Goal: Answer question/provide support: Share knowledge or assist other users

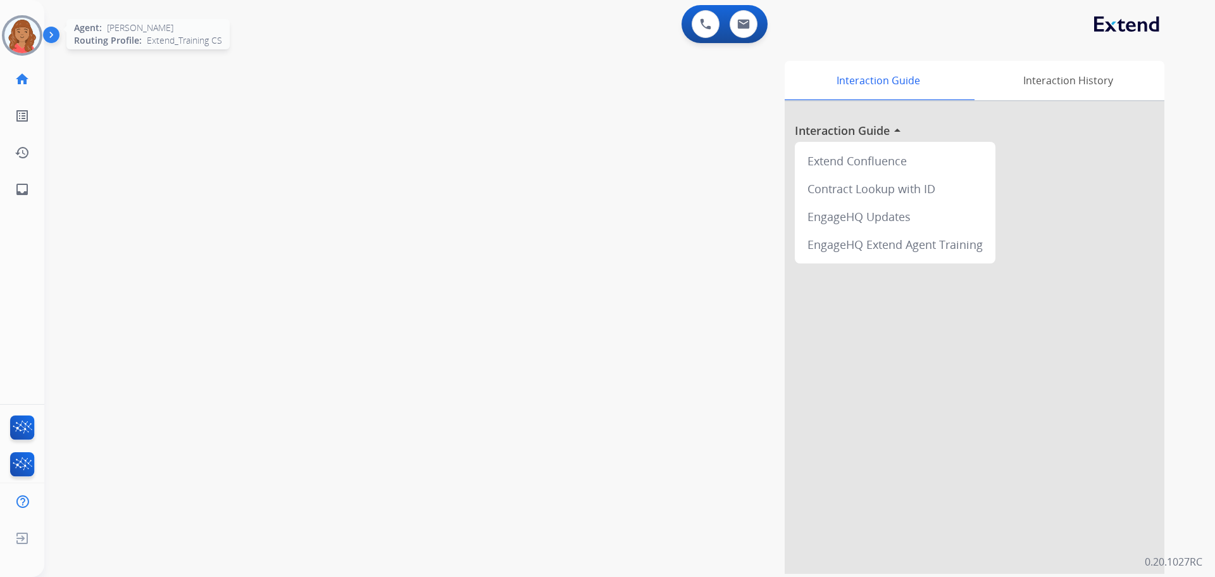
click at [20, 33] on img at bounding box center [21, 35] width 35 height 35
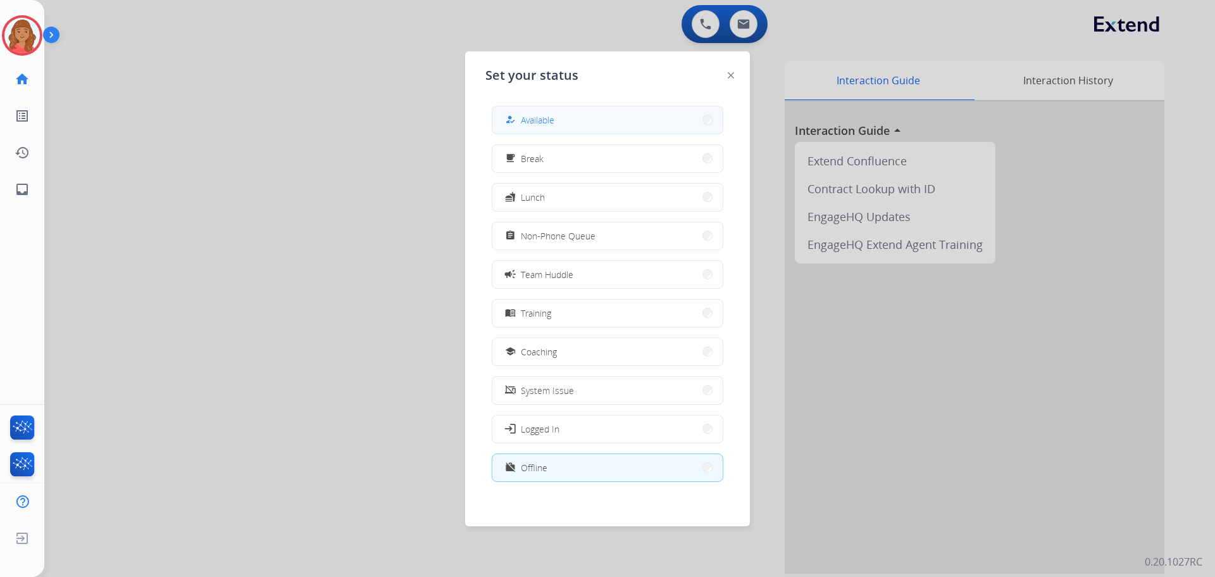
click at [582, 122] on button "how_to_reg Available" at bounding box center [607, 119] width 230 height 27
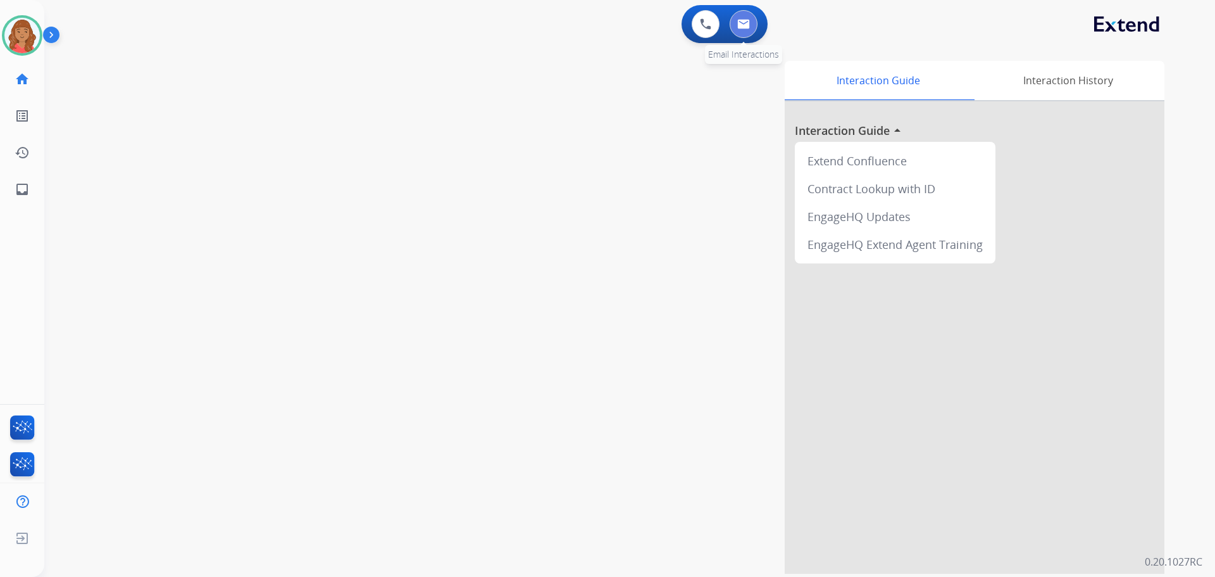
click at [746, 25] on img at bounding box center [743, 24] width 13 height 10
select select "**********"
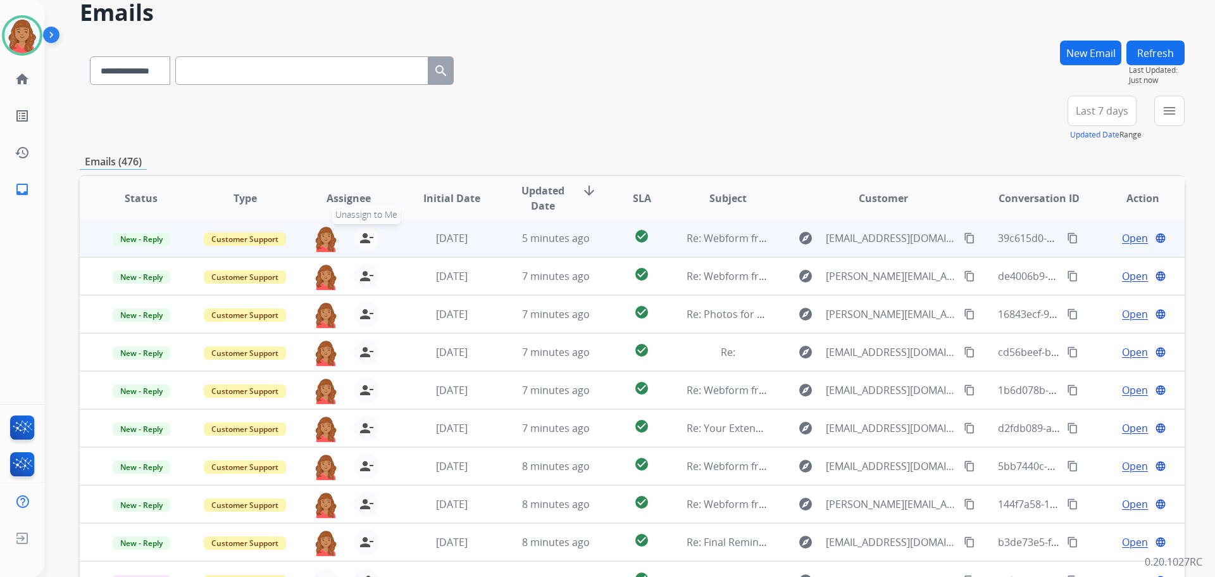
scroll to position [144, 0]
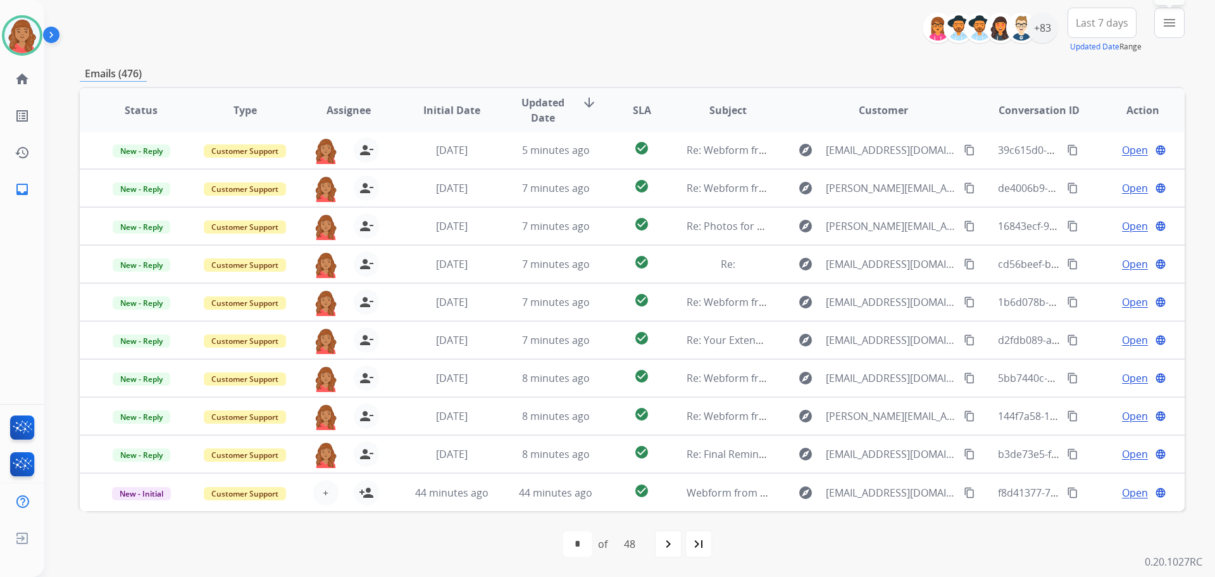
click at [1167, 27] on mat-icon "menu" at bounding box center [1169, 22] width 15 height 15
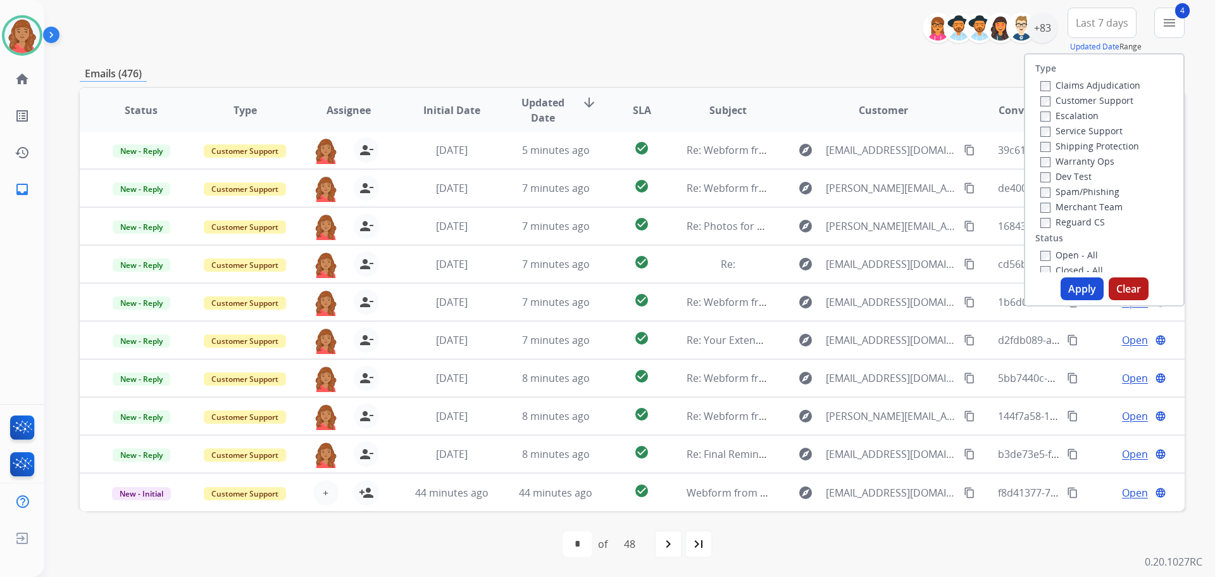
click at [1065, 285] on button "Apply" at bounding box center [1082, 288] width 43 height 23
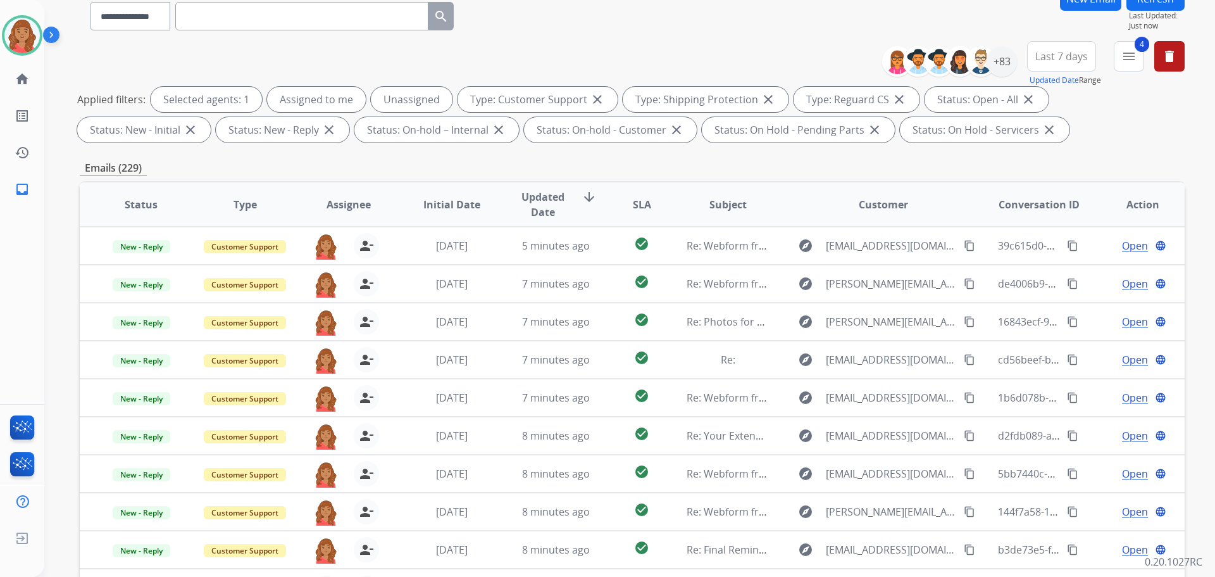
scroll to position [0, 0]
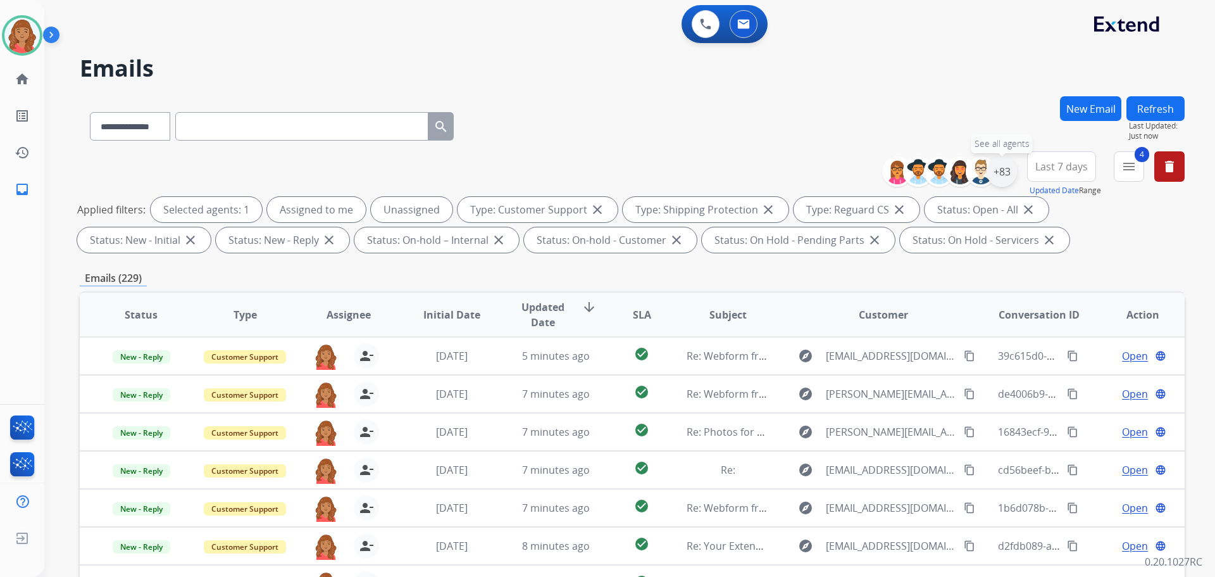
click at [1004, 177] on div "+83" at bounding box center [1002, 171] width 30 height 30
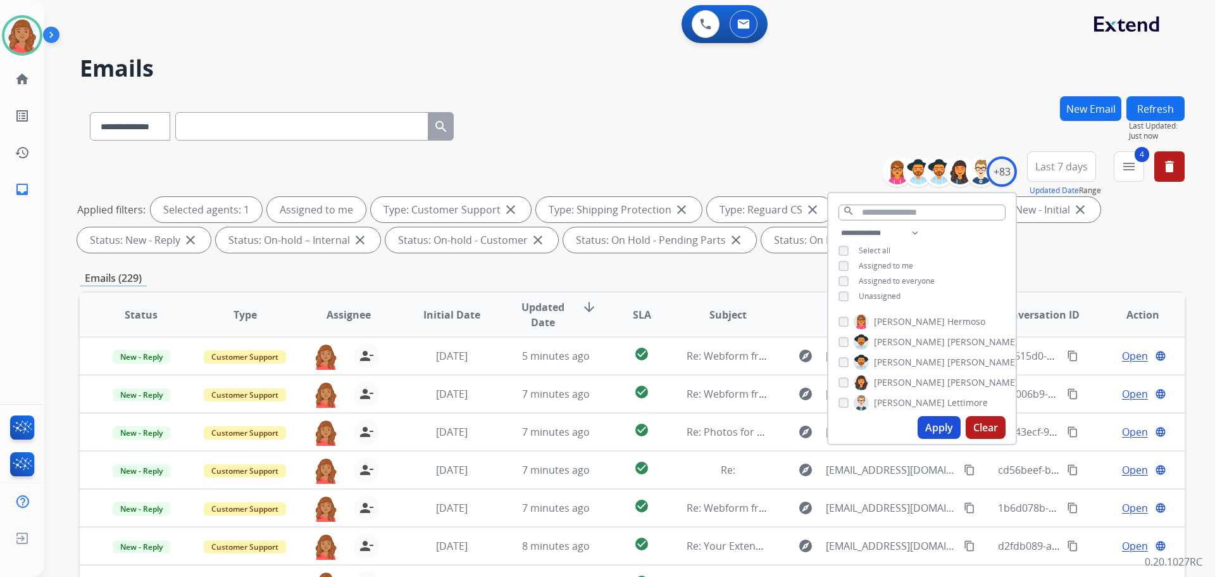
click at [934, 432] on button "Apply" at bounding box center [939, 427] width 43 height 23
click at [319, 280] on div "Emails (11)" at bounding box center [632, 278] width 1105 height 16
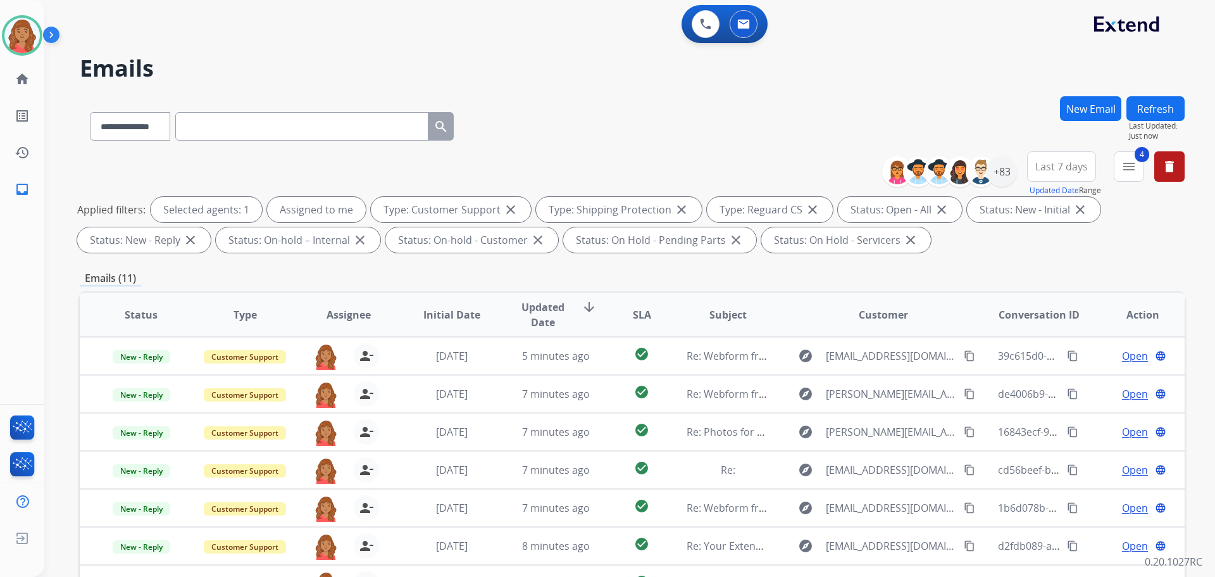
click at [319, 278] on div "Emails (11)" at bounding box center [632, 278] width 1105 height 16
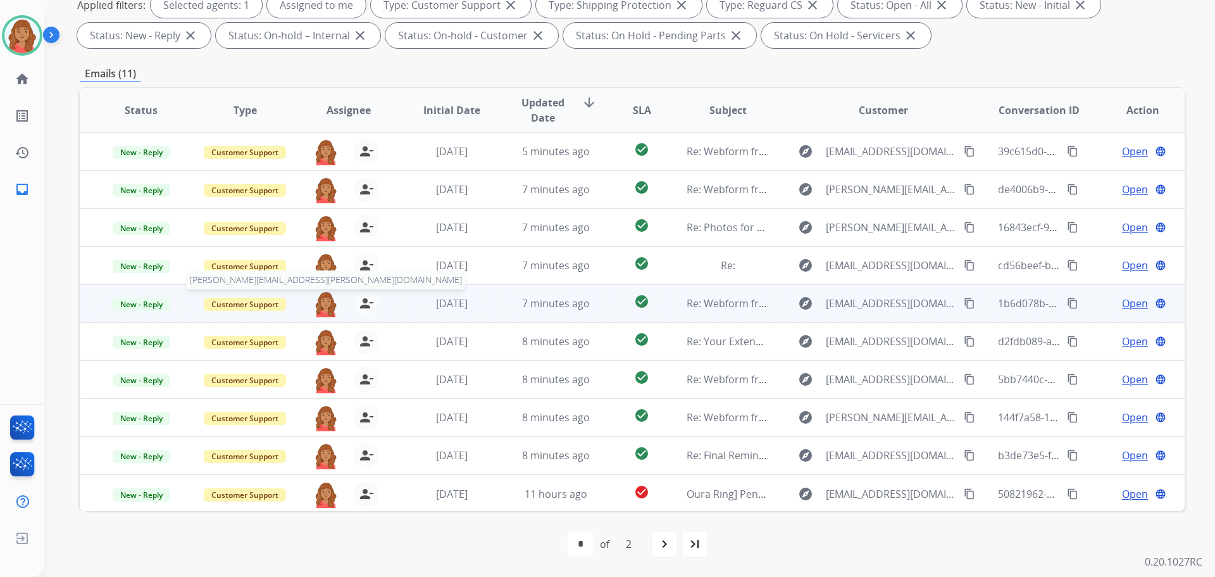
scroll to position [1, 0]
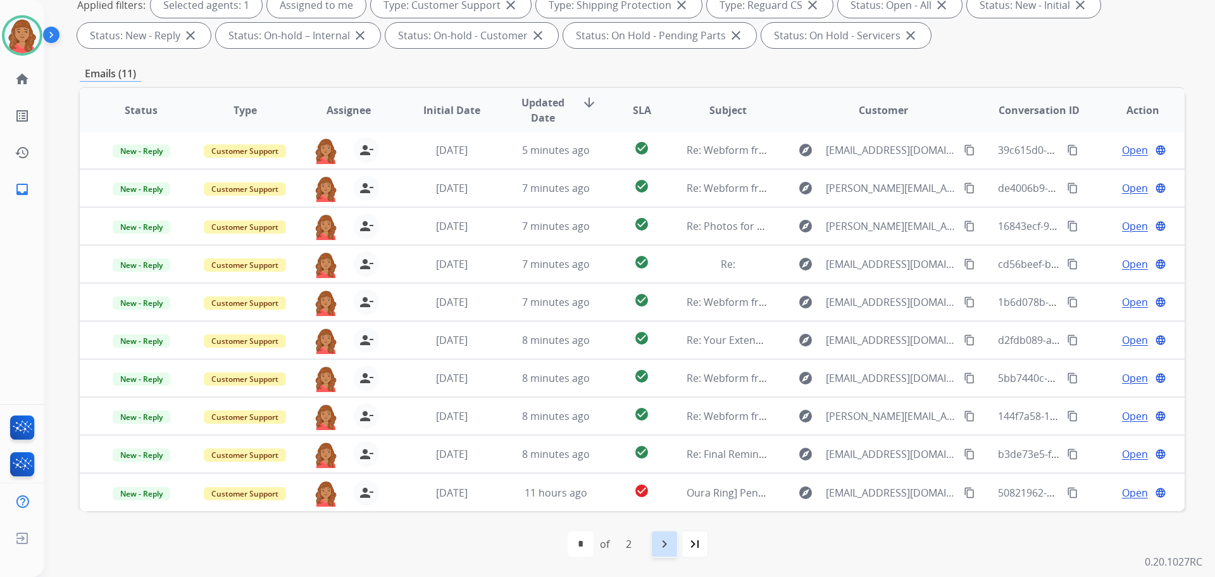
click at [666, 540] on mat-icon "navigate_next" at bounding box center [664, 543] width 15 height 15
select select "*"
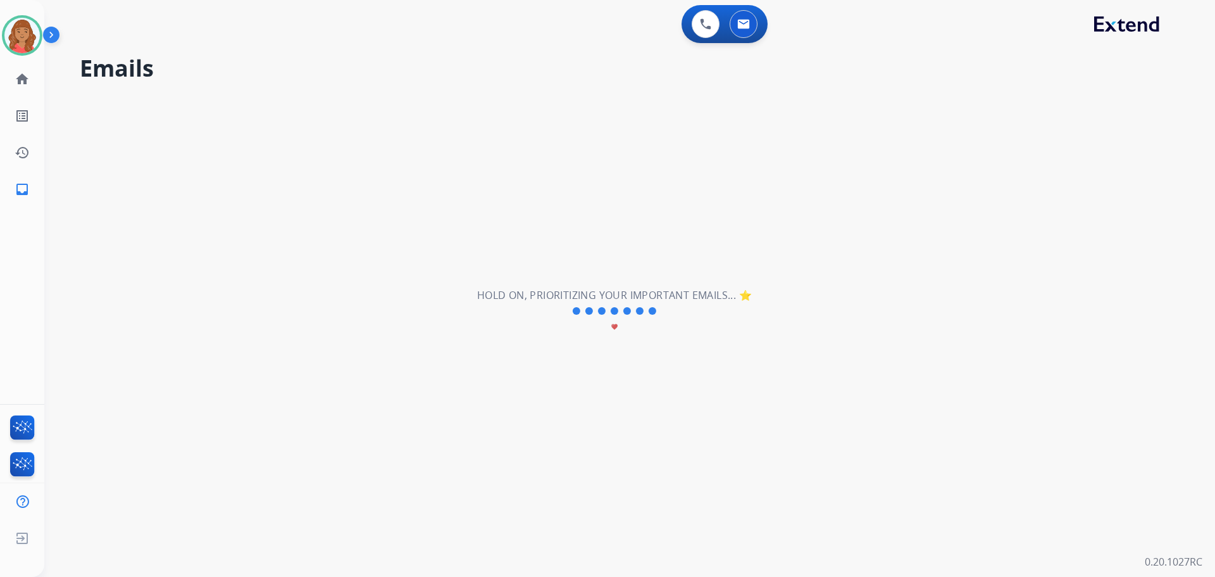
scroll to position [0, 0]
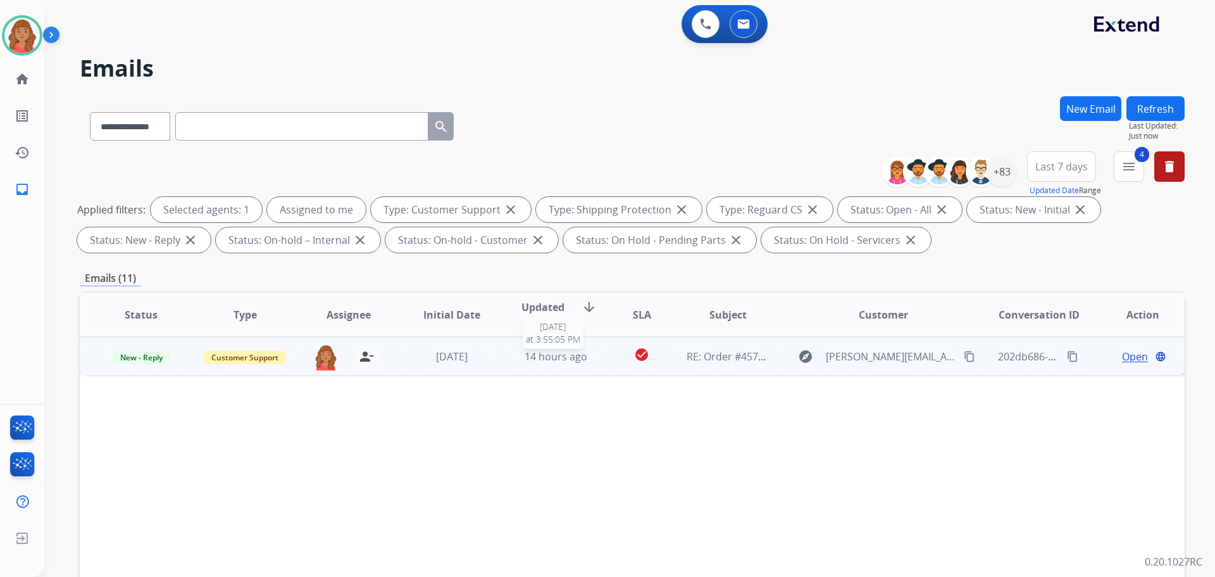
click at [530, 351] on span "14 hours ago" at bounding box center [556, 356] width 63 height 14
drag, startPoint x: 964, startPoint y: 355, endPoint x: 916, endPoint y: 356, distance: 48.1
click at [964, 355] on mat-icon "content_copy" at bounding box center [969, 355] width 11 height 11
click at [1132, 360] on span "Open" at bounding box center [1135, 355] width 26 height 15
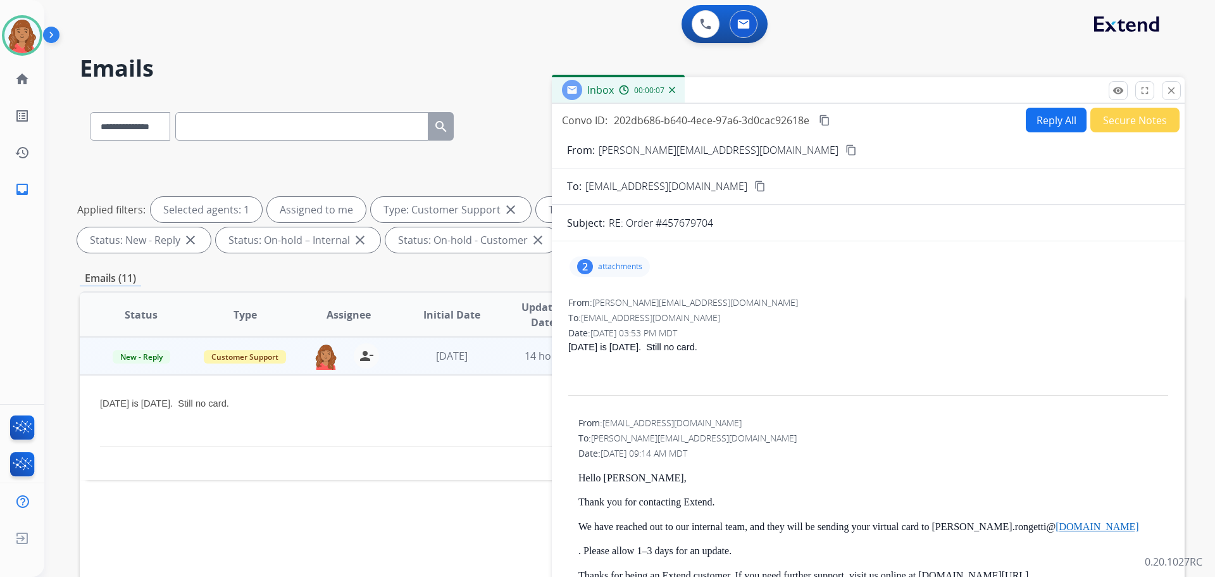
click at [617, 275] on div "2 attachments" at bounding box center [610, 266] width 80 height 20
click at [615, 262] on p "attachments" at bounding box center [620, 266] width 44 height 10
click at [846, 150] on mat-icon "content_copy" at bounding box center [851, 149] width 11 height 11
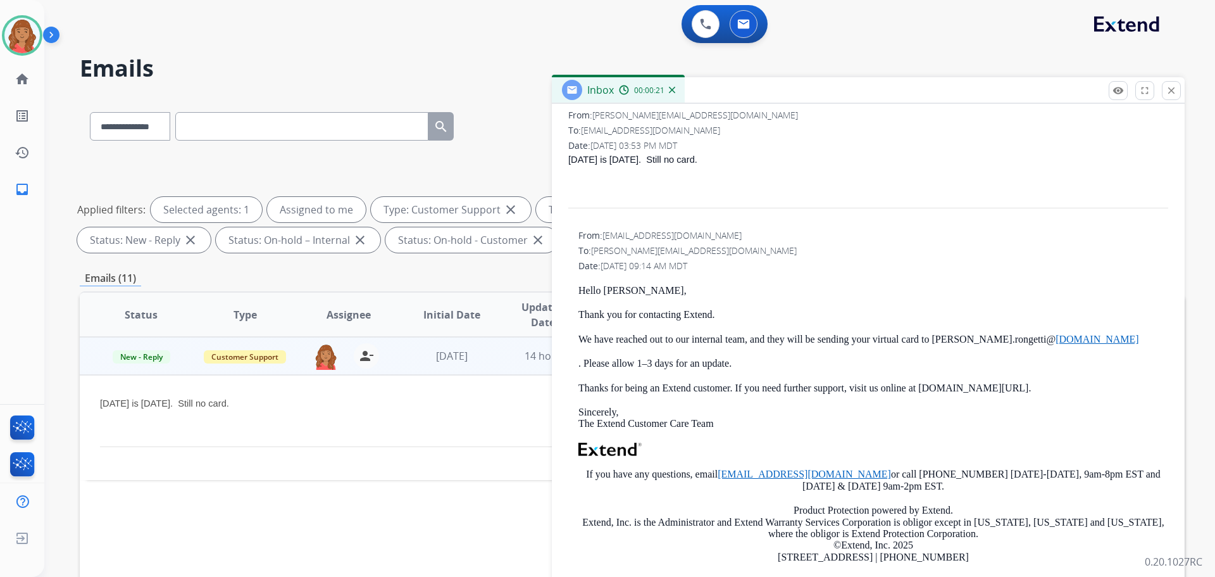
scroll to position [190, 0]
drag, startPoint x: 930, startPoint y: 336, endPoint x: 1059, endPoint y: 338, distance: 128.5
click at [1059, 338] on p "We have reached out to our internal team, and they will be sending your virtual…" at bounding box center [873, 336] width 590 height 11
drag, startPoint x: 1018, startPoint y: 334, endPoint x: 1026, endPoint y: 342, distance: 11.6
copy p "[PERSON_NAME].rongetti@ [DOMAIN_NAME]"
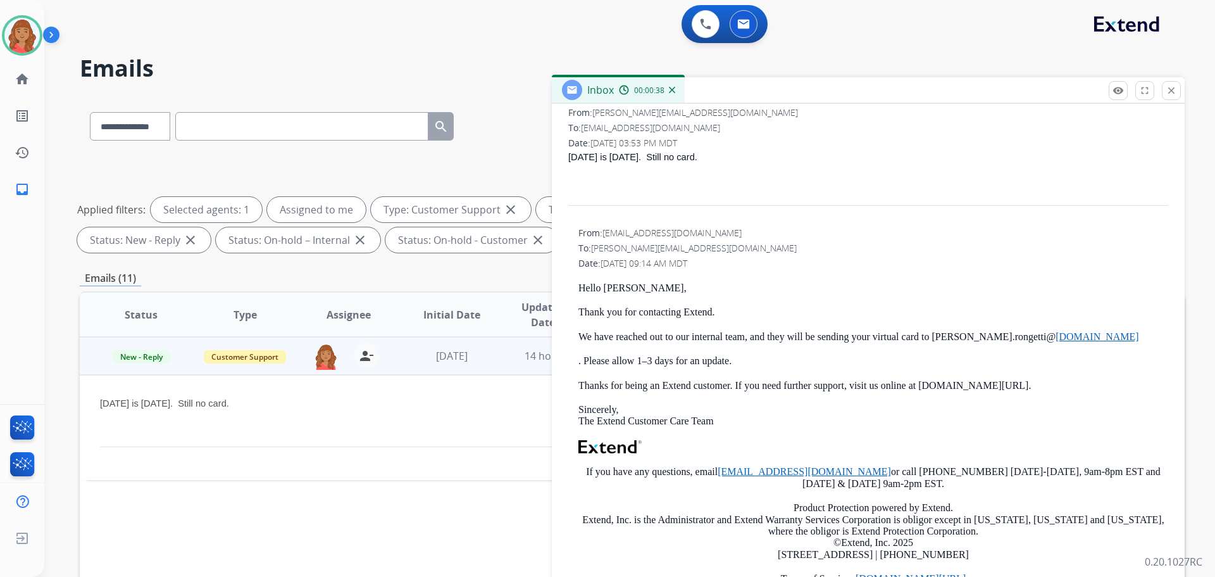
click at [825, 406] on p "Sincerely, The Extend Customer Care Team" at bounding box center [873, 415] width 590 height 23
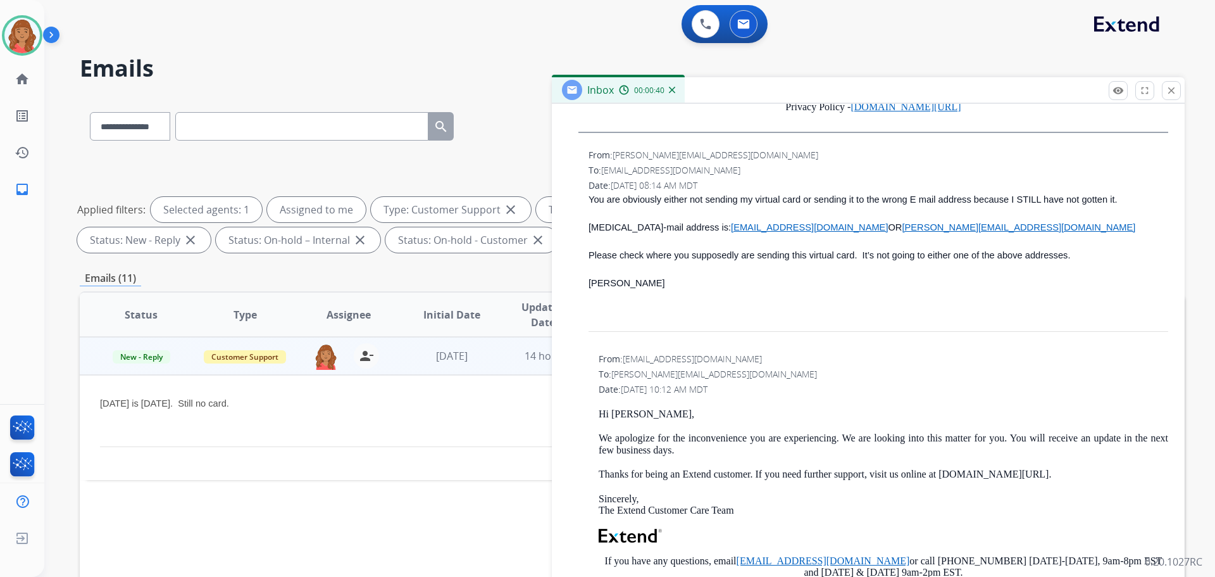
scroll to position [696, 0]
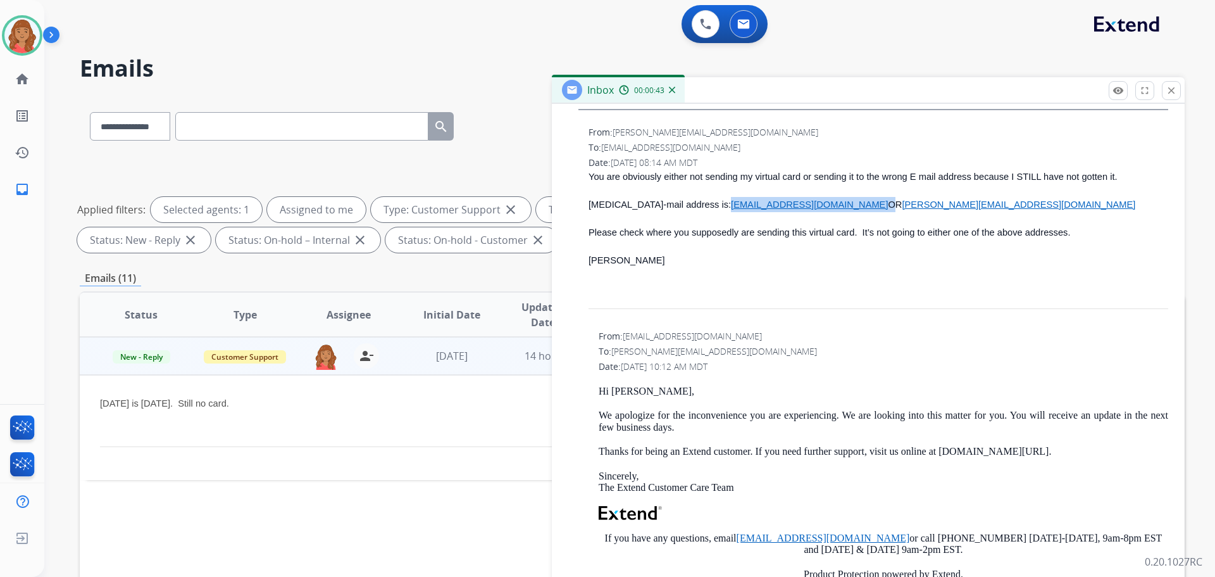
drag, startPoint x: 808, startPoint y: 201, endPoint x: 671, endPoint y: 203, distance: 136.7
click at [671, 203] on span "[MEDICAL_DATA]-mail address is: [EMAIL_ADDRESS][DOMAIN_NAME] OR [PERSON_NAME][E…" at bounding box center [862, 204] width 547 height 10
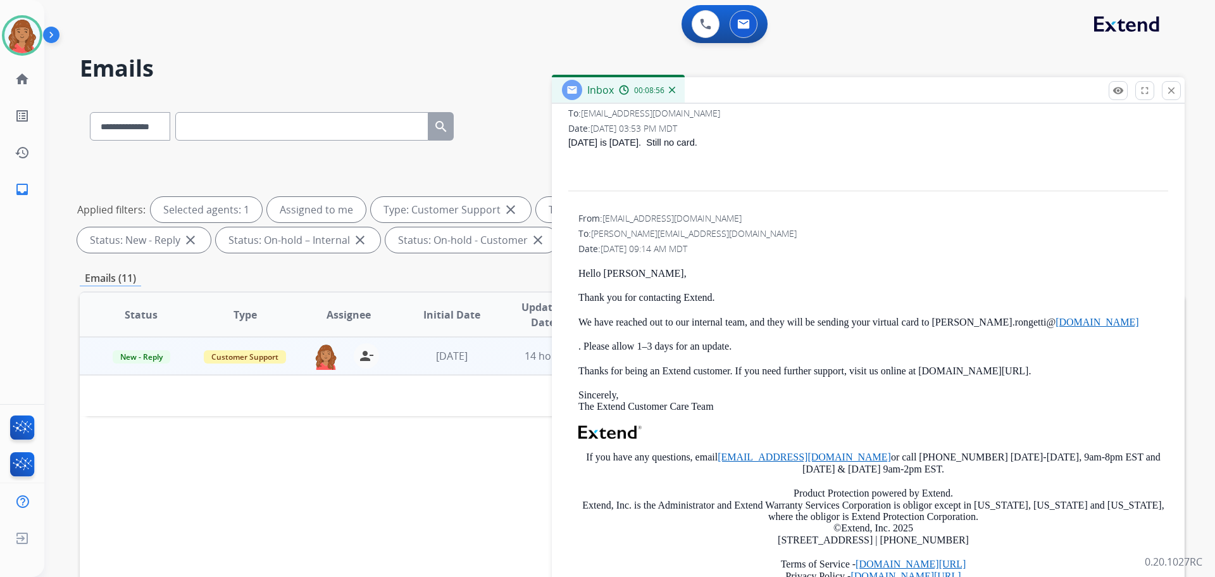
scroll to position [0, 0]
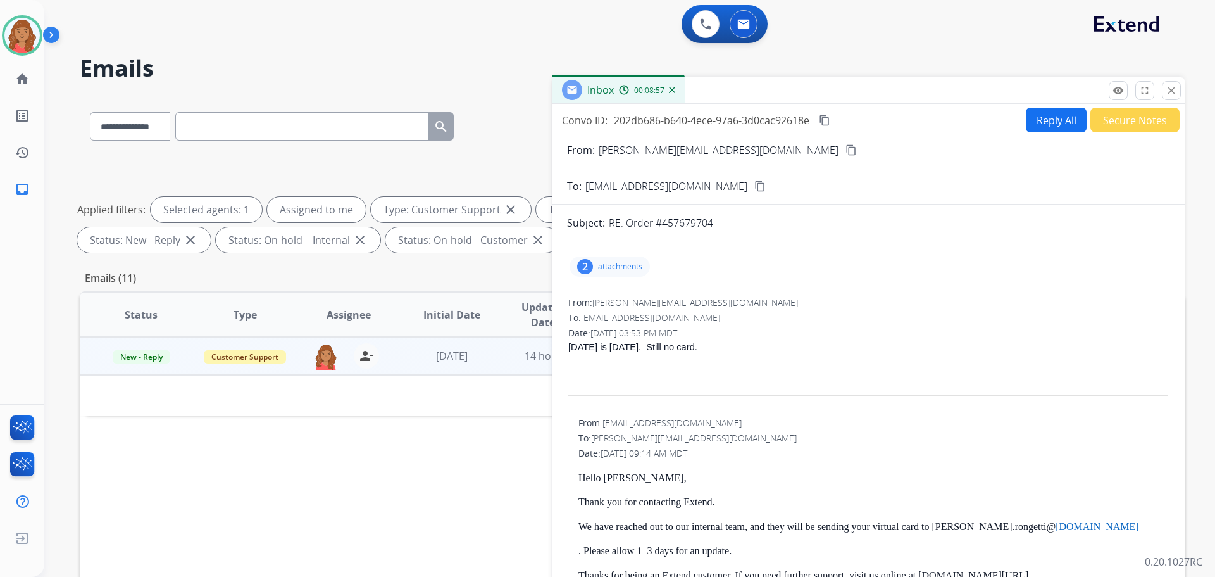
click at [1044, 123] on button "Reply All" at bounding box center [1056, 120] width 61 height 25
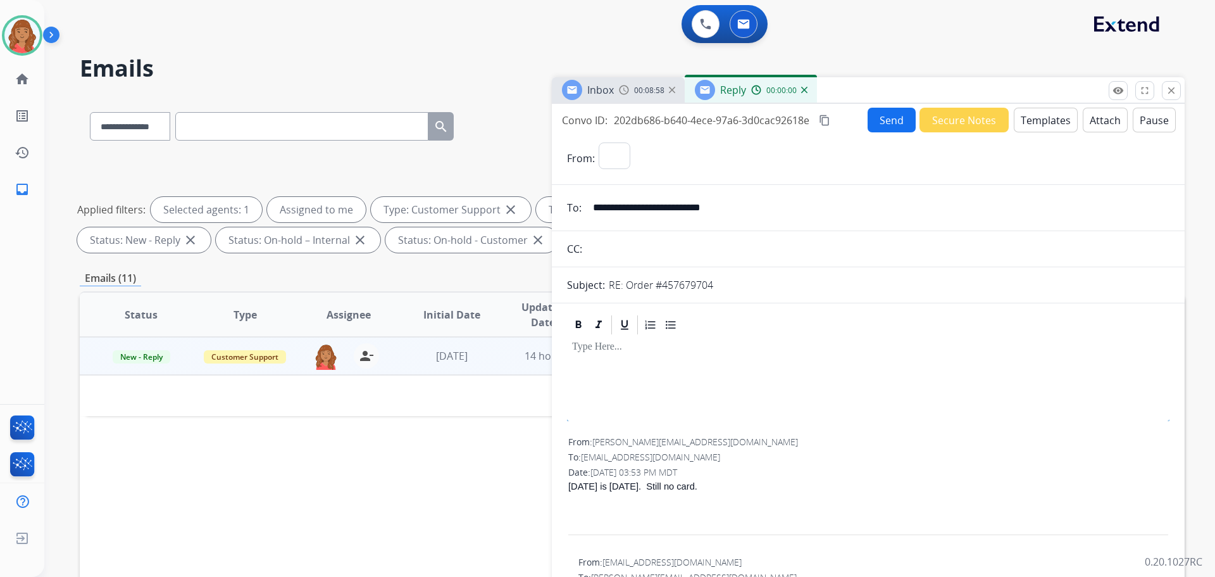
click at [1039, 118] on button "Templates" at bounding box center [1046, 120] width 64 height 25
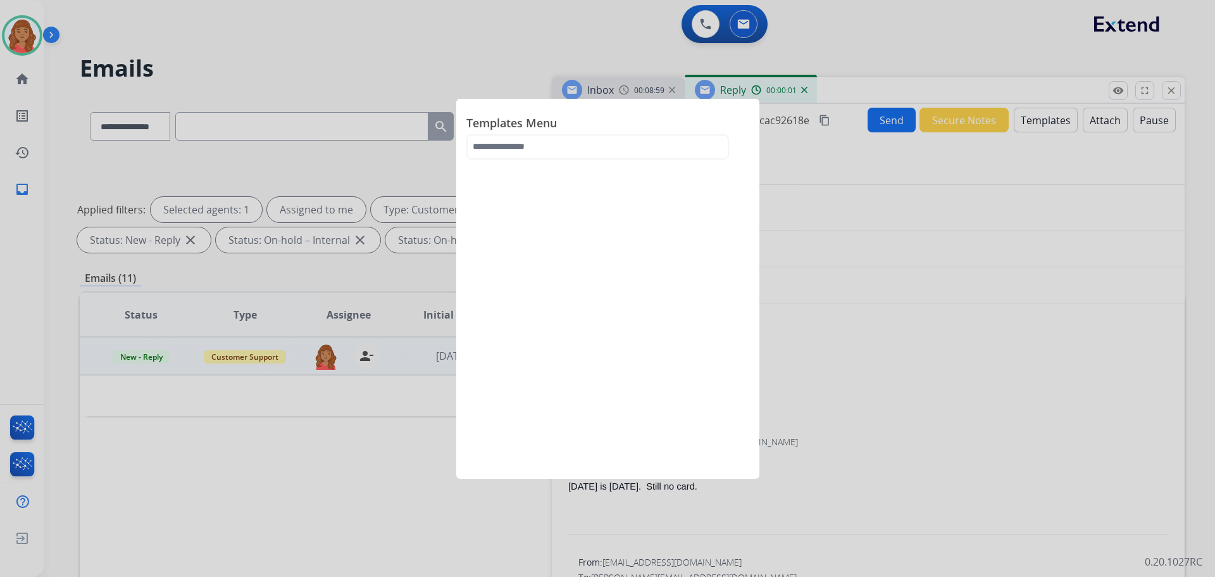
select select "**********"
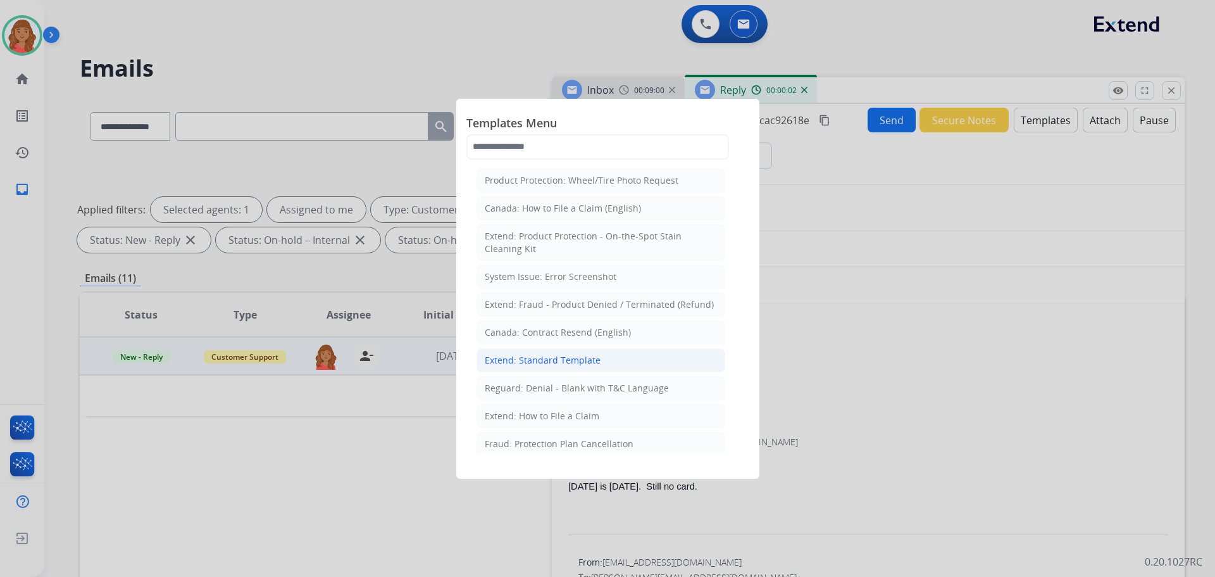
click at [551, 357] on div "Extend: Standard Template" at bounding box center [543, 360] width 116 height 13
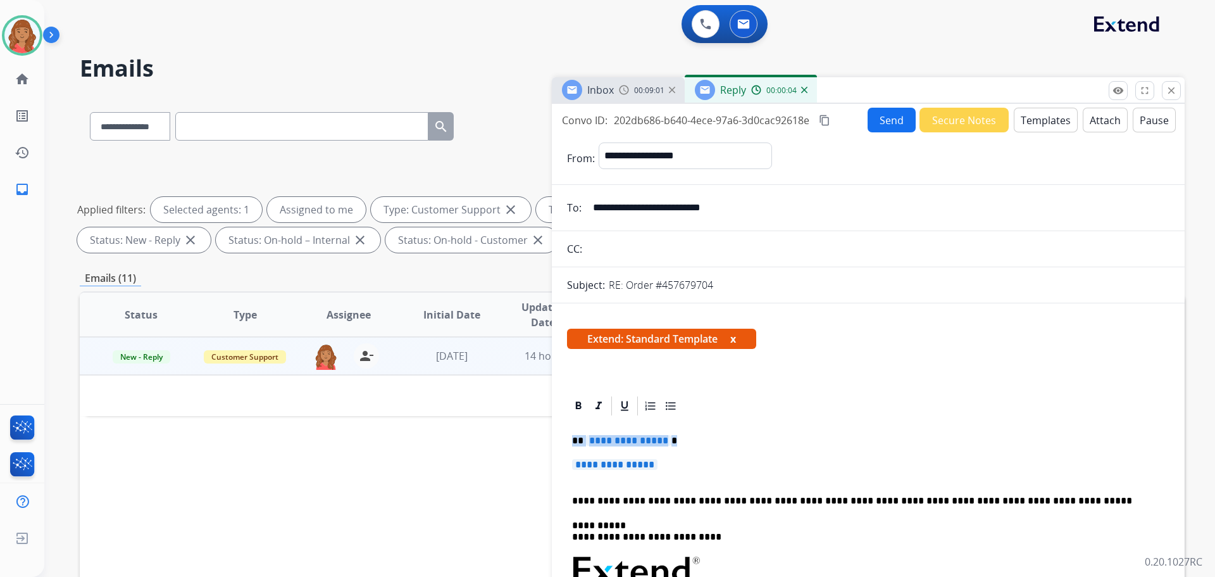
drag, startPoint x: 621, startPoint y: 452, endPoint x: 565, endPoint y: 430, distance: 61.1
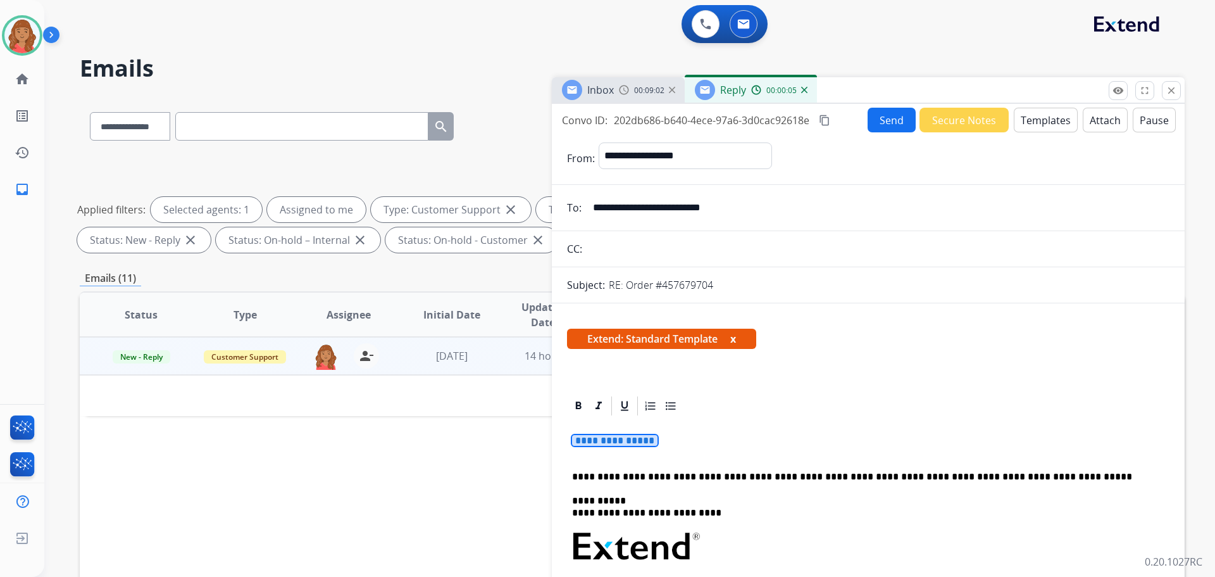
click at [585, 434] on div "**********" at bounding box center [868, 588] width 602 height 342
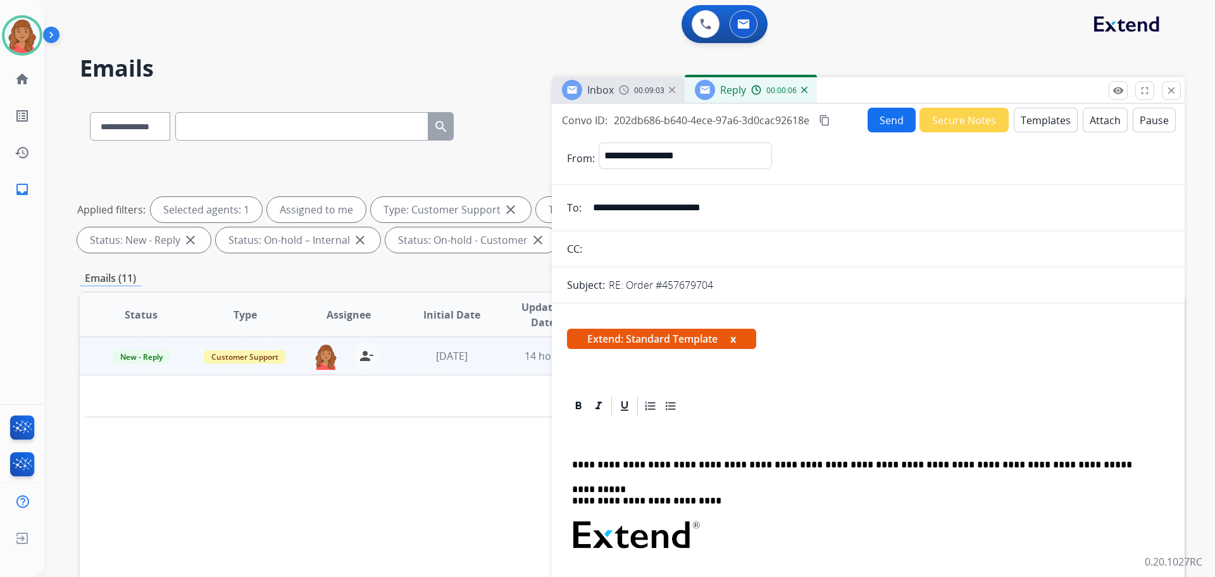
drag, startPoint x: 594, startPoint y: 434, endPoint x: 585, endPoint y: 431, distance: 9.2
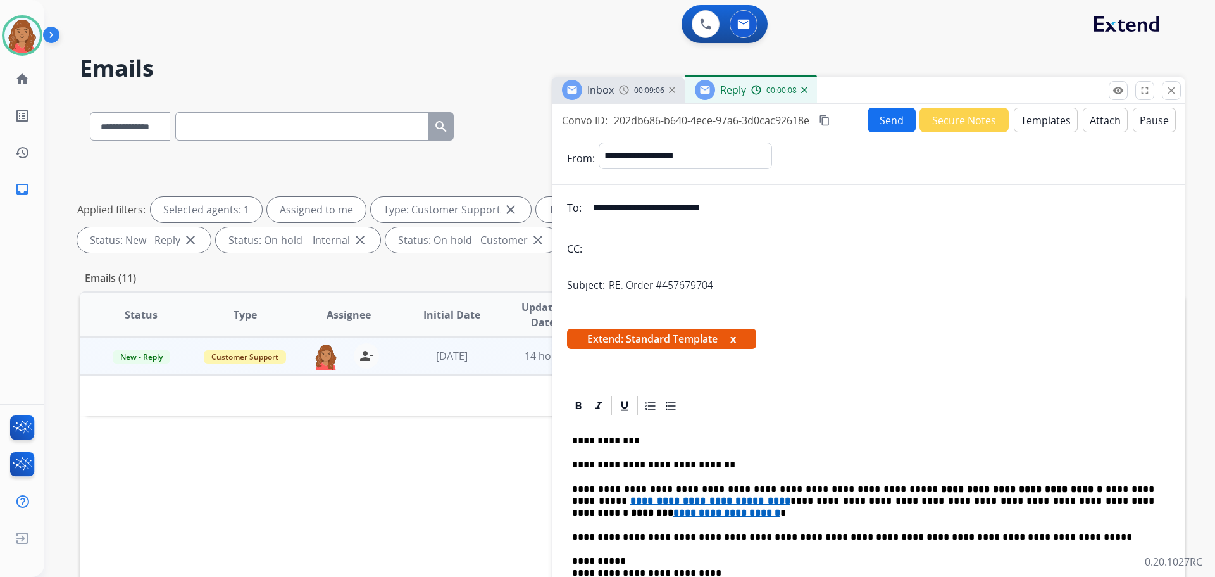
click at [827, 122] on mat-icon "content_copy" at bounding box center [824, 120] width 11 height 11
click at [879, 119] on button "Send" at bounding box center [892, 120] width 48 height 25
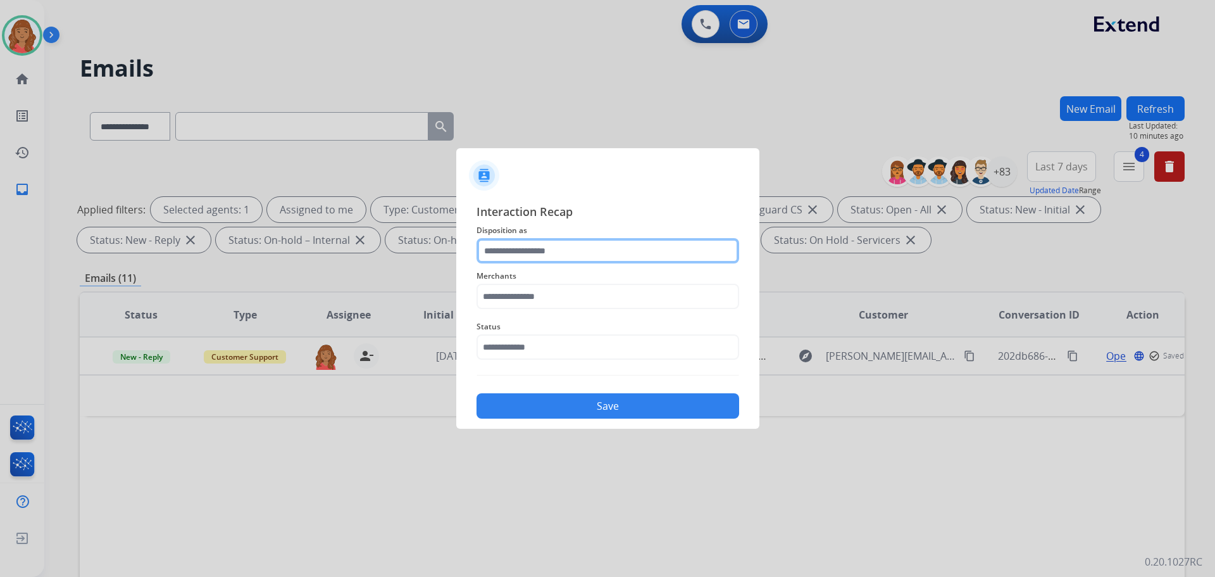
click at [530, 251] on input "text" at bounding box center [608, 250] width 263 height 25
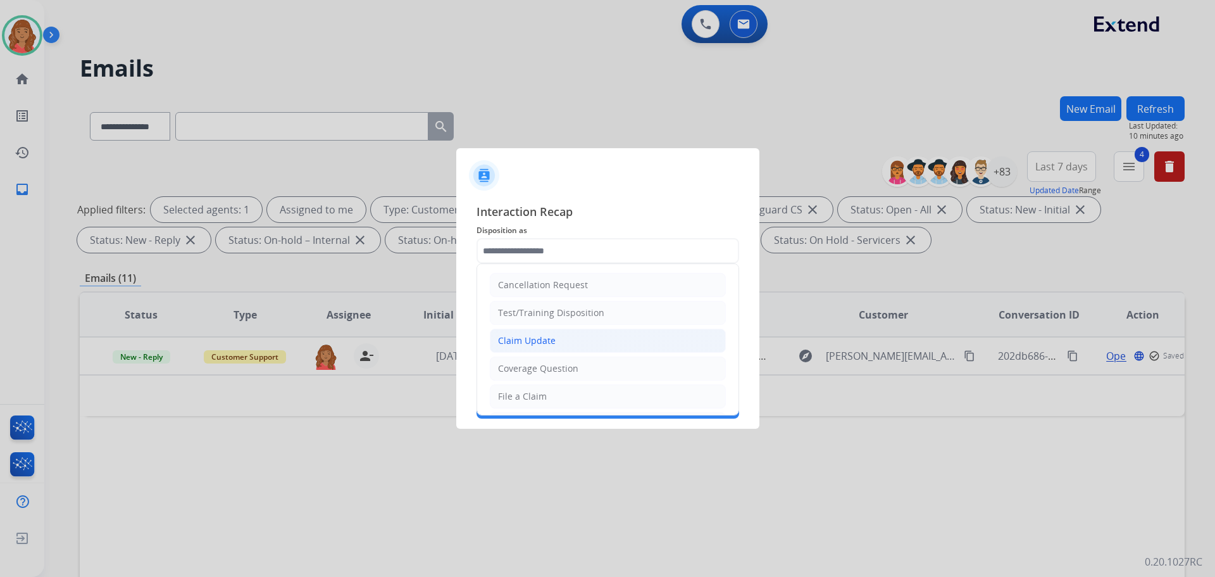
click at [528, 334] on div "Claim Update" at bounding box center [527, 340] width 58 height 13
type input "**********"
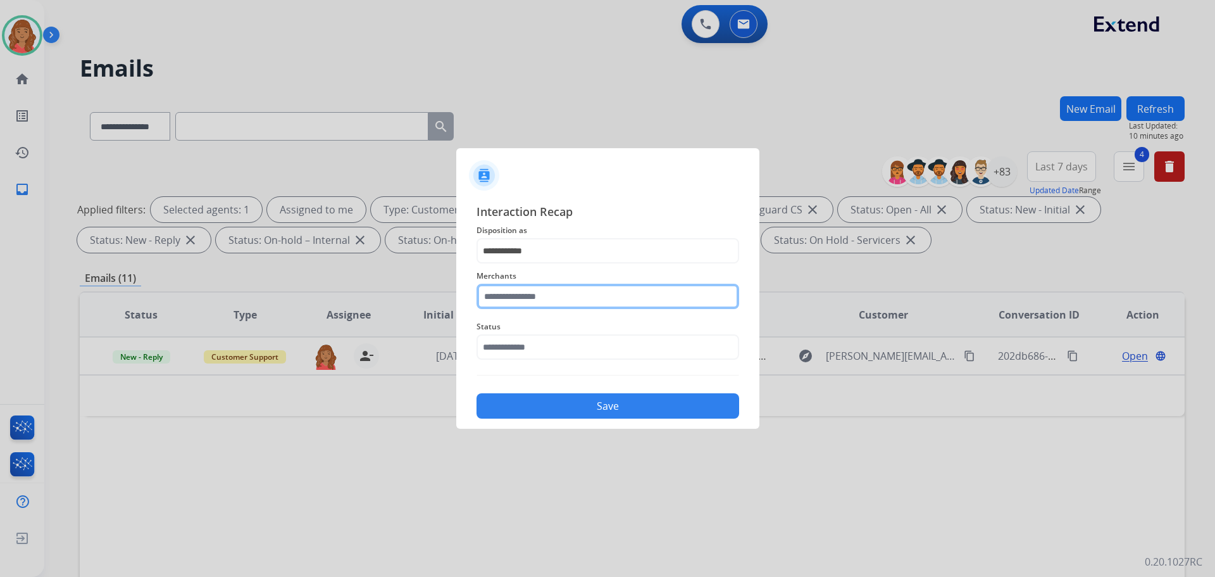
click at [516, 294] on input "text" at bounding box center [608, 296] width 263 height 25
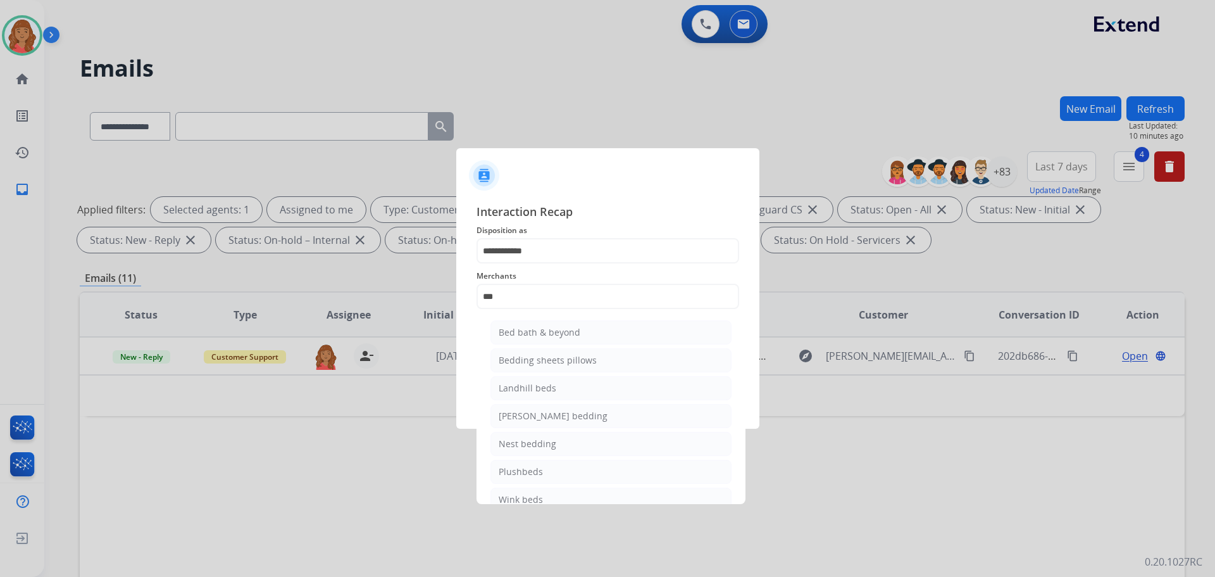
drag, startPoint x: 528, startPoint y: 326, endPoint x: 527, endPoint y: 335, distance: 8.9
click at [527, 326] on div "Bed bath & beyond" at bounding box center [540, 332] width 82 height 13
type input "**********"
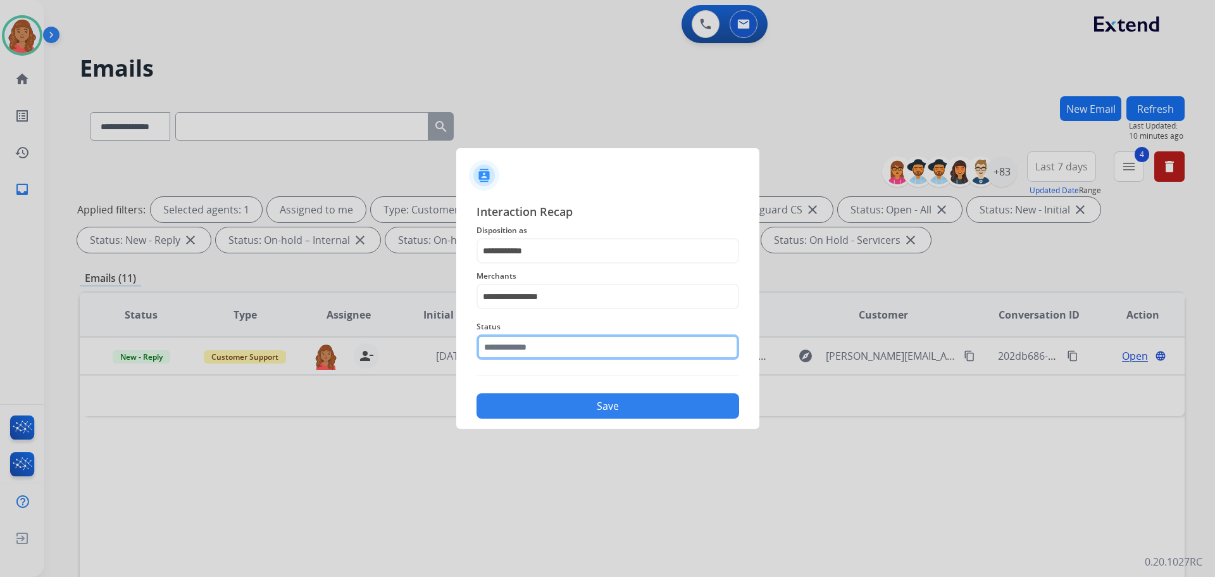
click at [527, 358] on input "text" at bounding box center [608, 346] width 263 height 25
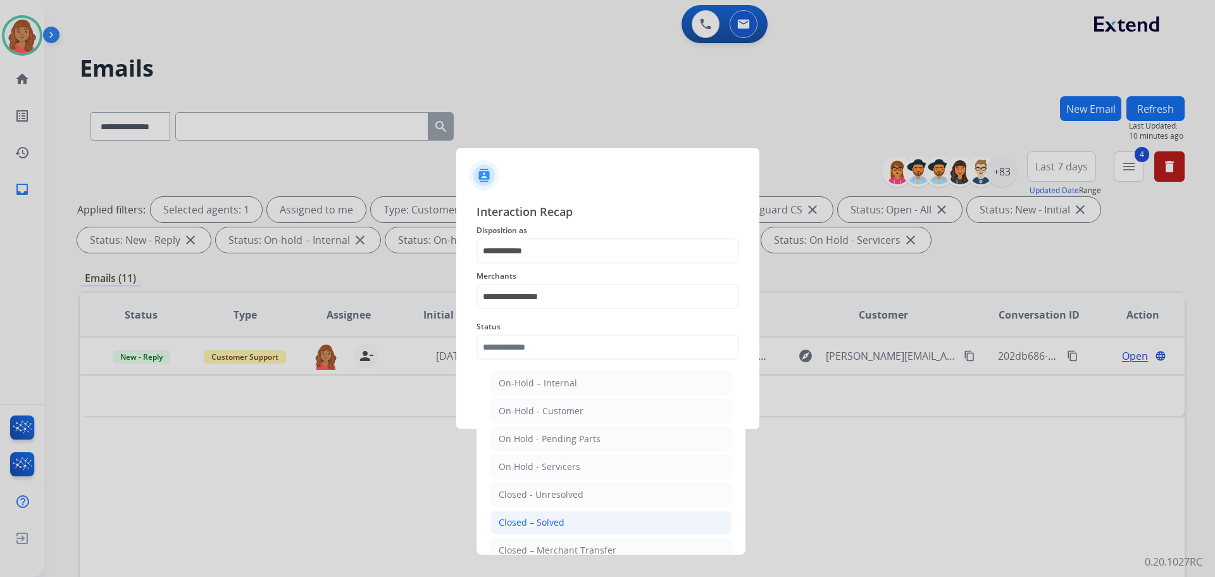
click at [540, 516] on div "Closed – Solved" at bounding box center [532, 522] width 66 height 13
type input "**********"
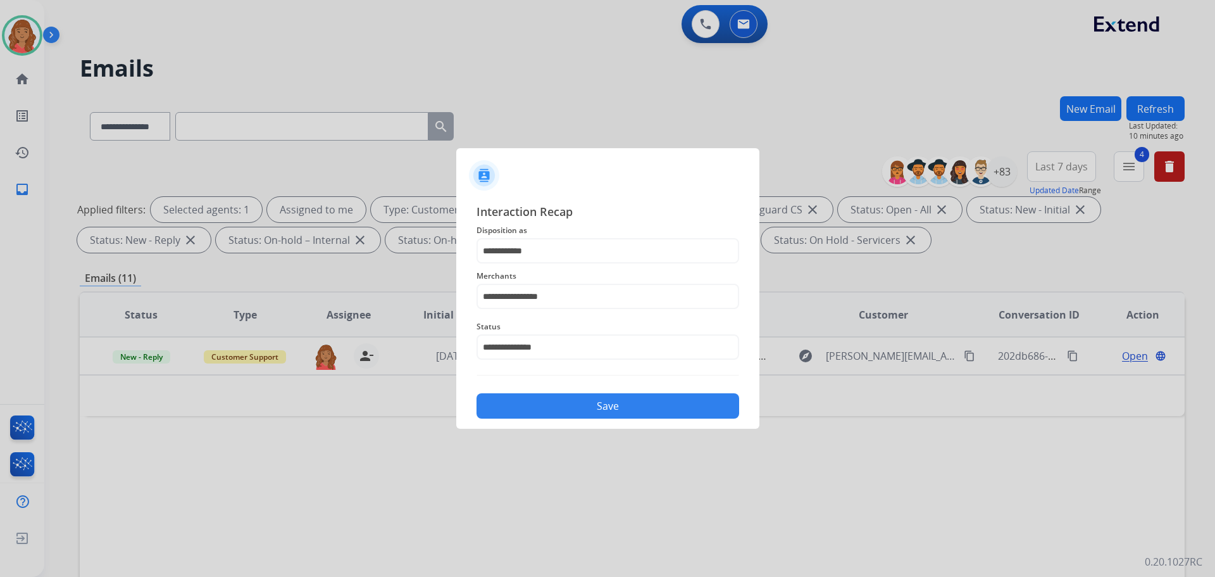
click at [539, 406] on button "Save" at bounding box center [608, 405] width 263 height 25
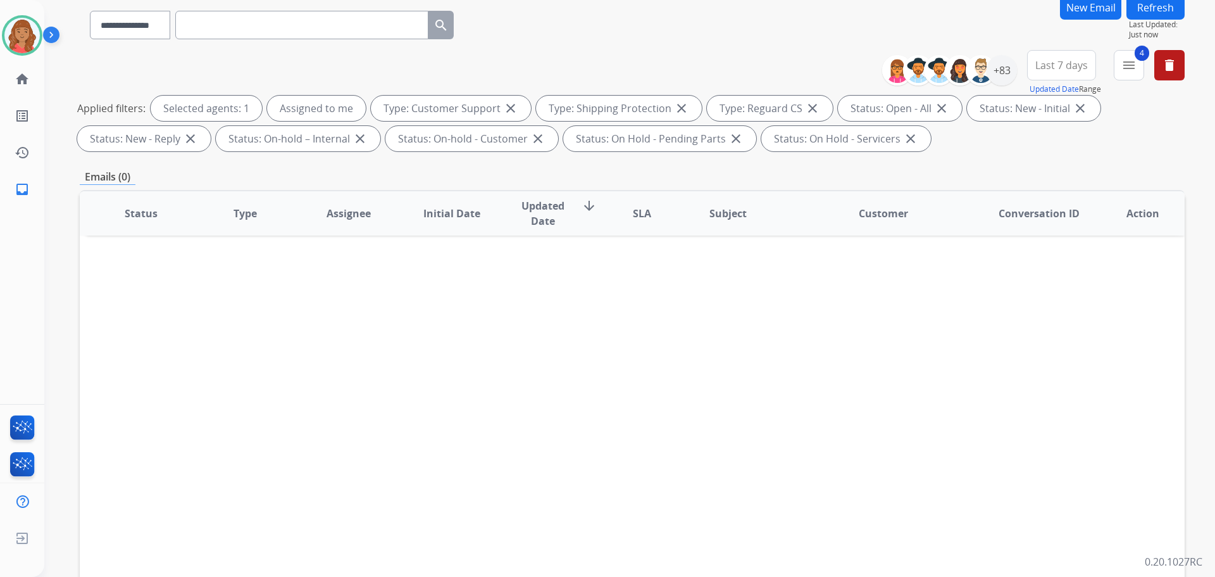
scroll to position [204, 0]
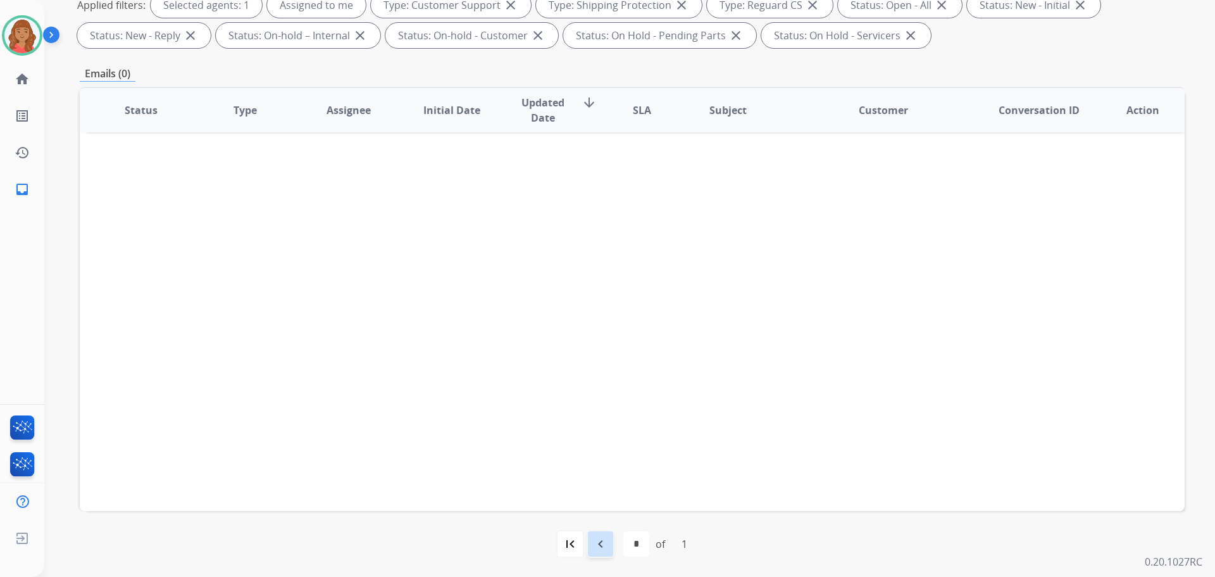
click at [602, 546] on mat-icon "navigate_before" at bounding box center [600, 543] width 15 height 15
select select "*"
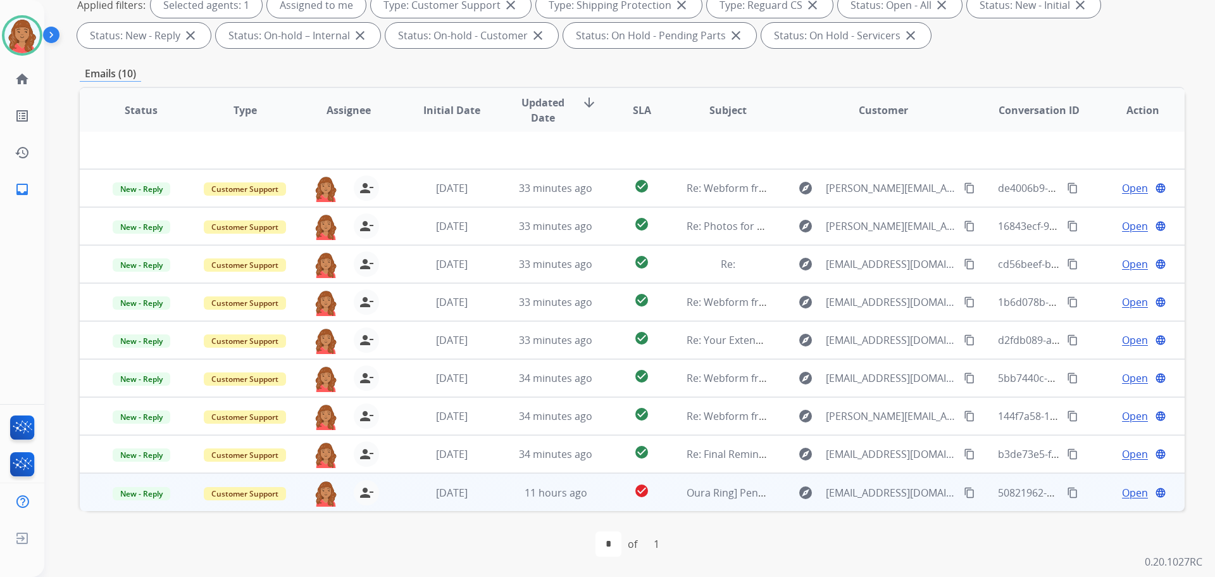
click at [964, 494] on mat-icon "content_copy" at bounding box center [969, 492] width 11 height 11
click at [468, 495] on span "[DATE]" at bounding box center [452, 492] width 32 height 14
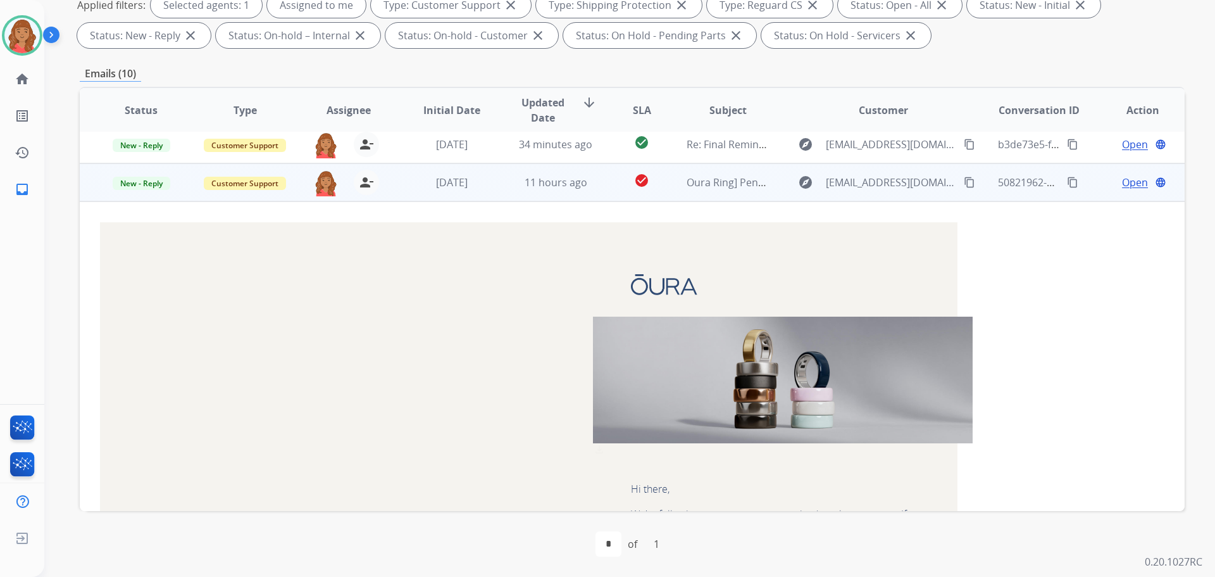
scroll to position [247, 0]
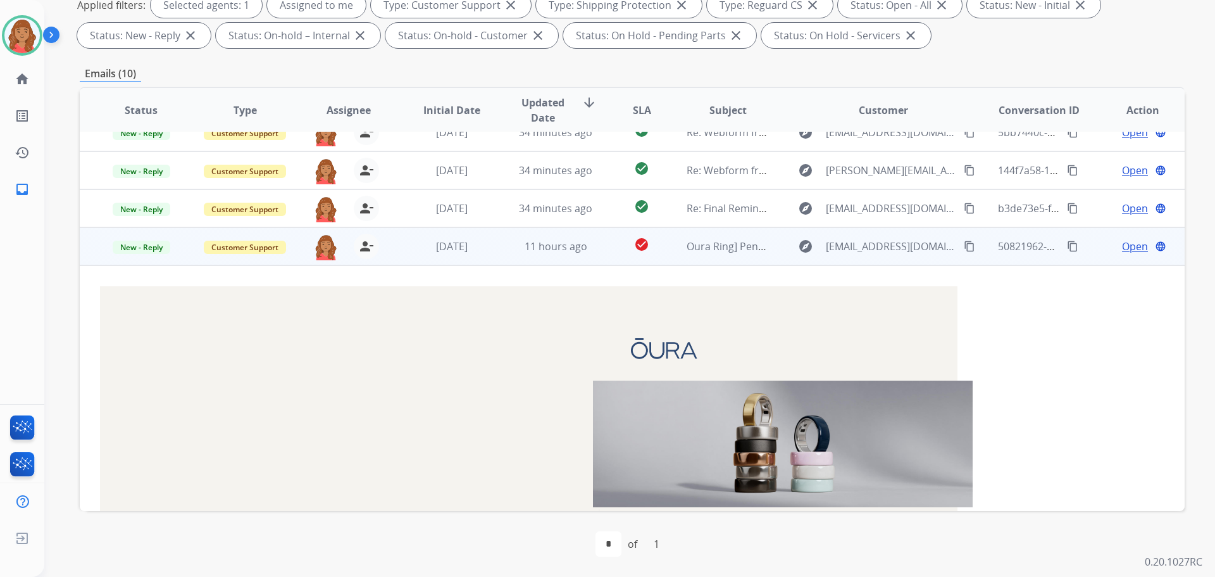
click at [964, 244] on mat-icon "content_copy" at bounding box center [969, 245] width 11 height 11
click at [1068, 247] on mat-icon "content_copy" at bounding box center [1072, 245] width 11 height 11
click at [694, 245] on span "Oura Ring] Pending request: Hi. I purchased a purchase plan for my Oura ring an…" at bounding box center [1108, 246] width 843 height 14
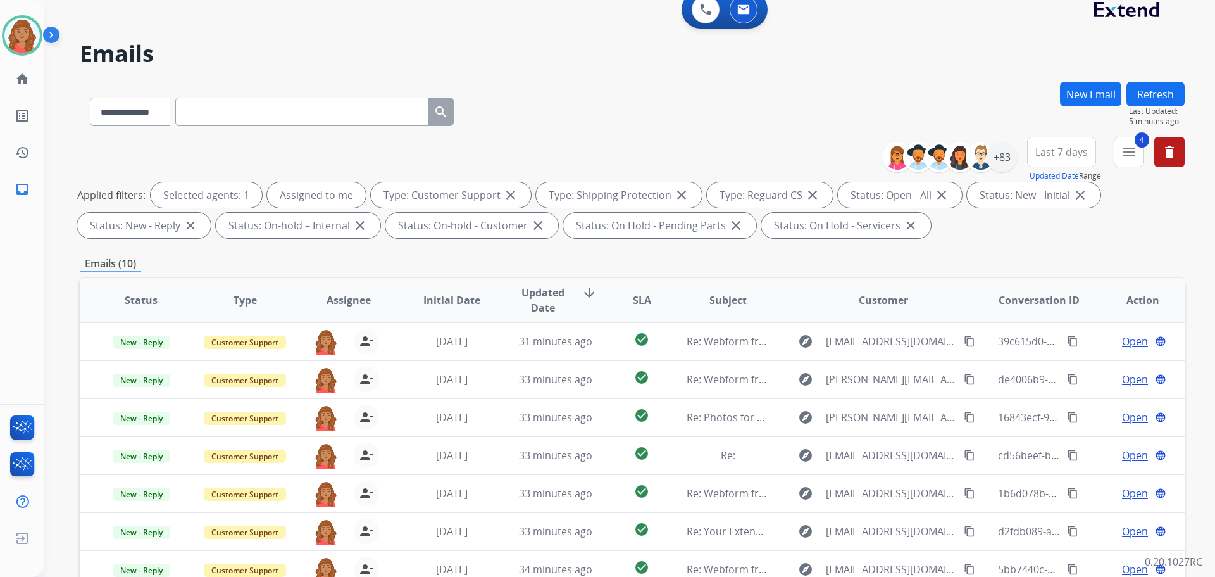
scroll to position [0, 0]
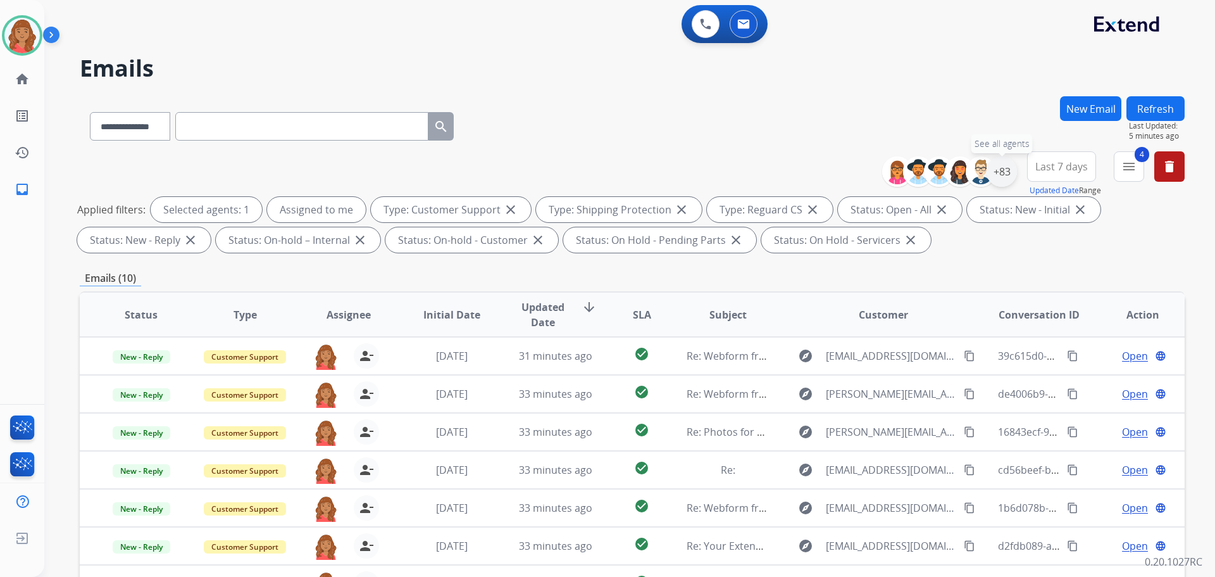
click at [995, 175] on div "+83" at bounding box center [1002, 171] width 30 height 30
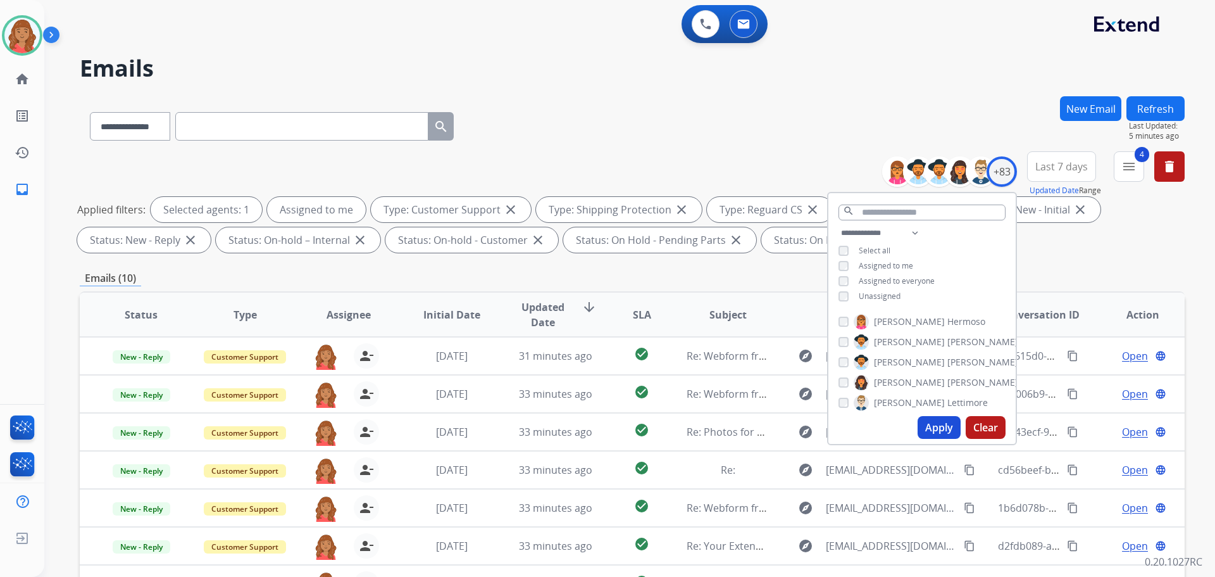
click at [938, 429] on button "Apply" at bounding box center [939, 427] width 43 height 23
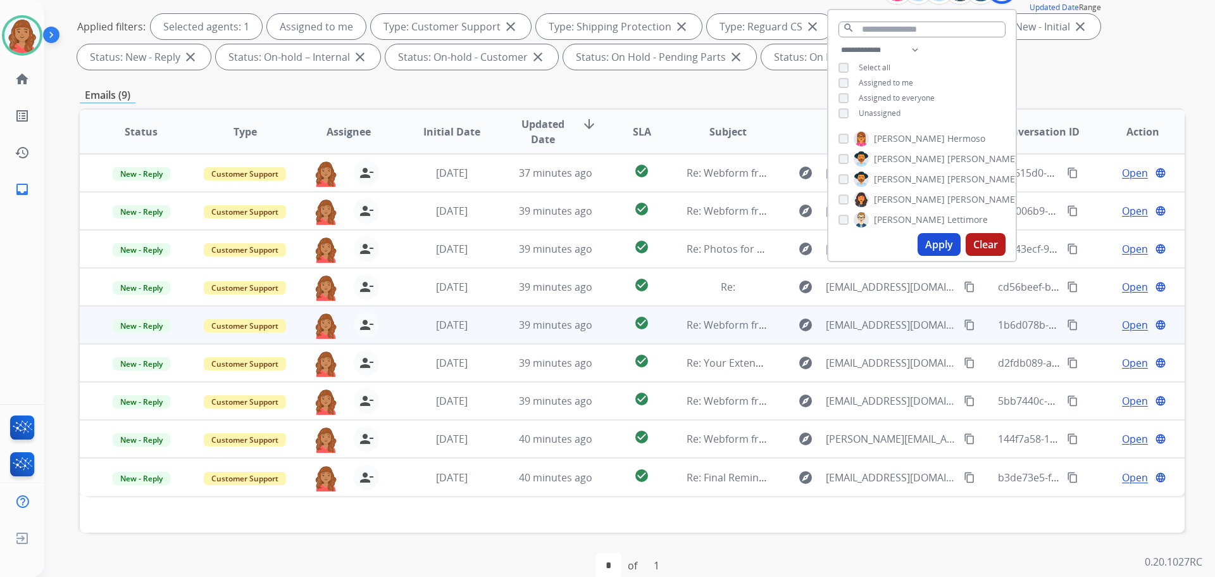
scroll to position [204, 0]
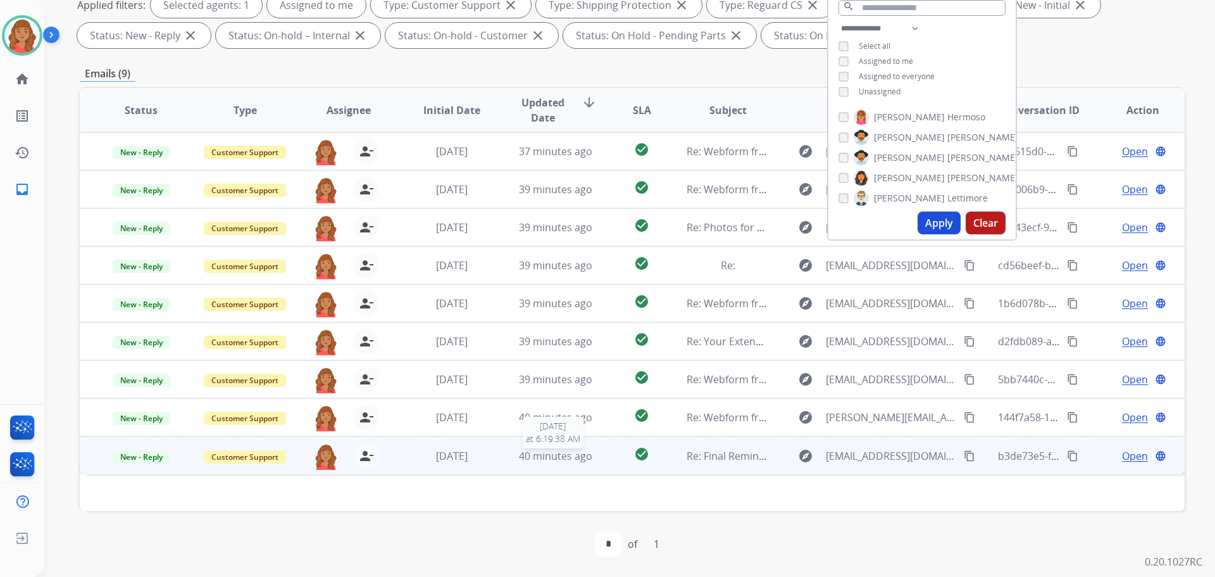
click at [528, 461] on span "40 minutes ago" at bounding box center [555, 456] width 73 height 14
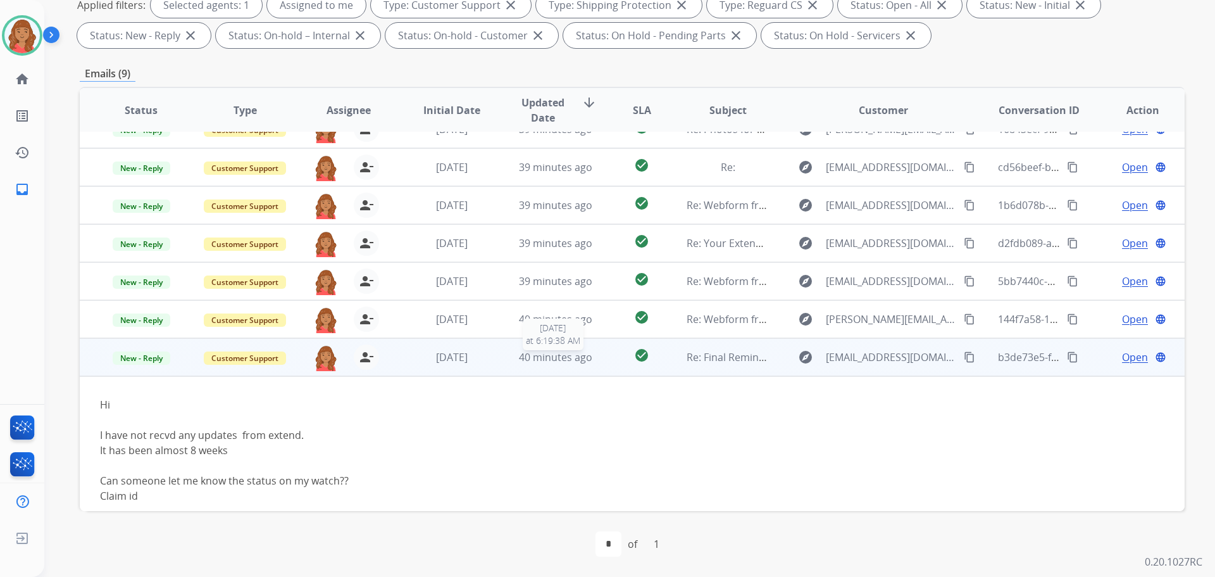
scroll to position [111, 0]
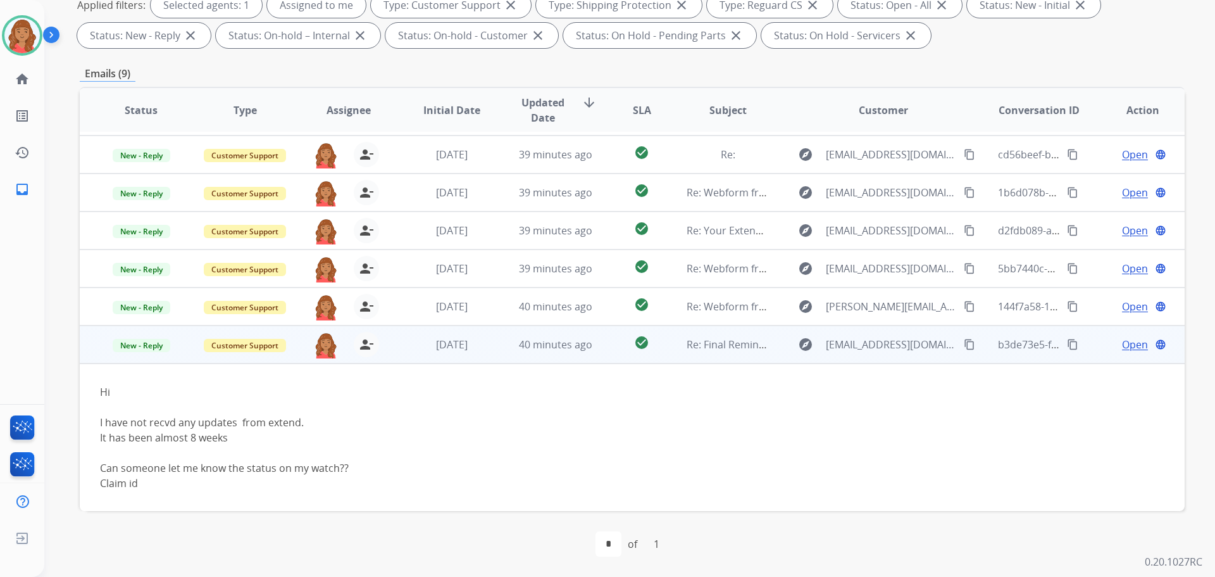
click at [964, 345] on mat-icon "content_copy" at bounding box center [969, 344] width 11 height 11
click at [1122, 343] on span "Open" at bounding box center [1135, 344] width 26 height 15
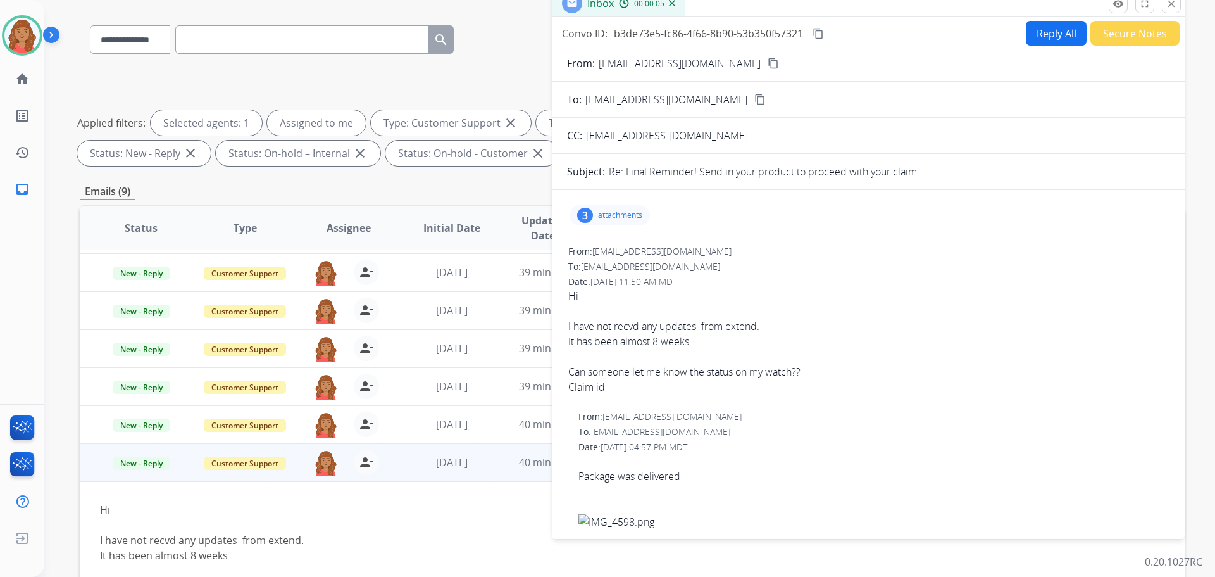
scroll to position [0, 0]
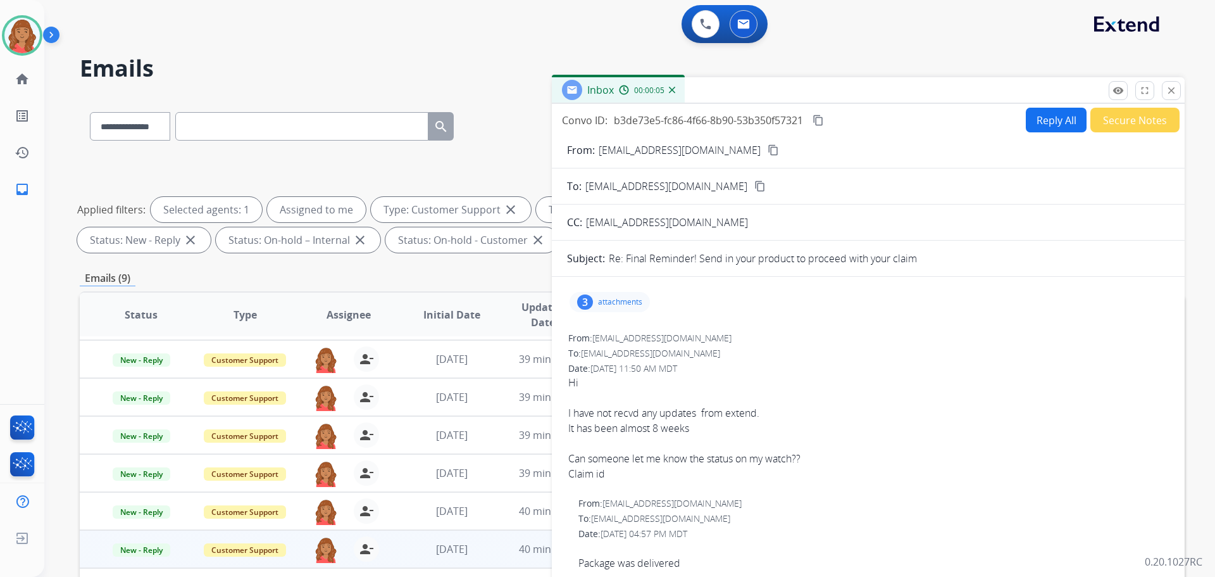
click at [1053, 119] on button "Reply All" at bounding box center [1056, 120] width 61 height 25
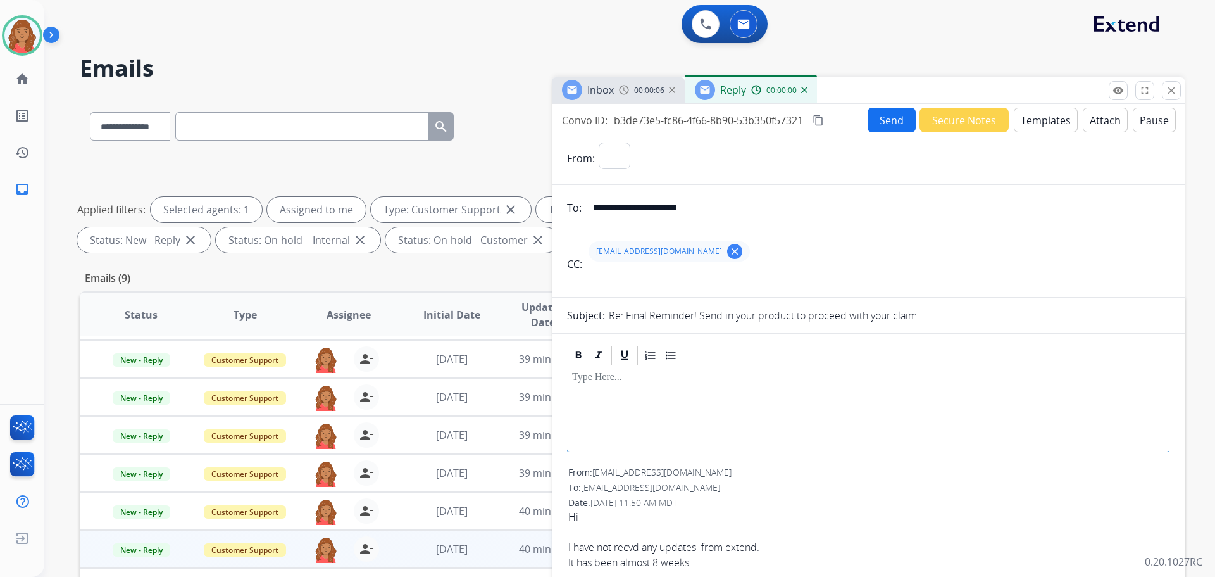
select select "**********"
click at [1029, 127] on button "Templates" at bounding box center [1046, 120] width 64 height 25
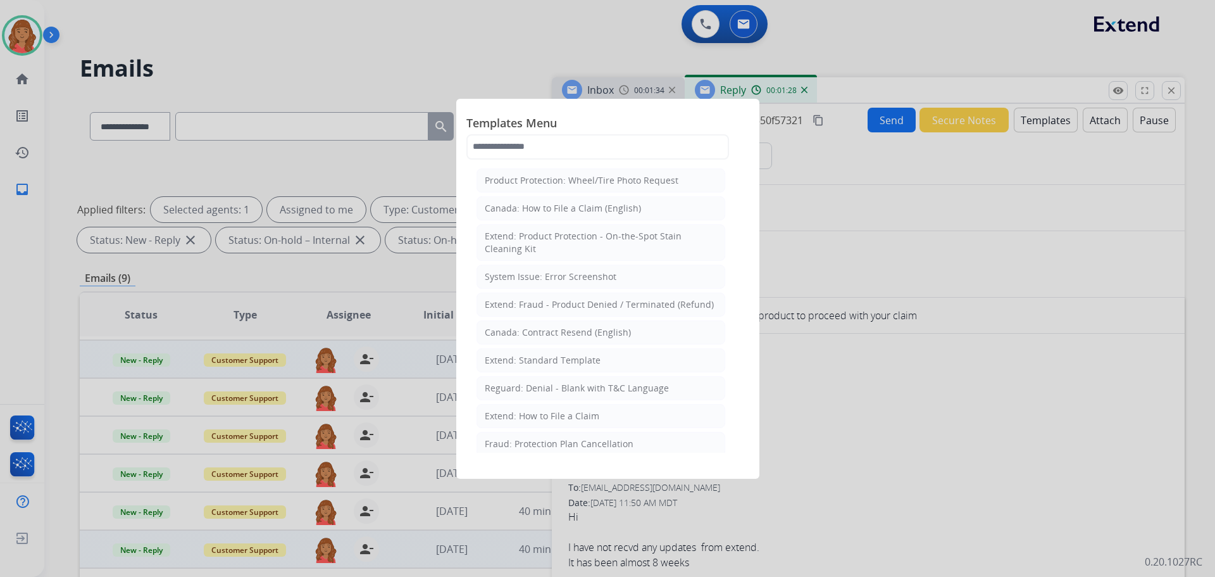
drag, startPoint x: 538, startPoint y: 358, endPoint x: 548, endPoint y: 359, distance: 10.2
click at [538, 357] on div "Extend: Standard Template" at bounding box center [543, 360] width 116 height 13
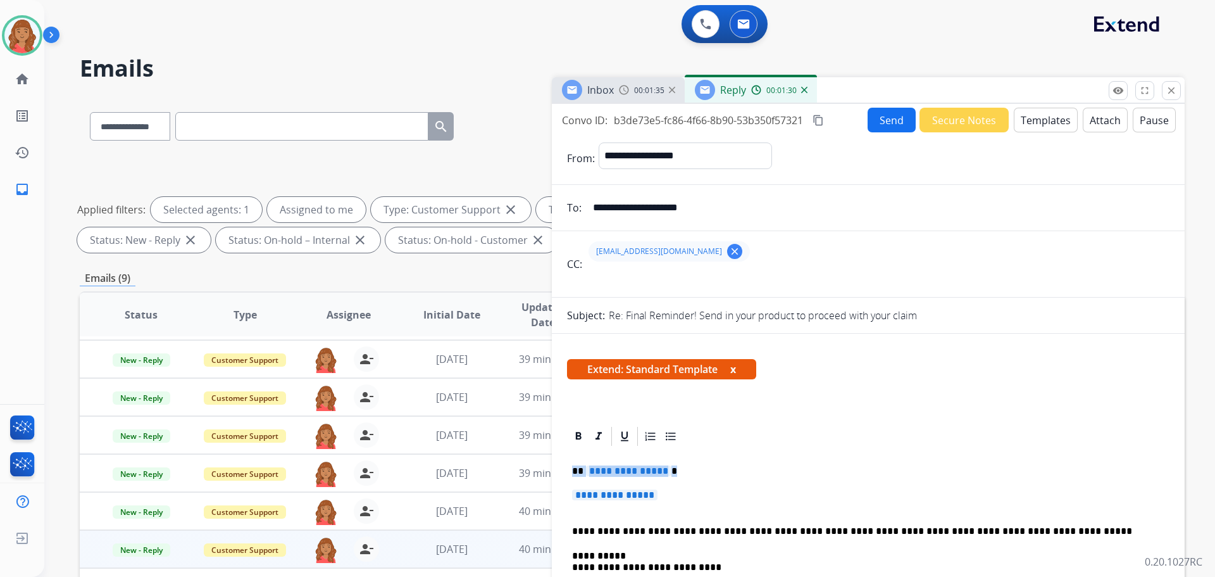
drag, startPoint x: 666, startPoint y: 495, endPoint x: 553, endPoint y: 466, distance: 117.0
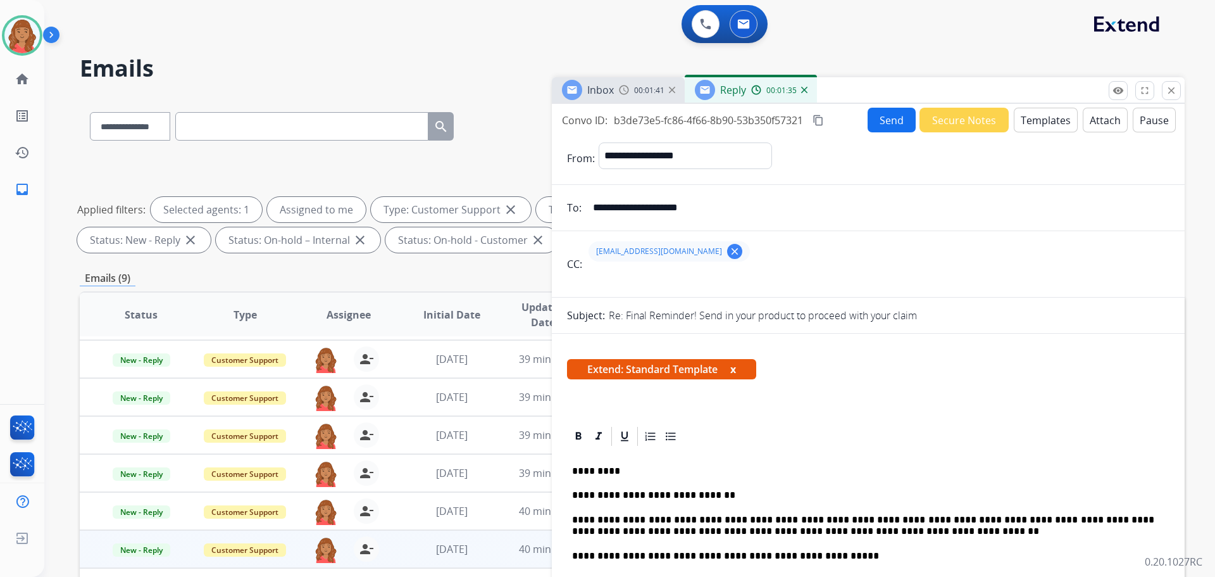
click at [820, 120] on mat-icon "content_copy" at bounding box center [818, 120] width 11 height 11
click at [729, 248] on mat-icon "clear" at bounding box center [734, 251] width 11 height 11
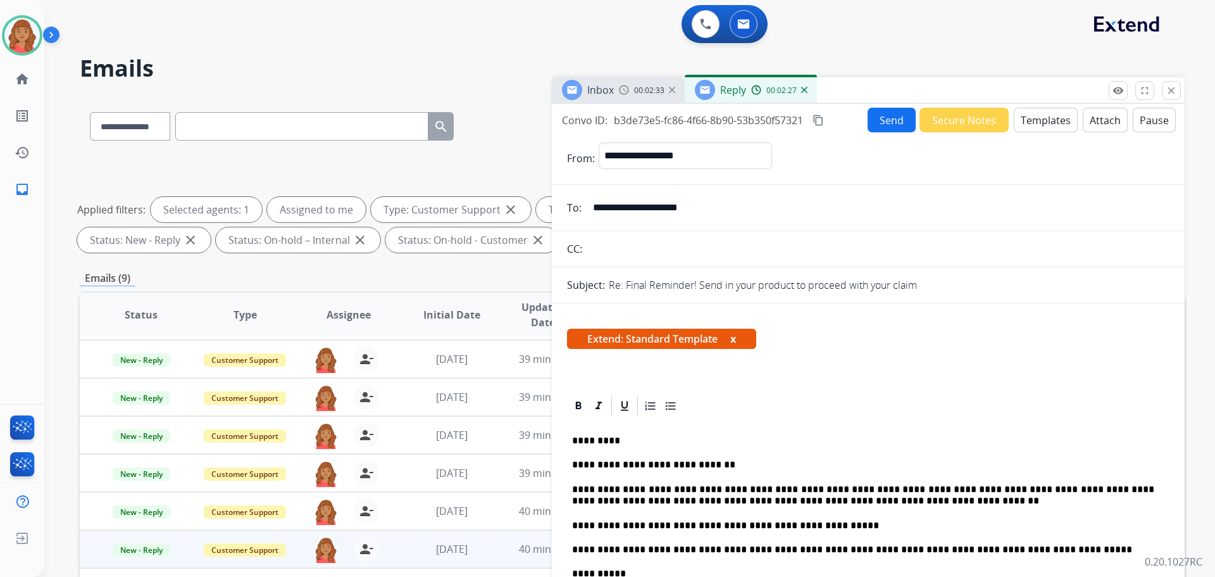
click at [824, 122] on mat-icon "content_copy" at bounding box center [818, 120] width 11 height 11
click at [820, 120] on mat-icon "content_copy" at bounding box center [818, 120] width 11 height 11
click at [870, 120] on button "Send" at bounding box center [892, 120] width 48 height 25
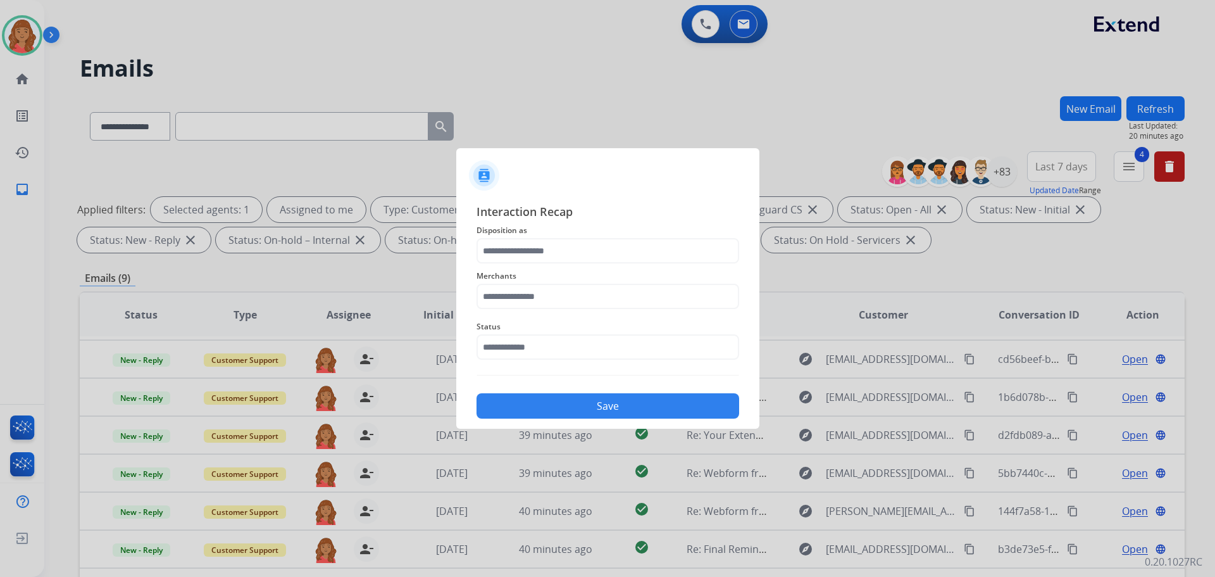
click at [470, 196] on div "Interaction Recap Disposition as Merchants Status Save" at bounding box center [607, 310] width 303 height 236
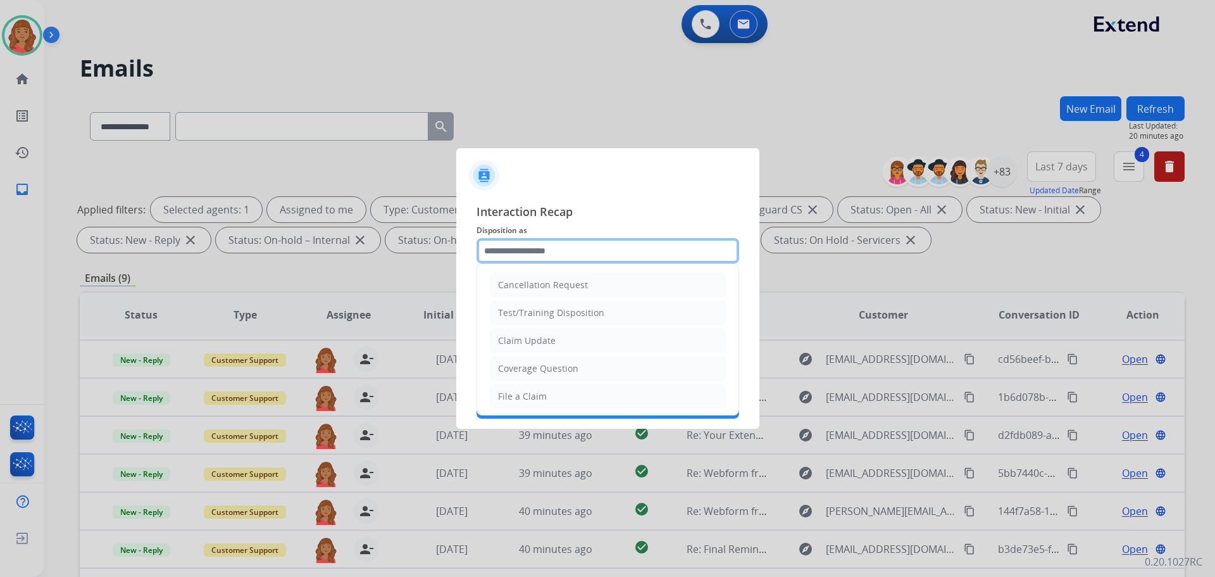
click at [527, 253] on input "text" at bounding box center [608, 250] width 263 height 25
click at [535, 340] on div "Claim Update" at bounding box center [527, 340] width 58 height 13
type input "**********"
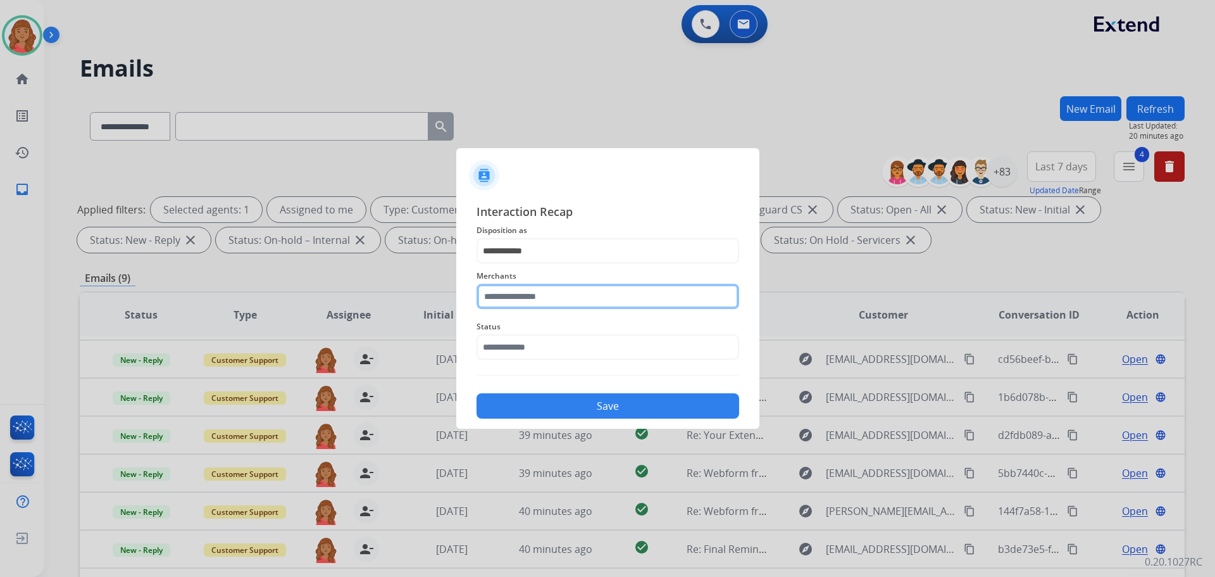
click at [546, 294] on input "text" at bounding box center [608, 296] width 263 height 25
drag, startPoint x: 523, startPoint y: 324, endPoint x: 523, endPoint y: 334, distance: 9.5
click at [523, 325] on li "Jomashop" at bounding box center [610, 332] width 241 height 24
type input "********"
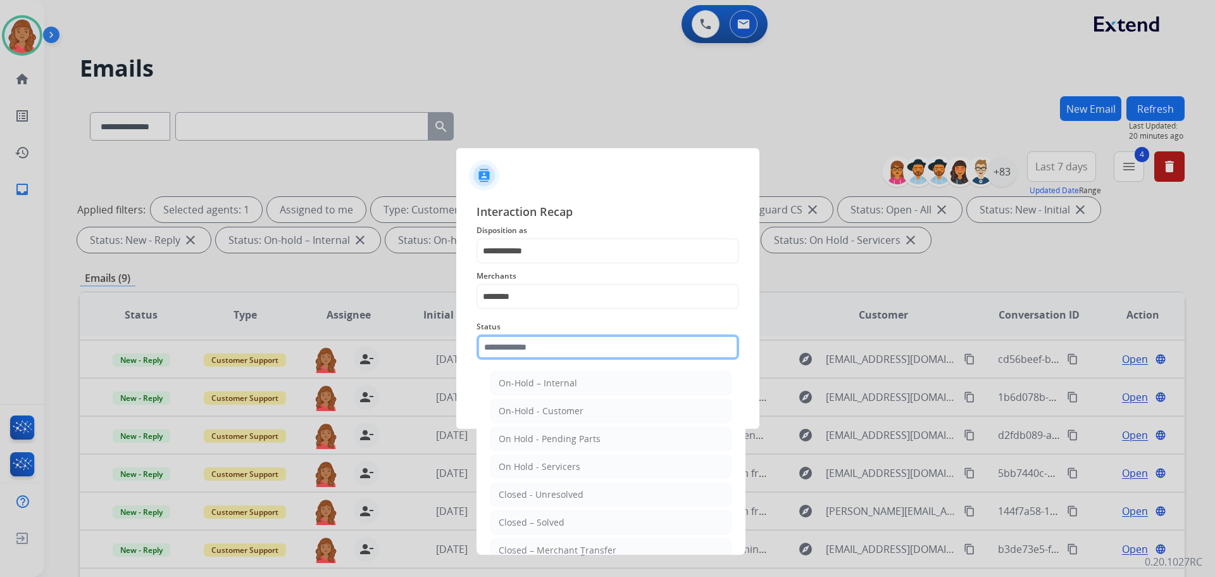
click at [527, 353] on input "text" at bounding box center [608, 346] width 263 height 25
drag, startPoint x: 536, startPoint y: 519, endPoint x: 547, endPoint y: 476, distance: 44.5
click at [537, 520] on div "Closed – Solved" at bounding box center [532, 522] width 66 height 13
type input "**********"
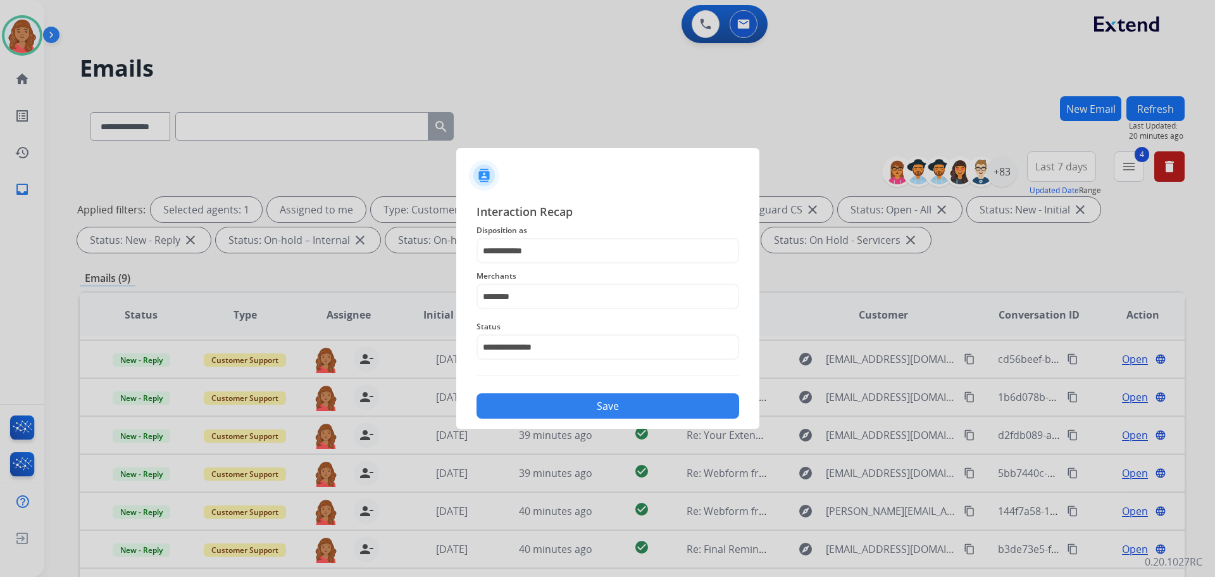
click at [555, 399] on button "Save" at bounding box center [608, 405] width 263 height 25
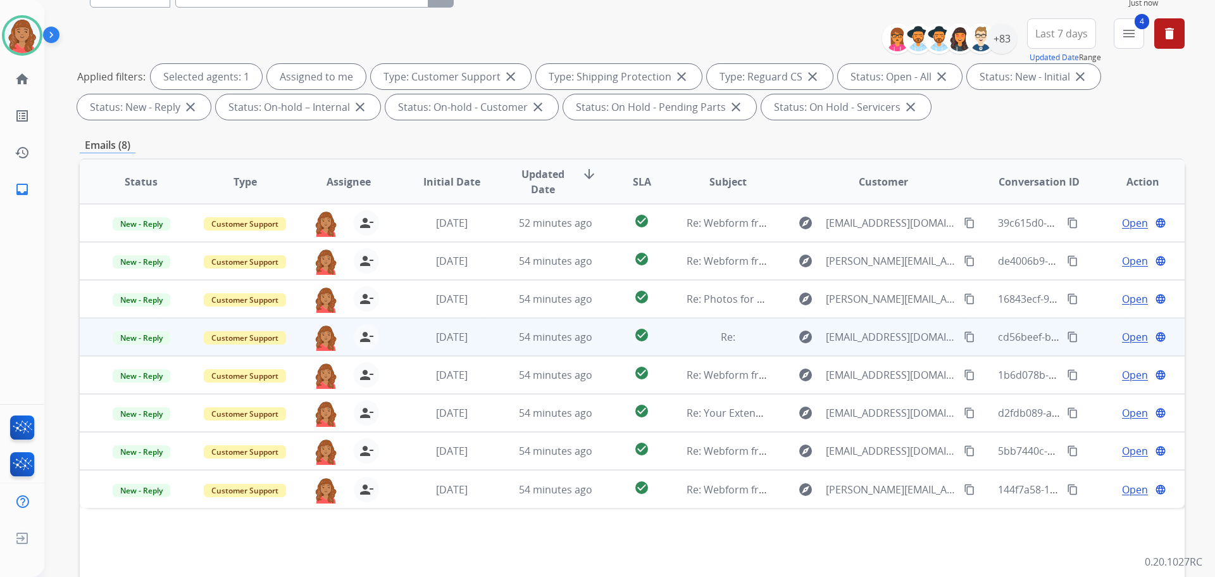
scroll to position [204, 0]
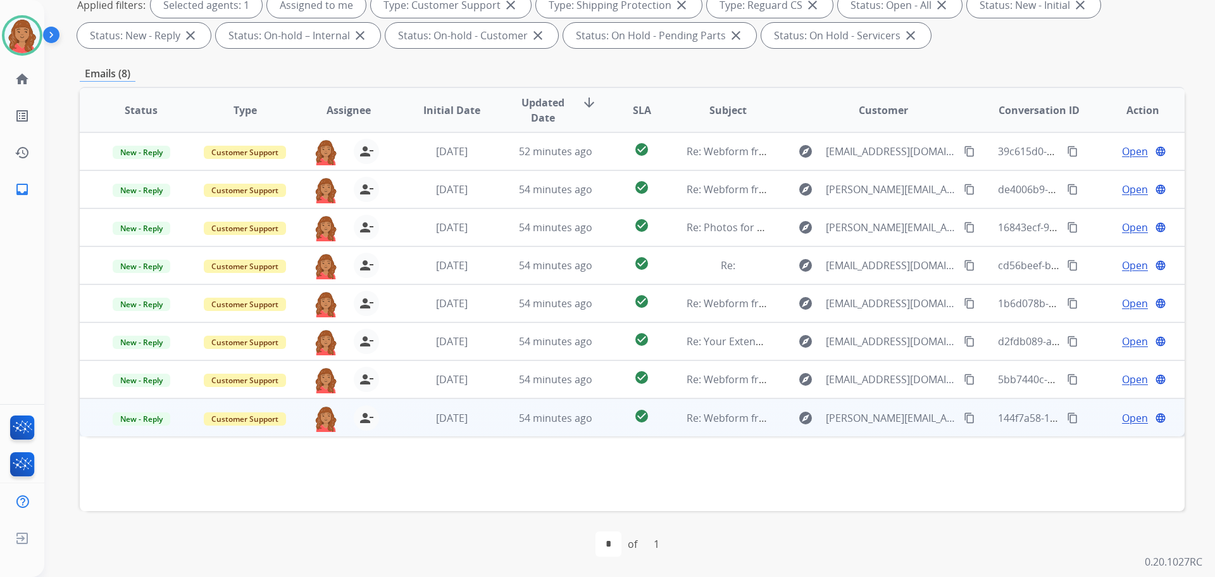
click at [494, 421] on td "54 minutes ago" at bounding box center [546, 417] width 104 height 38
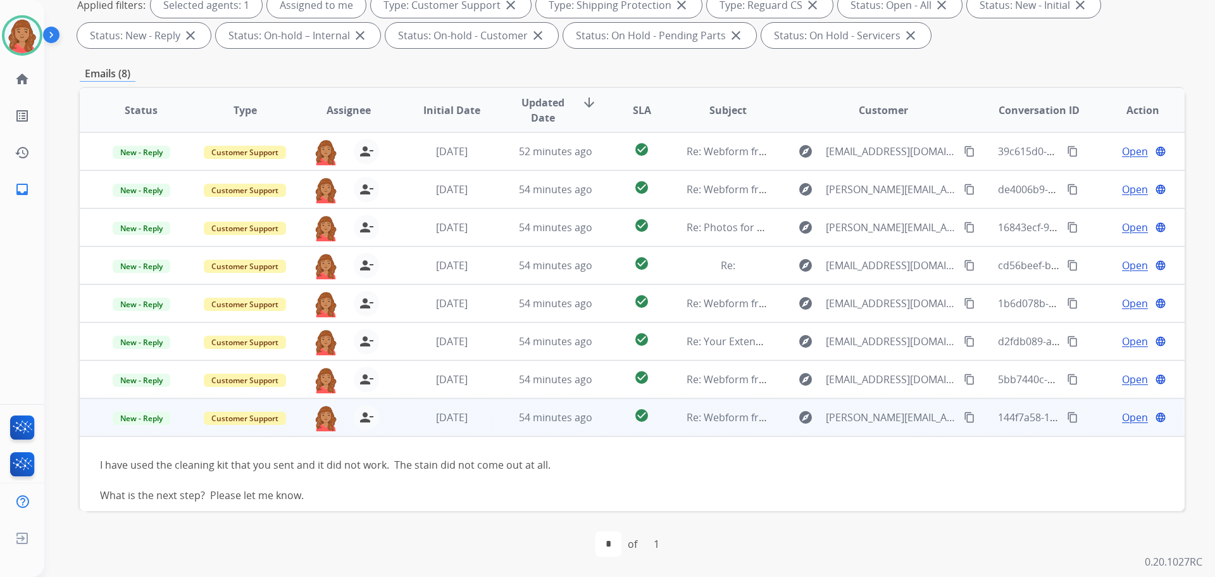
scroll to position [27, 0]
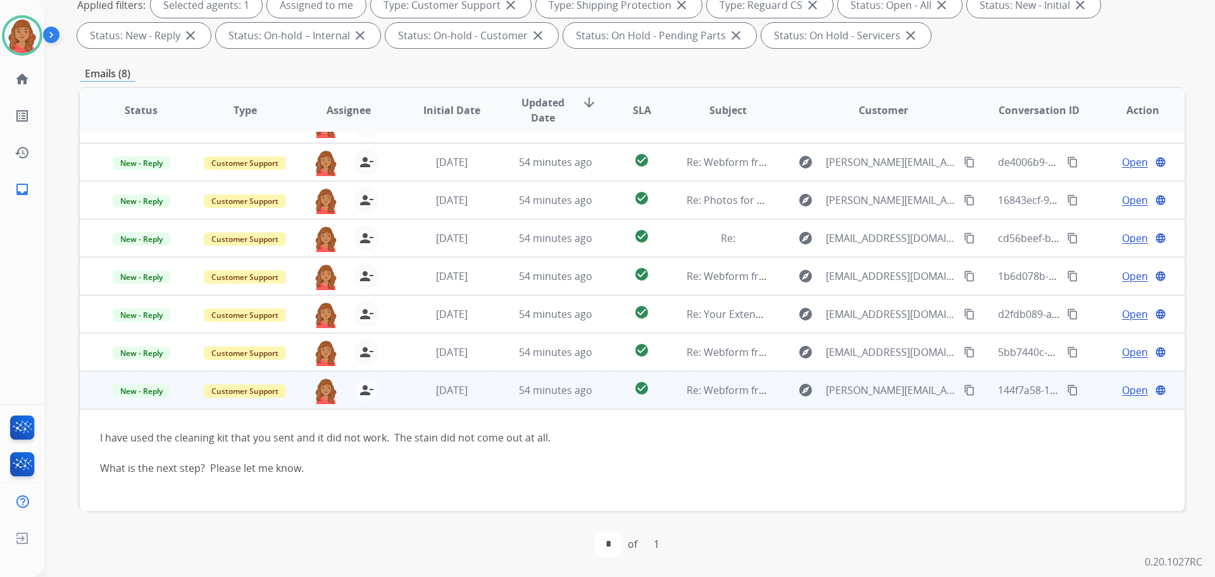
click at [1135, 391] on span "Open" at bounding box center [1135, 389] width 26 height 15
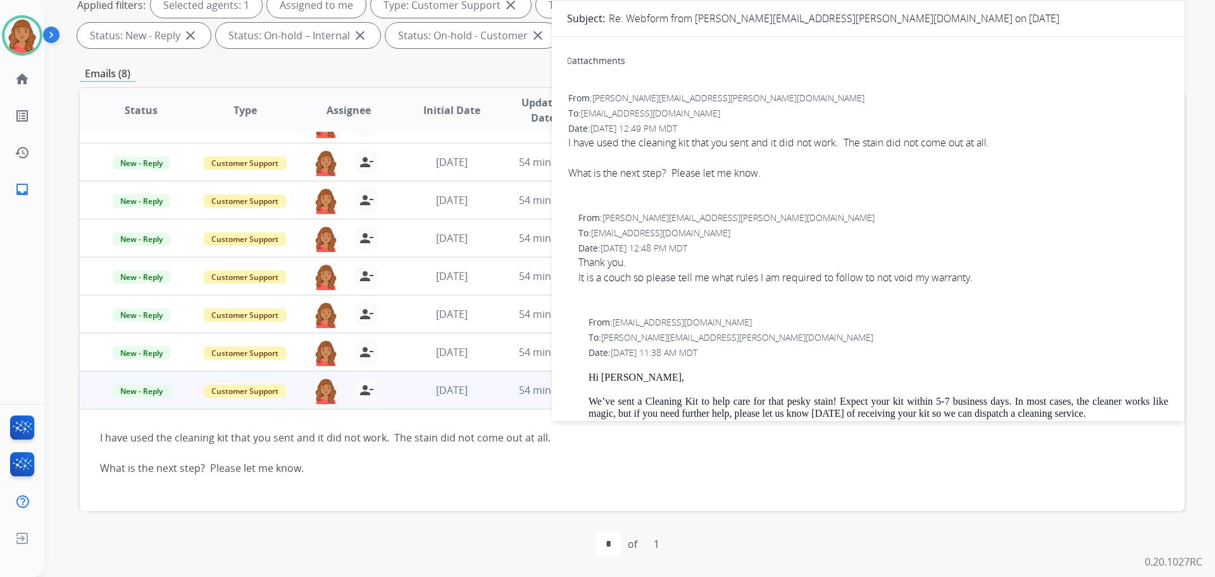
scroll to position [78, 0]
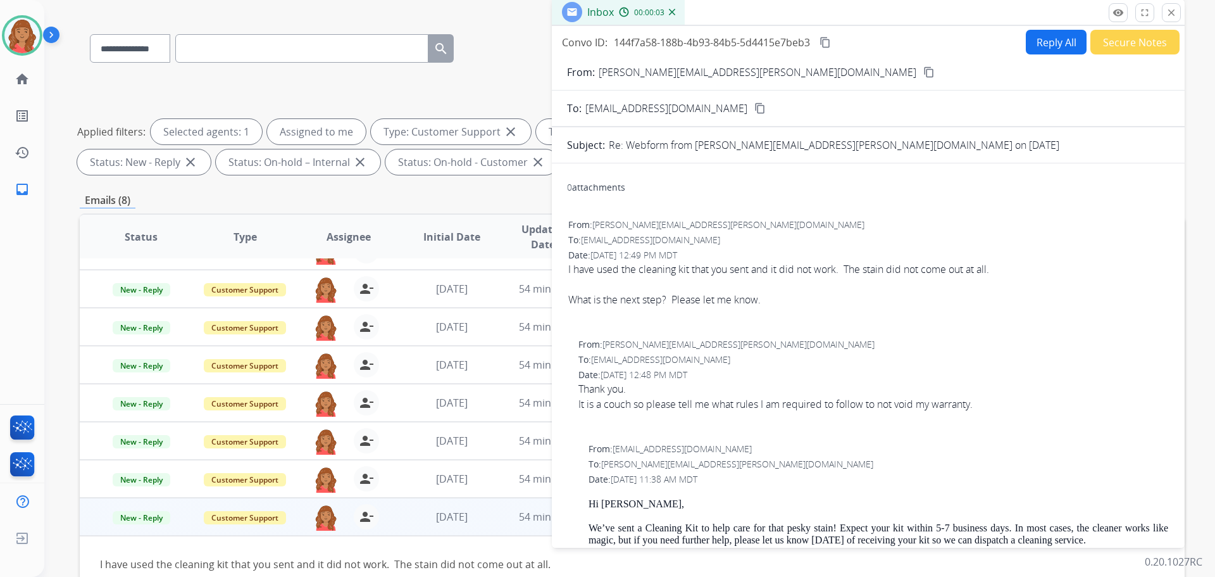
drag, startPoint x: 737, startPoint y: 73, endPoint x: 739, endPoint y: 81, distance: 8.4
click at [923, 72] on mat-icon "content_copy" at bounding box center [928, 71] width 11 height 11
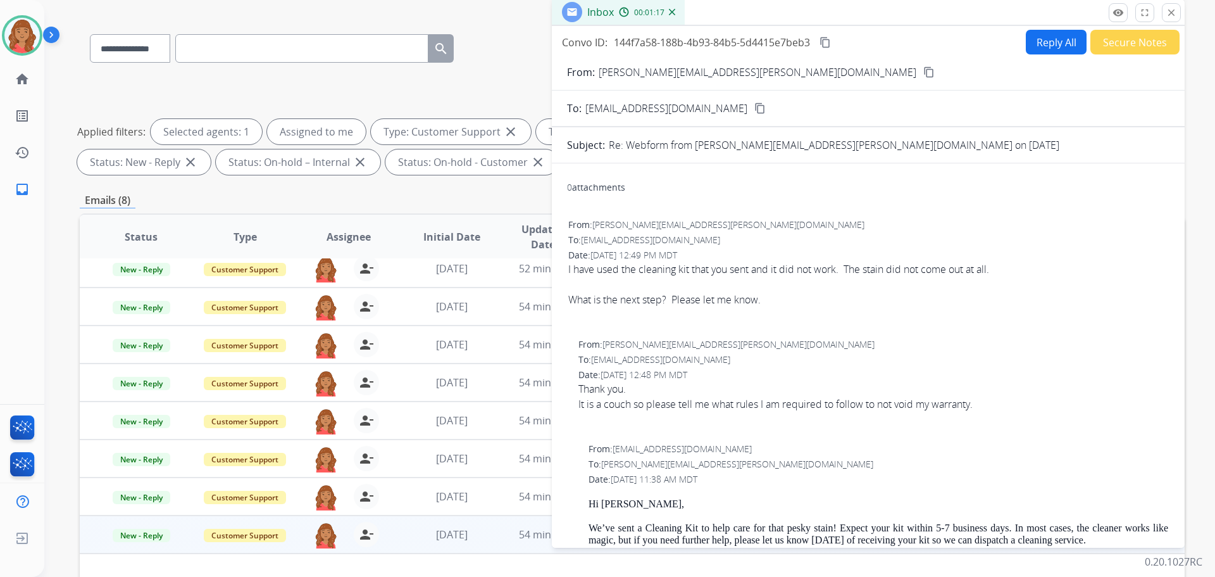
scroll to position [0, 0]
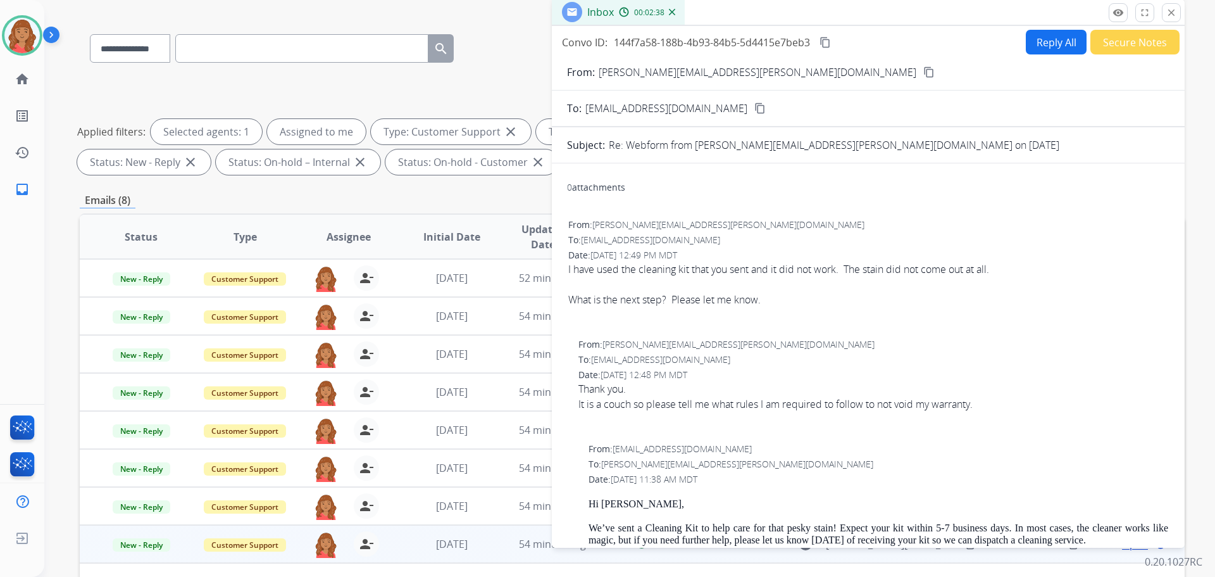
click at [1055, 44] on button "Reply All" at bounding box center [1056, 42] width 61 height 25
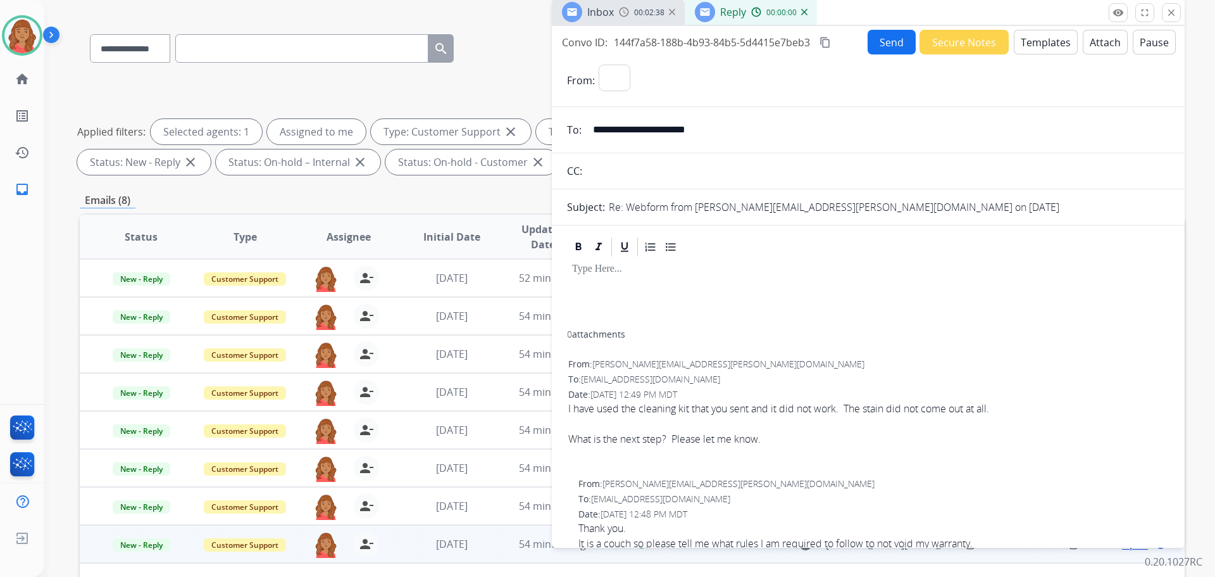
select select "**********"
click at [1030, 54] on div "**********" at bounding box center [868, 284] width 633 height 516
click at [1032, 48] on button "Templates" at bounding box center [1046, 42] width 64 height 25
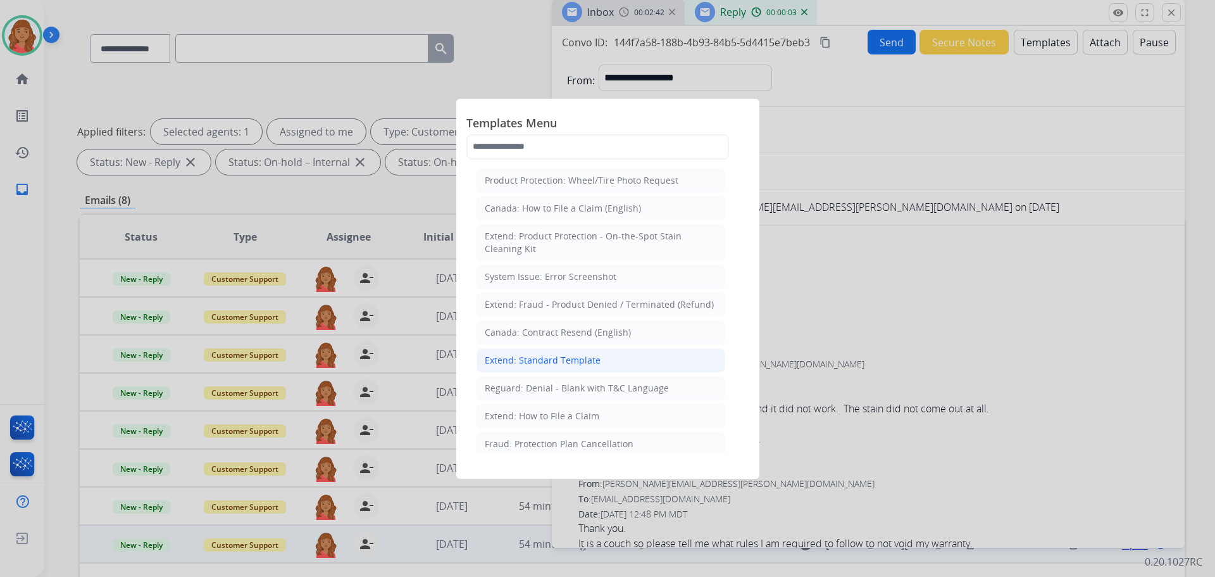
click at [536, 358] on div "Extend: Standard Template" at bounding box center [543, 360] width 116 height 13
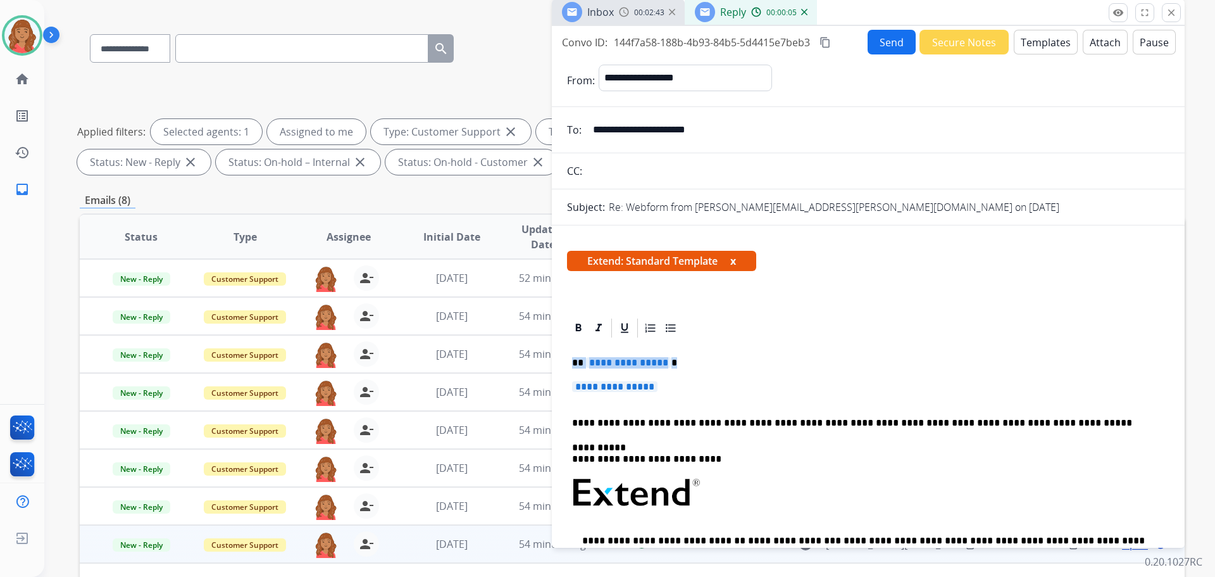
drag, startPoint x: 666, startPoint y: 387, endPoint x: 562, endPoint y: 363, distance: 107.2
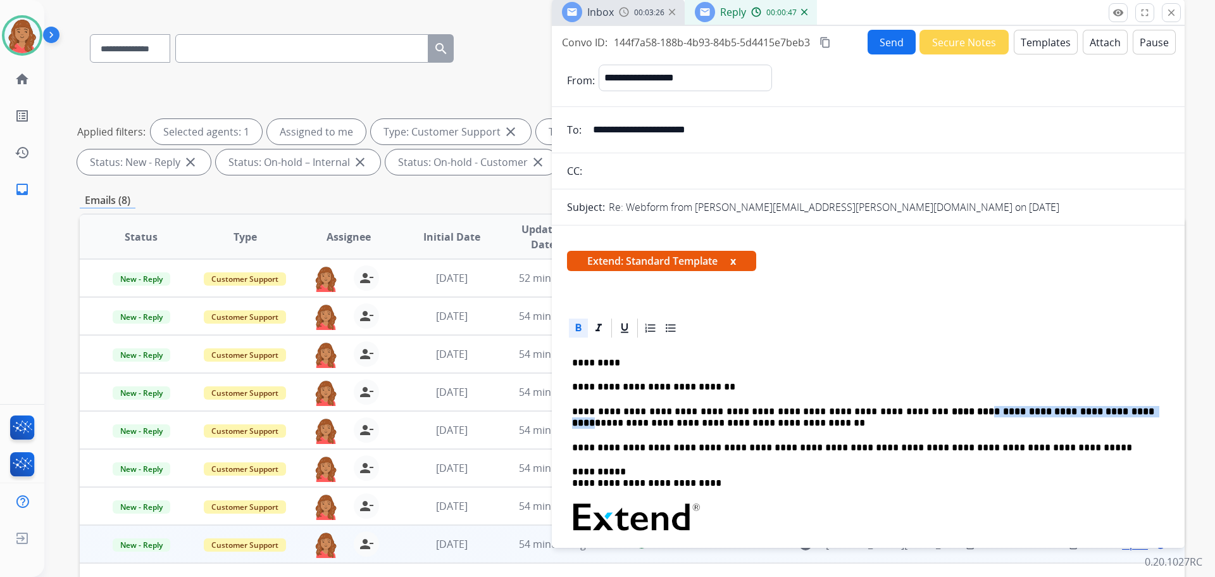
drag, startPoint x: 898, startPoint y: 416, endPoint x: 1049, endPoint y: 411, distance: 151.3
click at [1049, 411] on strong "**********" at bounding box center [864, 416] width 585 height 21
click at [582, 328] on icon at bounding box center [578, 327] width 13 height 13
drag, startPoint x: 866, startPoint y: 410, endPoint x: 1051, endPoint y: 416, distance: 185.5
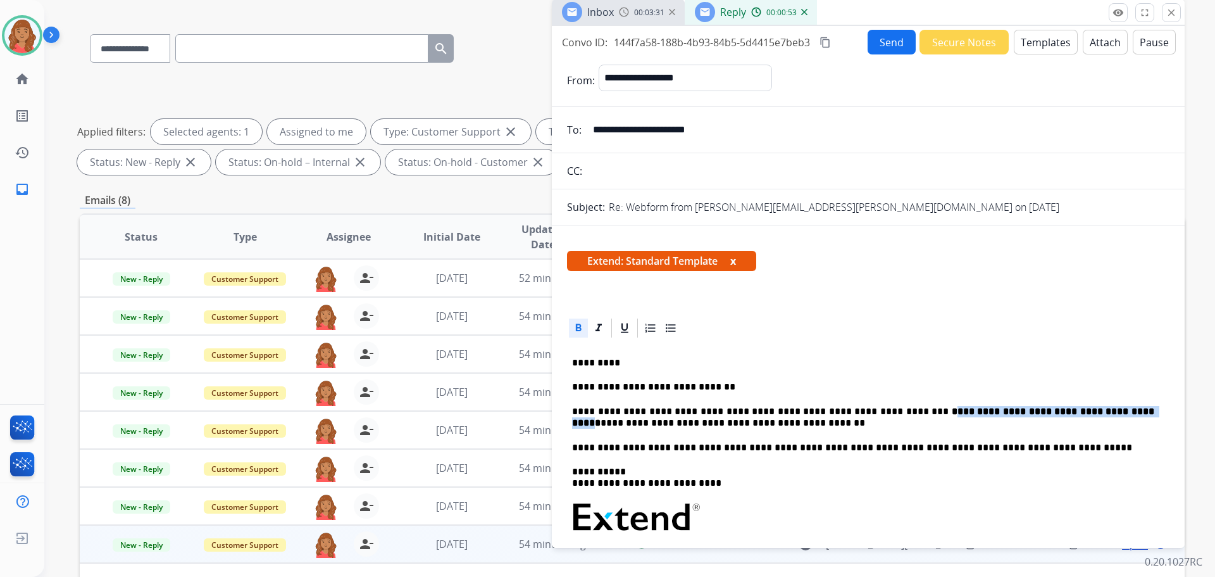
click at [1051, 416] on p "**********" at bounding box center [863, 417] width 582 height 23
click at [581, 330] on icon at bounding box center [578, 327] width 13 height 13
click at [898, 383] on p "**********" at bounding box center [863, 386] width 582 height 11
drag, startPoint x: 1020, startPoint y: 411, endPoint x: 1053, endPoint y: 415, distance: 33.1
click at [1053, 415] on p "**********" at bounding box center [863, 417] width 582 height 23
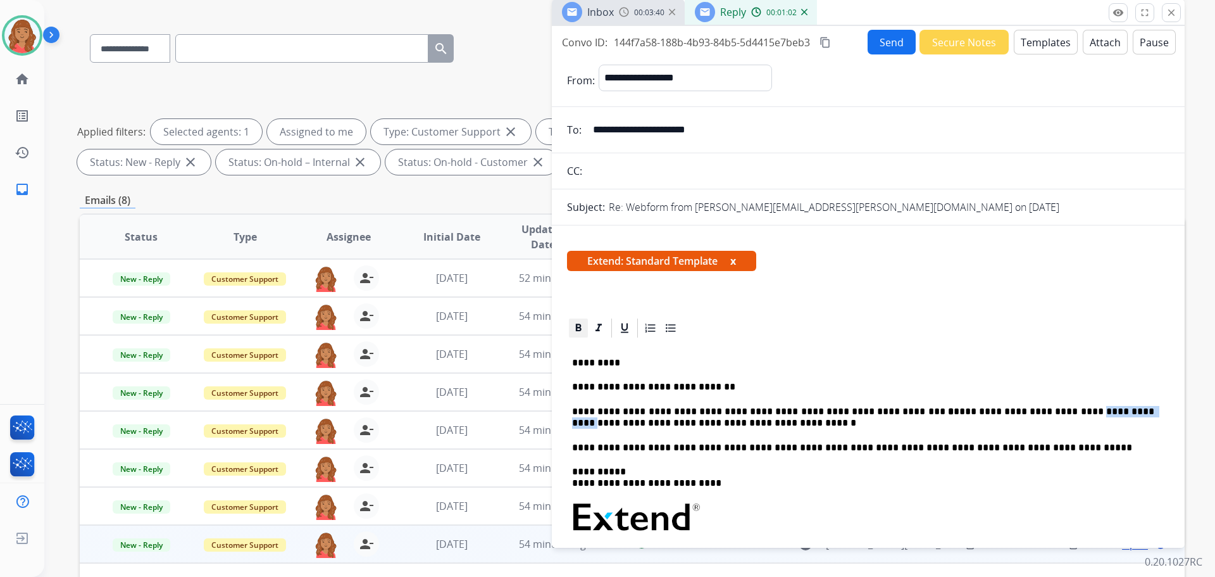
click at [577, 327] on icon at bounding box center [578, 327] width 13 height 13
click at [873, 375] on div "**********" at bounding box center [868, 542] width 602 height 406
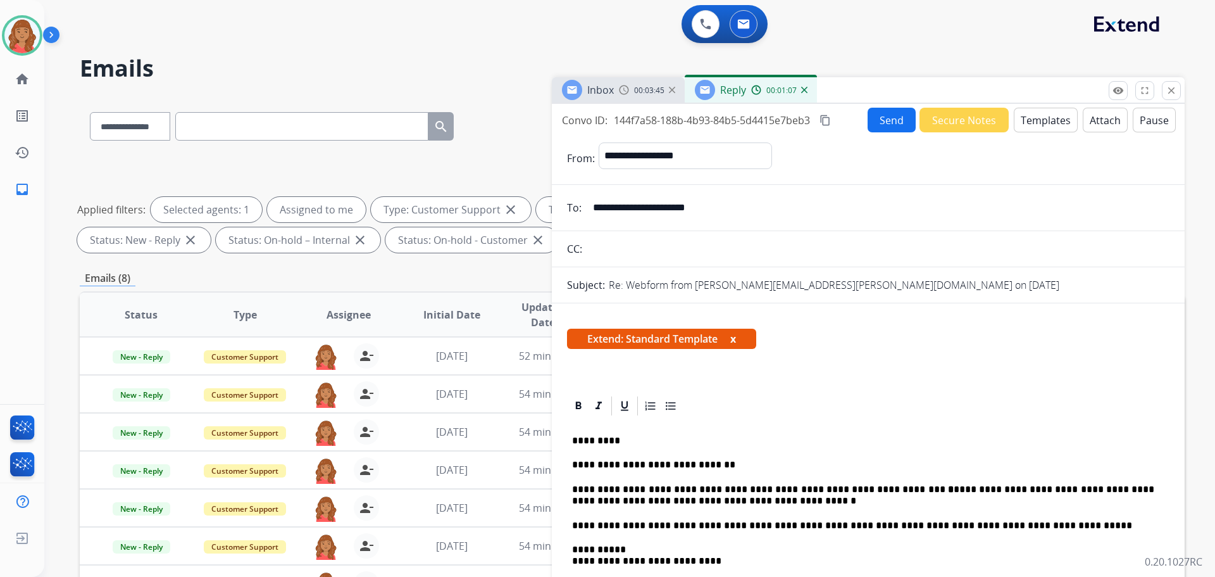
click at [827, 117] on mat-icon "content_copy" at bounding box center [825, 120] width 11 height 11
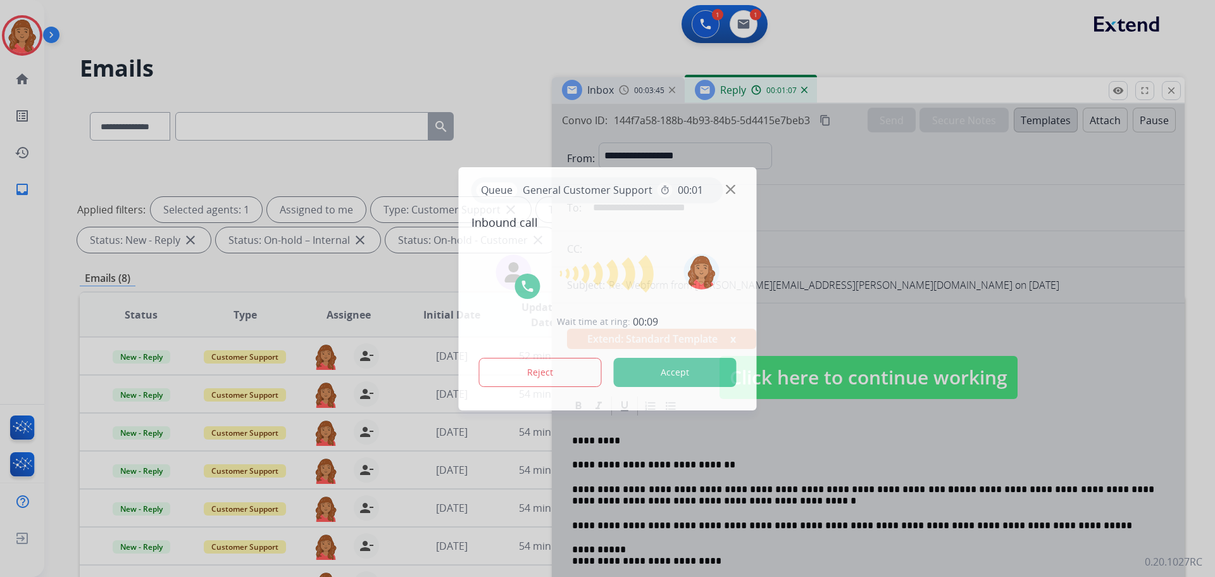
click at [809, 406] on div at bounding box center [607, 288] width 1215 height 577
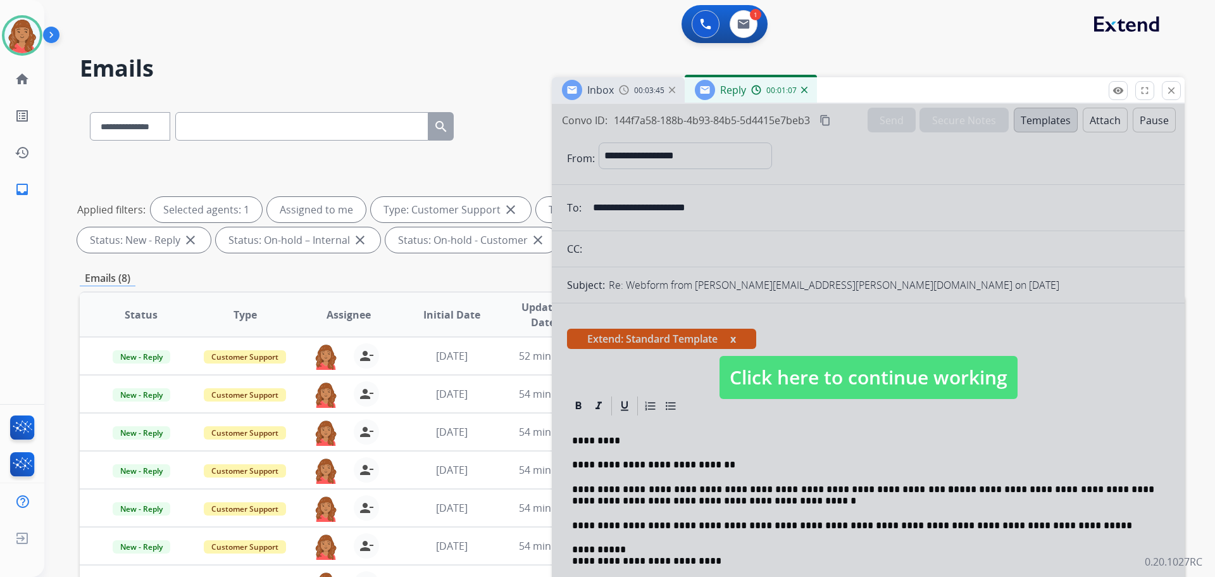
click at [764, 389] on span "Click here to continue working" at bounding box center [869, 377] width 298 height 43
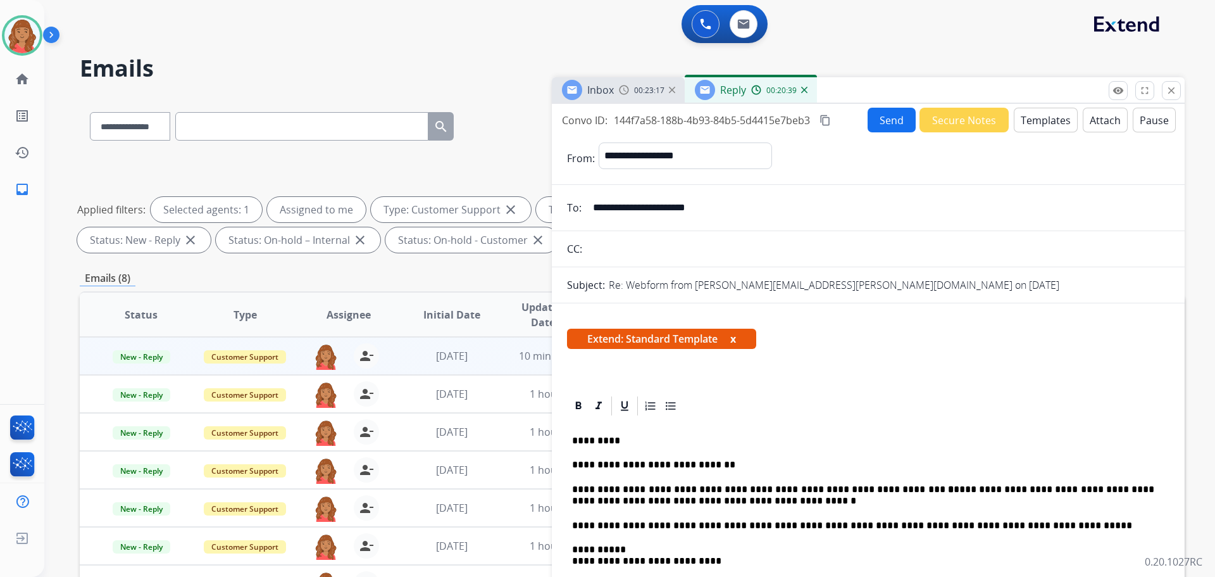
click at [873, 120] on button "Send" at bounding box center [892, 120] width 48 height 25
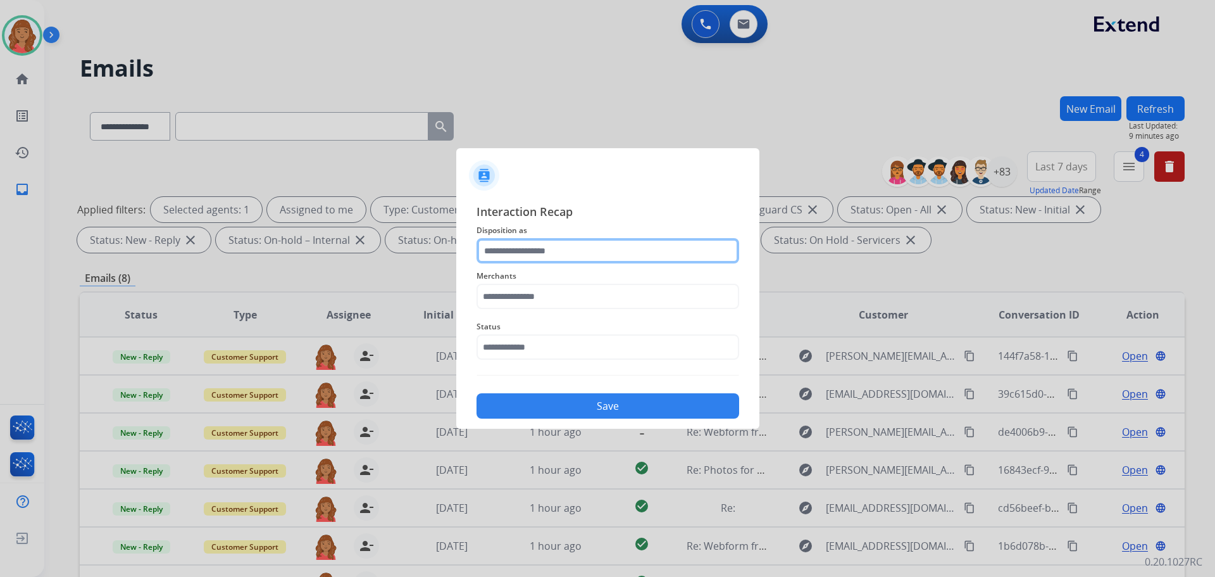
click at [557, 257] on input "text" at bounding box center [608, 250] width 263 height 25
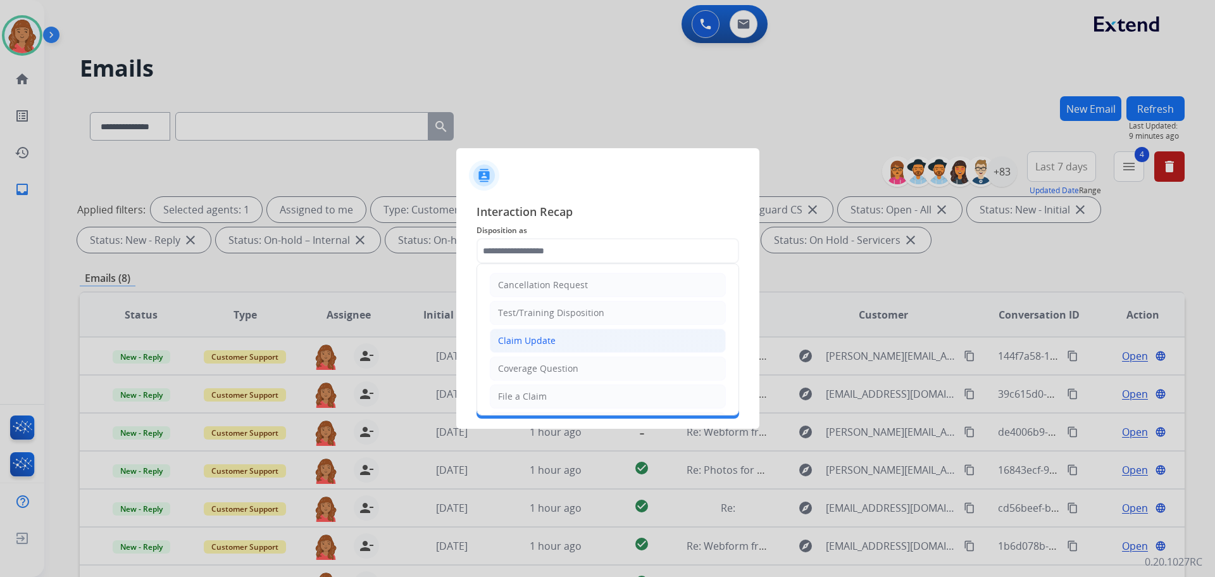
click at [534, 342] on div "Claim Update" at bounding box center [527, 340] width 58 height 13
type input "**********"
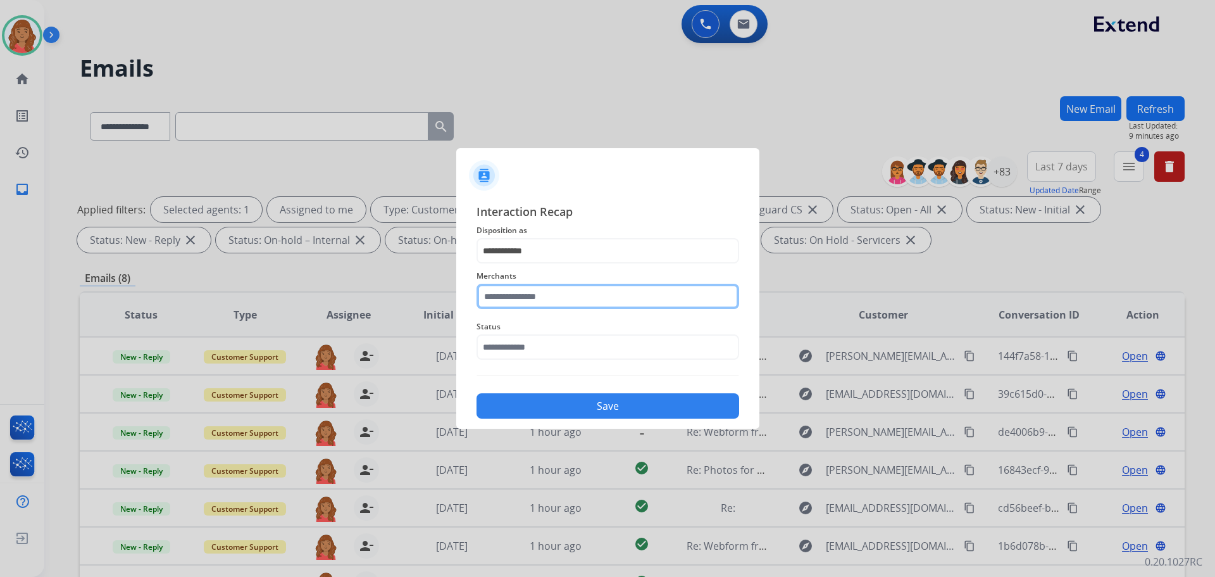
click at [525, 301] on input "text" at bounding box center [608, 296] width 263 height 25
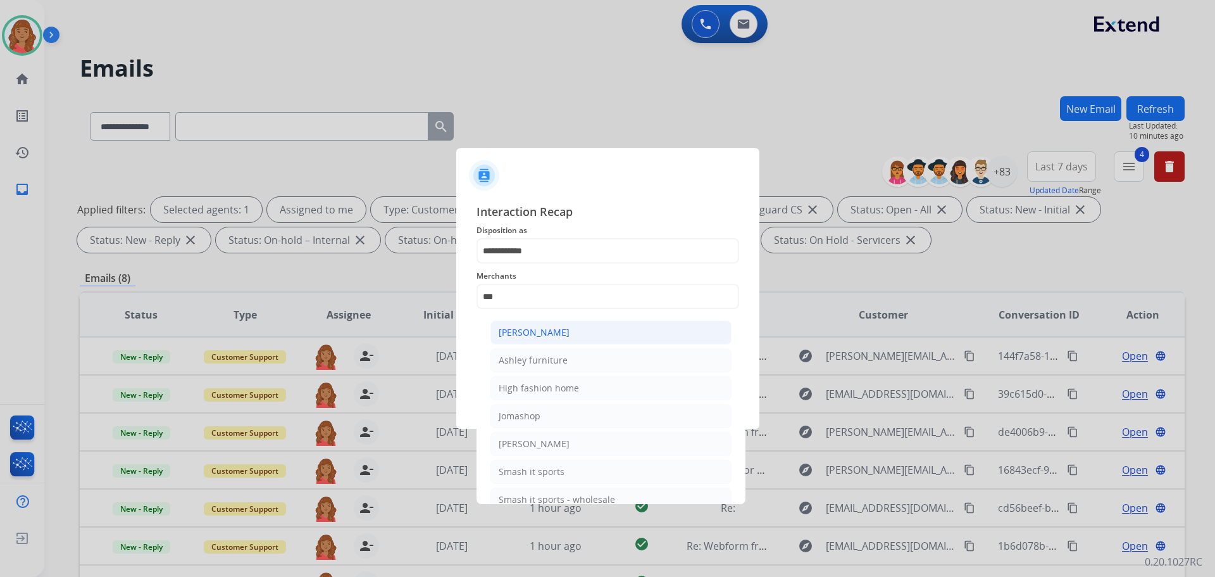
click at [554, 337] on div "[PERSON_NAME]" at bounding box center [534, 332] width 71 height 13
type input "**********"
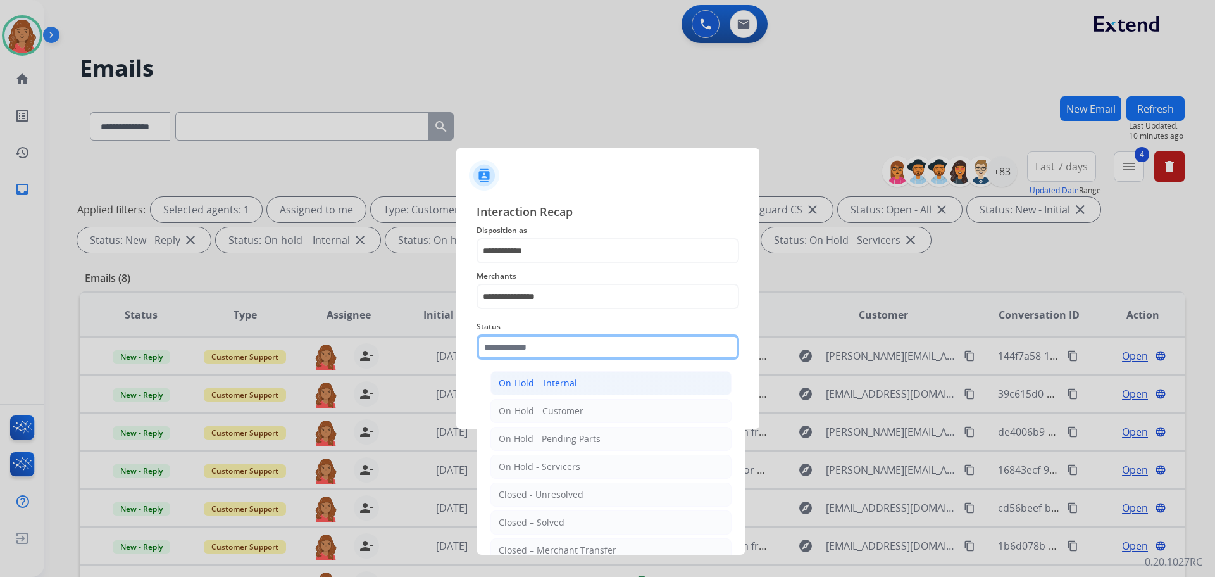
drag, startPoint x: 542, startPoint y: 339, endPoint x: 536, endPoint y: 375, distance: 36.6
click at [542, 340] on input "text" at bounding box center [608, 346] width 263 height 25
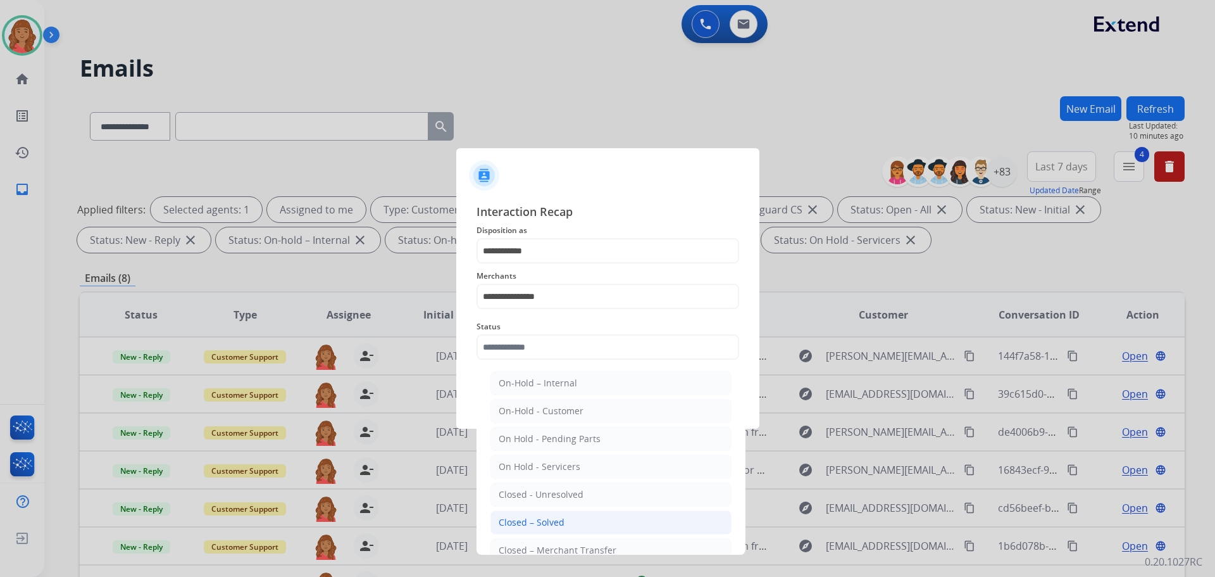
click at [552, 515] on li "Closed – Solved" at bounding box center [610, 522] width 241 height 24
type input "**********"
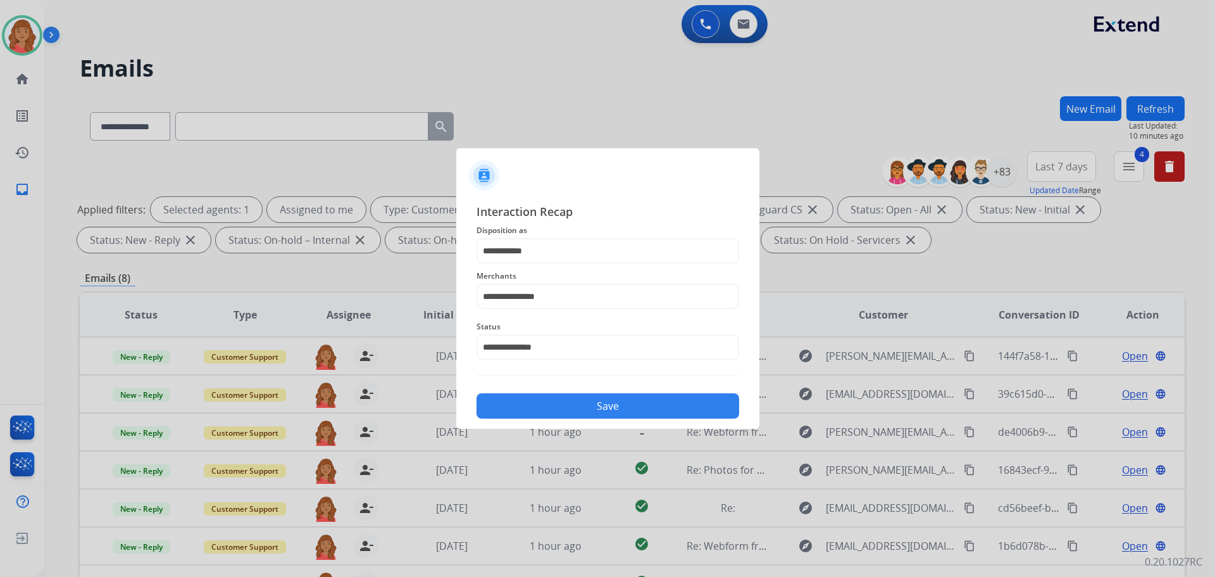
click at [544, 415] on button "Save" at bounding box center [608, 405] width 263 height 25
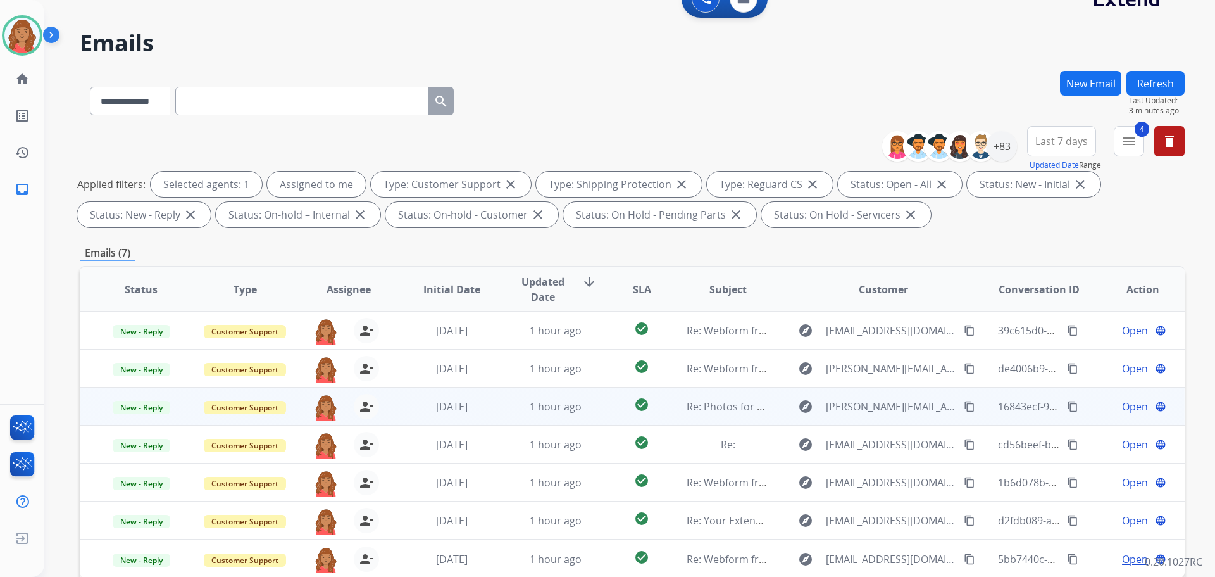
scroll to position [204, 0]
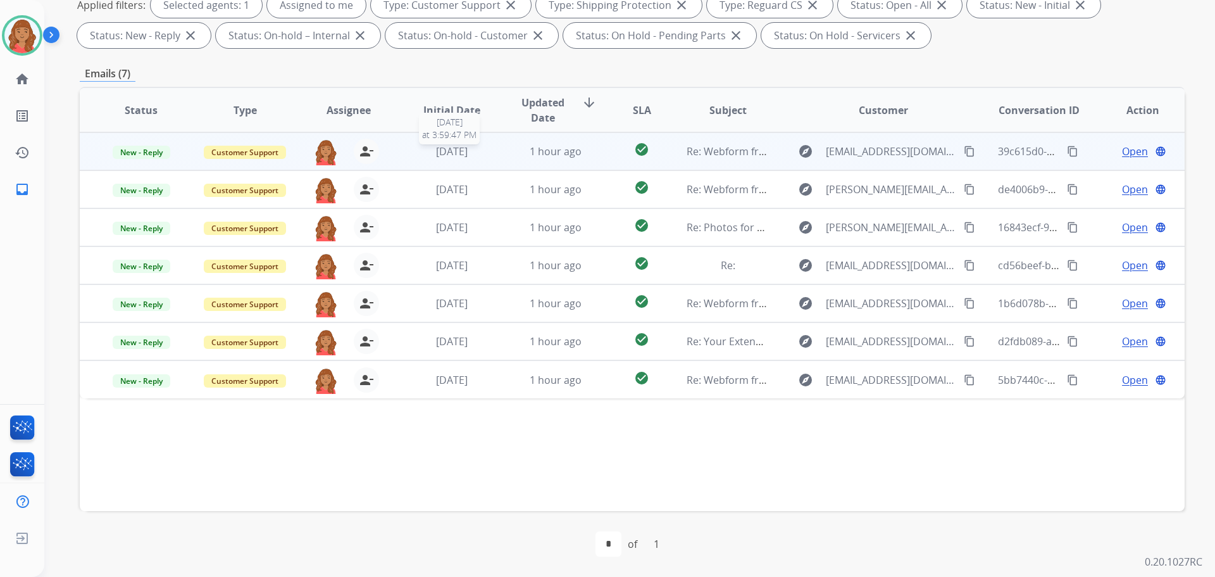
click at [463, 151] on span "[DATE]" at bounding box center [452, 151] width 32 height 14
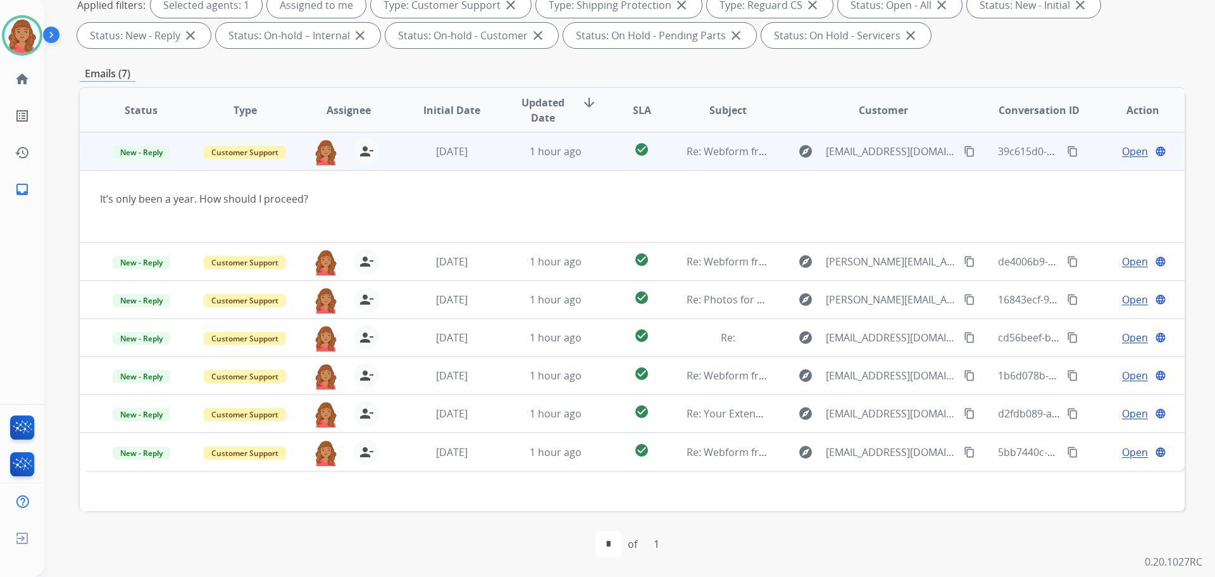
click at [966, 149] on button "content_copy" at bounding box center [969, 151] width 15 height 15
click at [964, 149] on mat-icon "content_copy" at bounding box center [969, 151] width 11 height 11
drag, startPoint x: 961, startPoint y: 153, endPoint x: 954, endPoint y: 153, distance: 6.4
click at [964, 152] on mat-icon "content_copy" at bounding box center [969, 151] width 11 height 11
drag, startPoint x: 549, startPoint y: 159, endPoint x: 584, endPoint y: 168, distance: 36.4
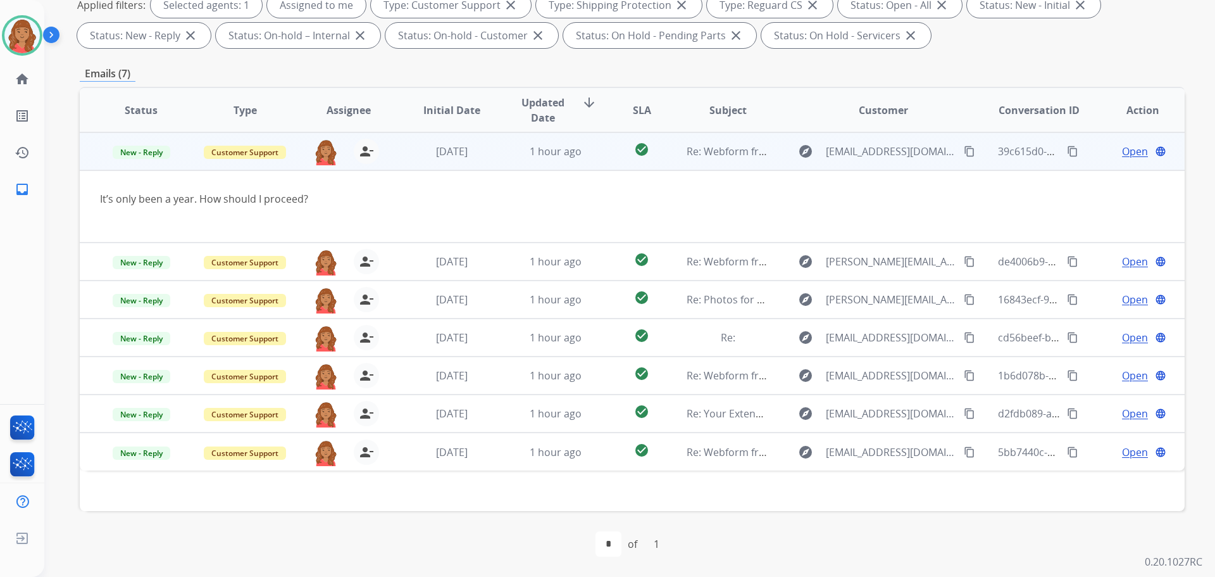
click at [549, 159] on td "1 hour ago" at bounding box center [546, 151] width 104 height 38
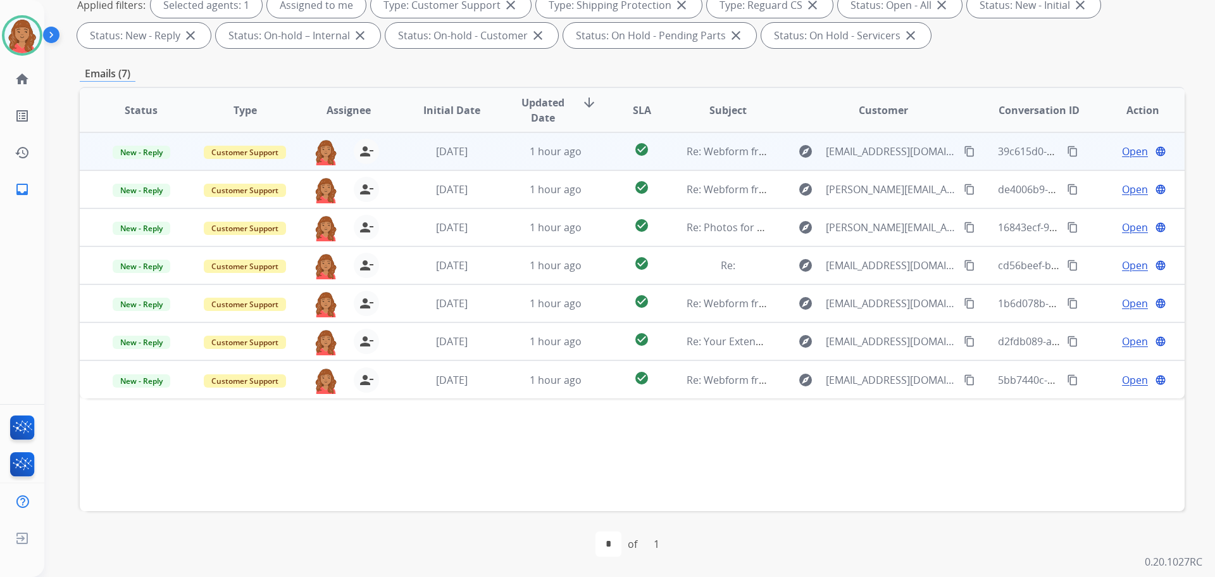
click at [1137, 149] on span "Open" at bounding box center [1135, 151] width 26 height 15
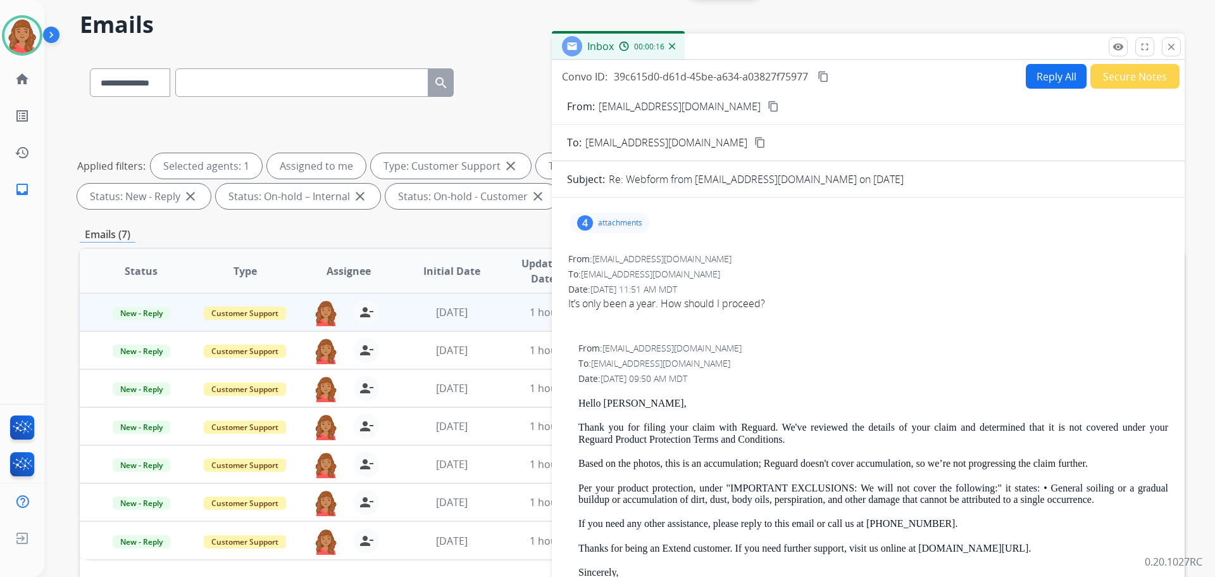
scroll to position [0, 0]
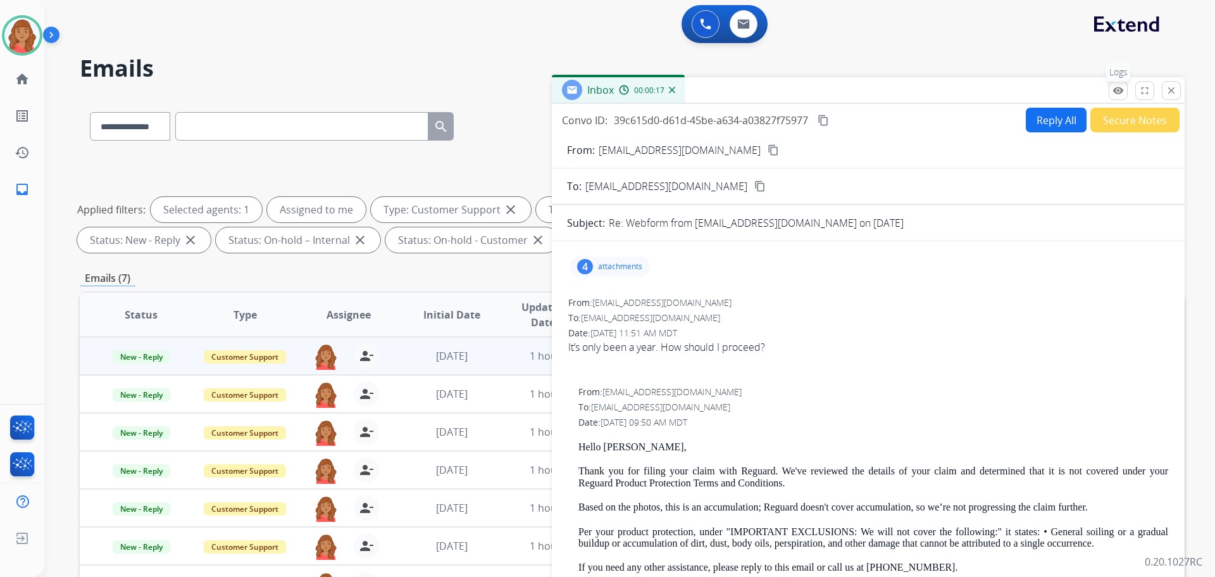
click at [1117, 91] on mat-icon "remove_red_eye" at bounding box center [1118, 90] width 11 height 11
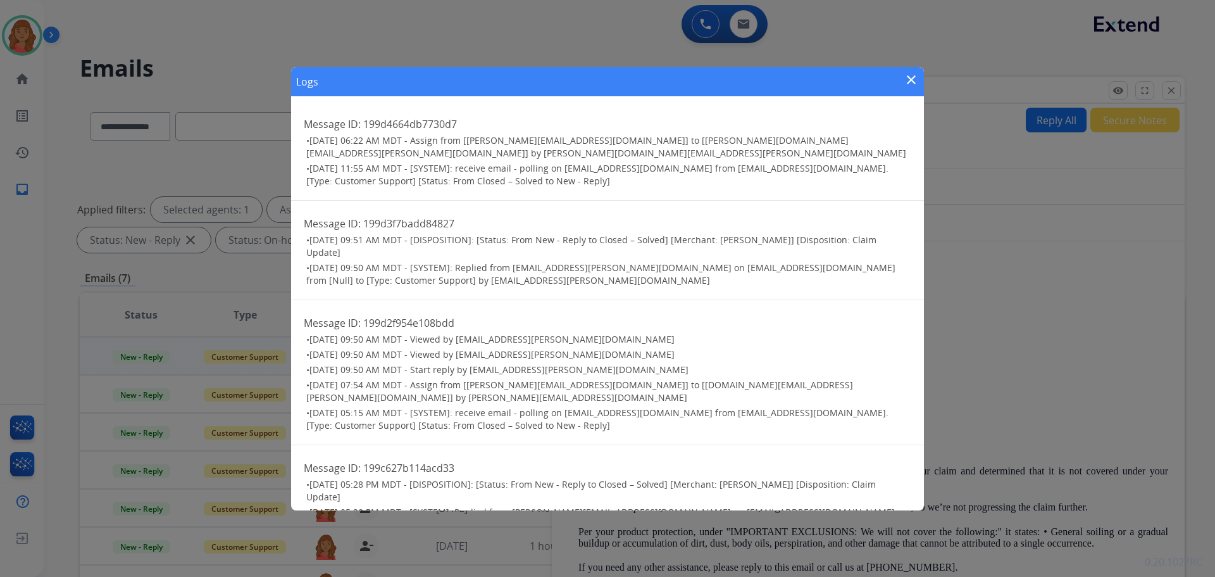
click at [906, 84] on mat-icon "close" at bounding box center [911, 79] width 15 height 15
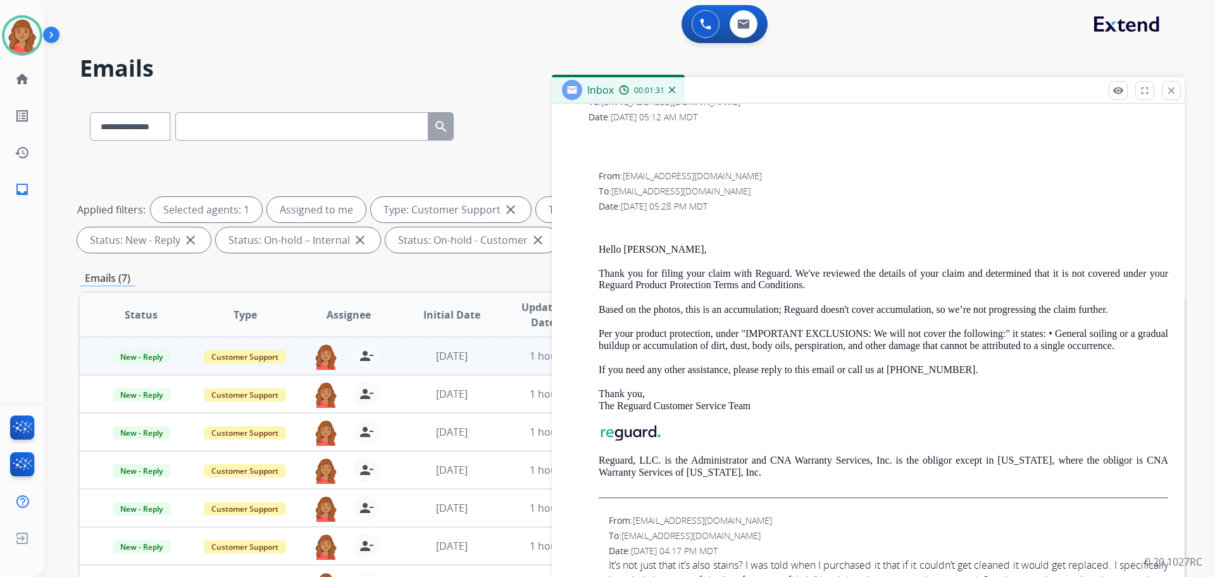
scroll to position [560, 0]
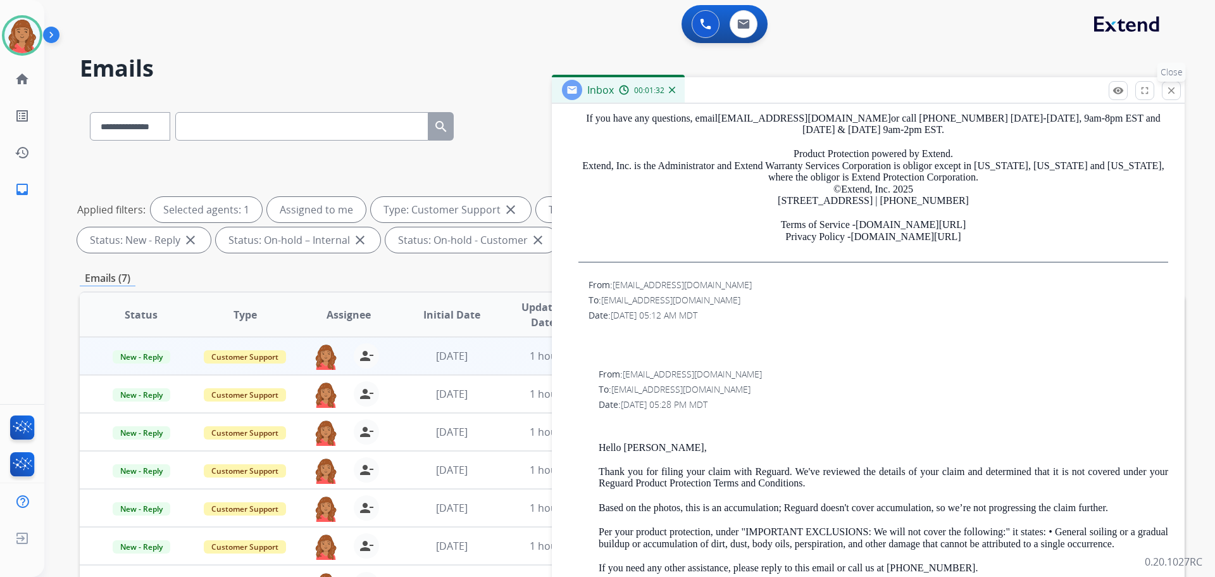
click at [1168, 93] on mat-icon "close" at bounding box center [1171, 90] width 11 height 11
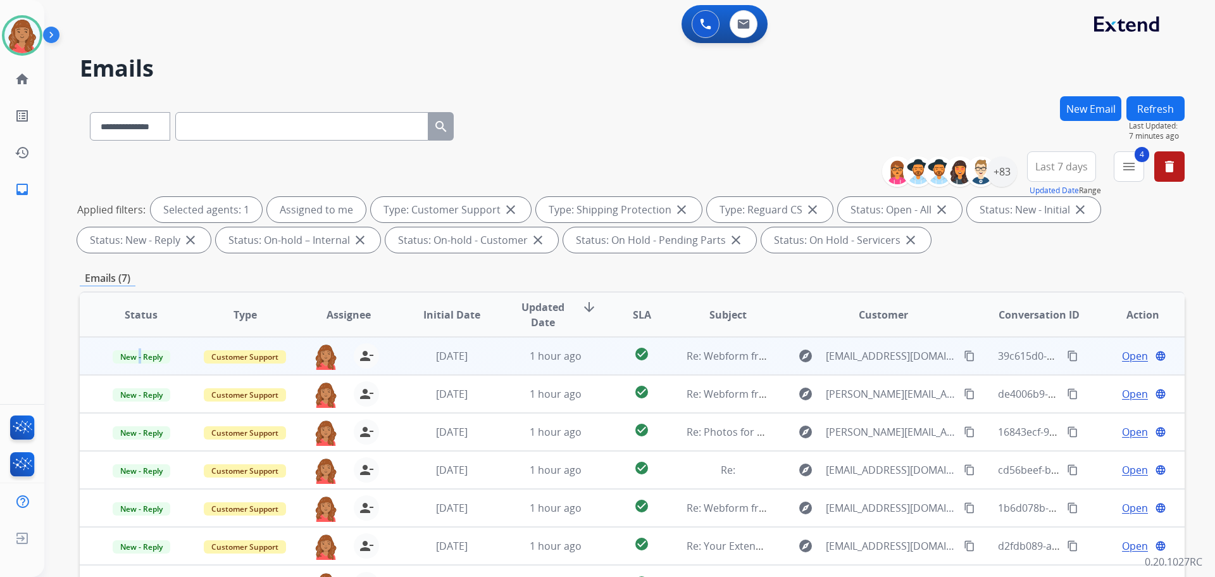
click at [139, 360] on span "New - Reply" at bounding box center [142, 356] width 58 height 13
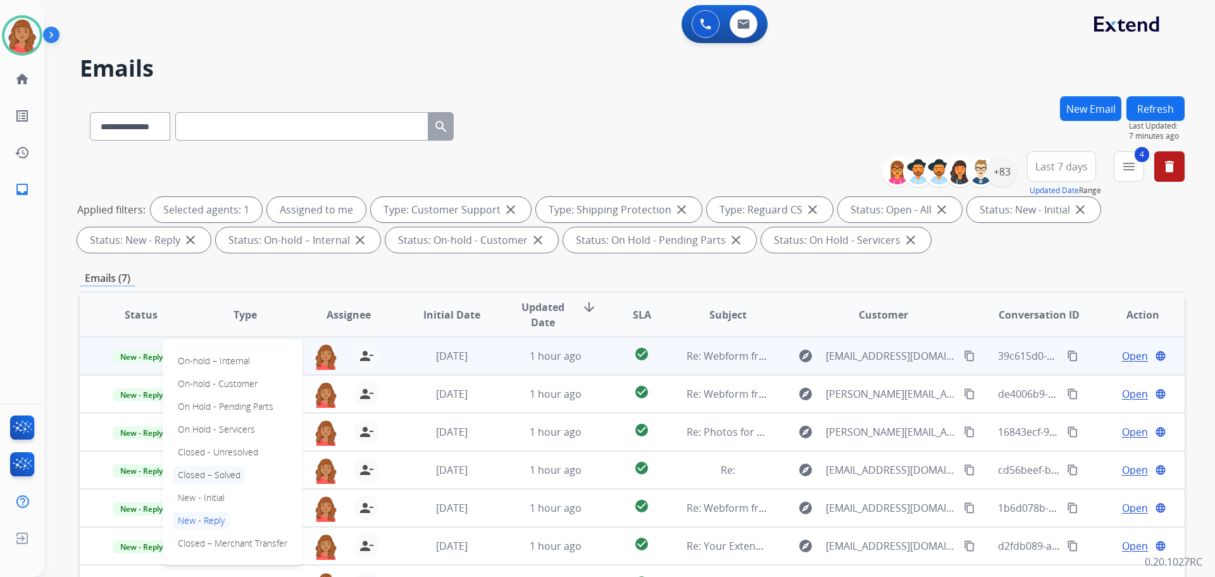
click at [204, 471] on p "Closed – Solved" at bounding box center [209, 475] width 73 height 18
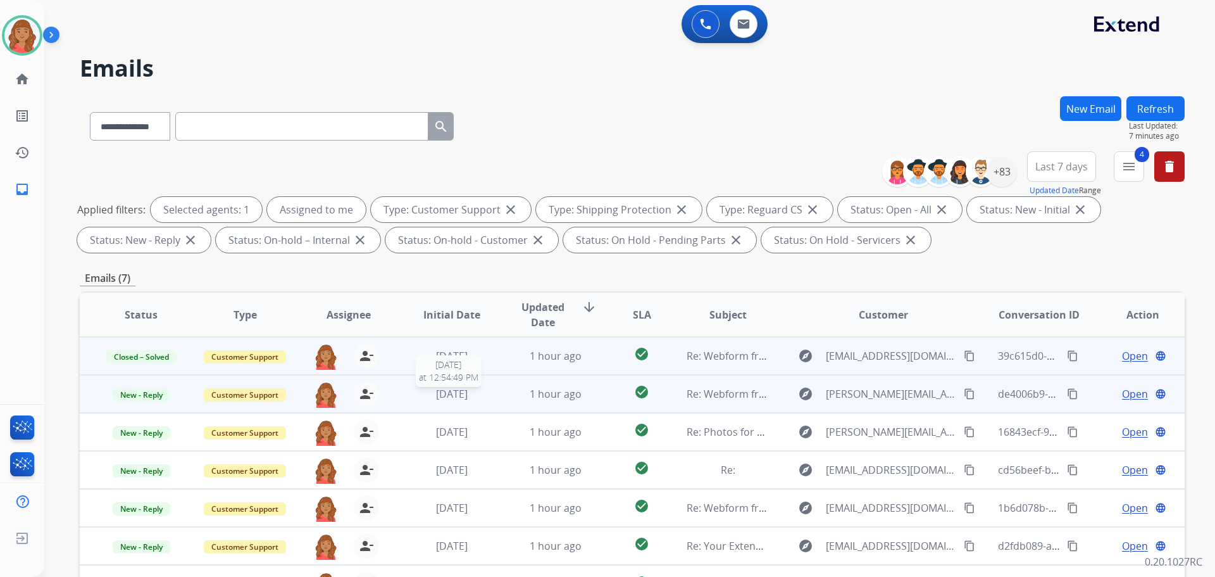
click at [468, 396] on span "[DATE]" at bounding box center [452, 394] width 32 height 14
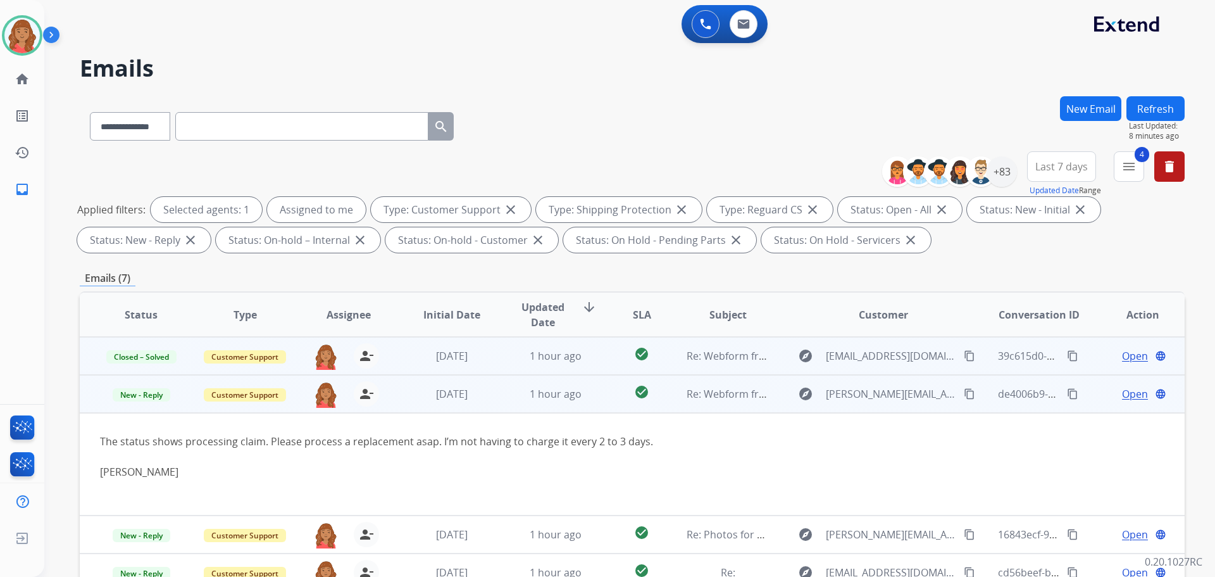
click at [964, 394] on mat-icon "content_copy" at bounding box center [969, 393] width 11 height 11
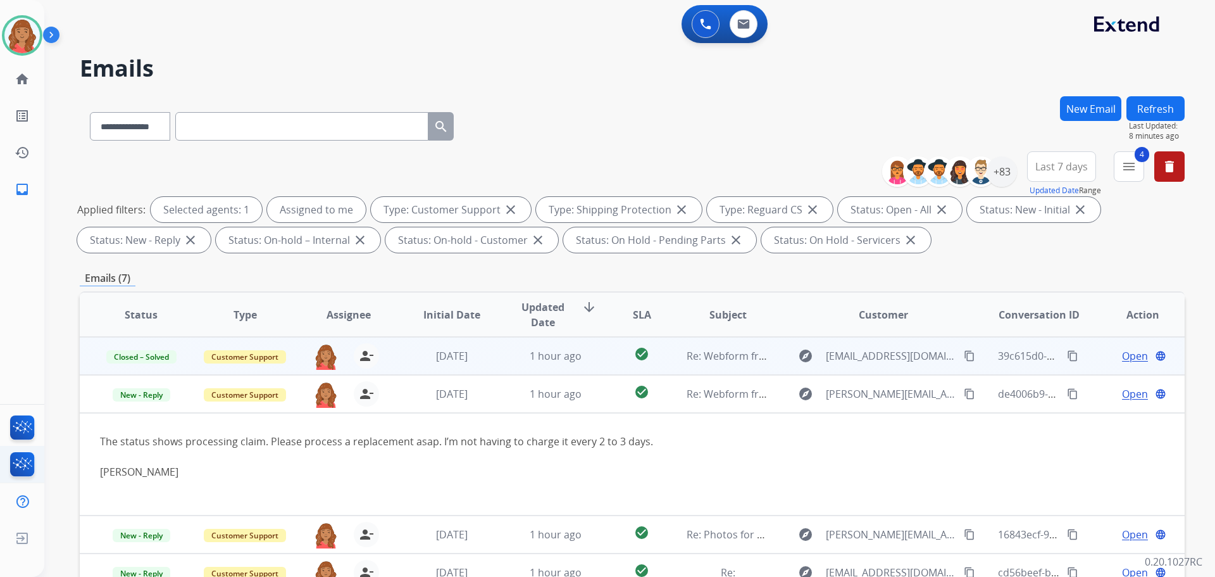
click at [0, 460] on ul "Interaction Analytics" at bounding box center [22, 464] width 44 height 37
click at [4, 461] on ul "Interaction Analytics" at bounding box center [22, 464] width 44 height 37
click at [0, 461] on ul "Interaction Analytics" at bounding box center [22, 464] width 44 height 37
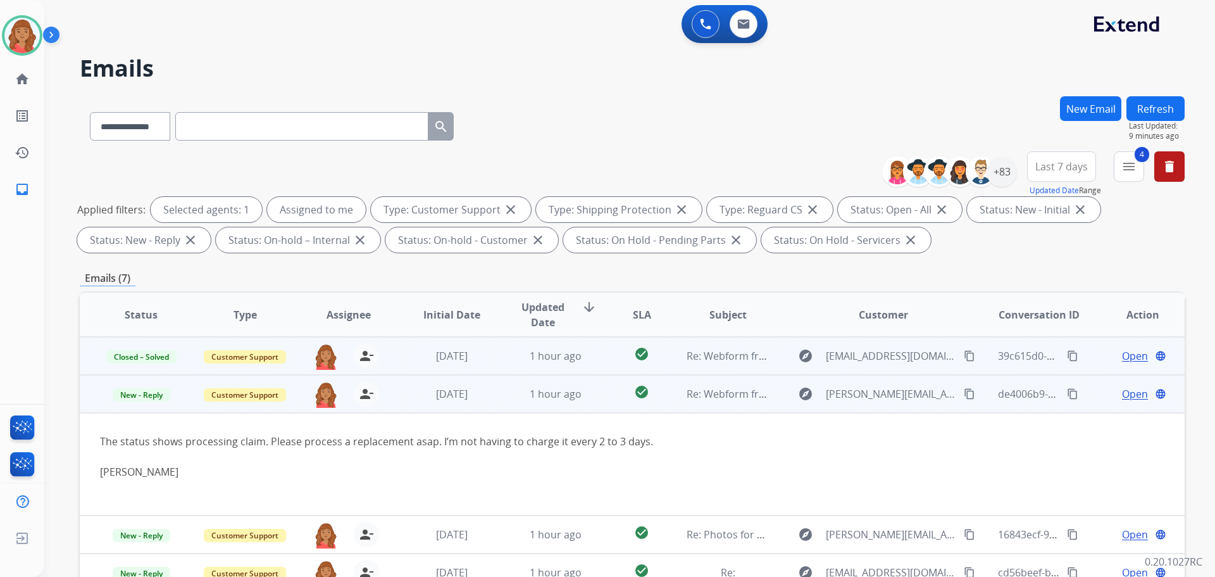
click at [1137, 395] on span "Open" at bounding box center [1135, 393] width 26 height 15
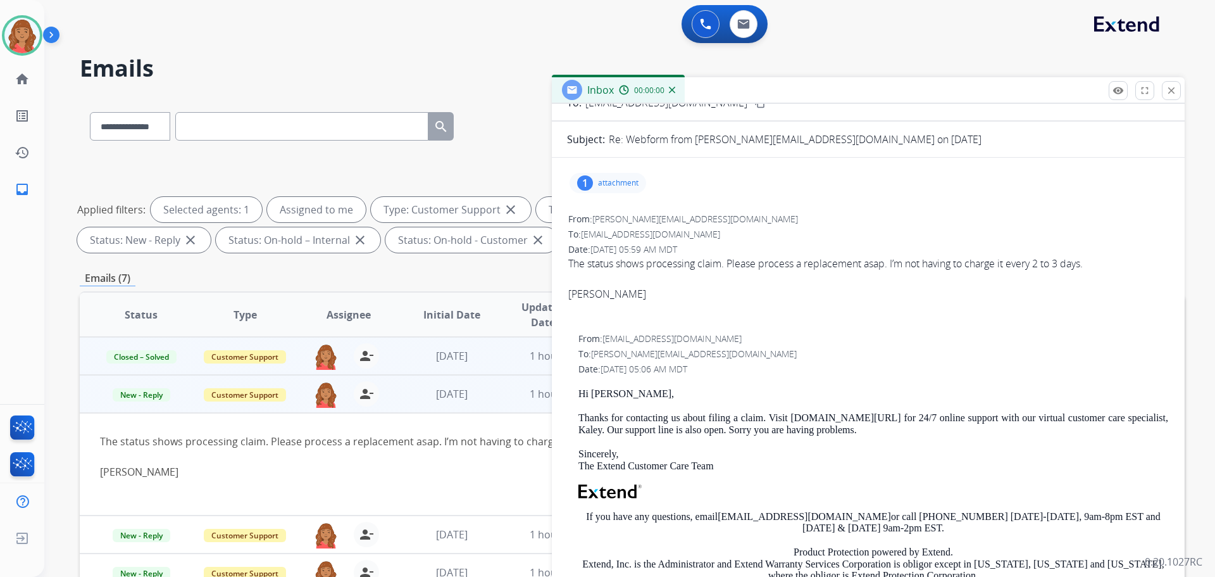
scroll to position [127, 0]
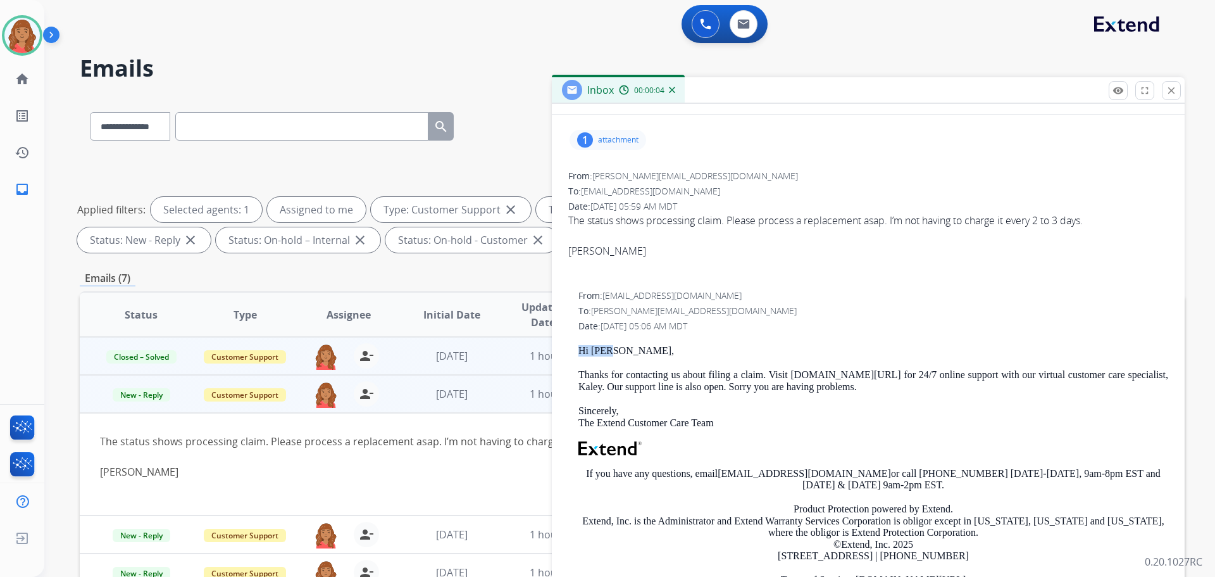
drag, startPoint x: 602, startPoint y: 349, endPoint x: 573, endPoint y: 349, distance: 29.1
click at [573, 349] on div "From: [EMAIL_ADDRESS][DOMAIN_NAME] To: [PERSON_NAME][EMAIL_ADDRESS][DOMAIN_NAME…" at bounding box center [868, 458] width 602 height 341
copy p "Hi [PERSON_NAME]"
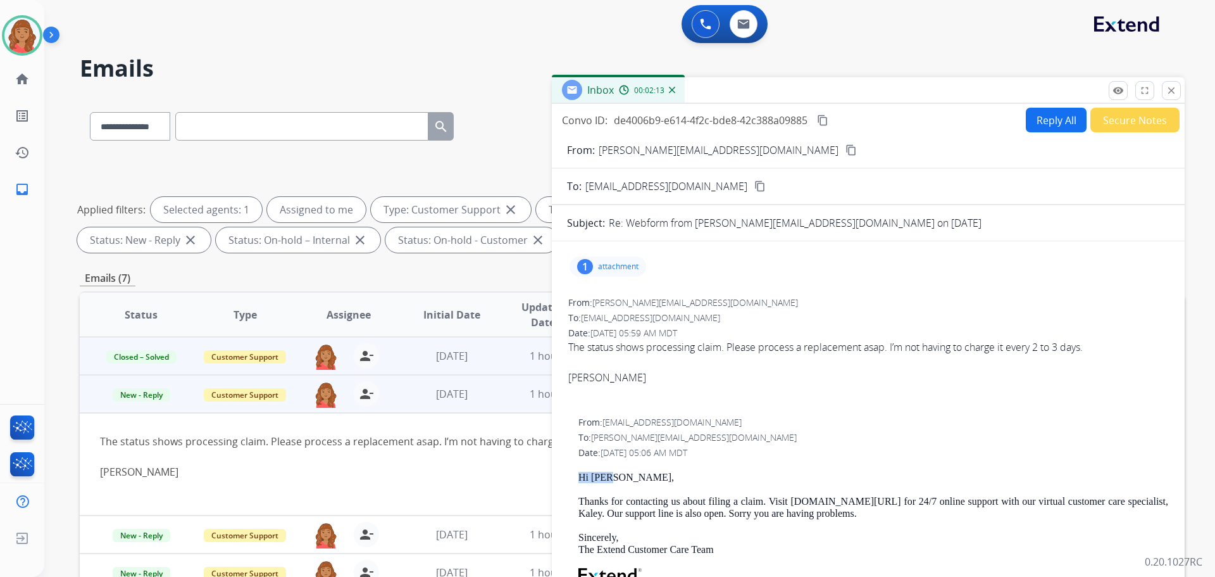
click at [1040, 122] on button "Reply All" at bounding box center [1056, 120] width 61 height 25
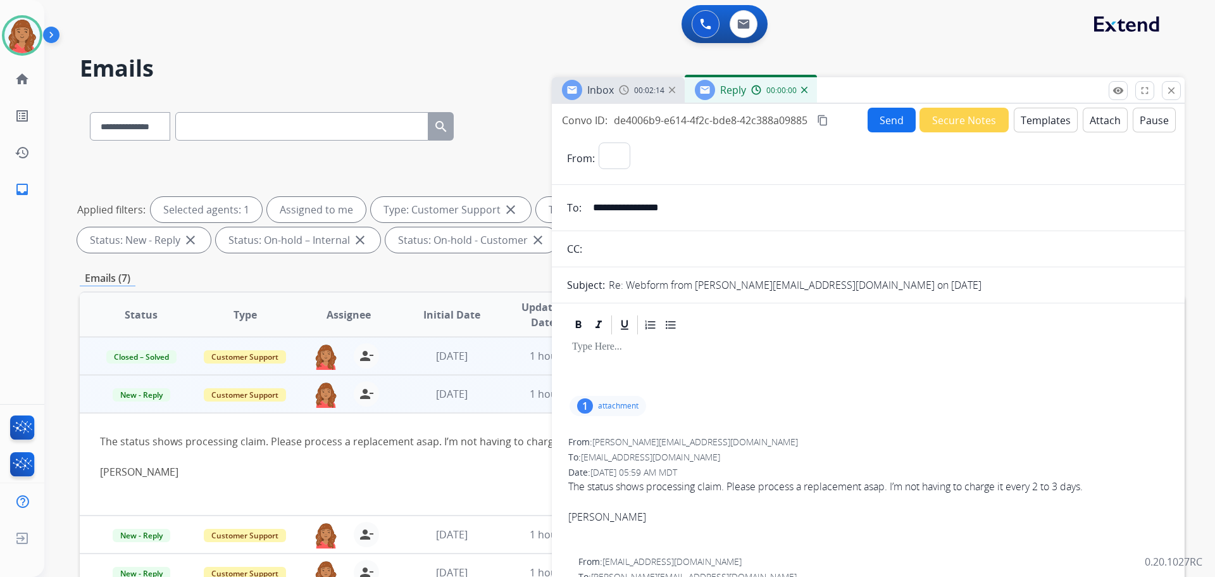
click at [1039, 127] on button "Templates" at bounding box center [1046, 120] width 64 height 25
select select "**********"
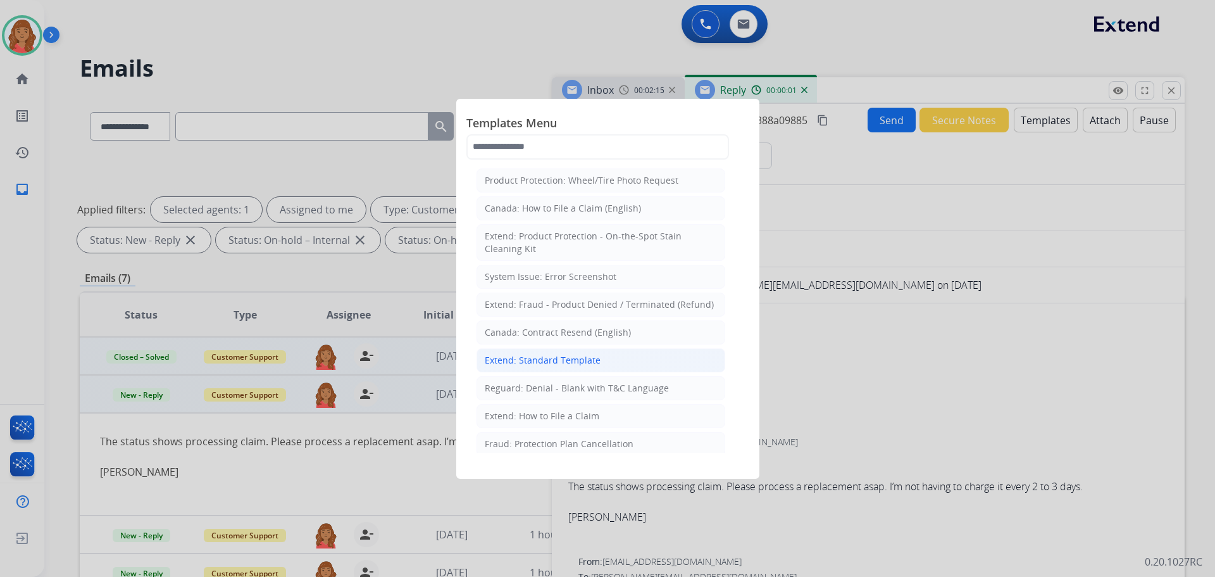
click at [552, 361] on div "Extend: Standard Template" at bounding box center [543, 360] width 116 height 13
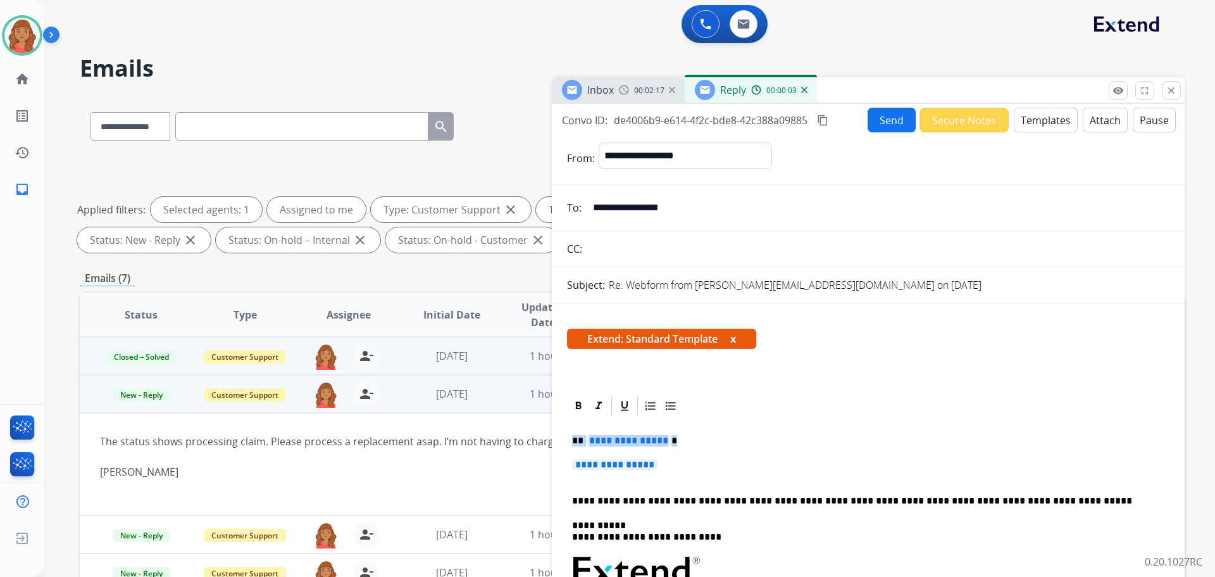
drag, startPoint x: 665, startPoint y: 473, endPoint x: 531, endPoint y: 421, distance: 144.1
click at [531, 421] on div "**********" at bounding box center [632, 438] width 1105 height 685
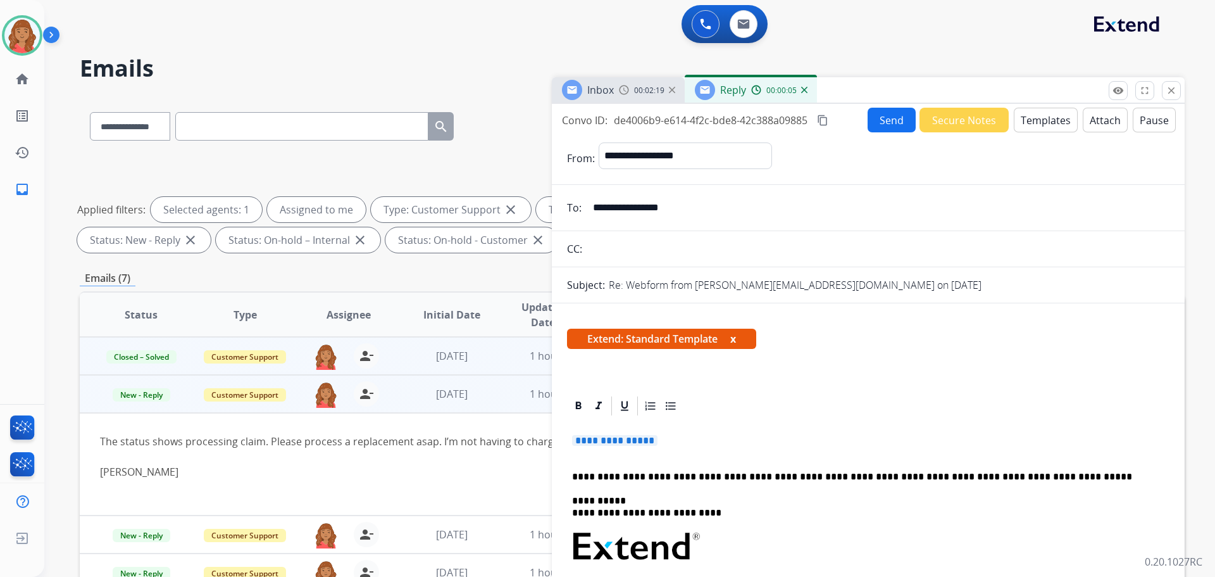
drag, startPoint x: 673, startPoint y: 438, endPoint x: 570, endPoint y: 434, distance: 103.9
click at [568, 433] on div "**********" at bounding box center [868, 588] width 602 height 342
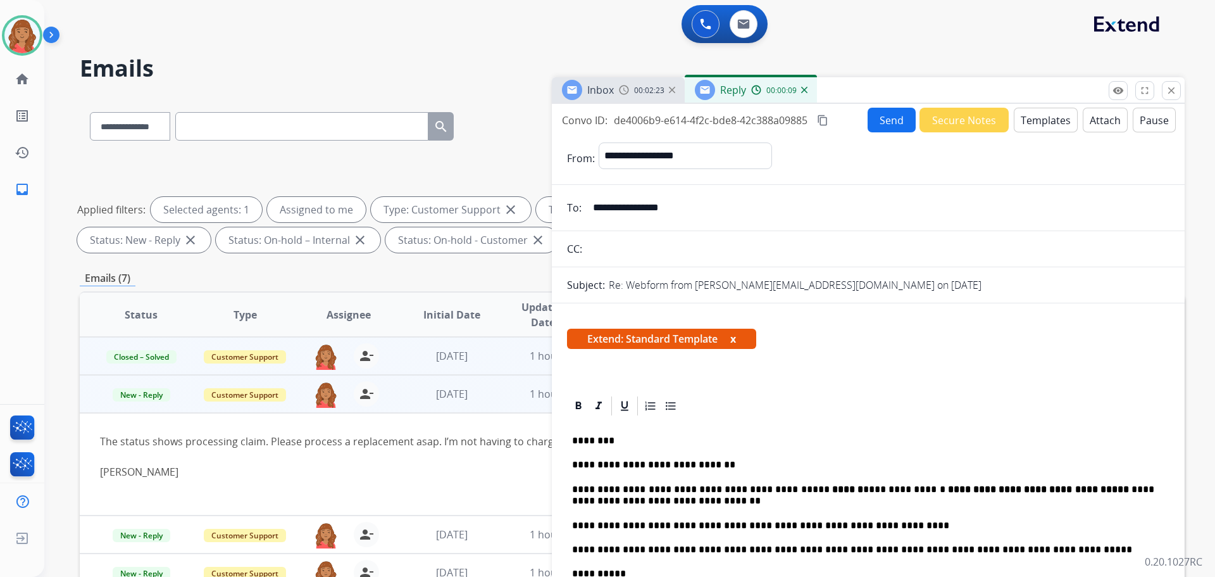
click at [895, 130] on button "Send" at bounding box center [892, 120] width 48 height 25
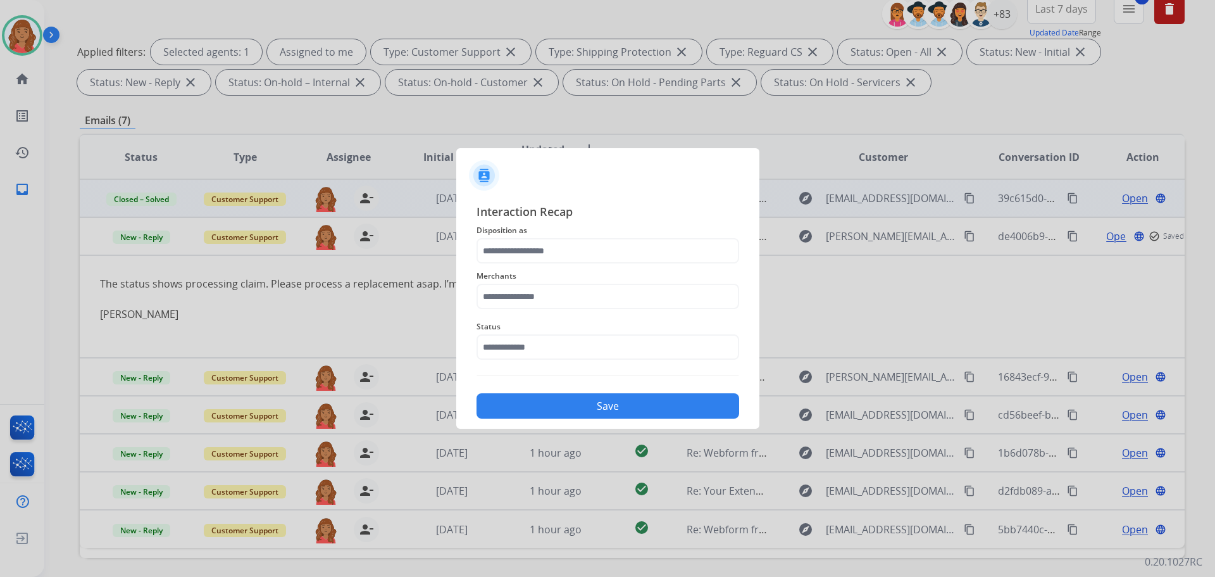
scroll to position [204, 0]
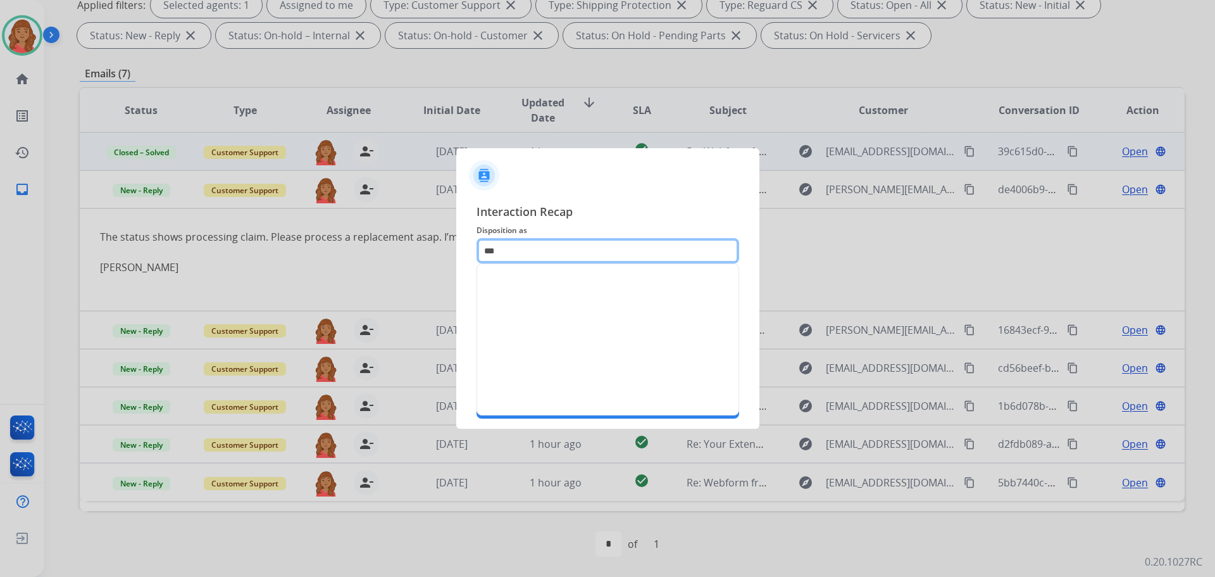
click at [548, 252] on input "text" at bounding box center [608, 250] width 263 height 25
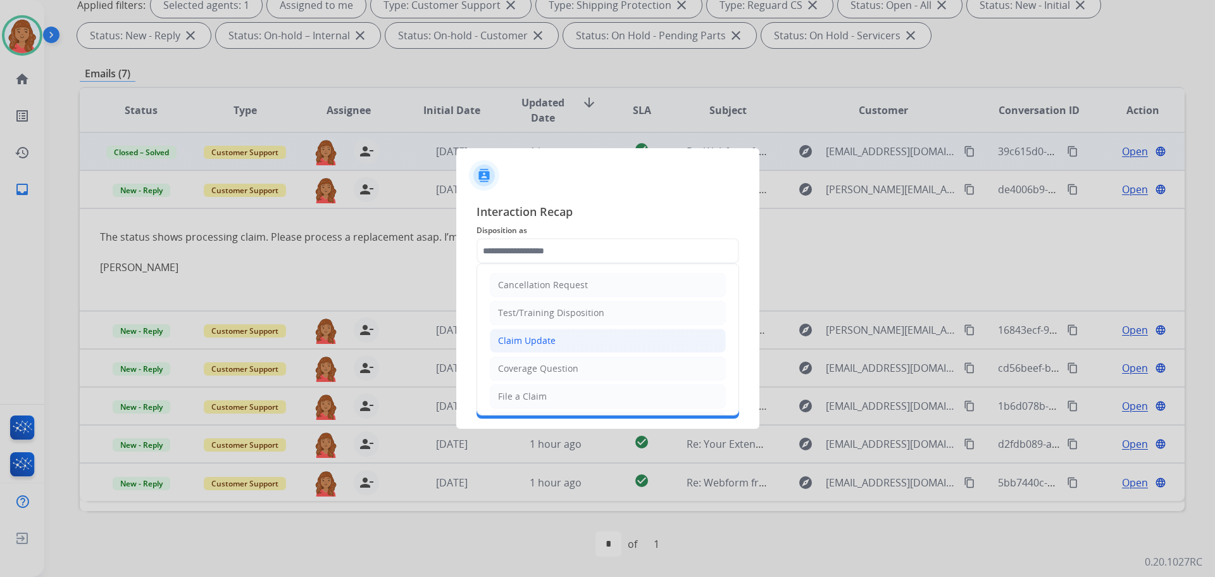
click at [546, 337] on div "Claim Update" at bounding box center [527, 340] width 58 height 13
type input "**********"
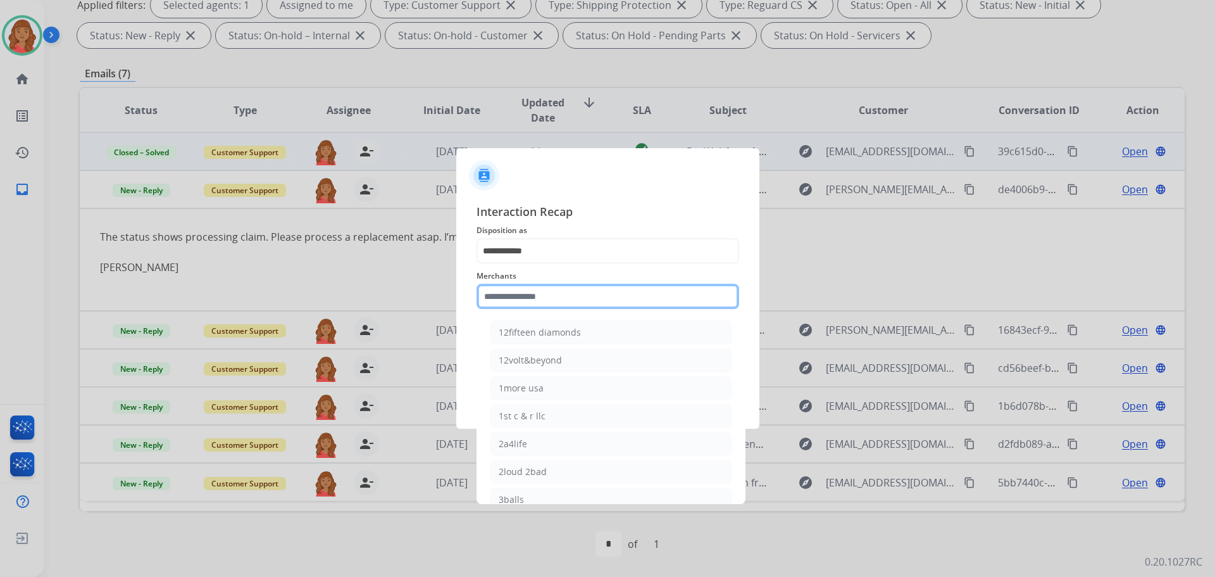
click at [545, 289] on input "text" at bounding box center [608, 296] width 263 height 25
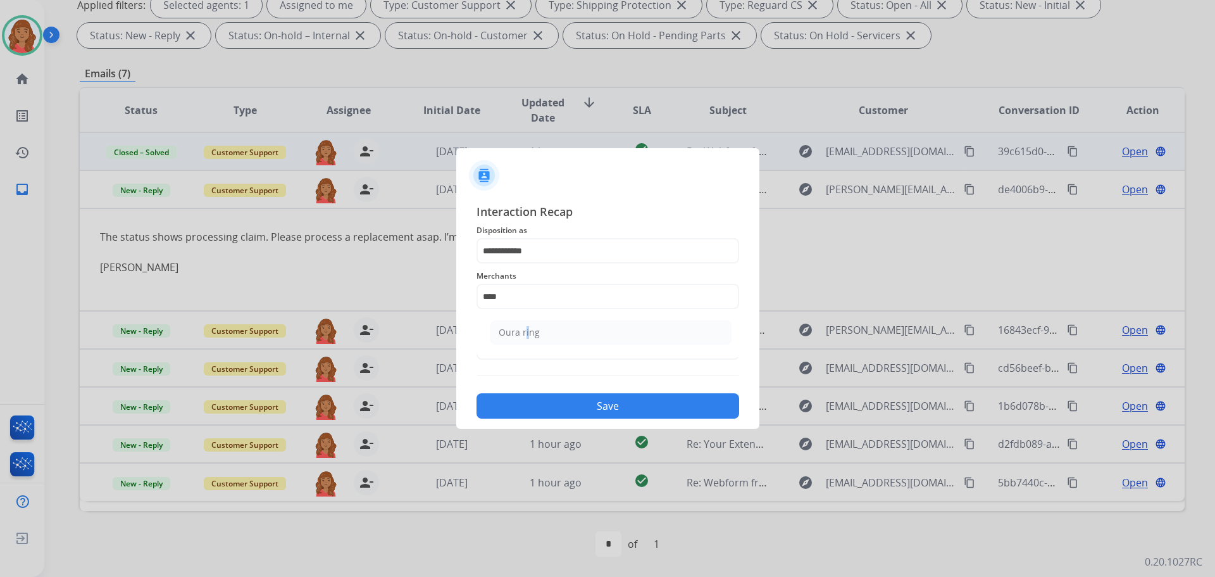
drag, startPoint x: 524, startPoint y: 332, endPoint x: 532, endPoint y: 334, distance: 8.0
click at [528, 332] on div "Oura ring" at bounding box center [519, 332] width 41 height 13
type input "*********"
click at [527, 346] on input "text" at bounding box center [608, 346] width 263 height 25
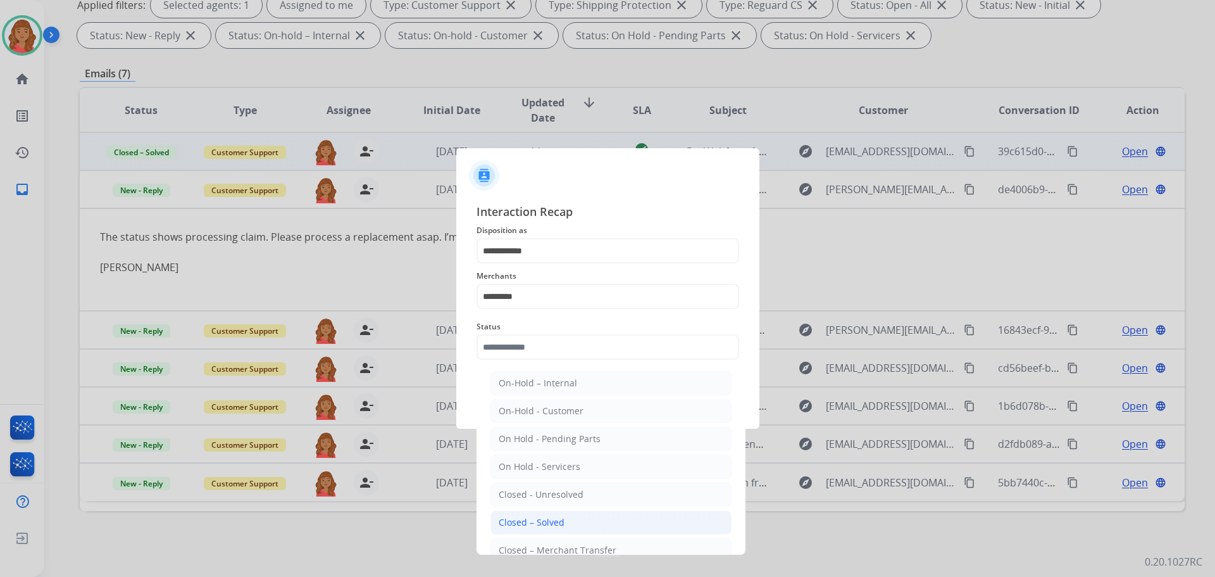
click at [537, 516] on div "Closed – Solved" at bounding box center [532, 522] width 66 height 13
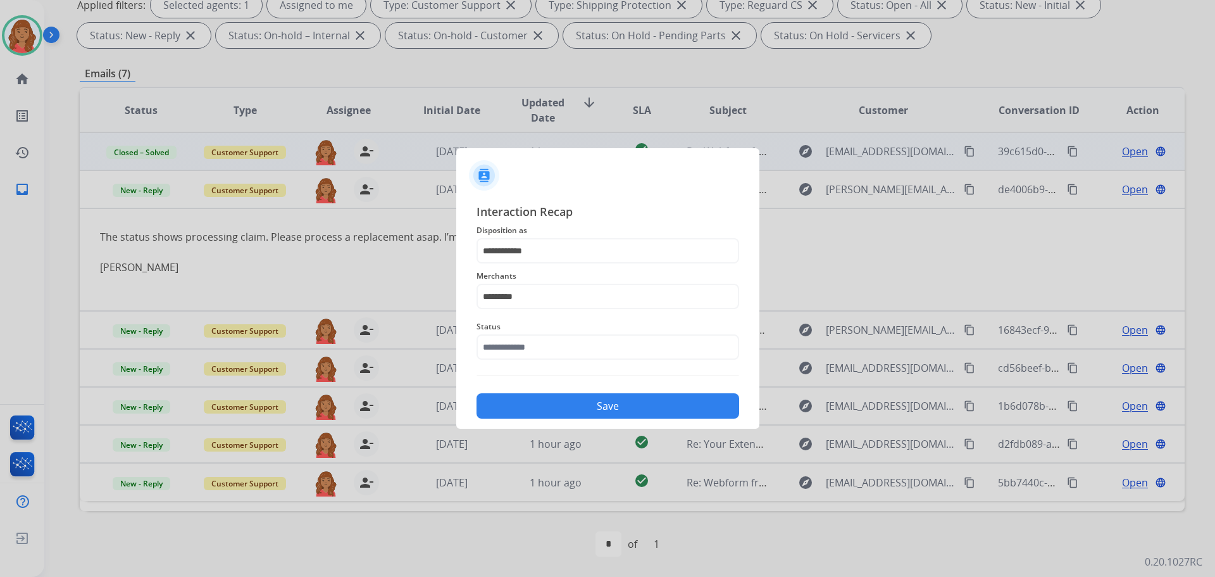
type input "**********"
click at [549, 409] on button "Save" at bounding box center [608, 405] width 263 height 25
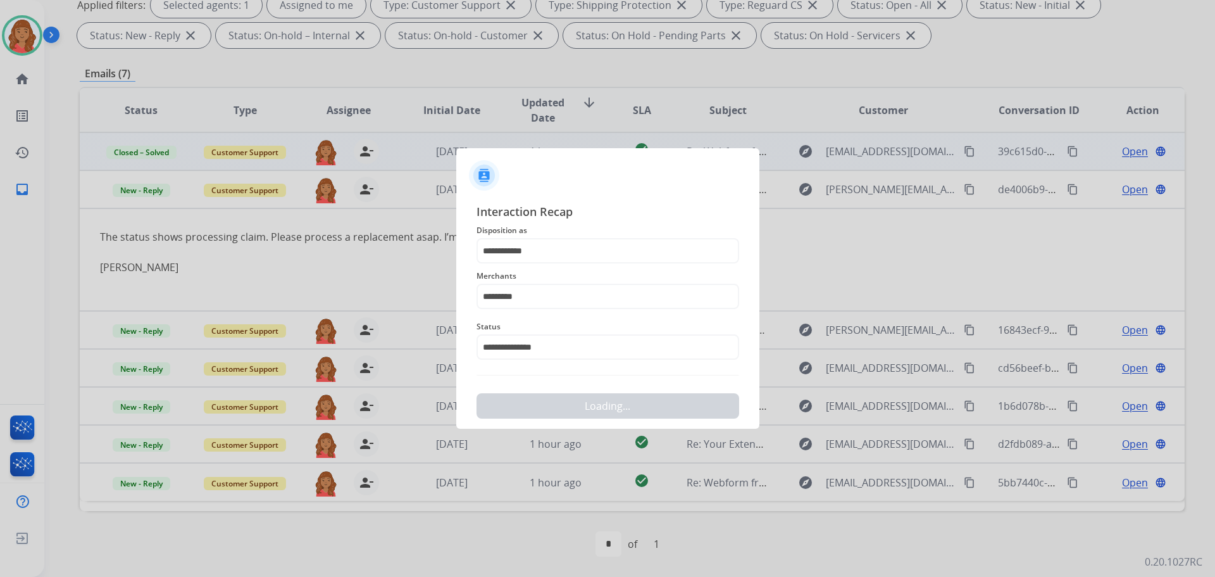
scroll to position [0, 0]
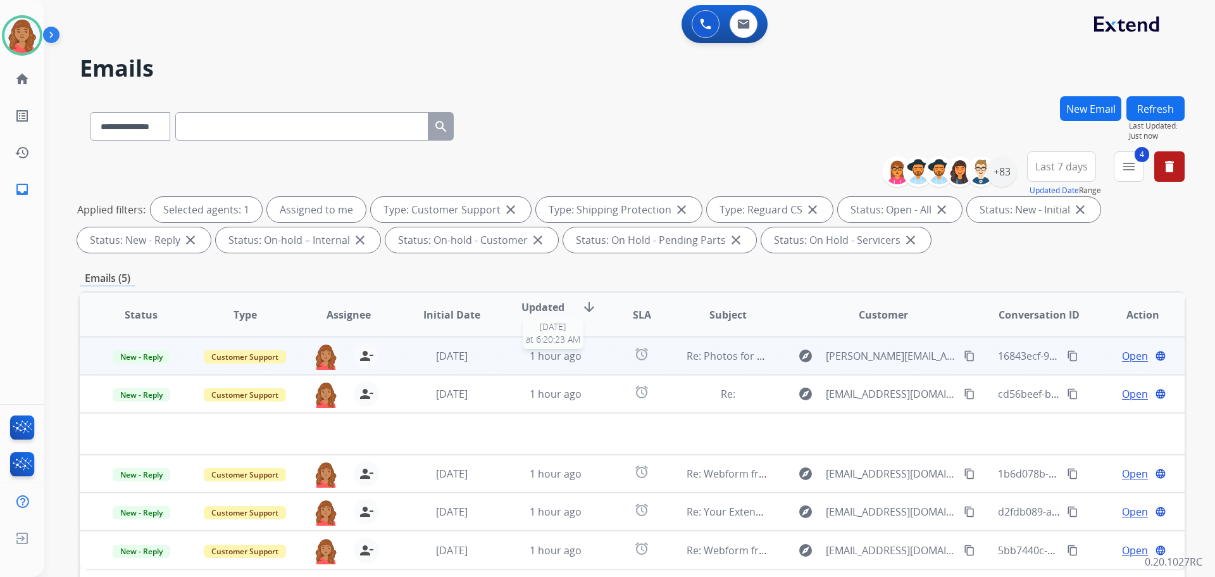
click at [519, 361] on div "1 hour ago" at bounding box center [556, 355] width 83 height 15
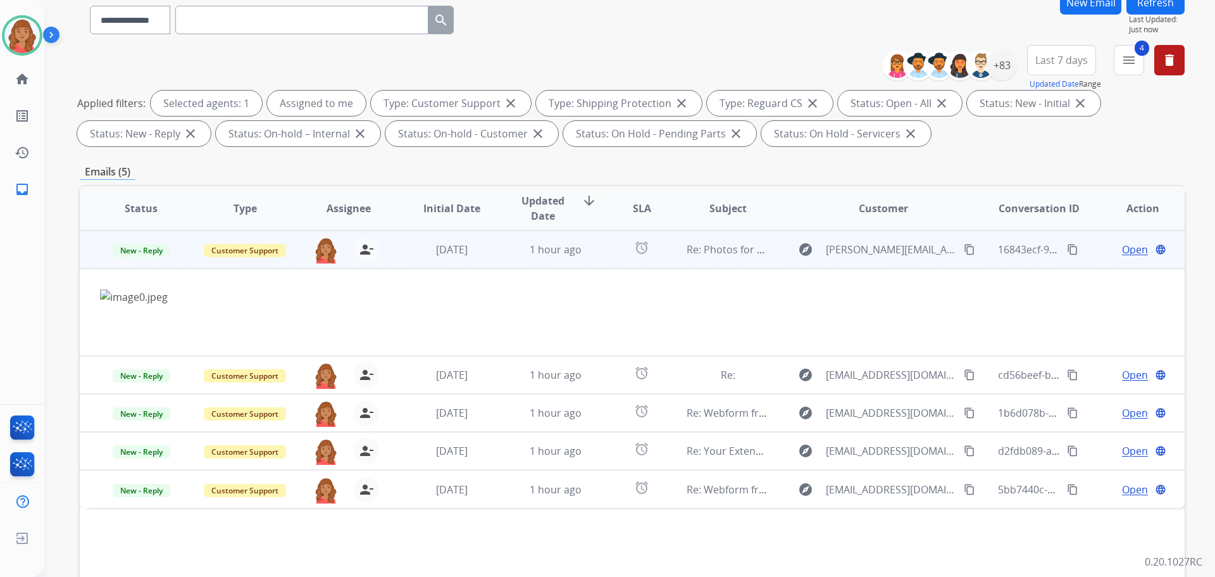
scroll to position [127, 0]
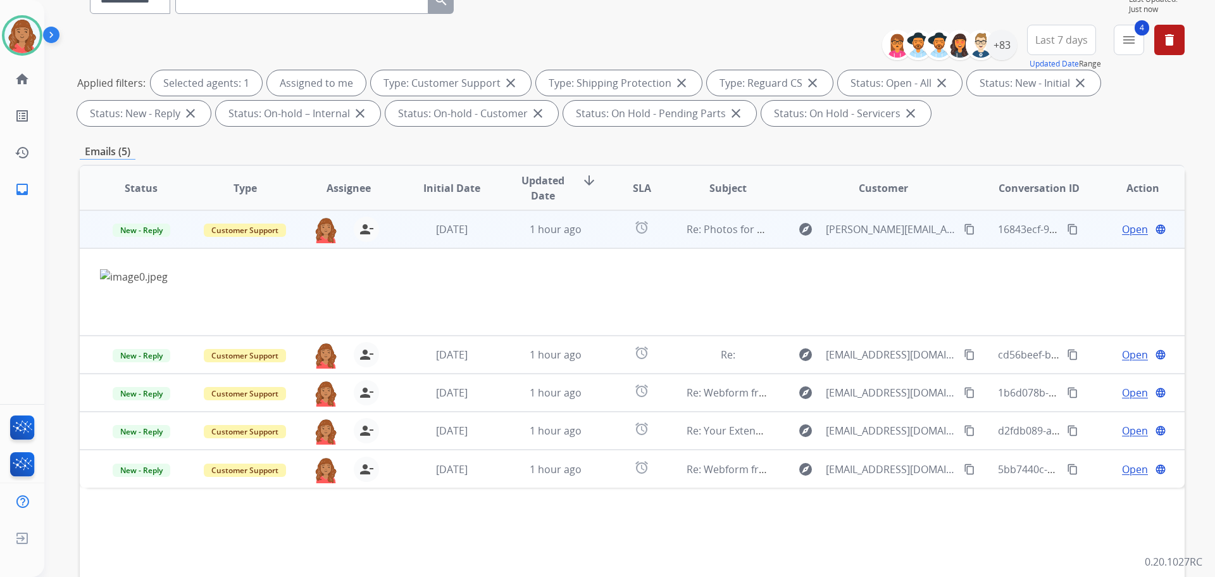
click at [1123, 227] on span "Open" at bounding box center [1135, 229] width 26 height 15
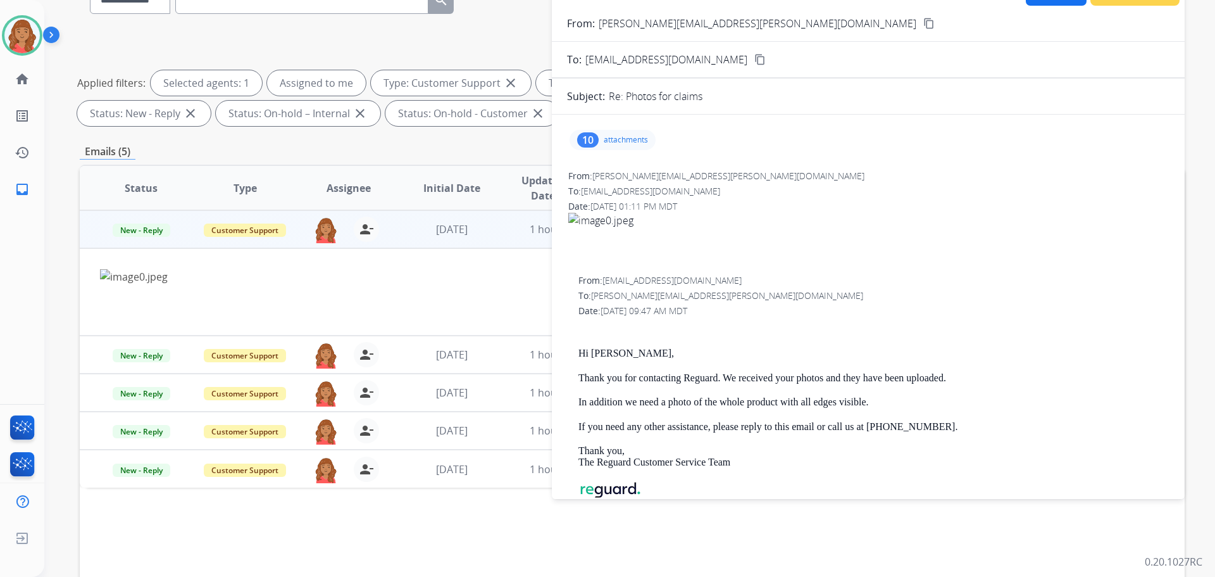
click at [623, 146] on div "10 attachments" at bounding box center [613, 140] width 86 height 20
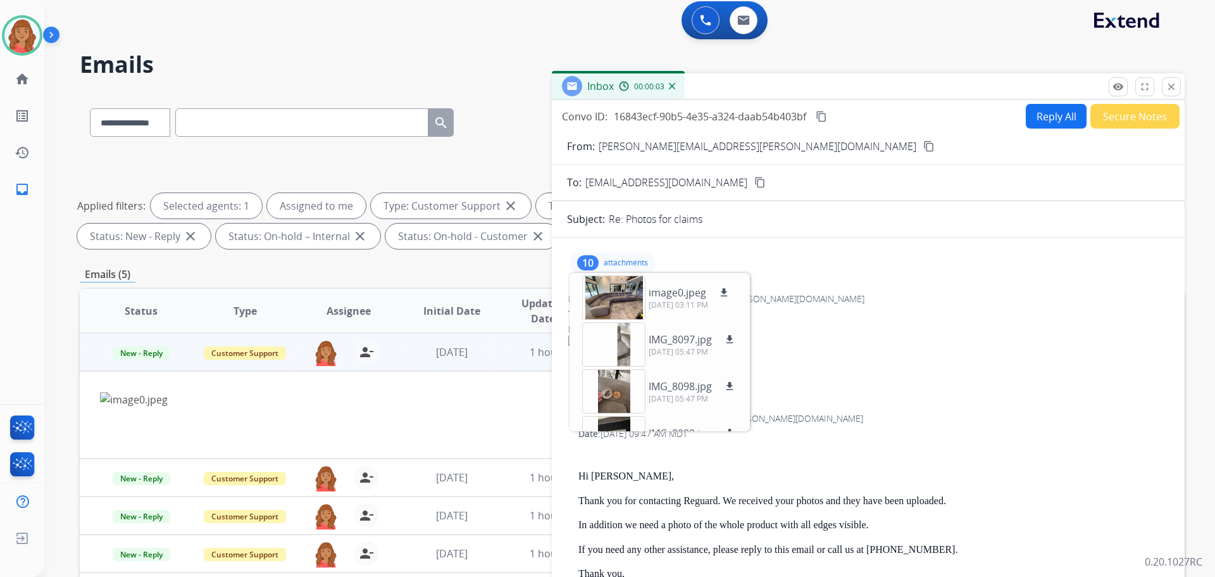
scroll to position [0, 0]
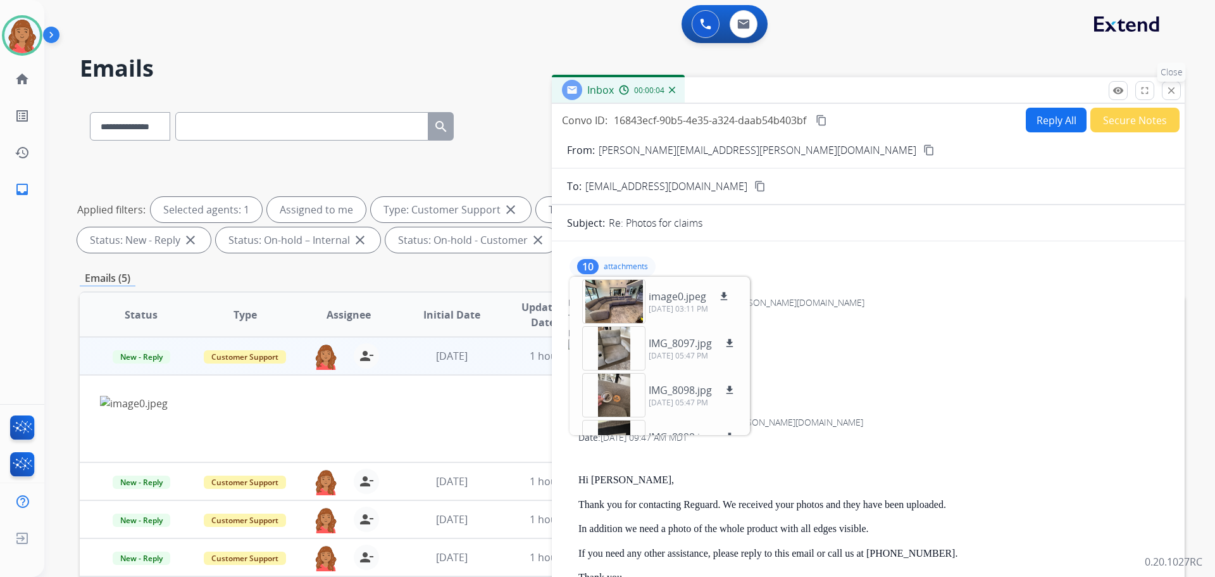
click at [1173, 91] on mat-icon "close" at bounding box center [1171, 90] width 11 height 11
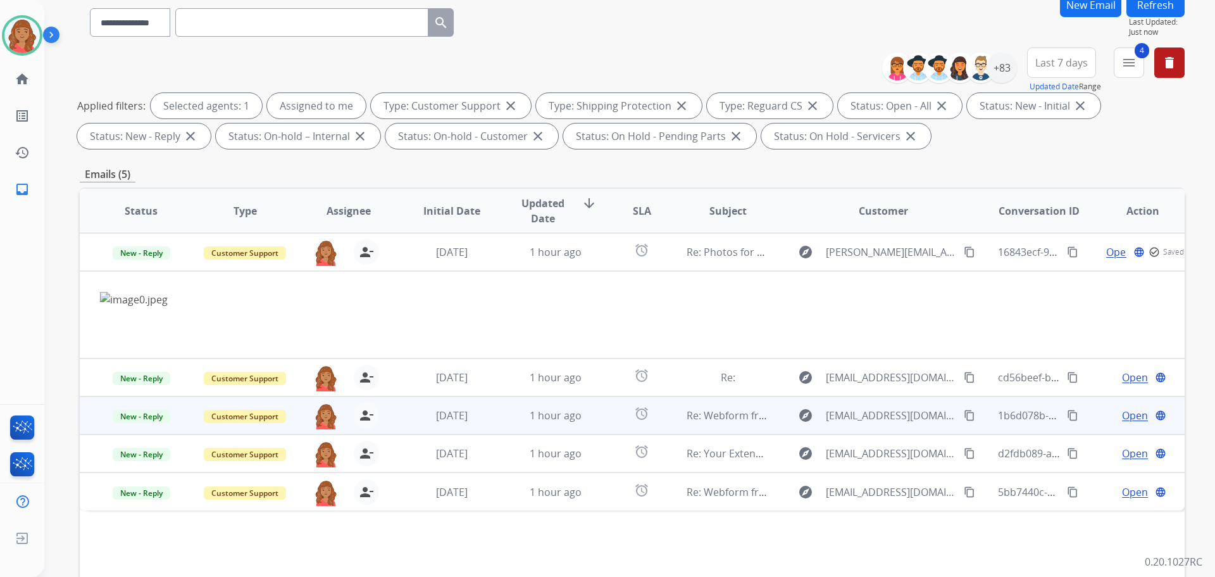
scroll to position [204, 0]
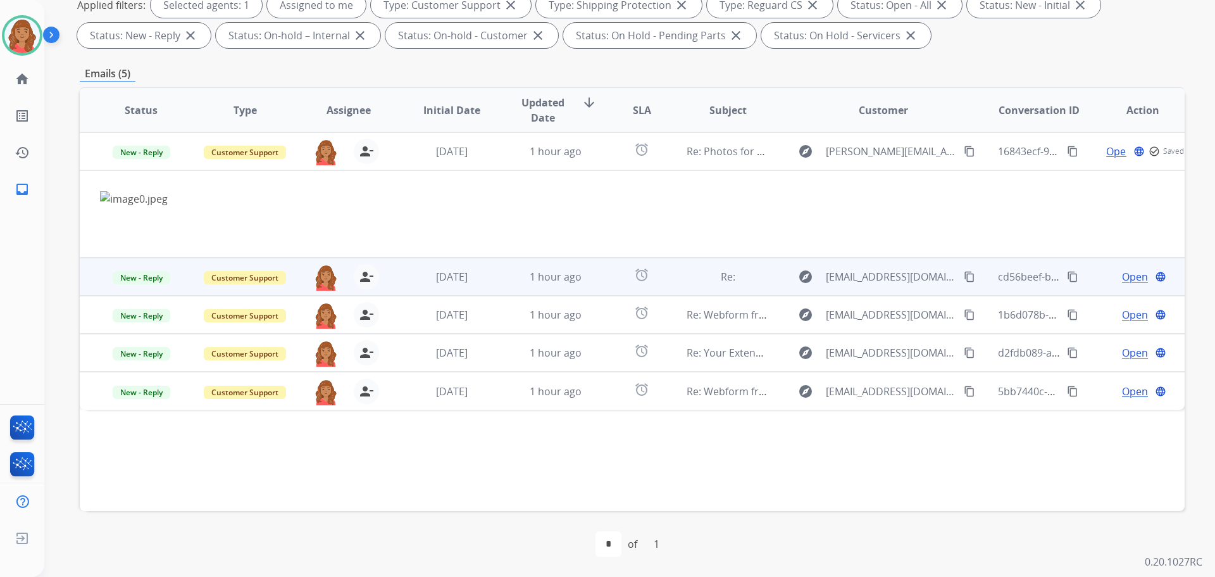
click at [504, 273] on td "1 hour ago" at bounding box center [546, 277] width 104 height 38
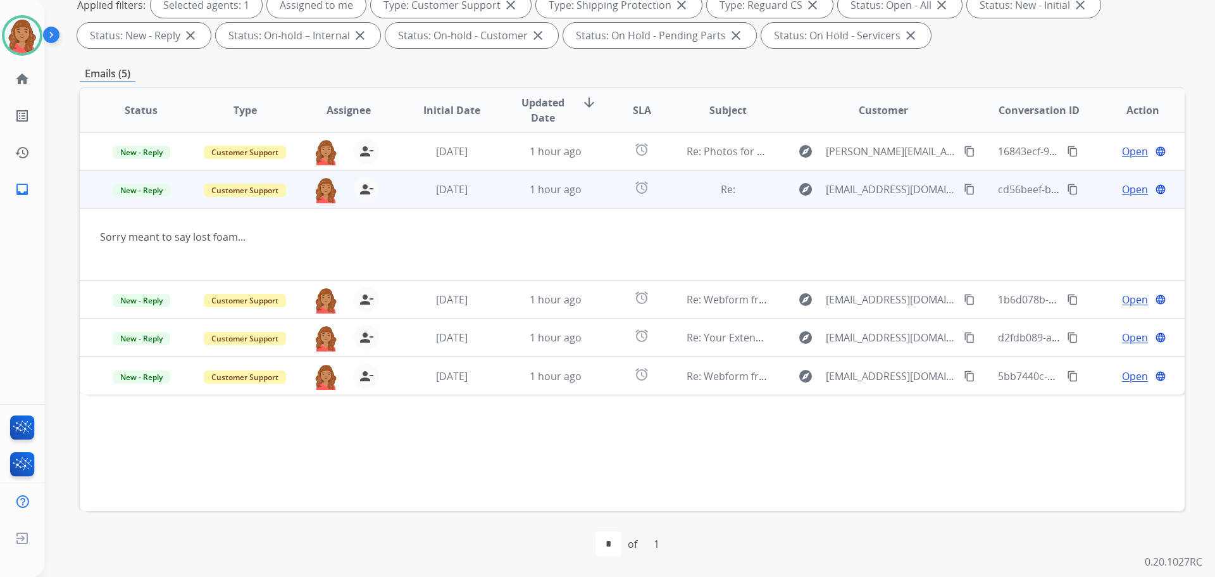
click at [1123, 196] on span "Open" at bounding box center [1135, 189] width 26 height 15
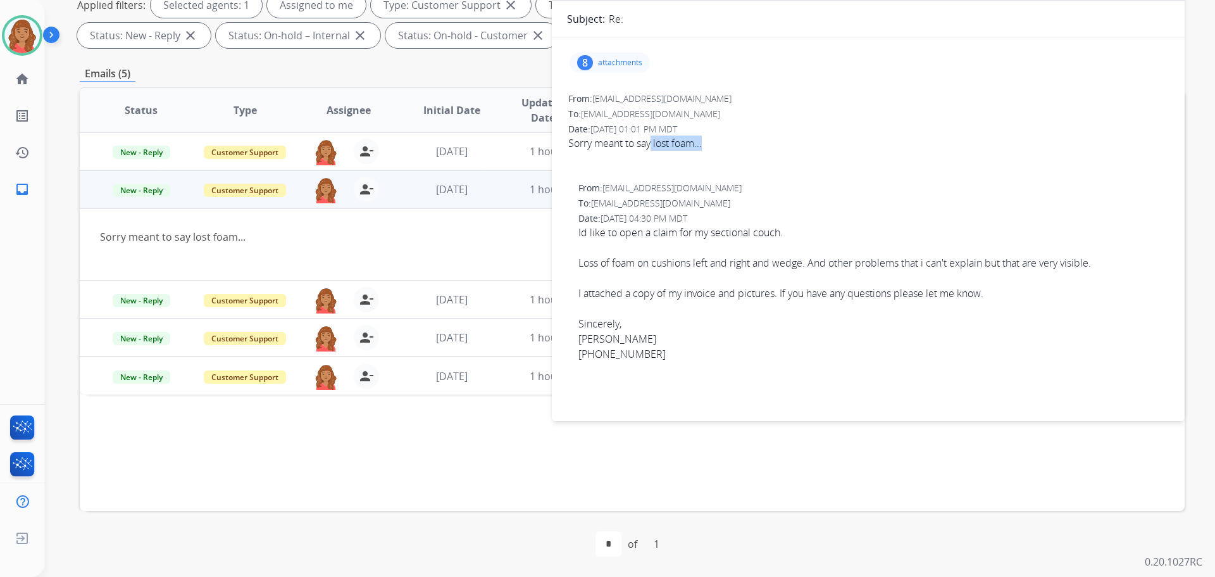
drag, startPoint x: 706, startPoint y: 145, endPoint x: 653, endPoint y: 146, distance: 52.5
click at [653, 146] on div "Sorry meant to say lost foam..." at bounding box center [868, 142] width 600 height 15
copy div "lost foam..."
click at [705, 168] on div "From: [EMAIL_ADDRESS][DOMAIN_NAME] To: [EMAIL_ADDRESS][DOMAIN_NAME] Date: [DATE…" at bounding box center [868, 134] width 602 height 86
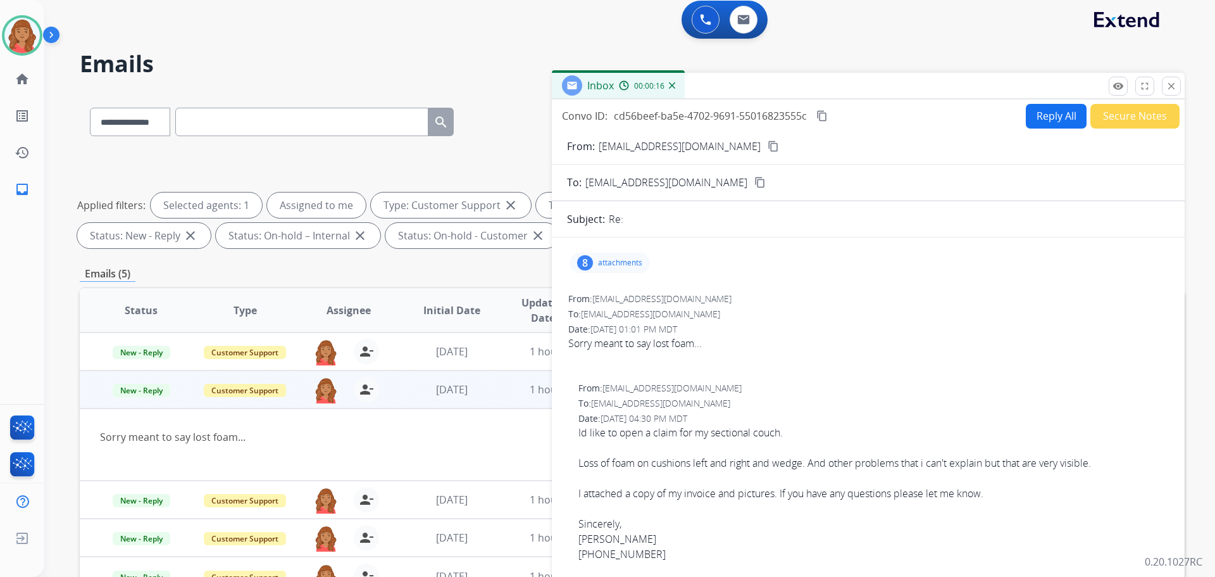
scroll to position [0, 0]
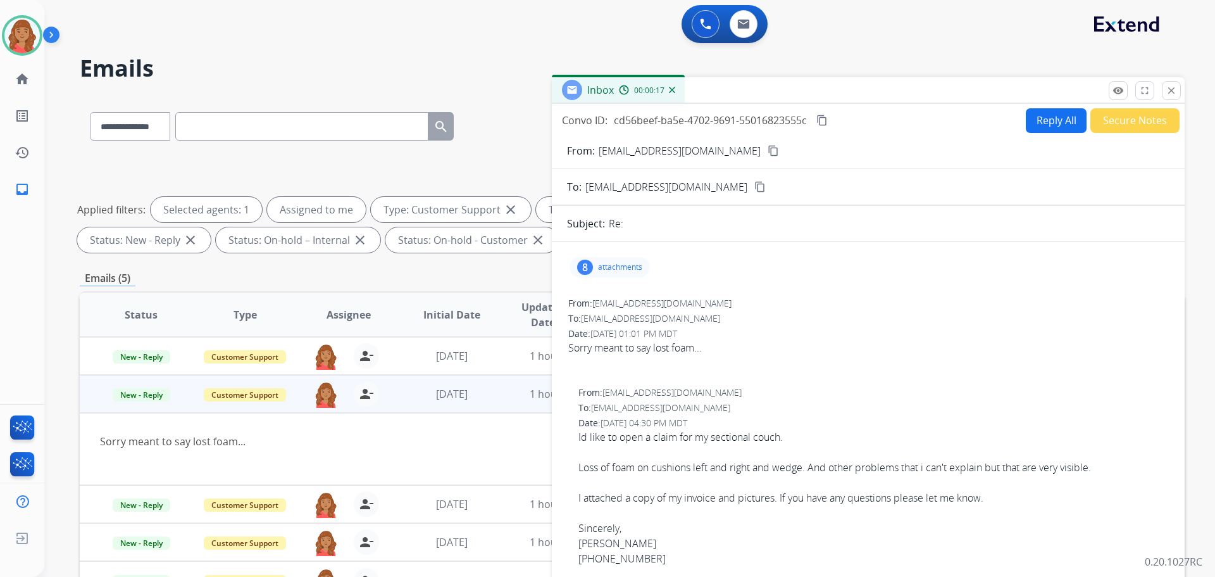
click at [754, 186] on mat-icon "content_copy" at bounding box center [759, 186] width 11 height 11
click at [768, 149] on mat-icon "content_copy" at bounding box center [773, 150] width 11 height 11
click at [594, 265] on div "8 attachments" at bounding box center [610, 267] width 80 height 20
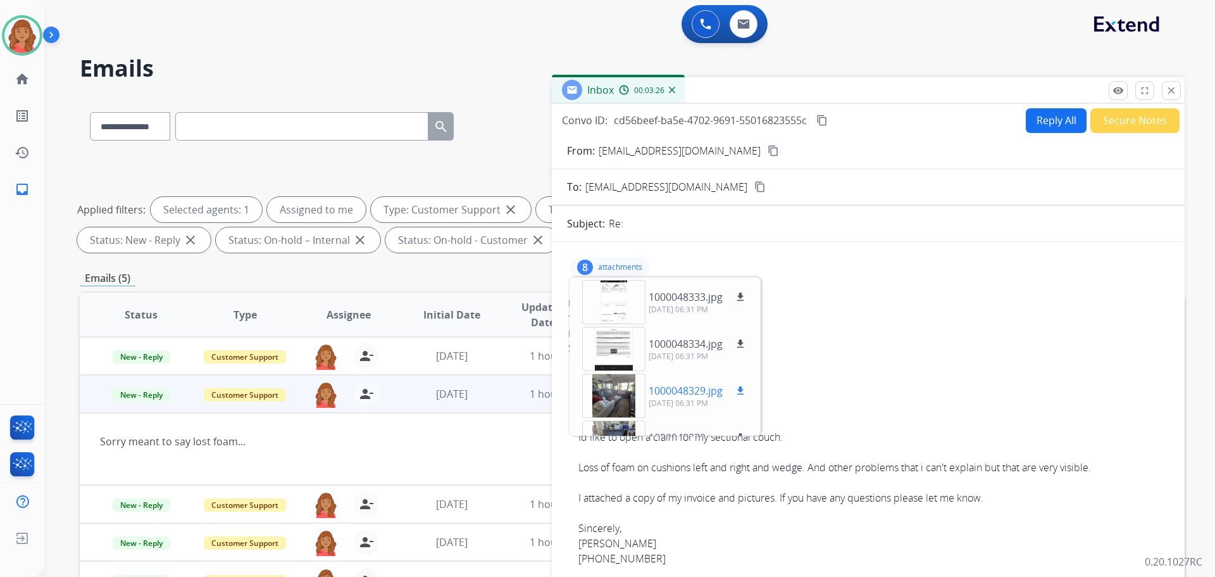
click at [608, 392] on div at bounding box center [613, 395] width 63 height 44
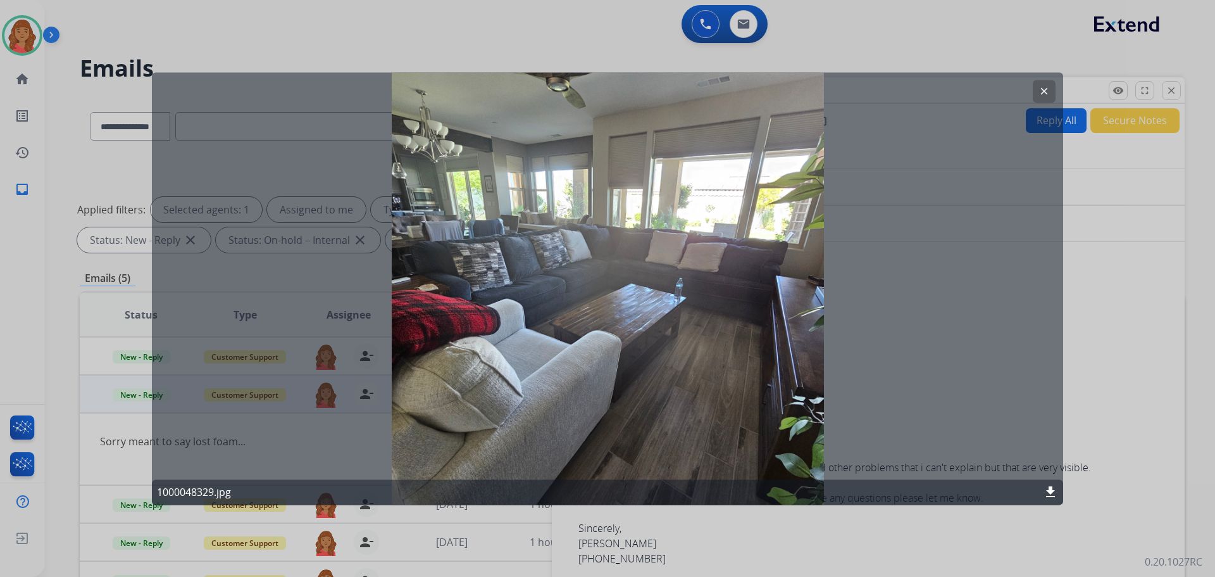
click at [1039, 87] on button "clear" at bounding box center [1044, 91] width 23 height 23
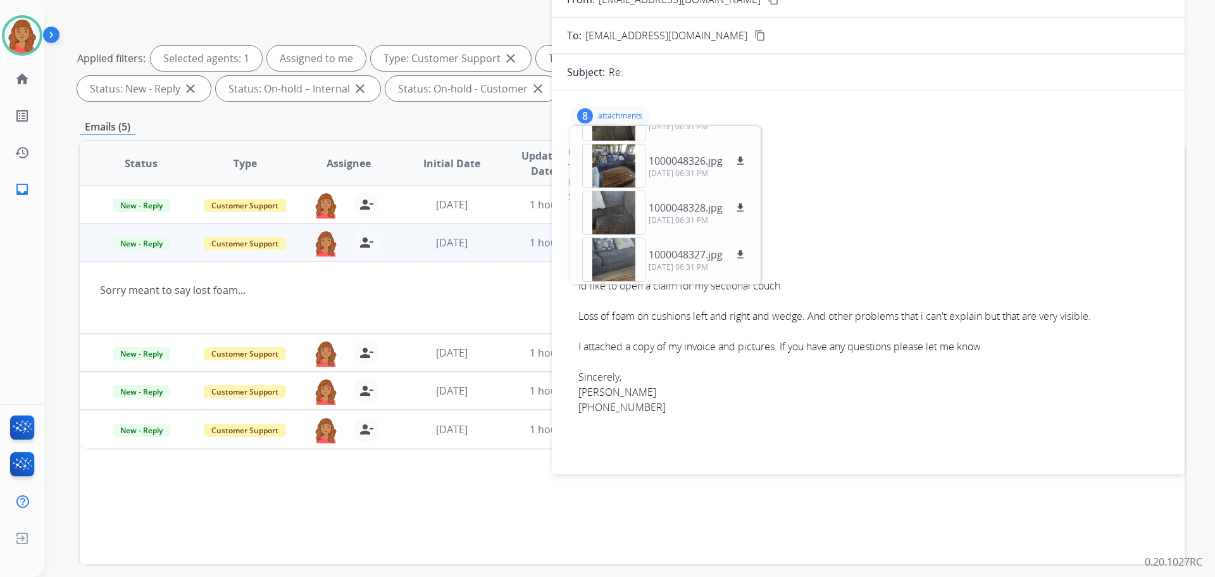
scroll to position [190, 0]
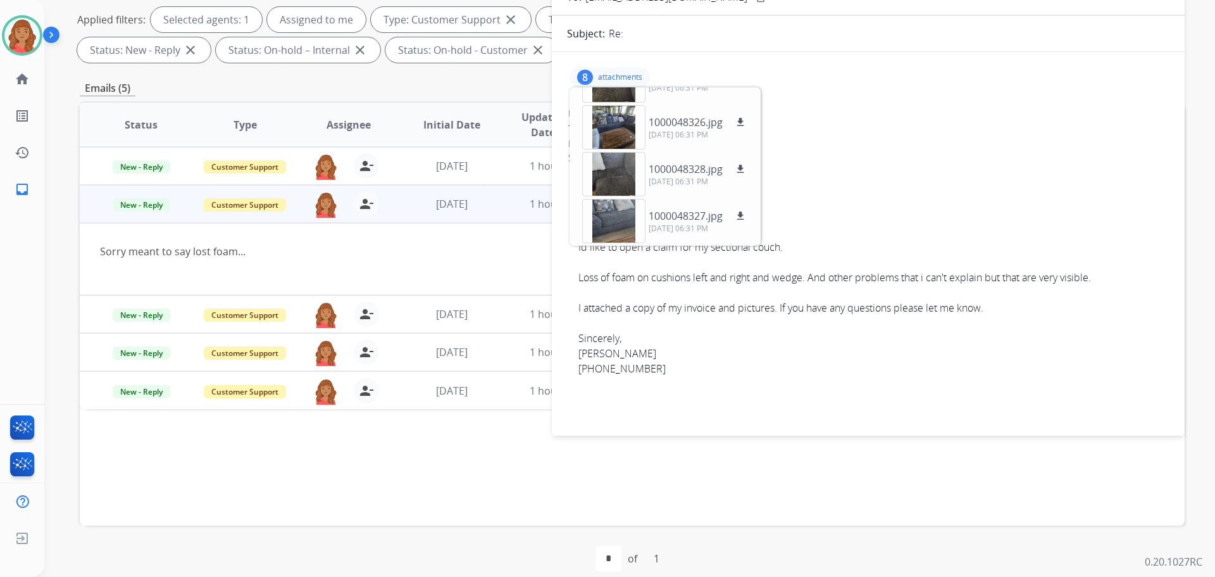
drag, startPoint x: 711, startPoint y: 344, endPoint x: 717, endPoint y: 345, distance: 6.5
click at [713, 344] on div "Sincerely," at bounding box center [873, 337] width 590 height 15
click at [596, 75] on div "8 attachments 1000048333.jpg download [DATE] 06:31 PM 1000048334.jpg download […" at bounding box center [610, 77] width 80 height 20
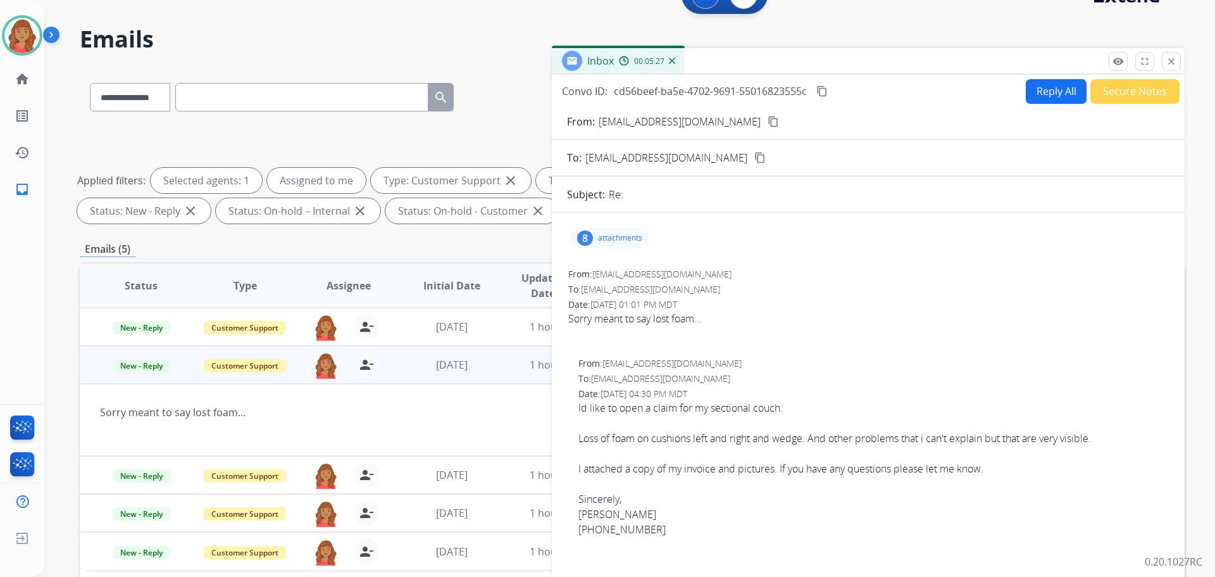
scroll to position [0, 0]
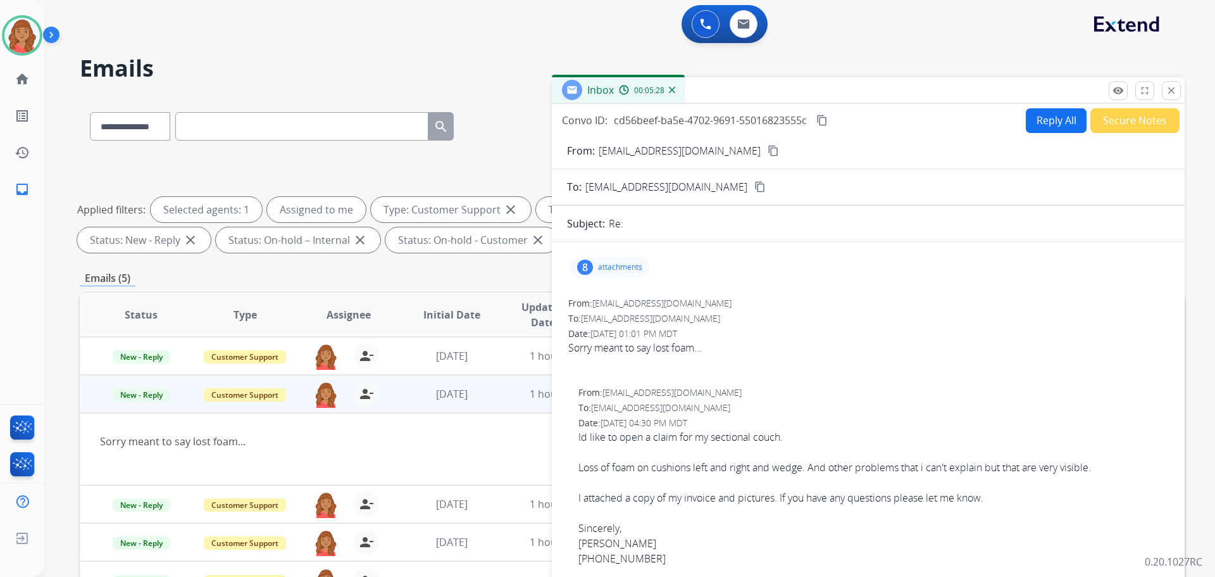
drag, startPoint x: 827, startPoint y: 123, endPoint x: 821, endPoint y: 129, distance: 8.9
click at [827, 123] on mat-icon "content_copy" at bounding box center [821, 120] width 11 height 11
click at [1063, 129] on button "Reply All" at bounding box center [1056, 120] width 61 height 25
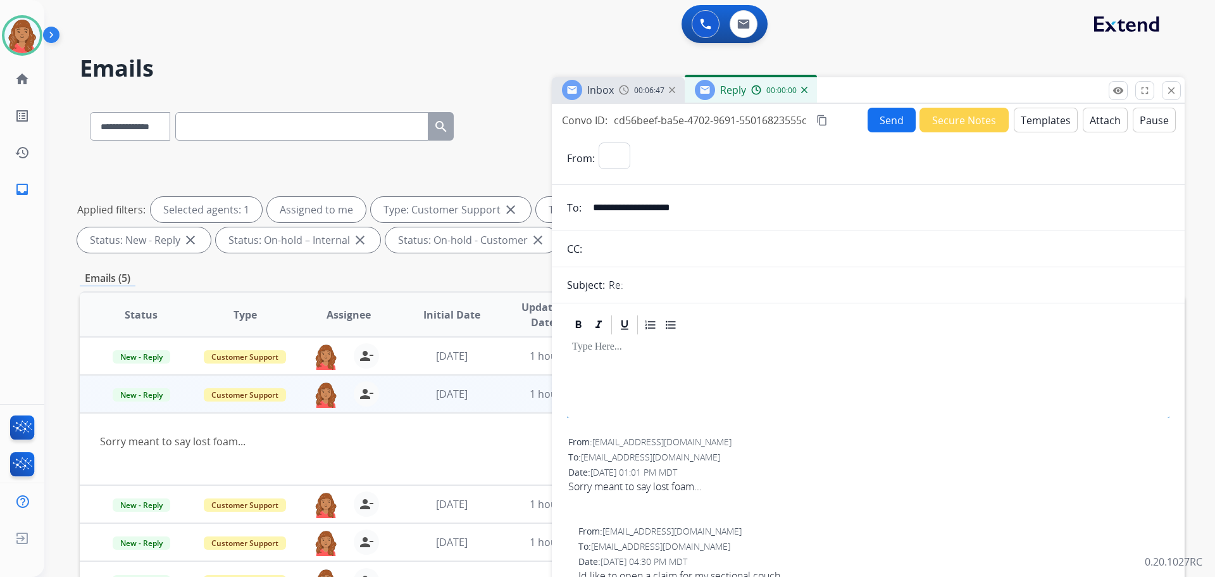
select select "**********"
click at [1037, 120] on button "Templates" at bounding box center [1046, 120] width 64 height 25
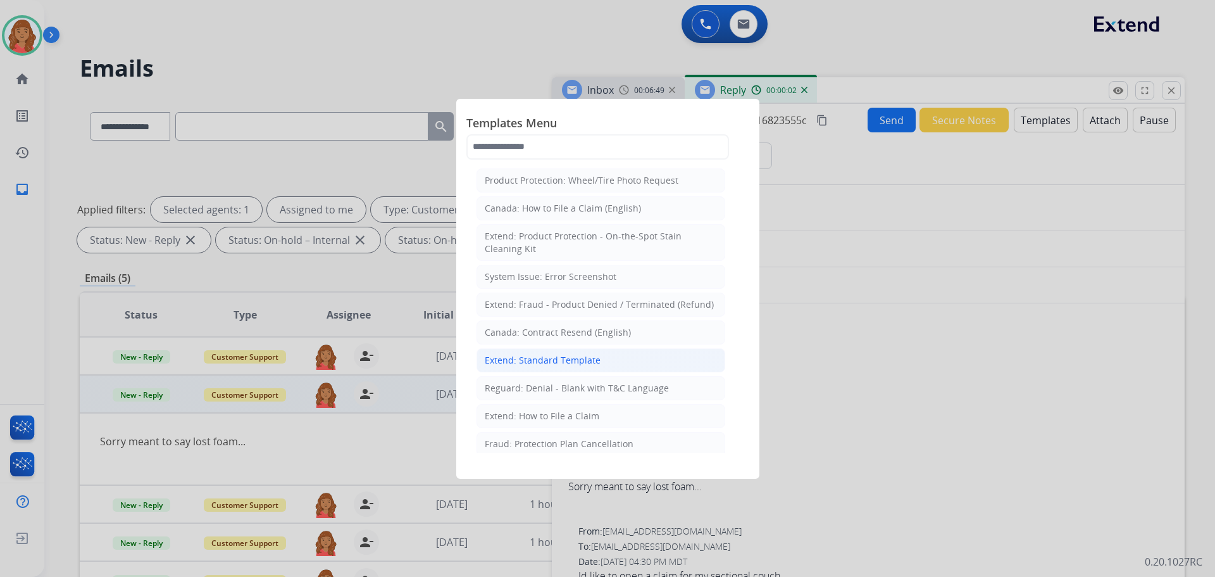
click at [539, 363] on div "Extend: Standard Template" at bounding box center [543, 360] width 116 height 13
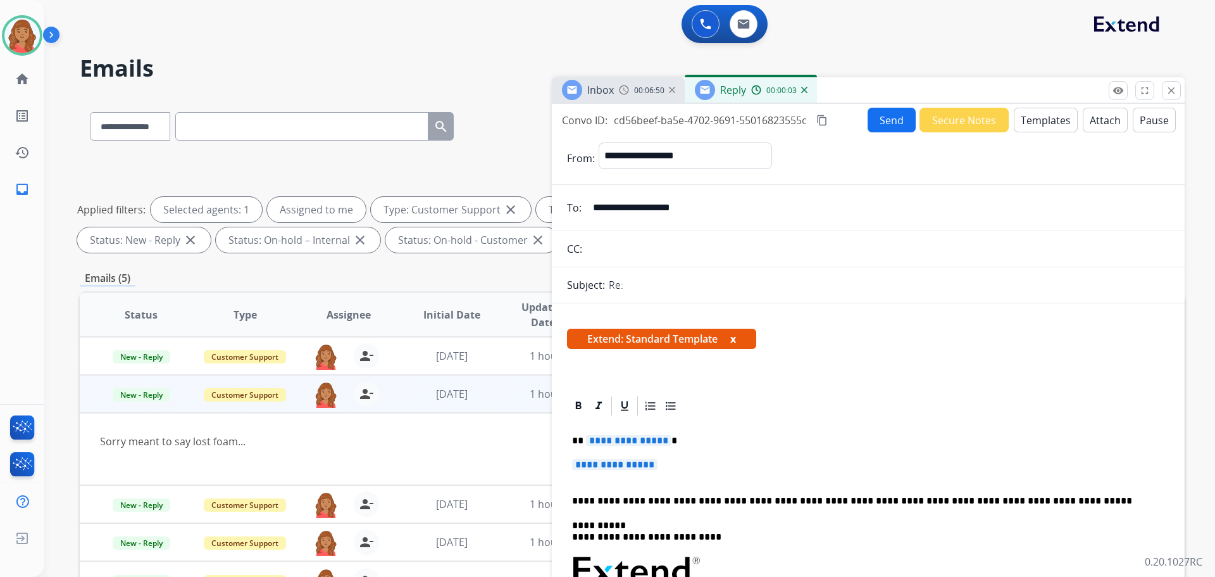
click at [658, 464] on span "**********" at bounding box center [614, 464] width 85 height 11
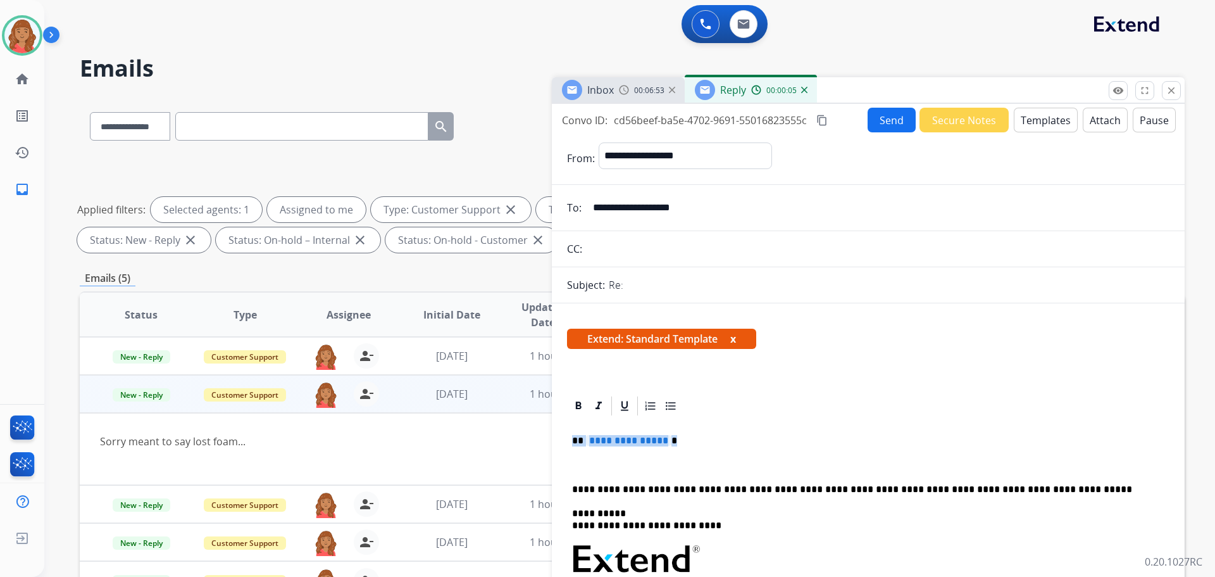
drag, startPoint x: 627, startPoint y: 432, endPoint x: 527, endPoint y: 440, distance: 100.3
click at [508, 437] on div "**********" at bounding box center [632, 438] width 1105 height 685
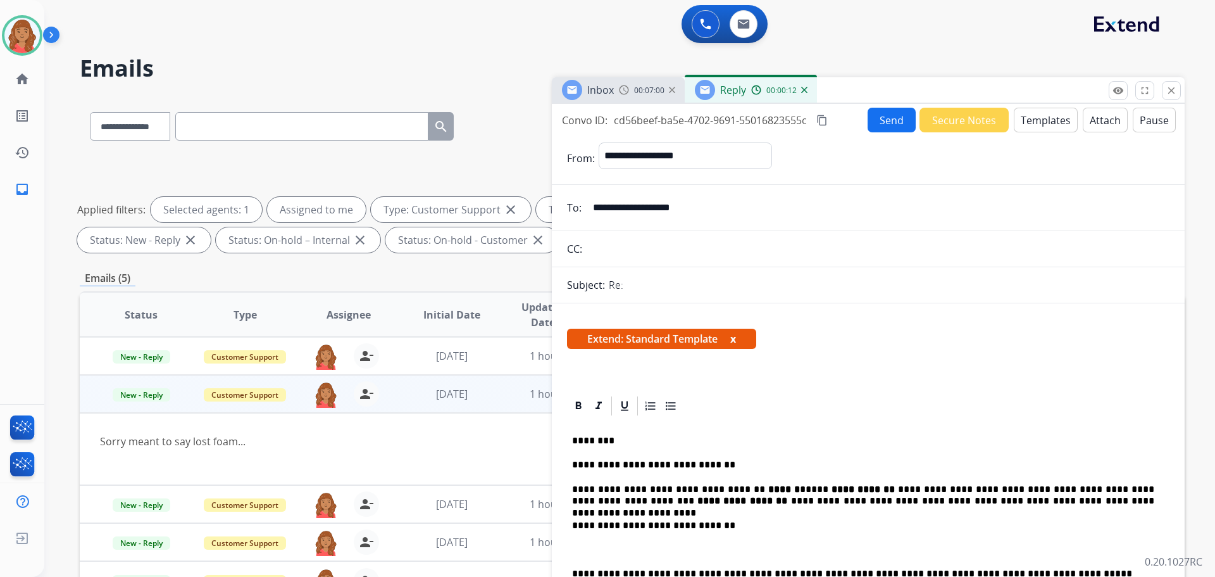
click at [884, 124] on button "Send" at bounding box center [892, 120] width 48 height 25
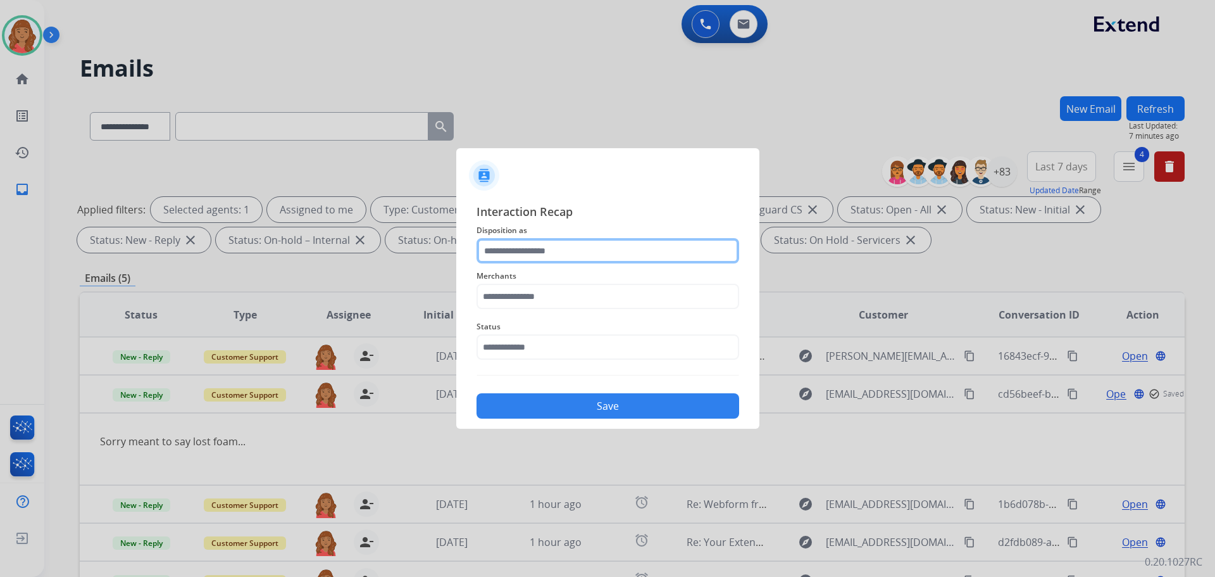
click at [554, 259] on input "text" at bounding box center [608, 250] width 263 height 25
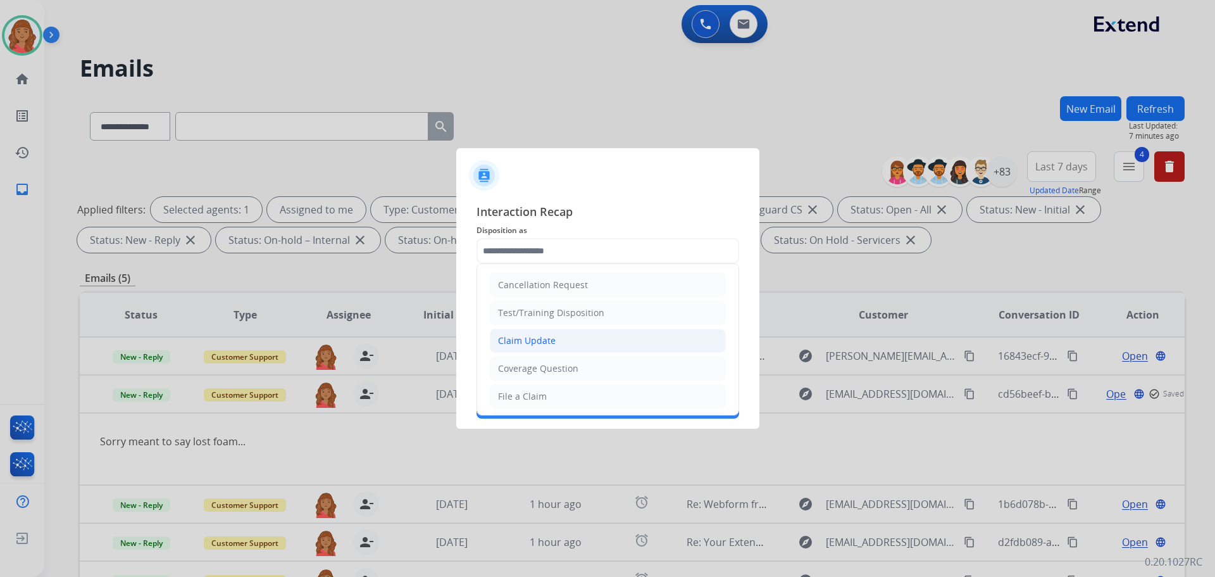
drag, startPoint x: 530, startPoint y: 349, endPoint x: 532, endPoint y: 334, distance: 16.0
click at [531, 347] on li "Claim Update" at bounding box center [608, 340] width 236 height 24
type input "**********"
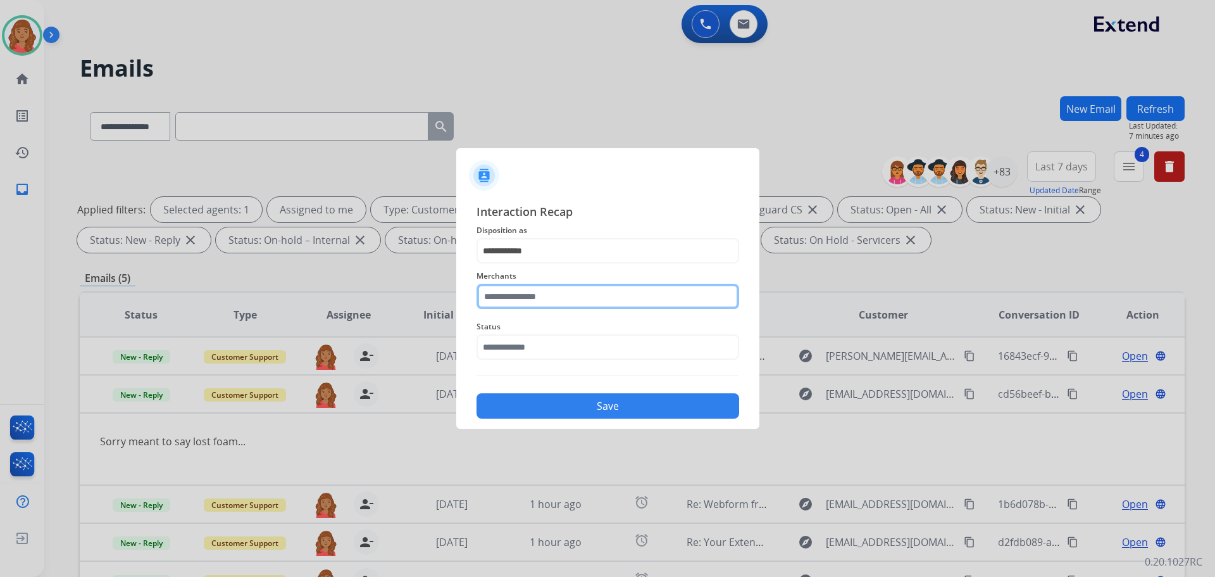
click at [542, 293] on input "text" at bounding box center [608, 296] width 263 height 25
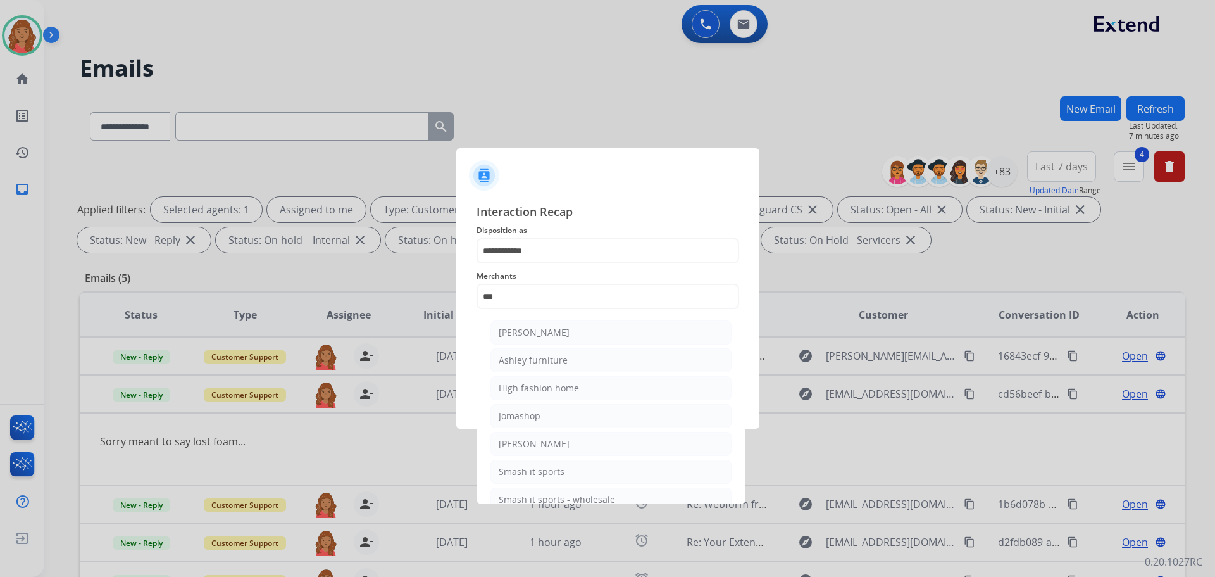
drag, startPoint x: 526, startPoint y: 355, endPoint x: 527, endPoint y: 363, distance: 8.3
click at [526, 356] on div "Ashley furniture" at bounding box center [533, 360] width 69 height 13
type input "**********"
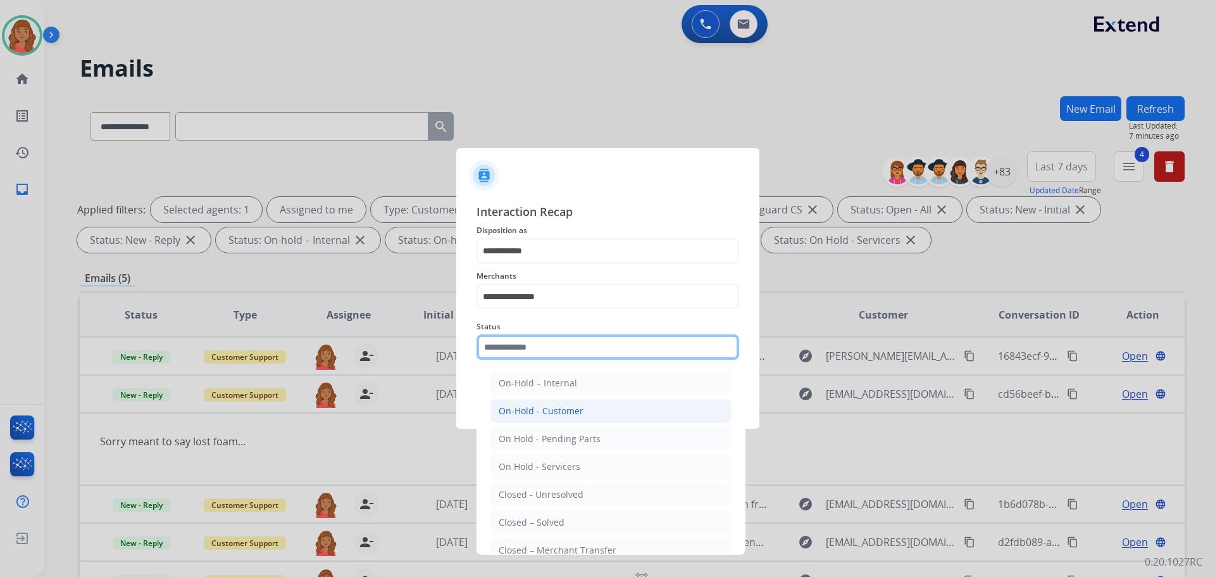
drag, startPoint x: 523, startPoint y: 346, endPoint x: 523, endPoint y: 403, distance: 57.6
click at [523, 346] on input "text" at bounding box center [608, 346] width 263 height 25
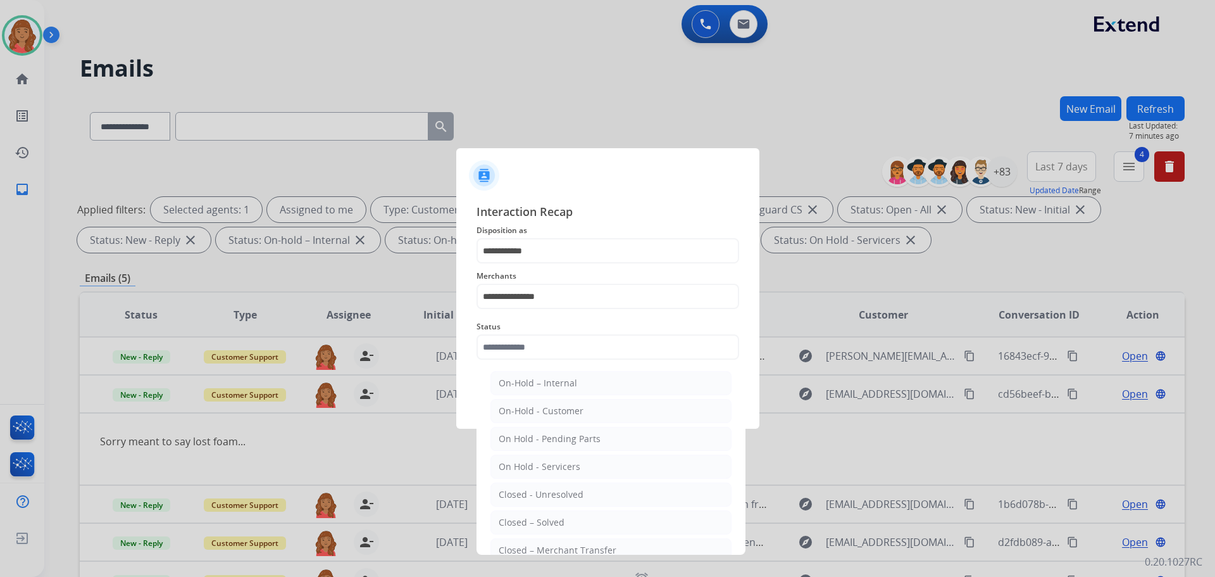
drag, startPoint x: 531, startPoint y: 515, endPoint x: 534, endPoint y: 468, distance: 46.9
click at [532, 511] on li "Closed – Solved" at bounding box center [610, 522] width 241 height 24
type input "**********"
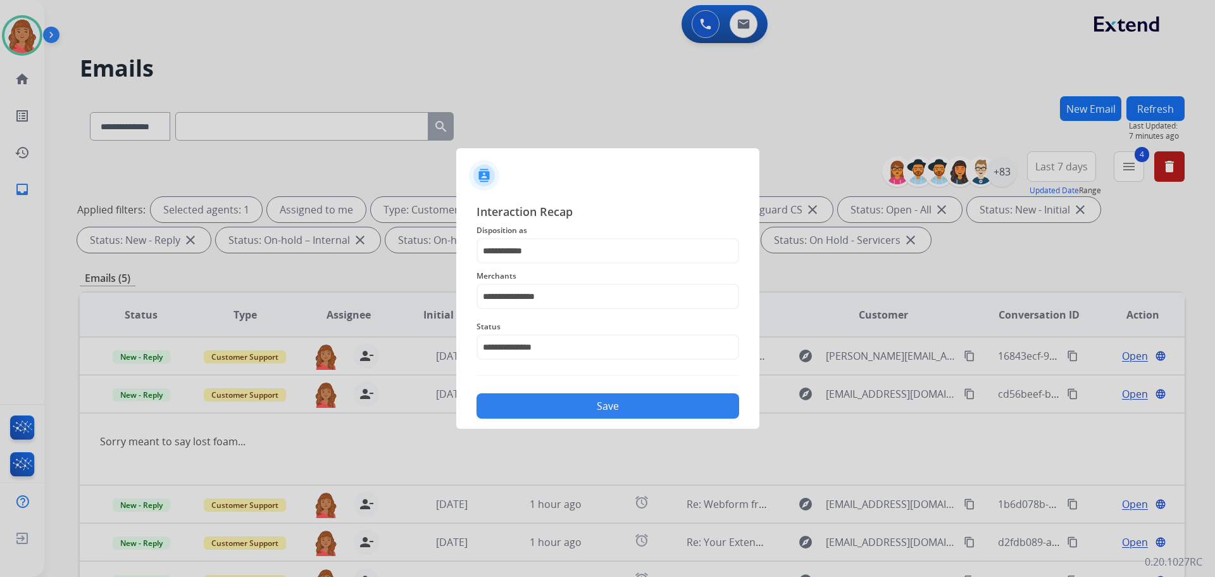
click at [540, 401] on button "Save" at bounding box center [608, 405] width 263 height 25
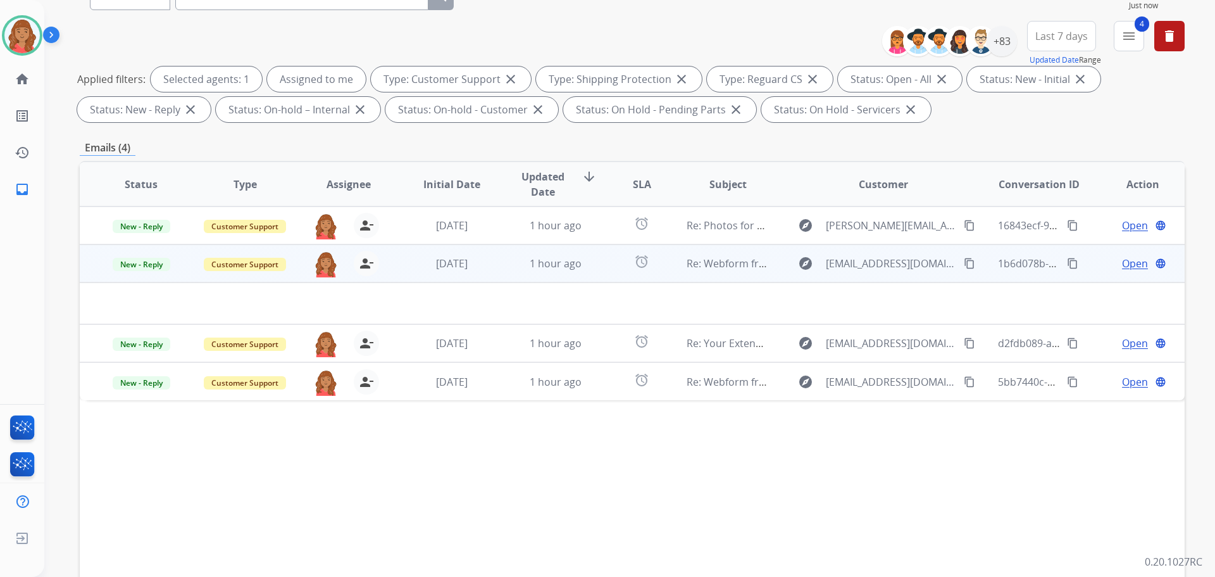
scroll to position [204, 0]
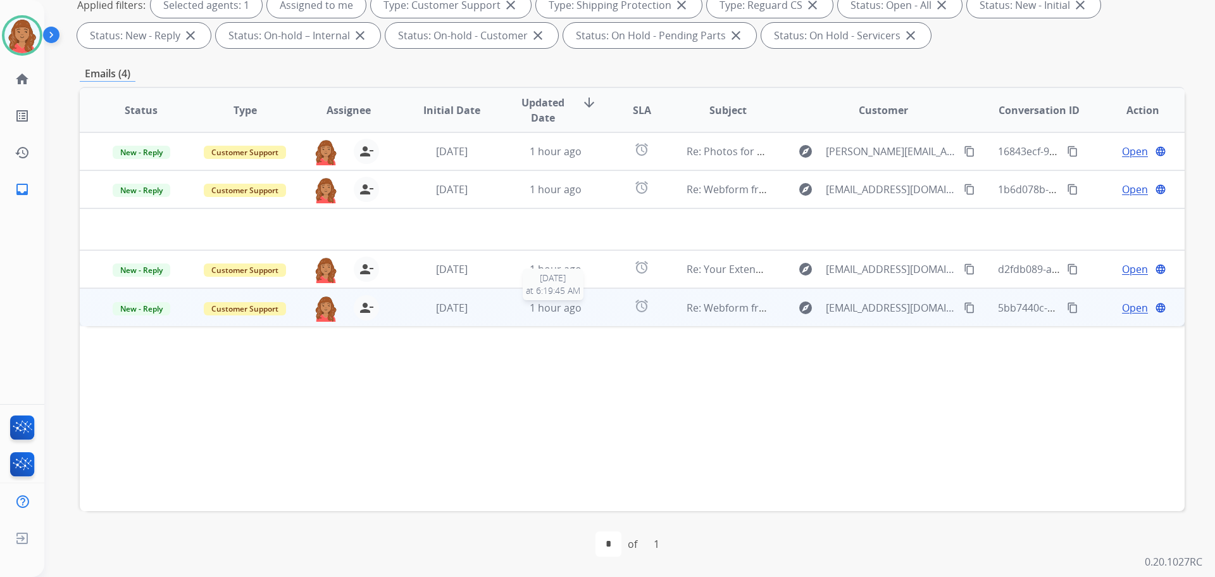
click at [535, 307] on span "1 hour ago" at bounding box center [556, 308] width 52 height 14
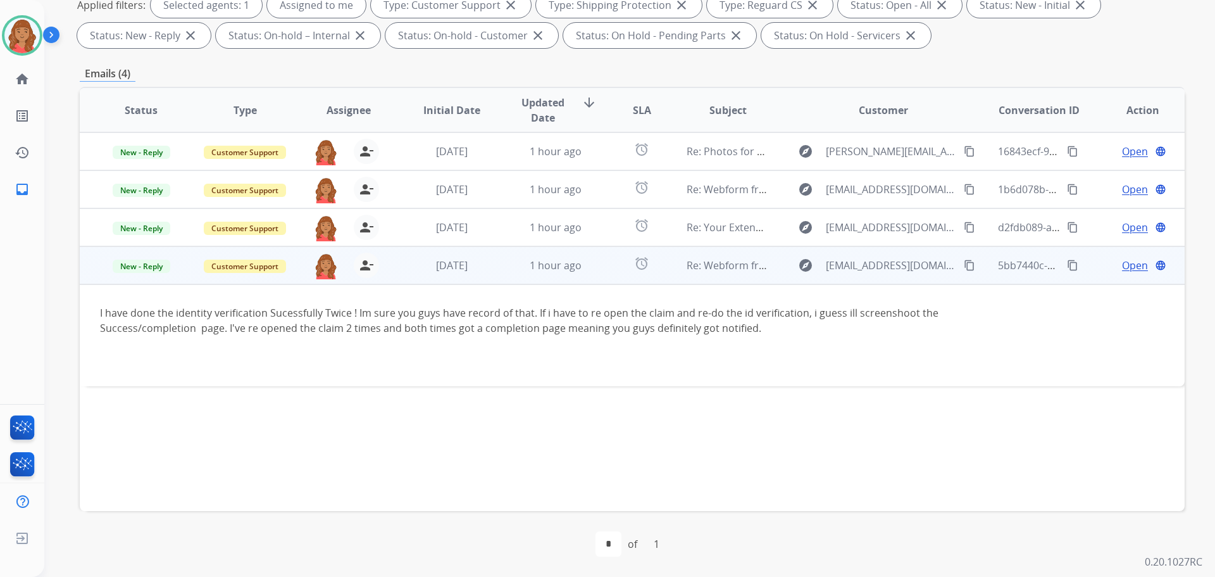
drag, startPoint x: 711, startPoint y: 317, endPoint x: 739, endPoint y: 320, distance: 28.6
drag, startPoint x: 746, startPoint y: 320, endPoint x: 771, endPoint y: 335, distance: 30.1
click at [771, 335] on div "I have done the identity verification Sucessfully Twice ! Im sure you guys have…" at bounding box center [529, 328] width 858 height 46
click at [967, 263] on div "explore [EMAIL_ADDRESS][DOMAIN_NAME] content_copy" at bounding box center [883, 265] width 186 height 20
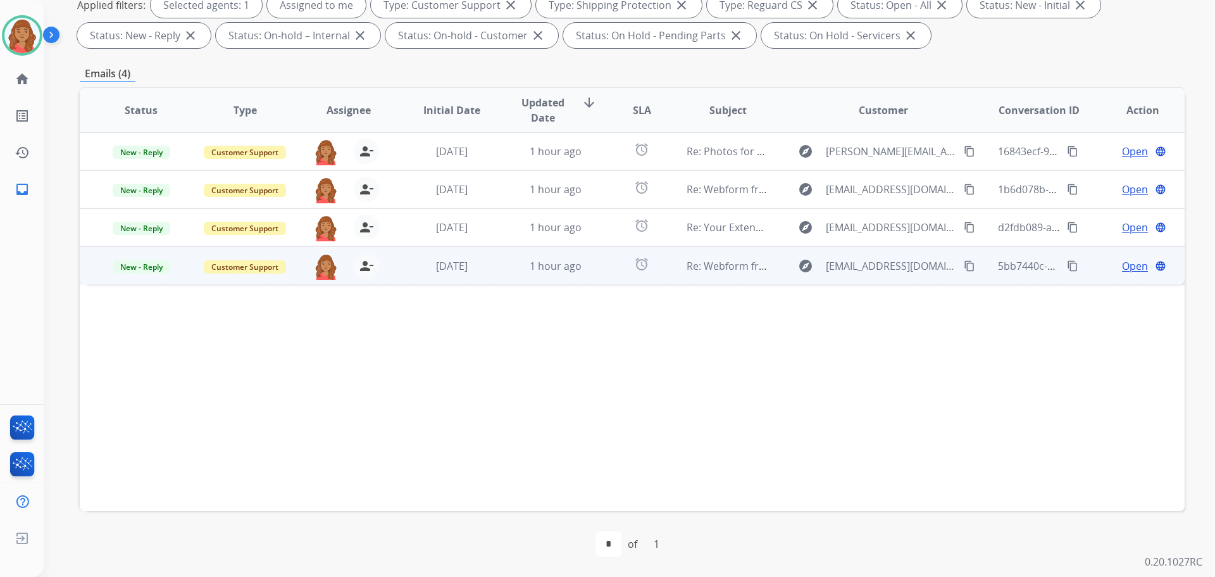
click at [964, 265] on mat-icon "content_copy" at bounding box center [969, 265] width 11 height 11
click at [502, 279] on td "1 hour ago" at bounding box center [546, 265] width 104 height 38
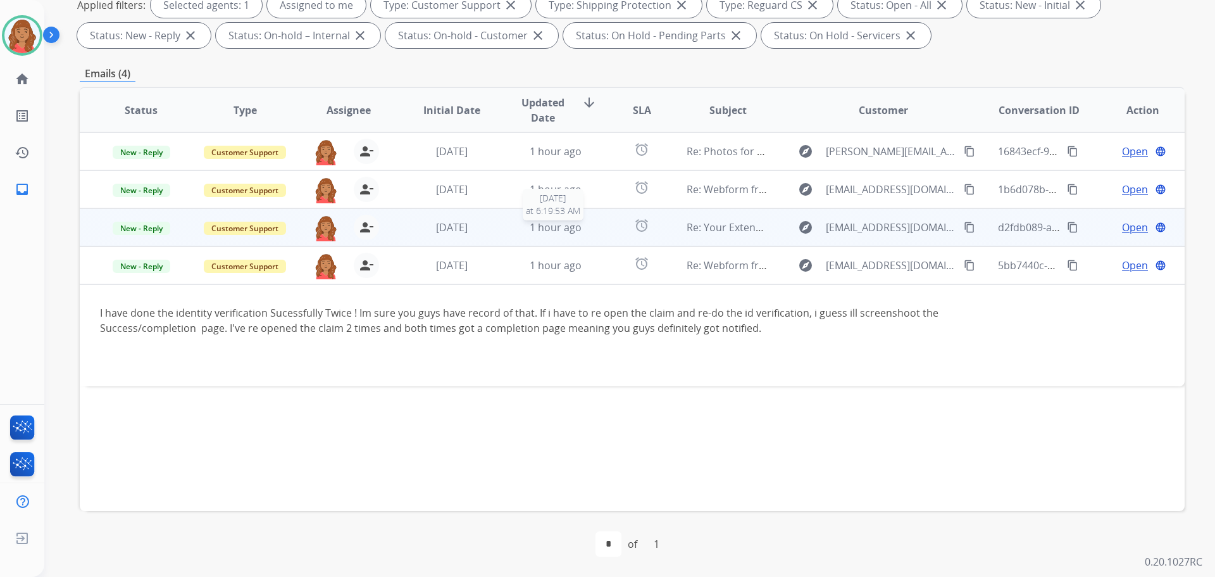
click at [583, 232] on div "1 hour ago" at bounding box center [556, 227] width 83 height 15
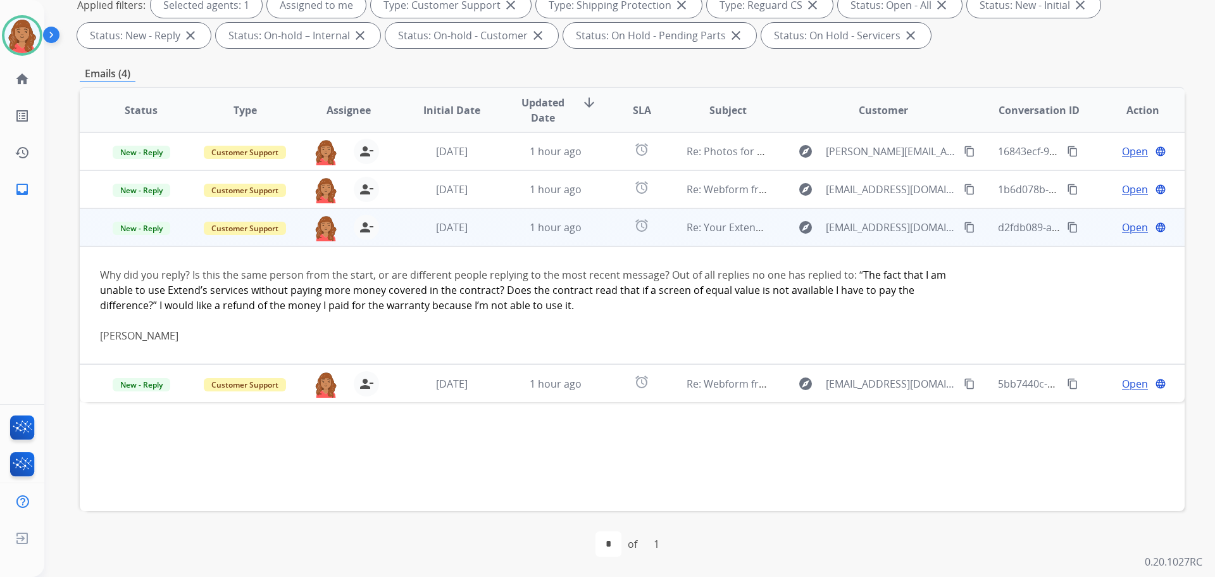
click at [1128, 226] on span "Open" at bounding box center [1135, 227] width 26 height 15
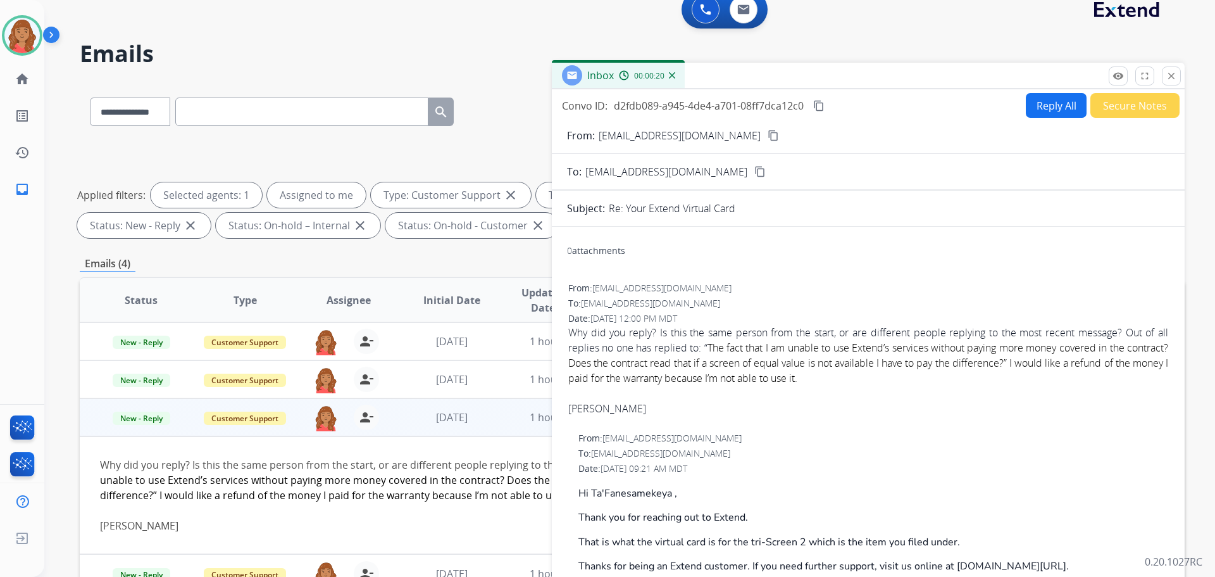
scroll to position [0, 0]
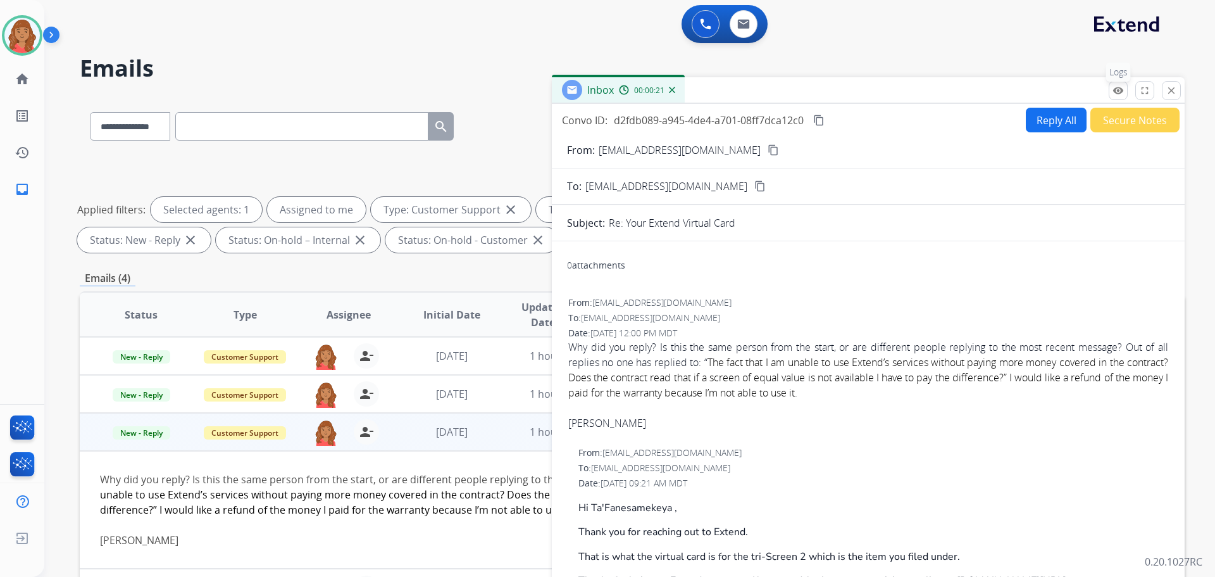
click at [1121, 92] on mat-icon "remove_red_eye" at bounding box center [1118, 90] width 11 height 11
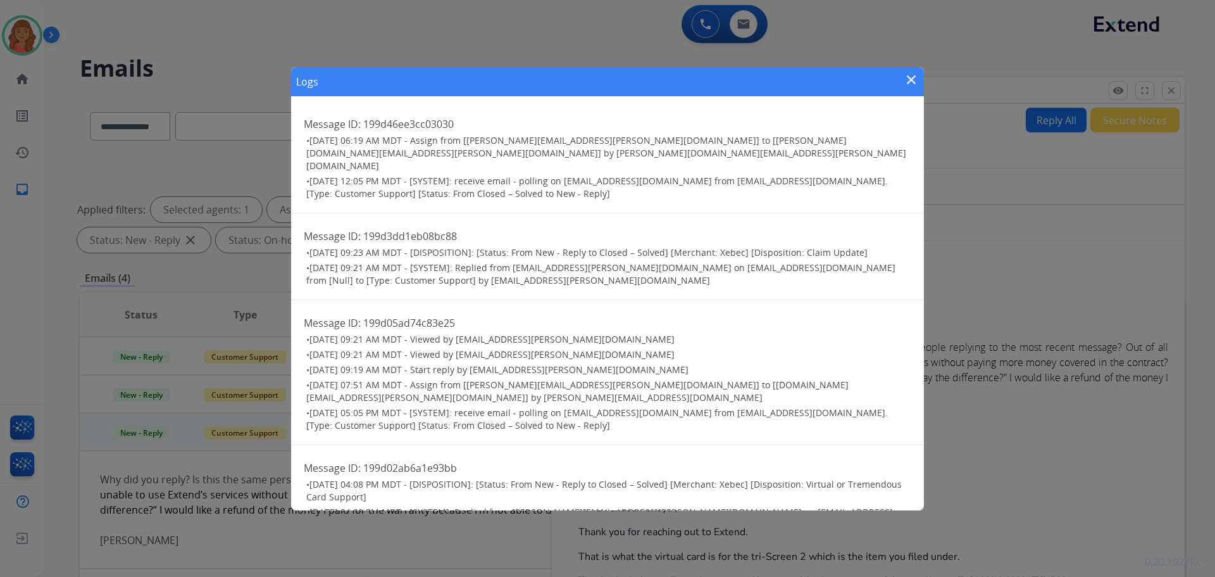
click at [913, 80] on mat-icon "close" at bounding box center [911, 79] width 15 height 15
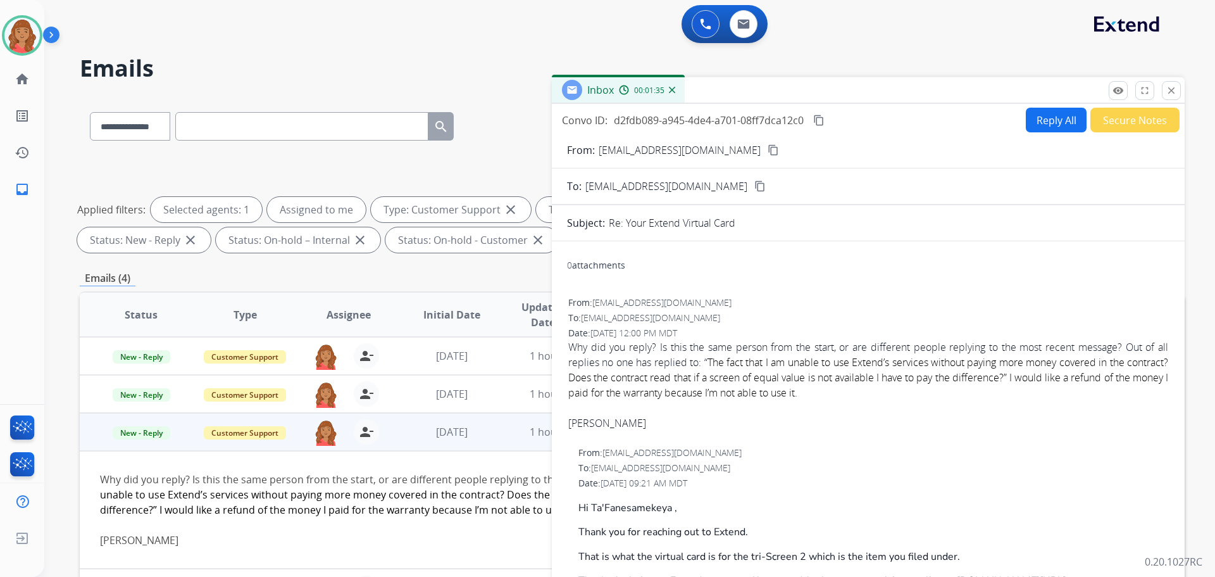
click at [1034, 109] on button "Reply All" at bounding box center [1056, 120] width 61 height 25
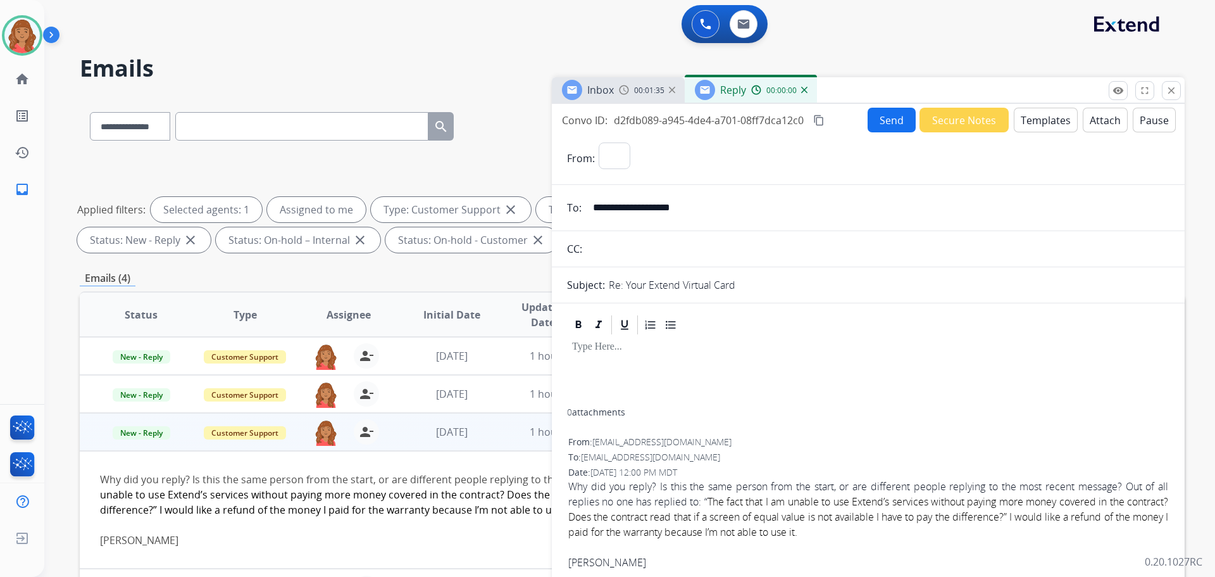
select select "**********"
click at [689, 211] on input "**********" at bounding box center [877, 207] width 584 height 25
click at [670, 208] on input "**********" at bounding box center [877, 207] width 584 height 25
drag, startPoint x: 708, startPoint y: 206, endPoint x: 585, endPoint y: 205, distance: 122.8
click at [585, 205] on input "**********" at bounding box center [877, 207] width 584 height 25
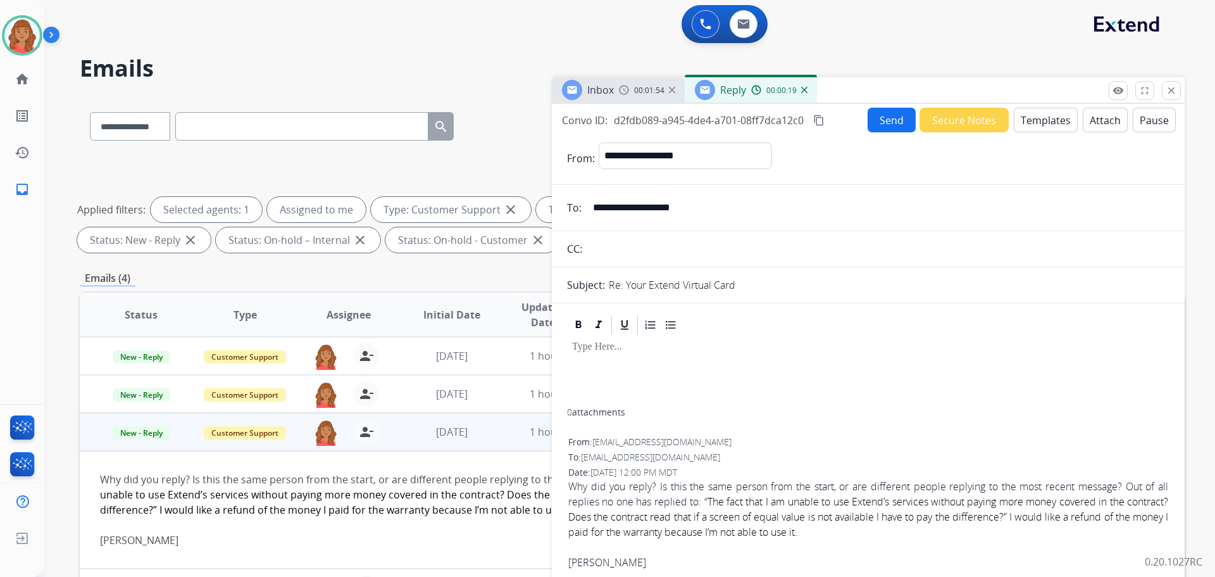
click at [1032, 118] on button "Templates" at bounding box center [1046, 120] width 64 height 25
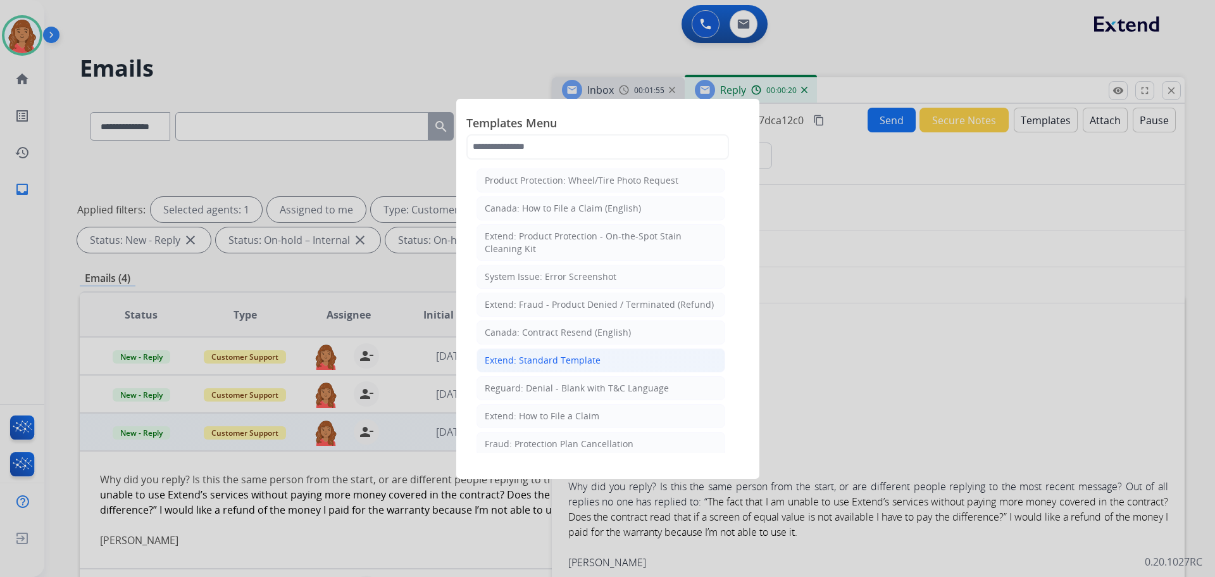
click at [562, 359] on div "Extend: Standard Template" at bounding box center [543, 360] width 116 height 13
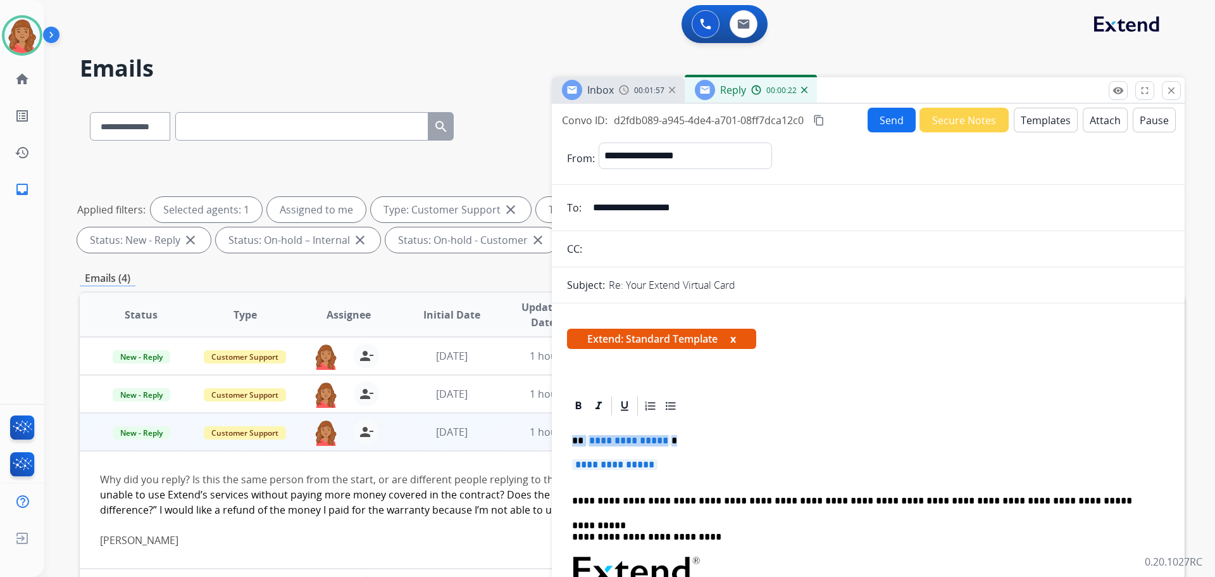
drag, startPoint x: 633, startPoint y: 458, endPoint x: 570, endPoint y: 436, distance: 67.6
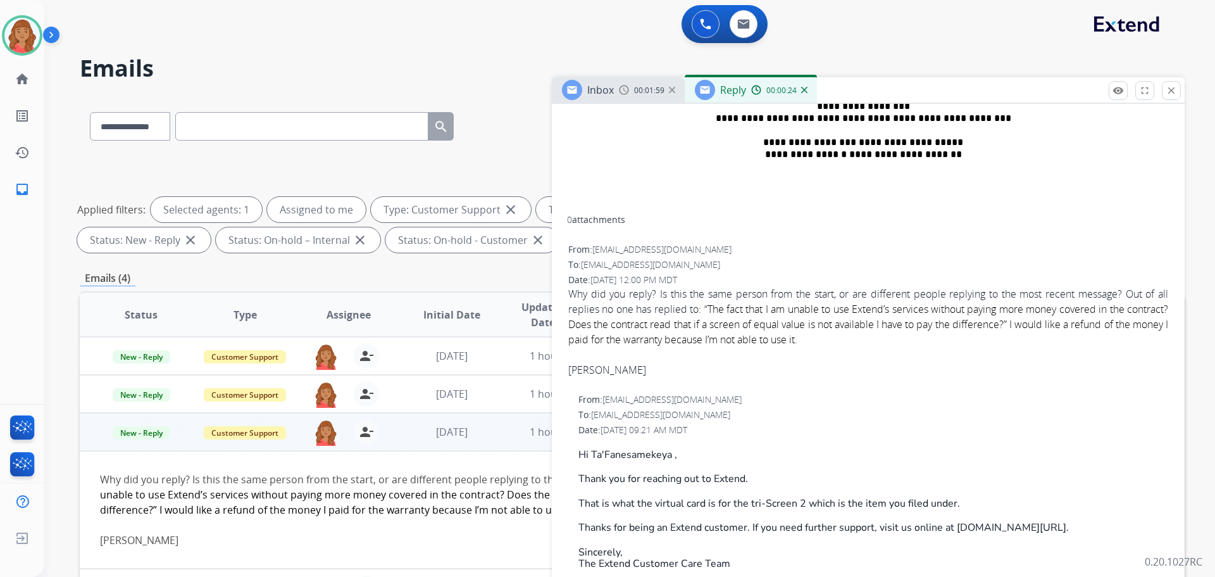
scroll to position [570, 0]
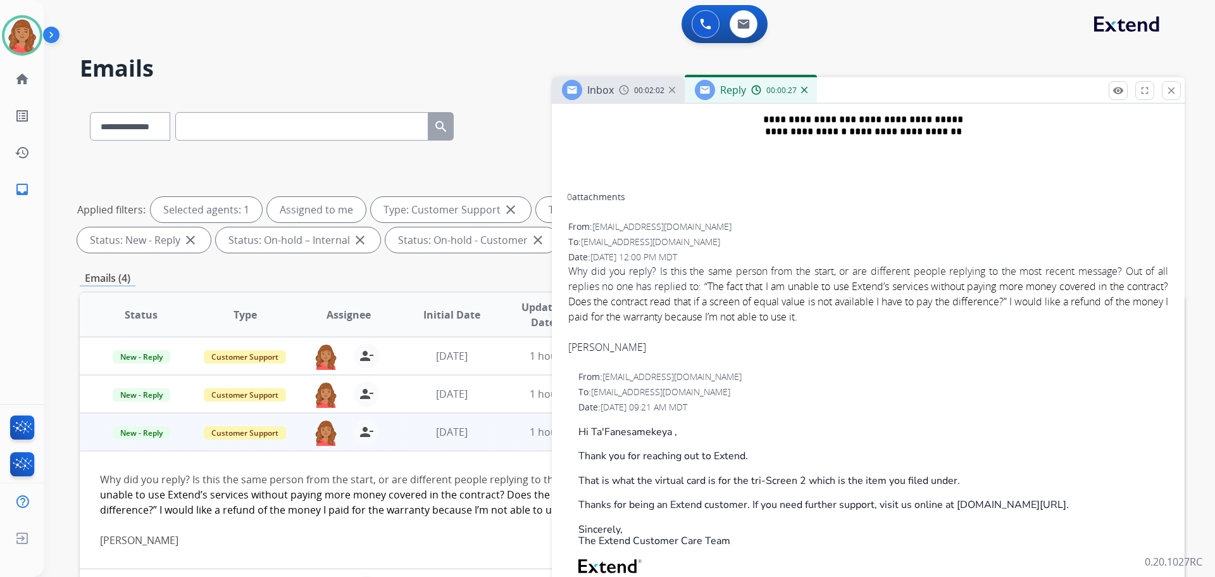
drag, startPoint x: 646, startPoint y: 347, endPoint x: 573, endPoint y: 347, distance: 72.8
copy div "Ta’Fanesamekeya"
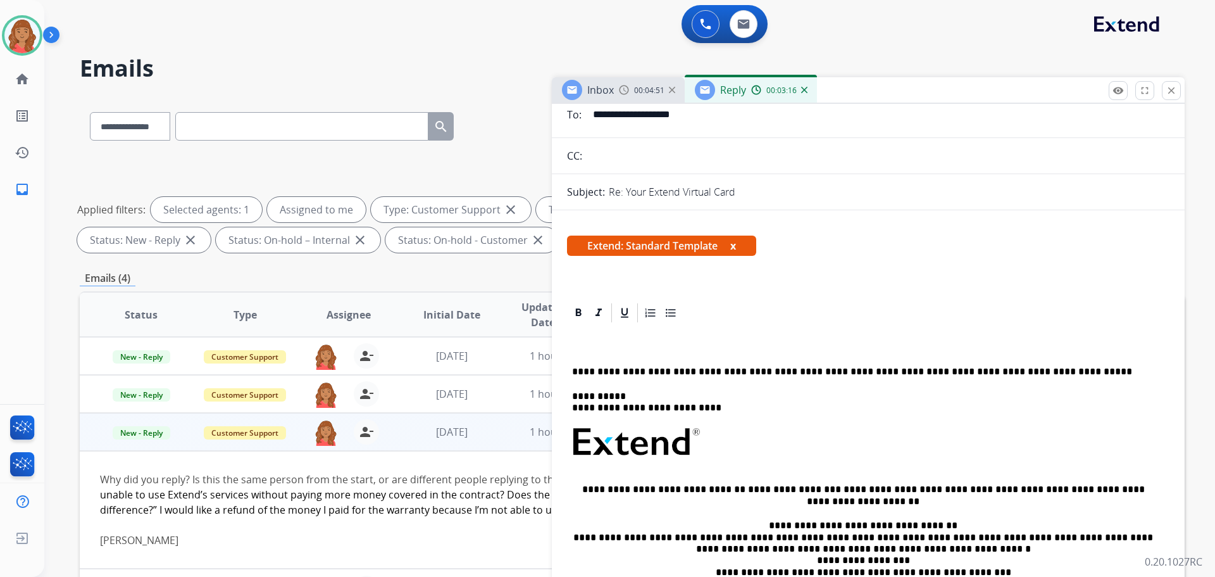
scroll to position [0, 0]
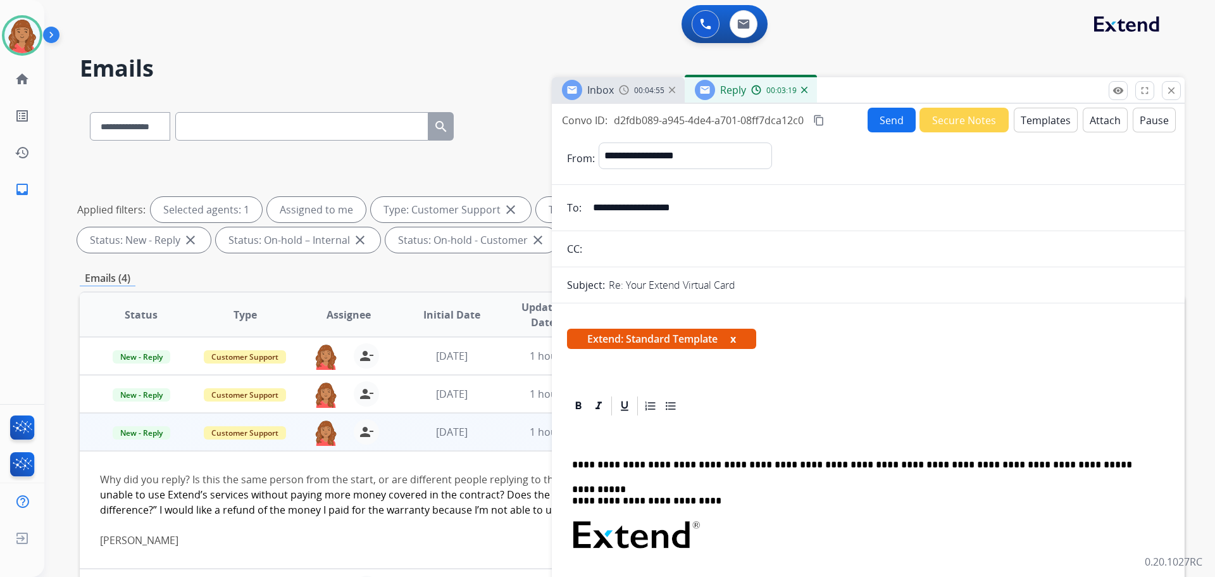
drag, startPoint x: 715, startPoint y: 209, endPoint x: 594, endPoint y: 201, distance: 121.8
click at [594, 201] on input "**********" at bounding box center [877, 207] width 584 height 25
drag, startPoint x: 629, startPoint y: 411, endPoint x: 621, endPoint y: 411, distance: 8.2
click at [629, 411] on icon at bounding box center [624, 405] width 13 height 13
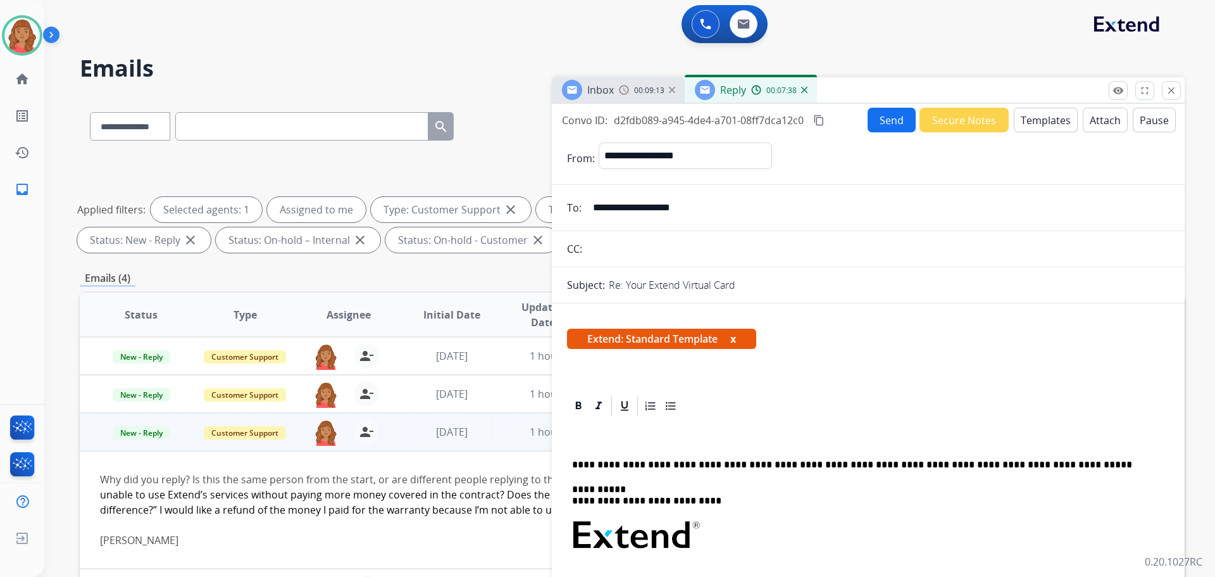
click at [585, 440] on p at bounding box center [863, 440] width 582 height 11
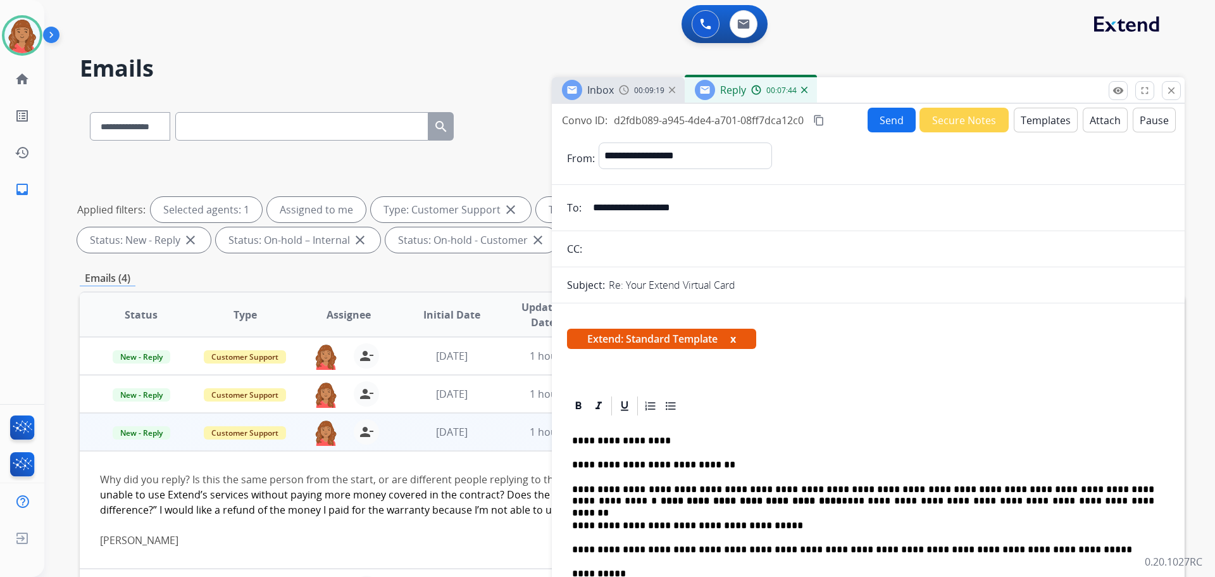
click at [883, 122] on button "Send" at bounding box center [892, 120] width 48 height 25
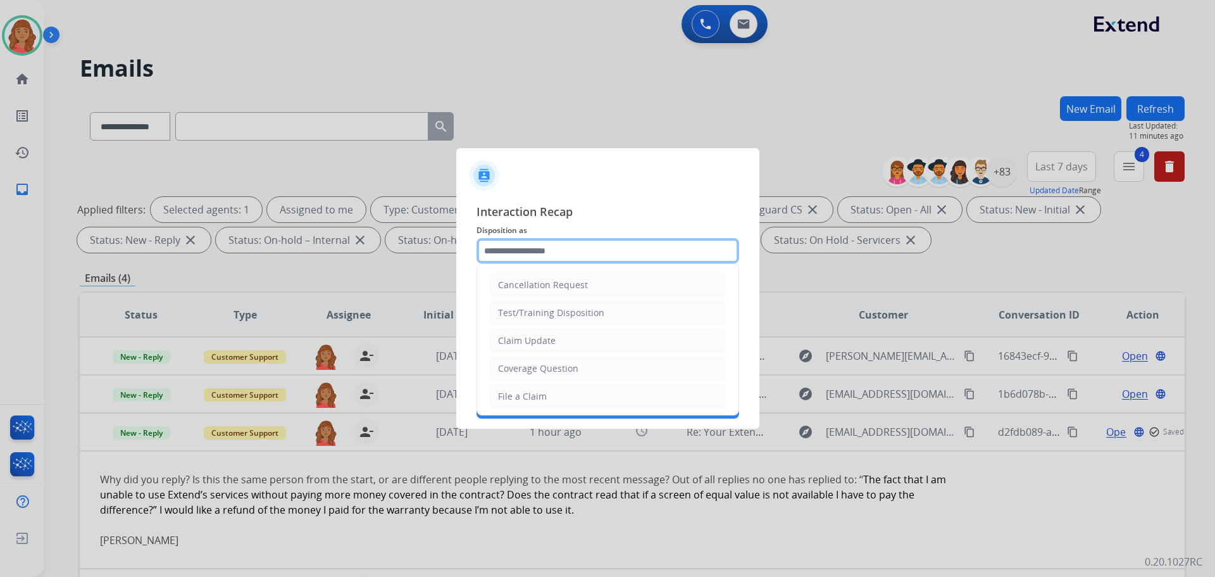
click at [608, 254] on input "text" at bounding box center [608, 250] width 263 height 25
drag, startPoint x: 530, startPoint y: 339, endPoint x: 528, endPoint y: 315, distance: 24.2
click at [532, 339] on div "Claim Update" at bounding box center [527, 340] width 58 height 13
type input "**********"
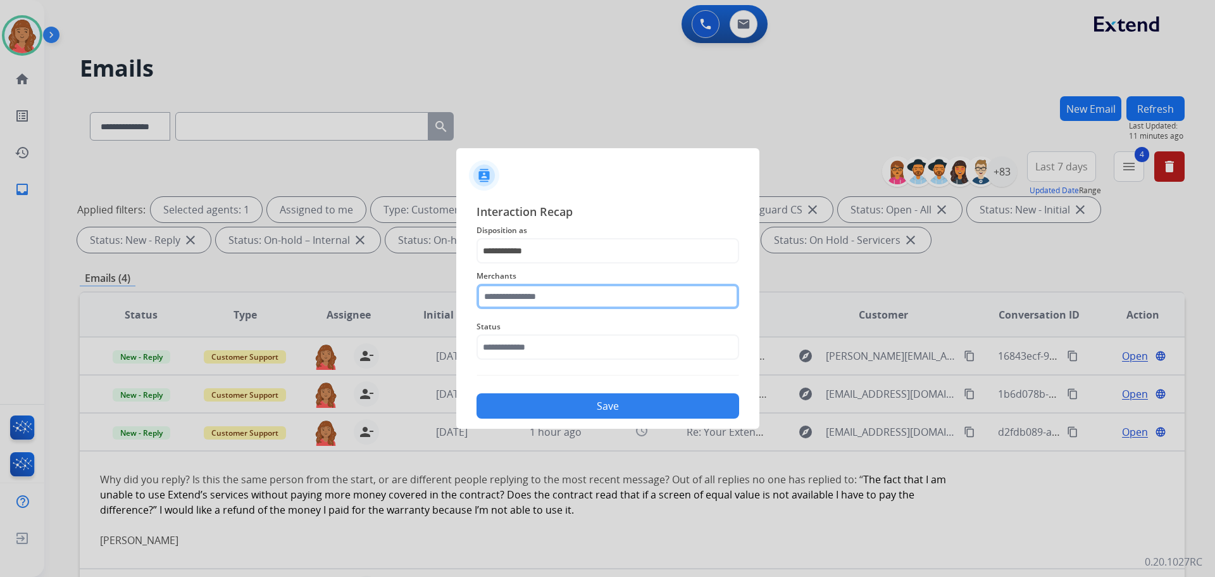
click at [528, 301] on input "text" at bounding box center [608, 296] width 263 height 25
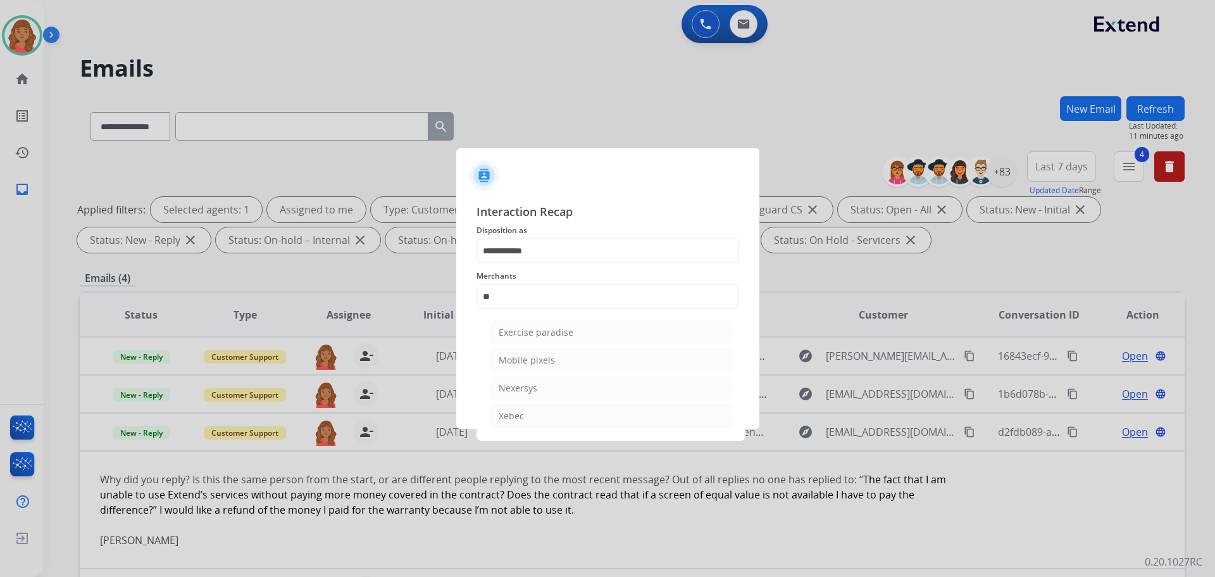
click at [539, 410] on li "Xebec" at bounding box center [610, 416] width 241 height 24
type input "*****"
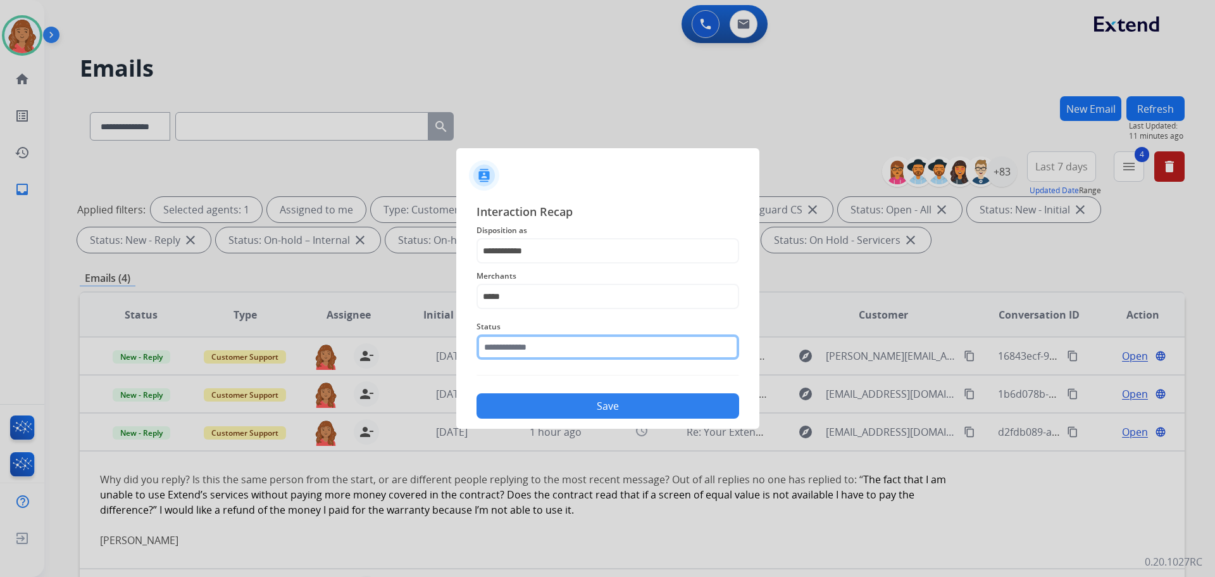
drag, startPoint x: 551, startPoint y: 336, endPoint x: 551, endPoint y: 347, distance: 10.8
click at [551, 338] on input "text" at bounding box center [608, 346] width 263 height 25
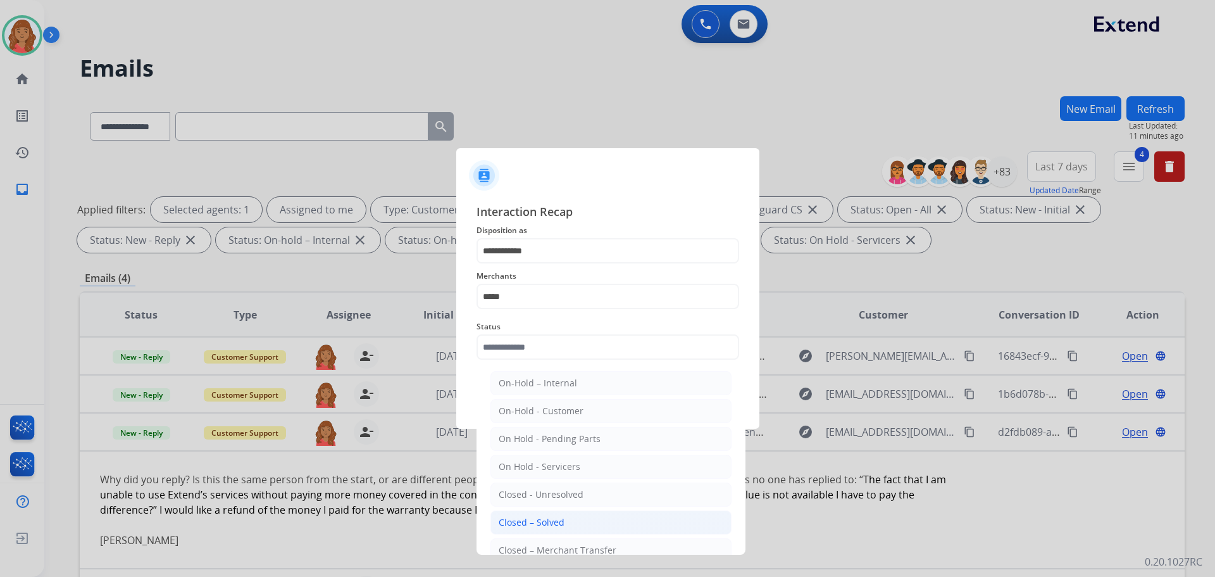
drag, startPoint x: 555, startPoint y: 525, endPoint x: 553, endPoint y: 501, distance: 24.1
click at [555, 525] on div "Closed – Solved" at bounding box center [532, 522] width 66 height 13
type input "**********"
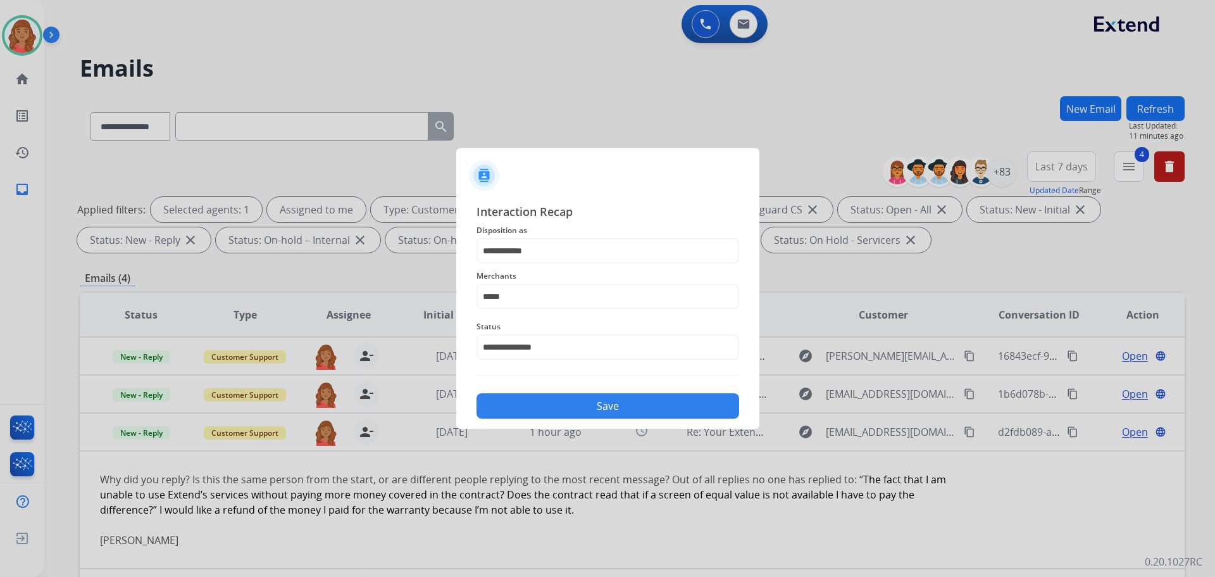
click at [558, 417] on button "Save" at bounding box center [608, 405] width 263 height 25
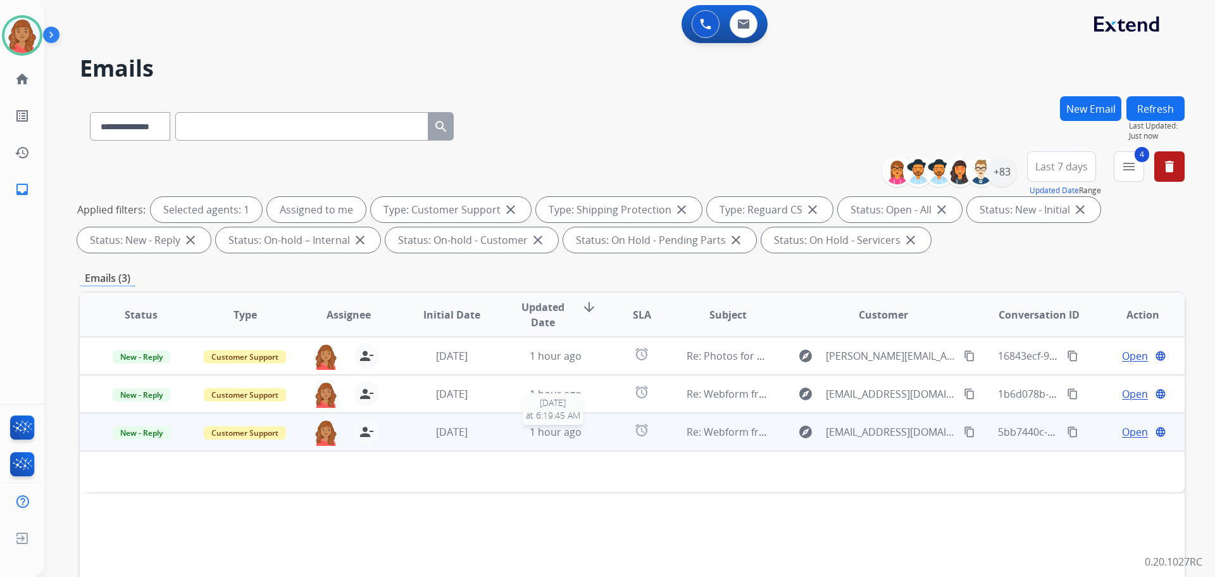
click at [532, 437] on span "1 hour ago" at bounding box center [556, 432] width 52 height 14
click at [499, 438] on td "1 hour ago" at bounding box center [546, 432] width 104 height 38
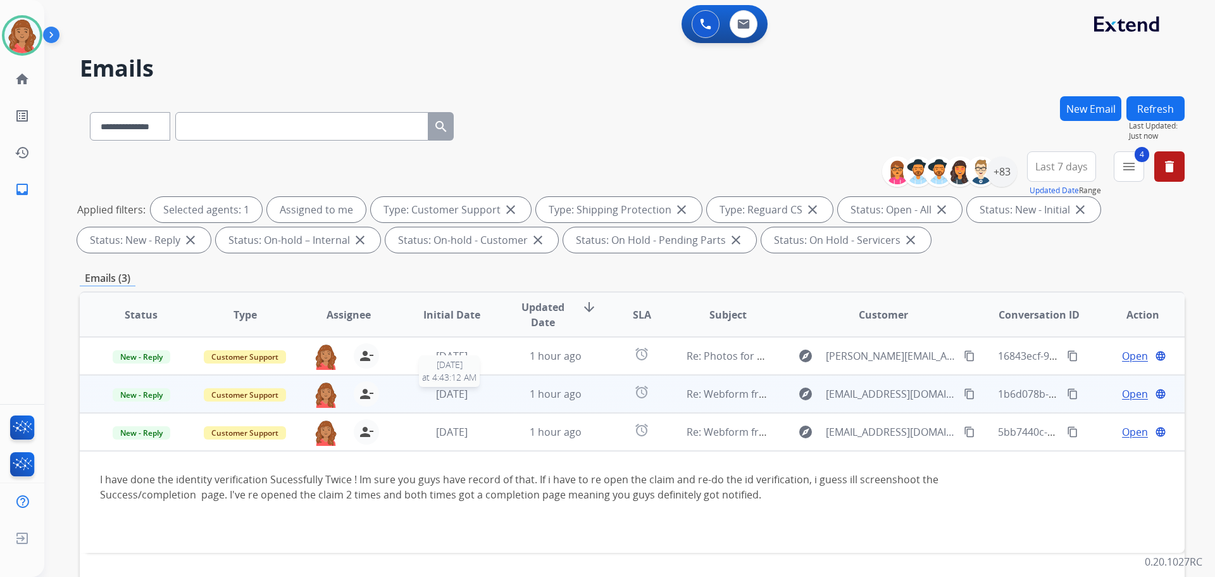
click at [411, 396] on div "[DATE]" at bounding box center [452, 393] width 83 height 15
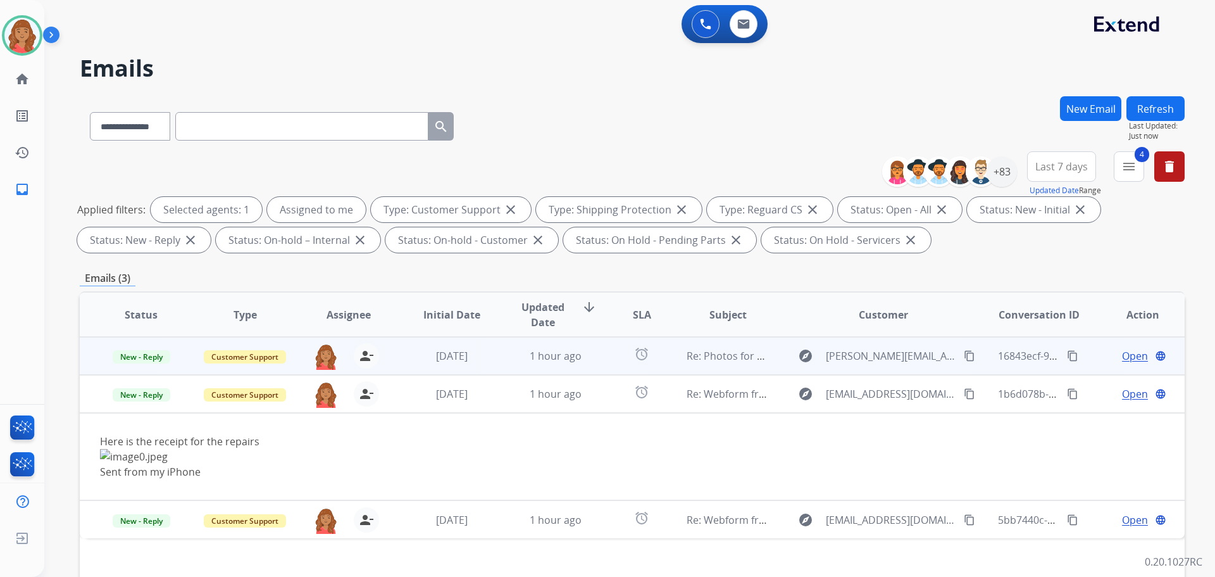
click at [396, 356] on td "[DATE]" at bounding box center [442, 356] width 104 height 38
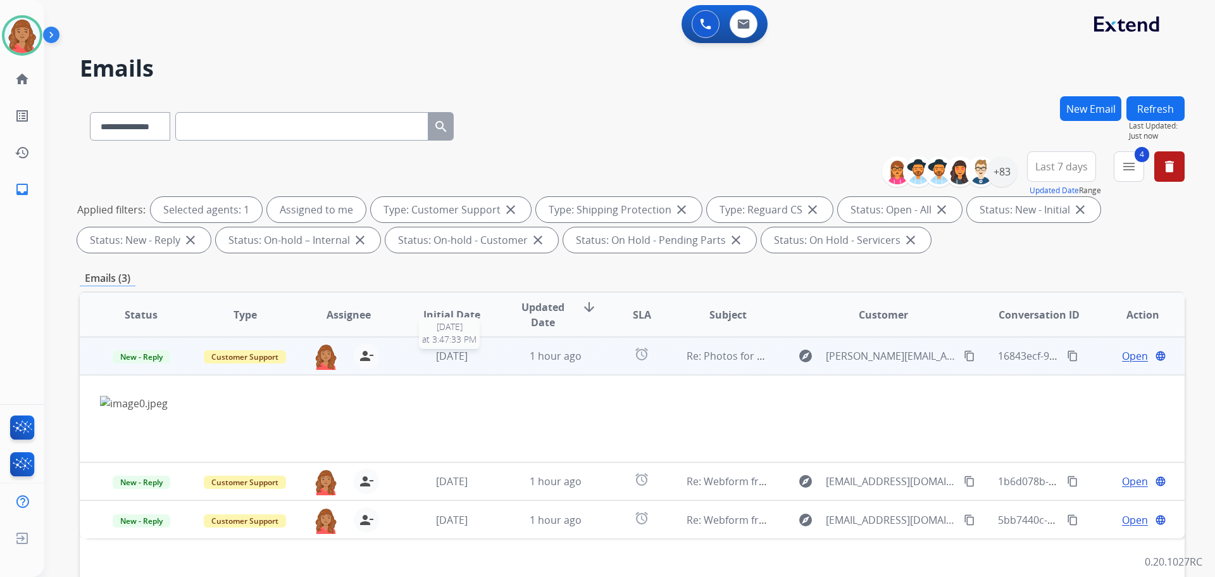
drag, startPoint x: 455, startPoint y: 356, endPoint x: 461, endPoint y: 358, distance: 6.5
click at [461, 356] on span "[DATE]" at bounding box center [452, 356] width 32 height 14
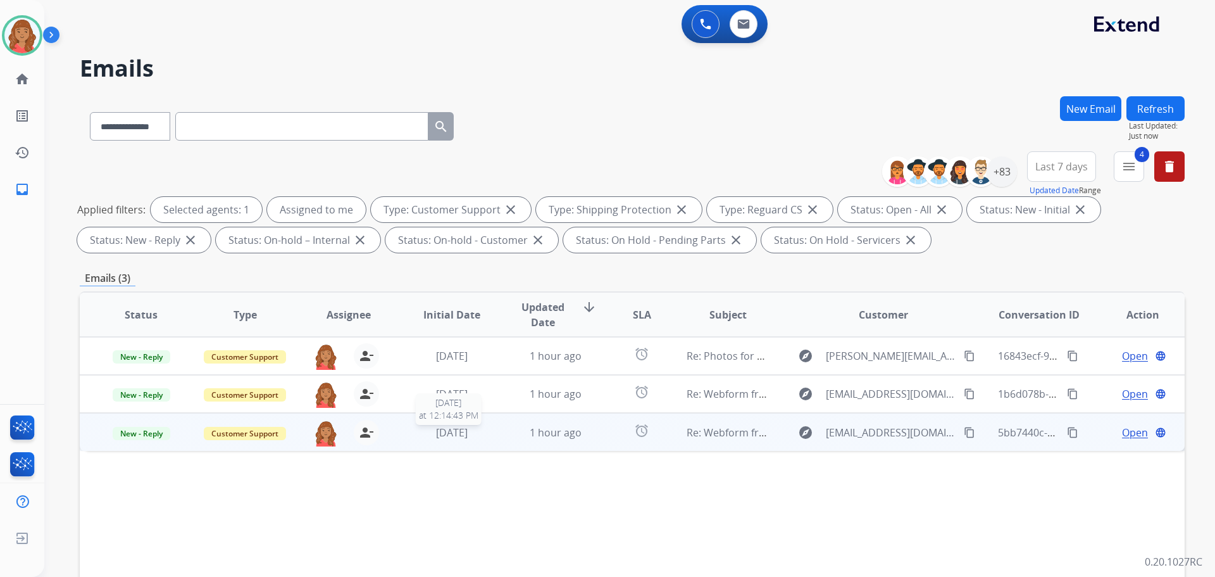
click at [448, 430] on span "[DATE]" at bounding box center [452, 432] width 32 height 14
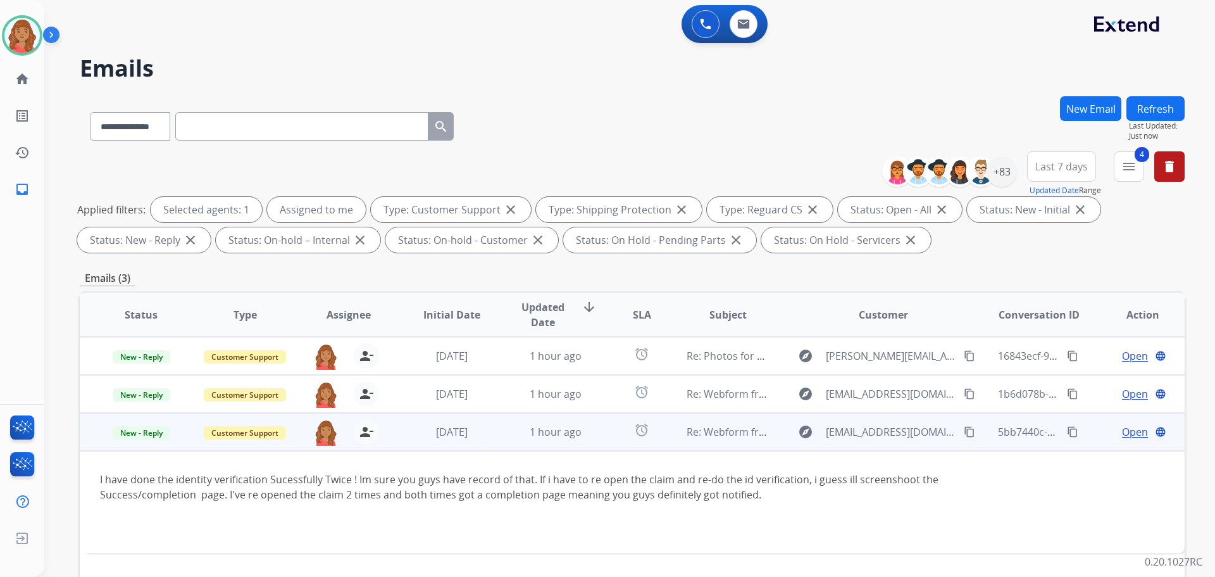
click at [962, 429] on button "content_copy" at bounding box center [969, 431] width 15 height 15
drag, startPoint x: 958, startPoint y: 430, endPoint x: 928, endPoint y: 428, distance: 29.2
click at [964, 430] on mat-icon "content_copy" at bounding box center [969, 431] width 11 height 11
click at [1127, 431] on span "Open" at bounding box center [1135, 431] width 26 height 15
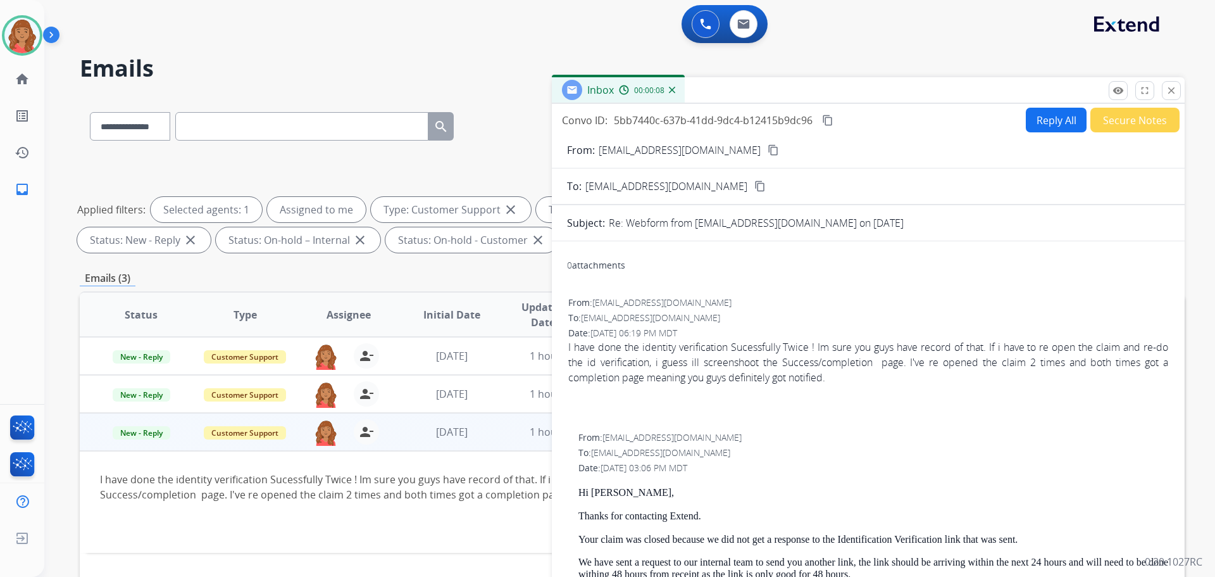
click at [1046, 122] on button "Reply All" at bounding box center [1056, 120] width 61 height 25
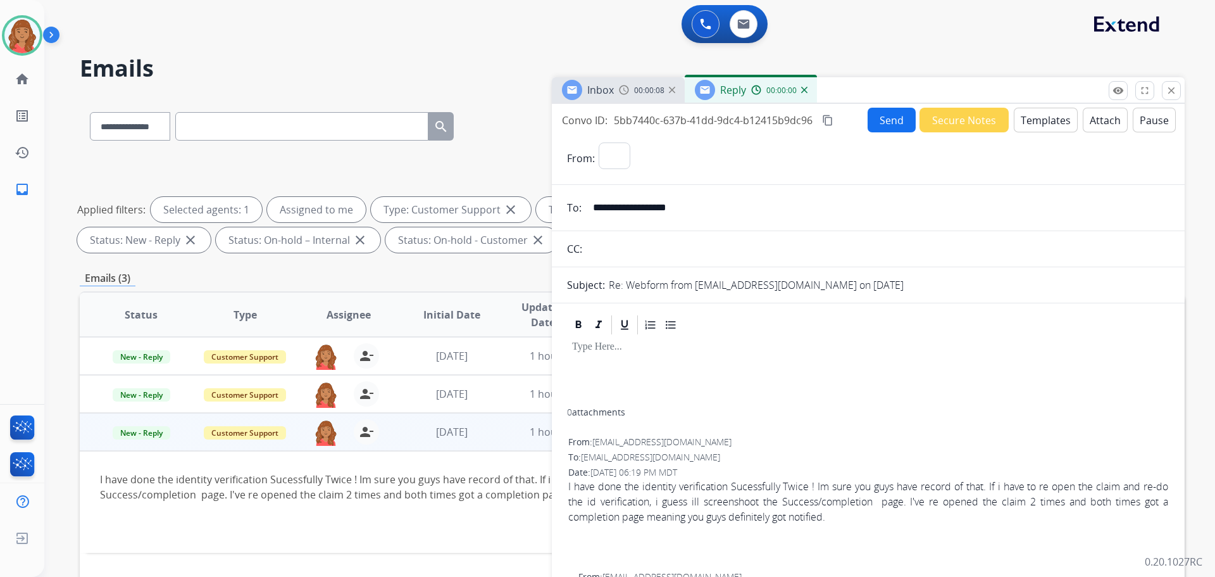
select select "**********"
click at [596, 384] on div at bounding box center [868, 372] width 602 height 72
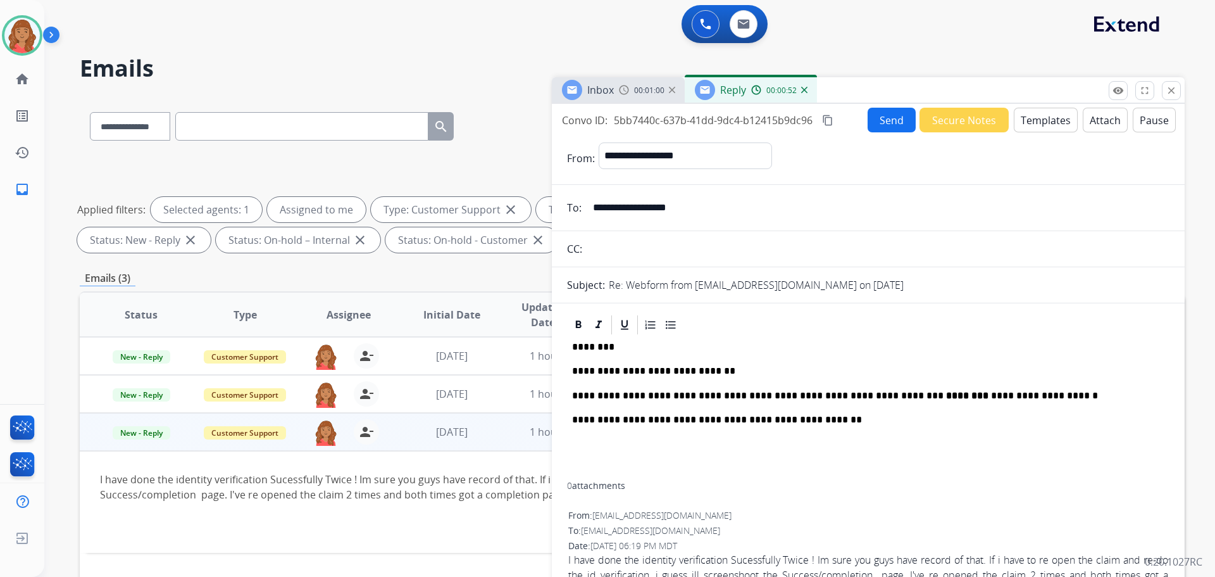
click at [1030, 123] on button "Templates" at bounding box center [1046, 120] width 64 height 25
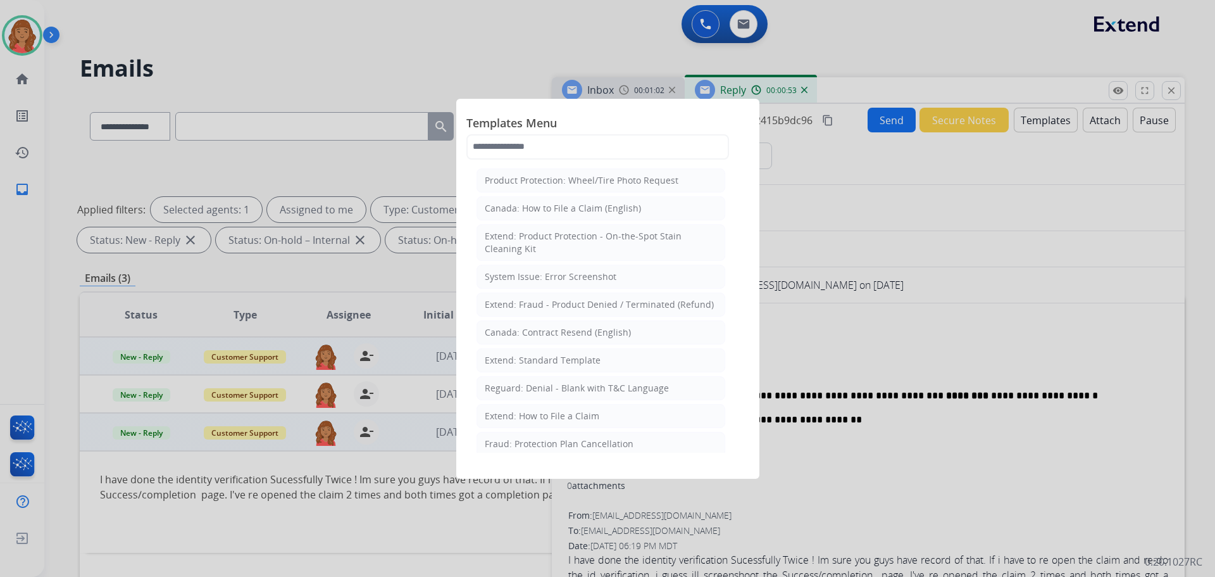
click at [540, 361] on div "Extend: Standard Template" at bounding box center [543, 360] width 116 height 13
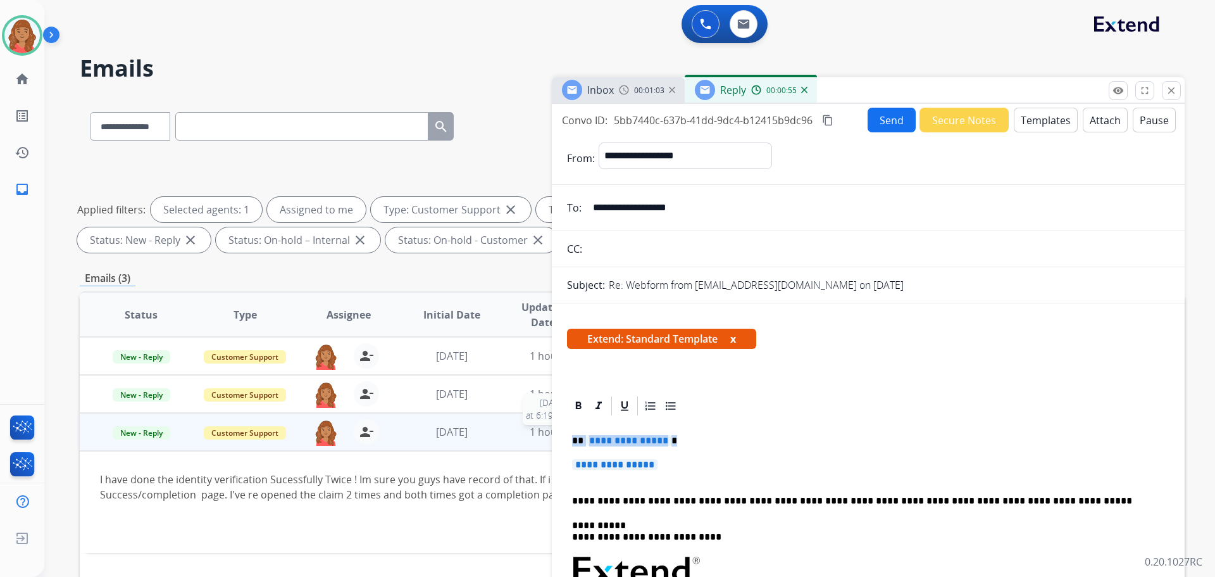
drag, startPoint x: 656, startPoint y: 461, endPoint x: 539, endPoint y: 452, distance: 116.8
click at [509, 437] on div "**********" at bounding box center [632, 438] width 1105 height 685
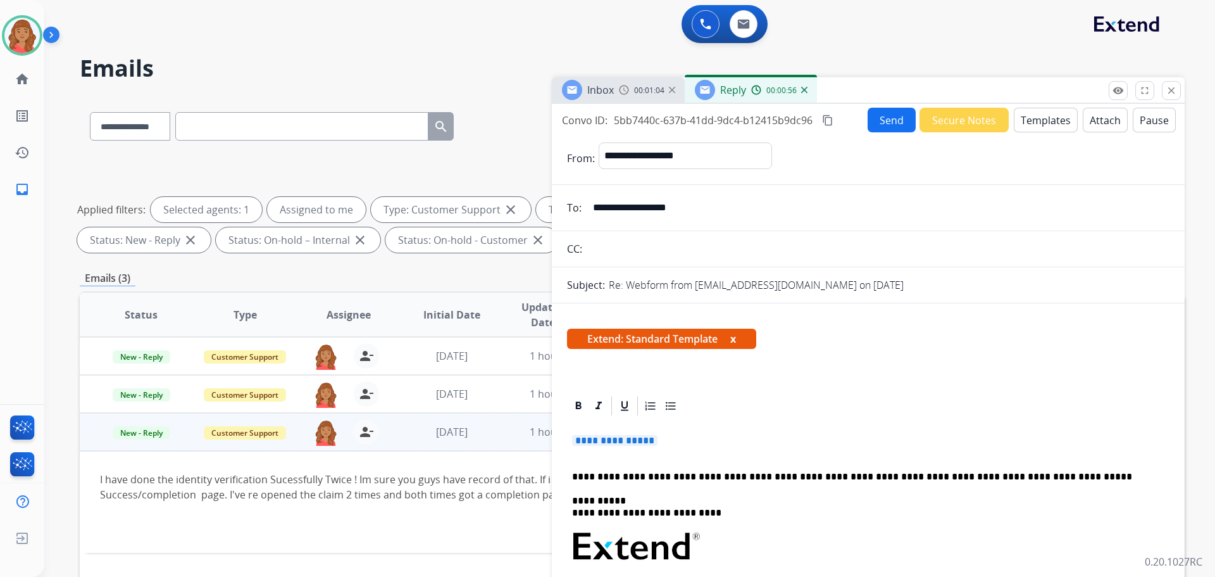
drag, startPoint x: 650, startPoint y: 438, endPoint x: 527, endPoint y: 434, distance: 123.5
click at [527, 434] on div "**********" at bounding box center [632, 438] width 1105 height 685
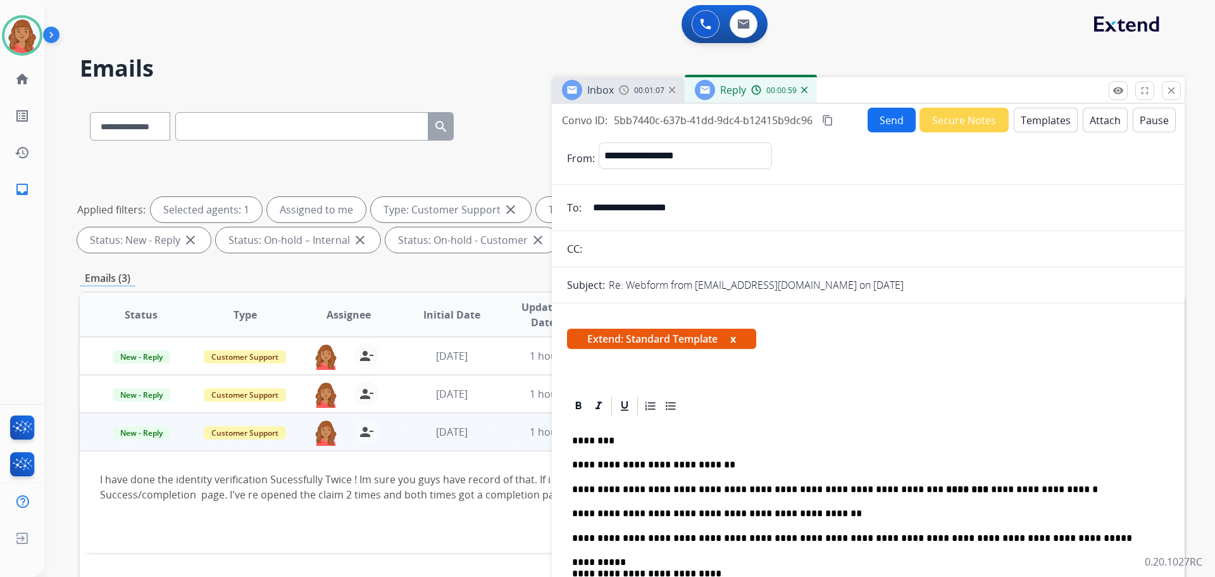
click at [889, 116] on button "Send" at bounding box center [892, 120] width 48 height 25
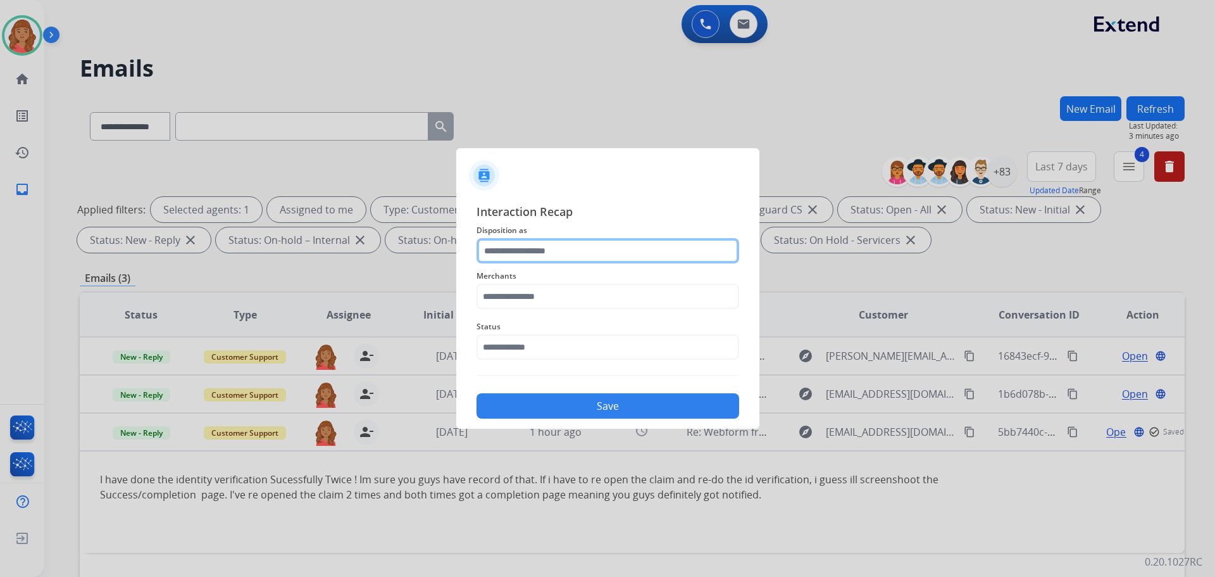
click at [516, 254] on input "text" at bounding box center [608, 250] width 263 height 25
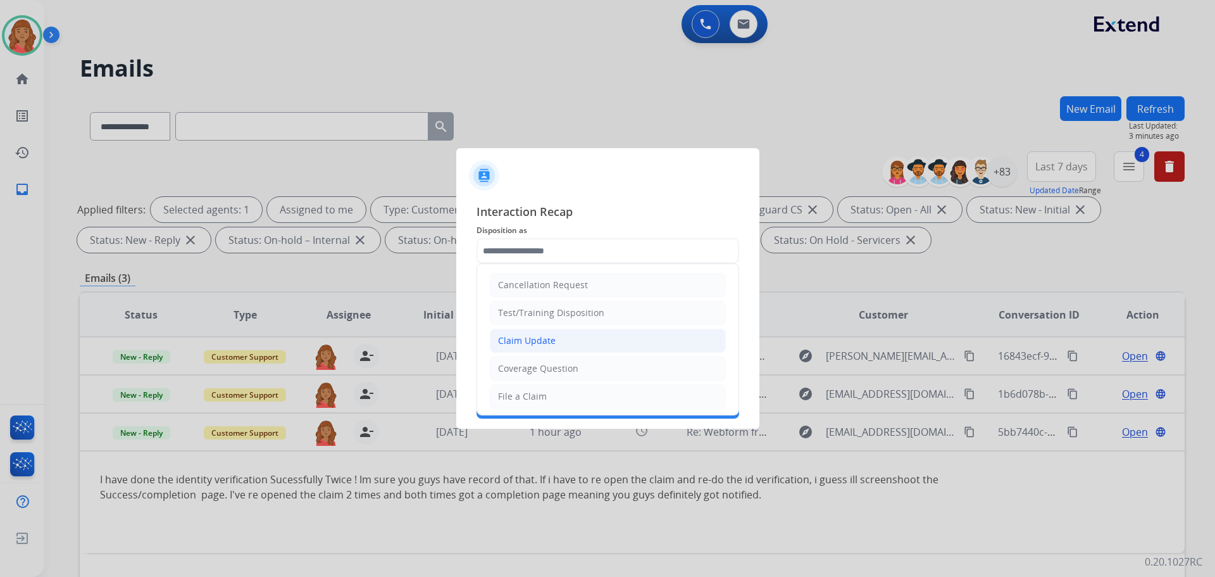
click at [516, 335] on div "Claim Update" at bounding box center [527, 340] width 58 height 13
type input "**********"
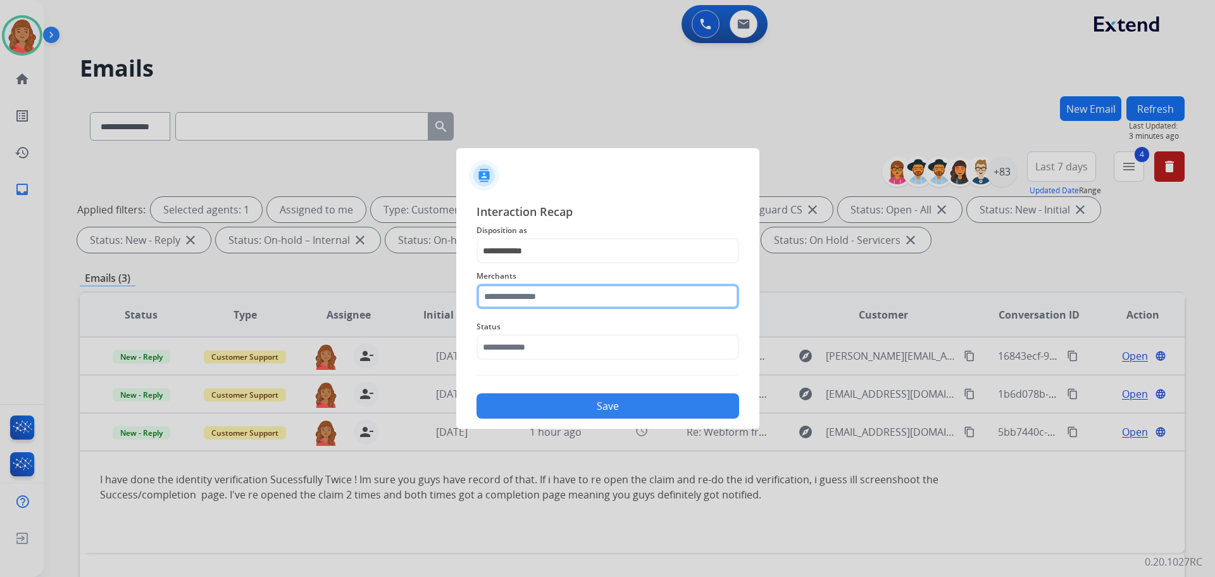
click at [511, 297] on input "text" at bounding box center [608, 296] width 263 height 25
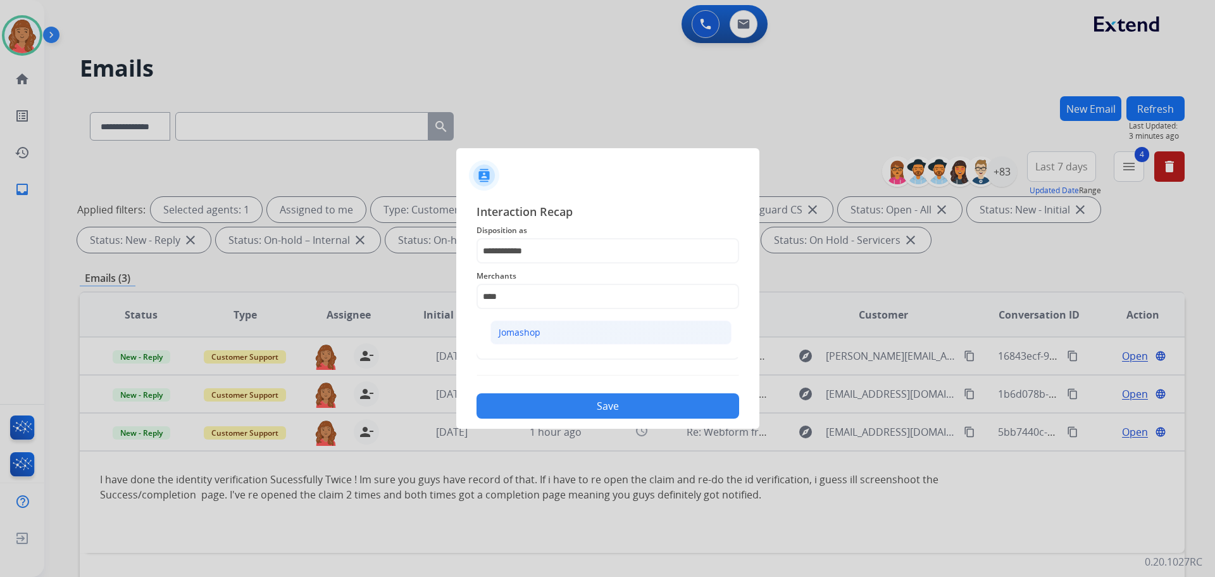
click at [528, 335] on div "Jomashop" at bounding box center [520, 332] width 42 height 13
type input "********"
click at [525, 349] on input "text" at bounding box center [608, 346] width 263 height 25
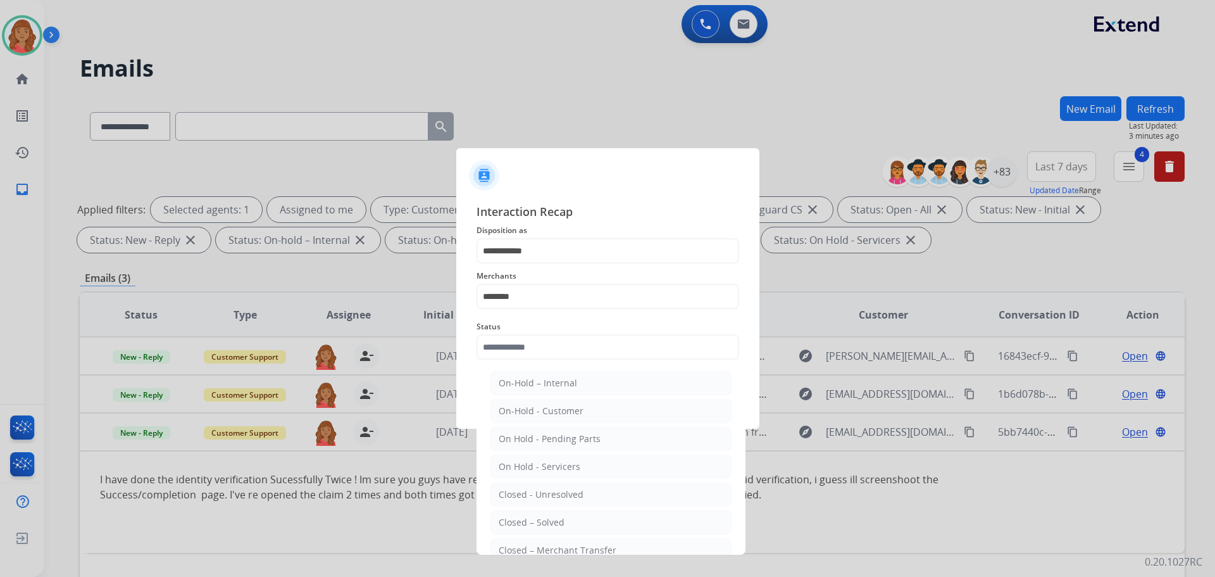
click at [530, 516] on div "Closed – Solved" at bounding box center [532, 522] width 66 height 13
type input "**********"
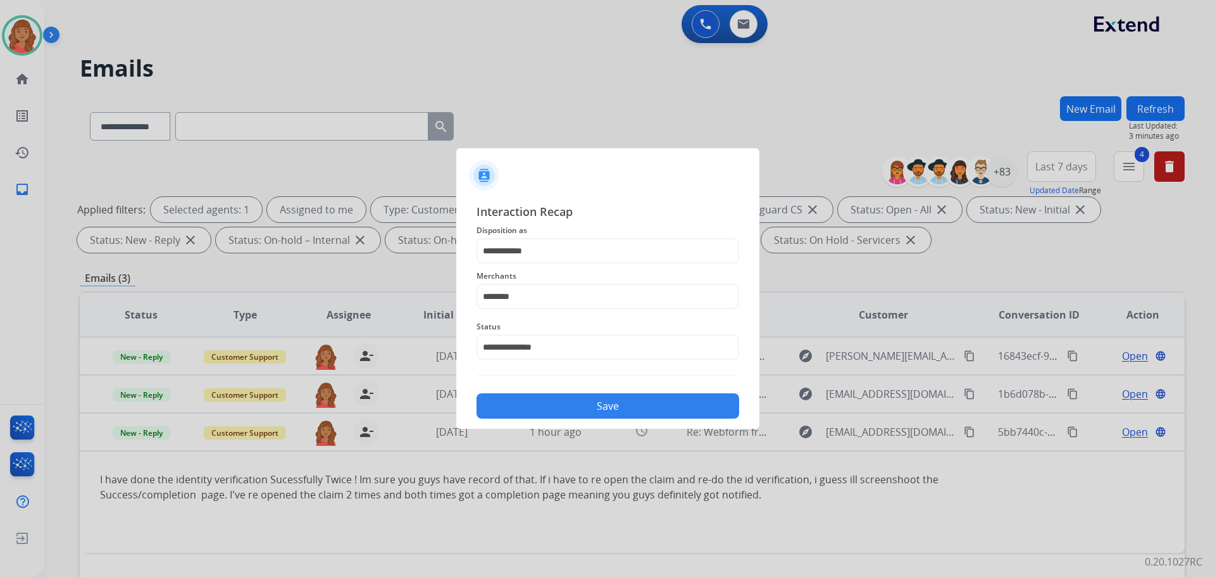
click at [558, 396] on button "Save" at bounding box center [608, 405] width 263 height 25
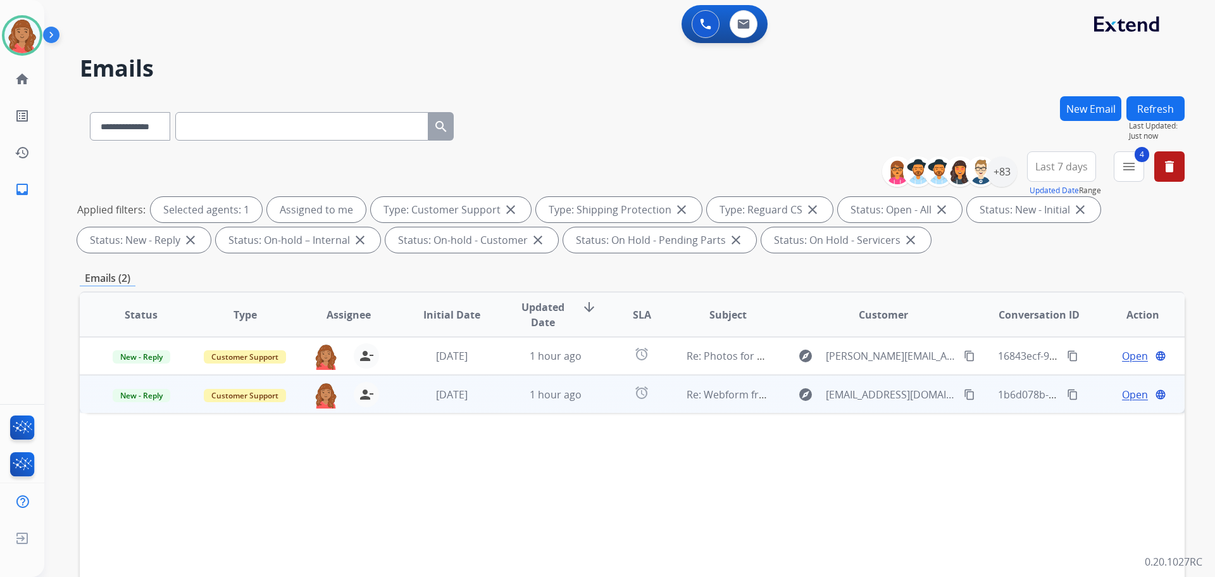
click at [496, 398] on td "1 hour ago" at bounding box center [546, 394] width 104 height 38
click at [956, 403] on td "explore [EMAIL_ADDRESS][DOMAIN_NAME] content_copy" at bounding box center [873, 394] width 207 height 38
click at [964, 394] on mat-icon "content_copy" at bounding box center [969, 394] width 11 height 11
click at [551, 409] on td "1 hour ago" at bounding box center [546, 394] width 104 height 38
click at [1135, 398] on span "Open" at bounding box center [1135, 393] width 26 height 15
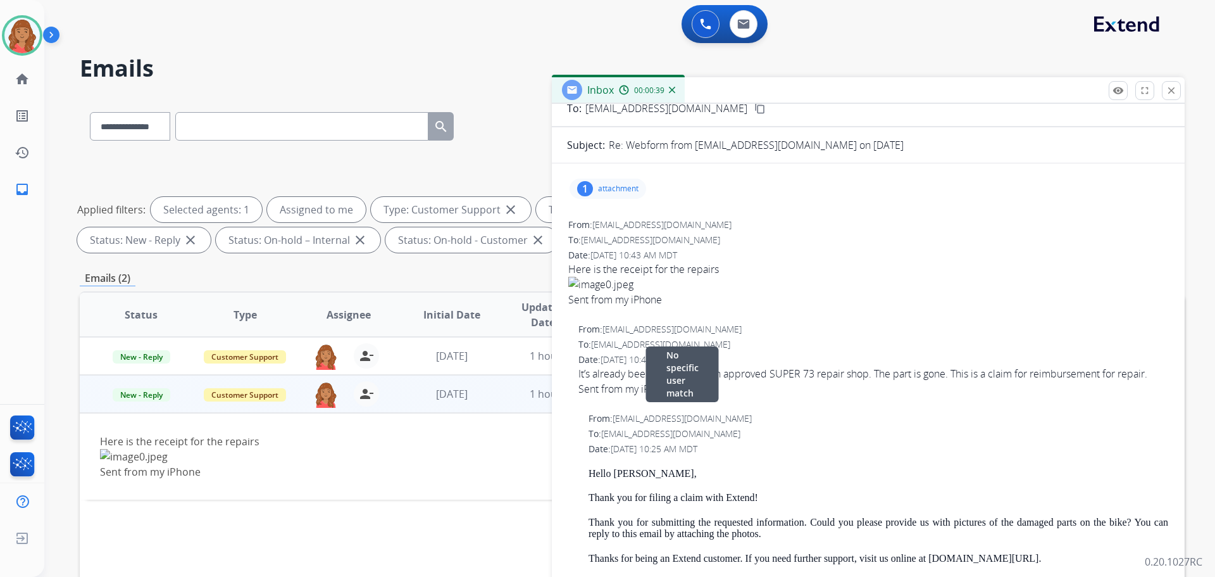
scroll to position [63, 0]
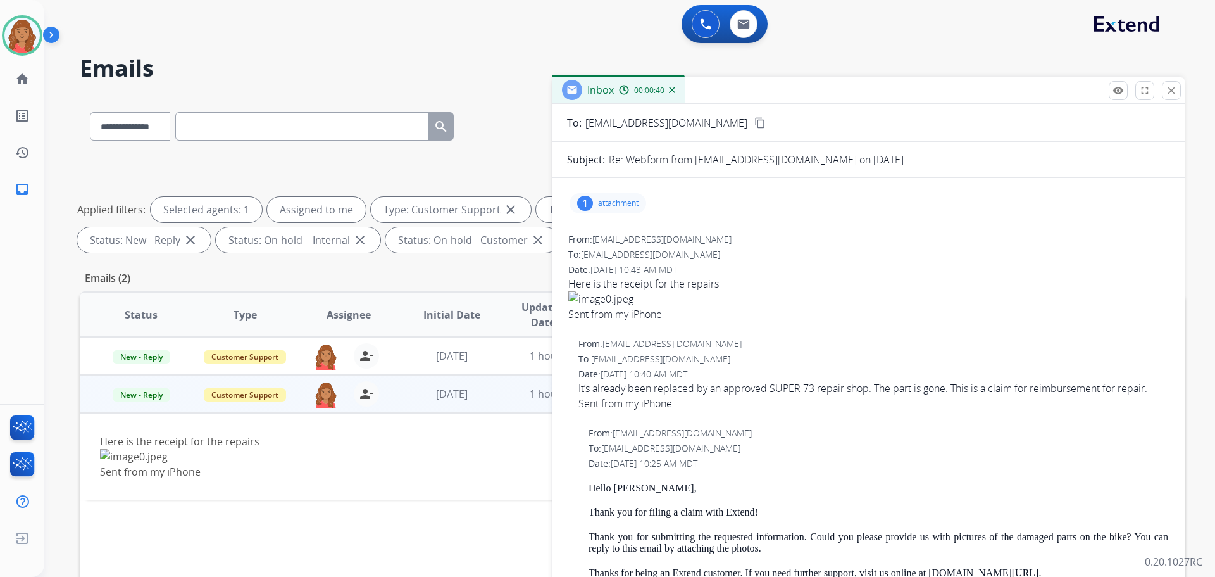
click at [597, 196] on div "1 attachment" at bounding box center [608, 203] width 77 height 20
click at [604, 232] on div at bounding box center [613, 238] width 63 height 44
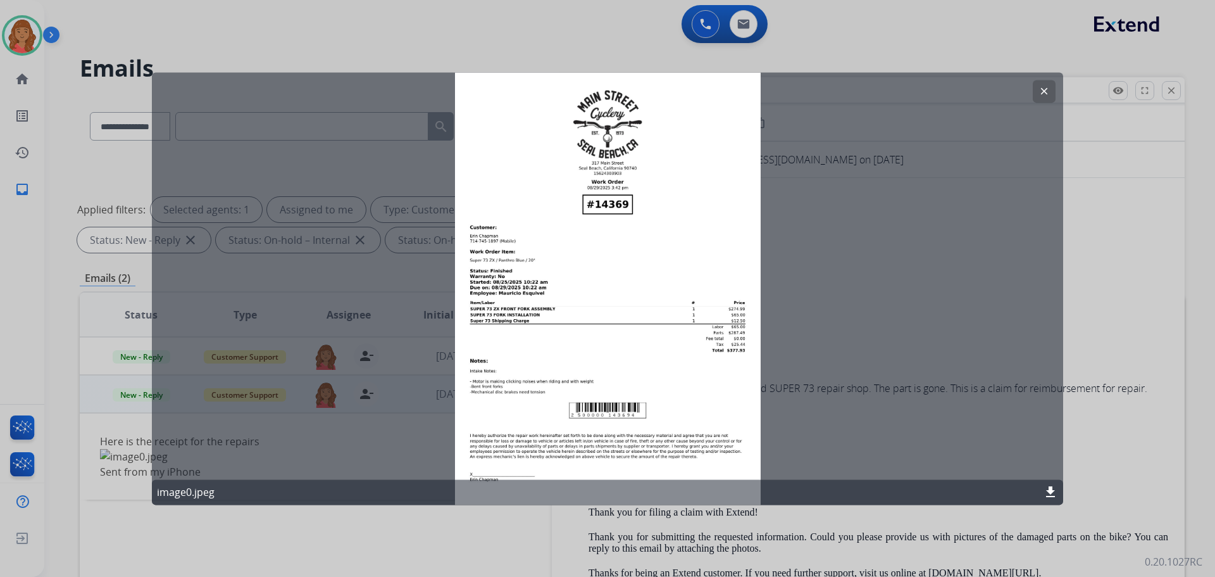
click at [1045, 90] on mat-icon "clear" at bounding box center [1044, 90] width 11 height 11
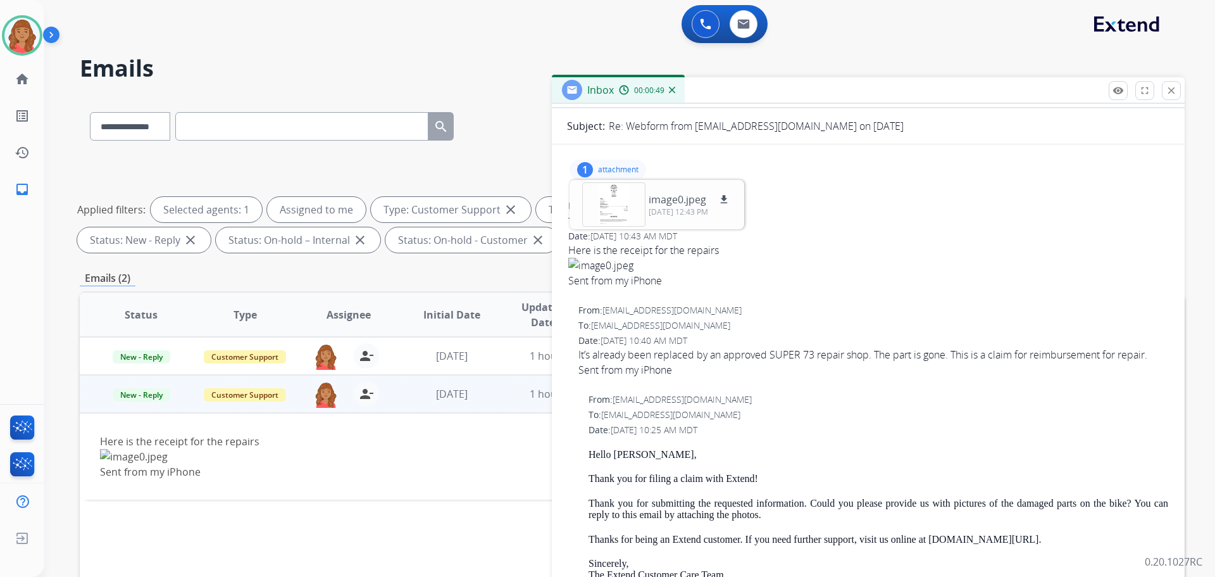
scroll to position [253, 0]
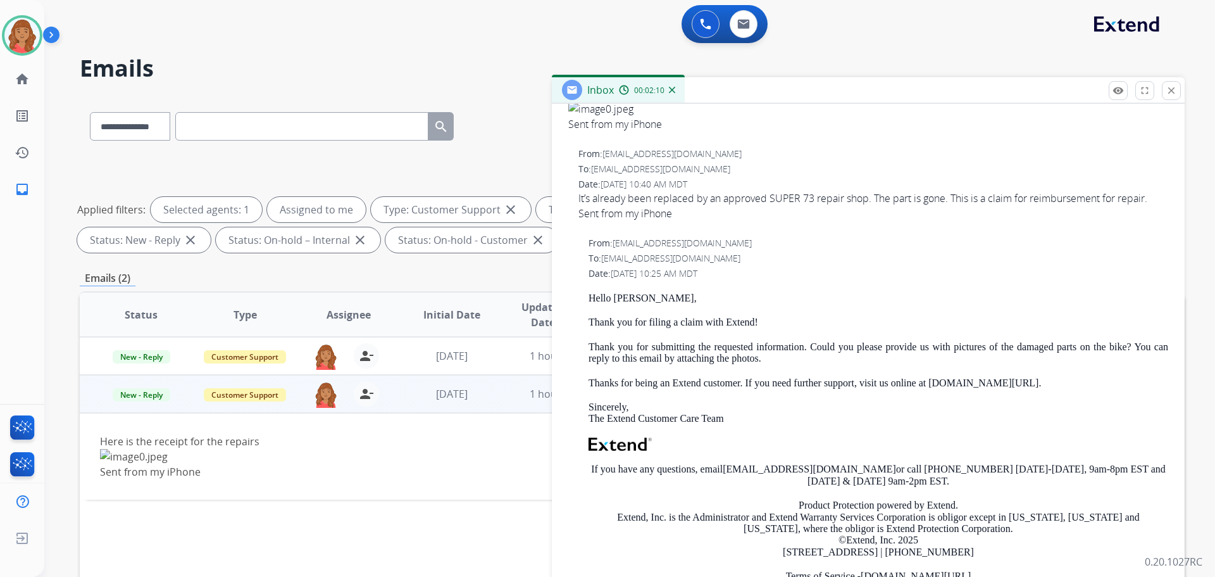
drag, startPoint x: 1173, startPoint y: 90, endPoint x: 1013, endPoint y: 149, distance: 169.8
click at [1173, 90] on mat-icon "close" at bounding box center [1171, 90] width 11 height 11
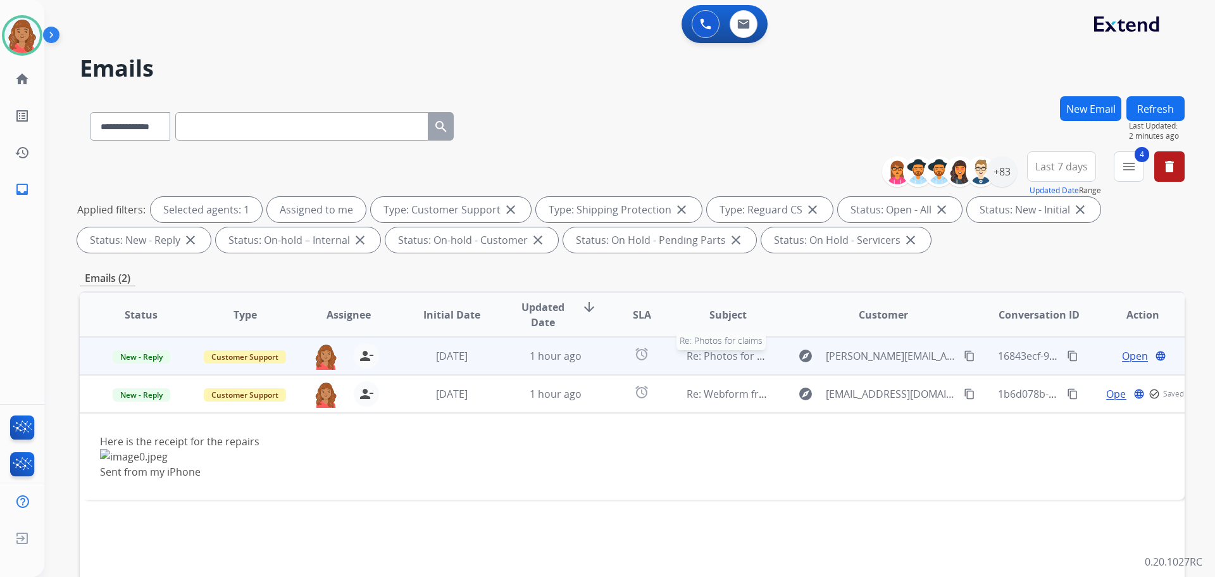
click at [687, 357] on span "Re: Photos for claims" at bounding box center [737, 356] width 101 height 14
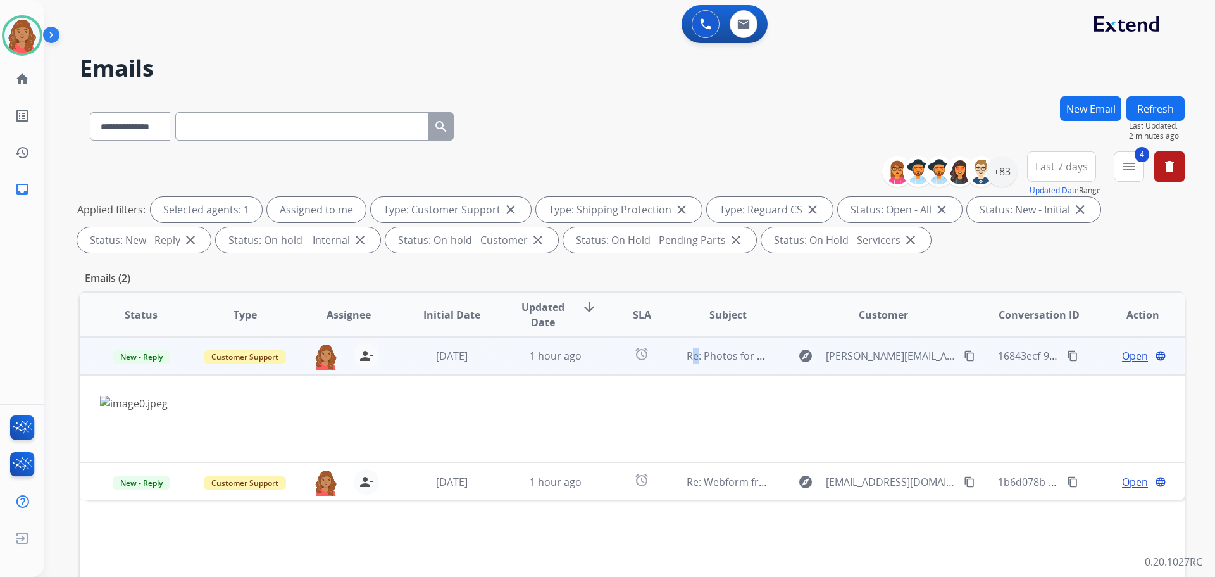
click at [966, 353] on button "content_copy" at bounding box center [969, 355] width 15 height 15
click at [1126, 359] on span "Open" at bounding box center [1135, 355] width 26 height 15
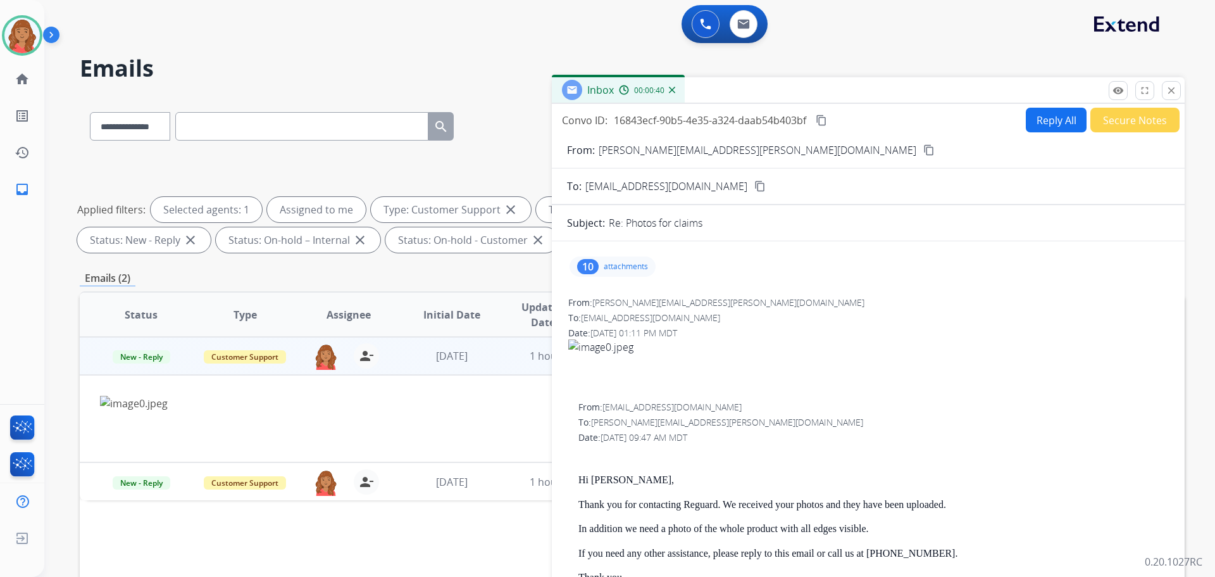
click at [628, 258] on div "10 attachments" at bounding box center [613, 266] width 86 height 20
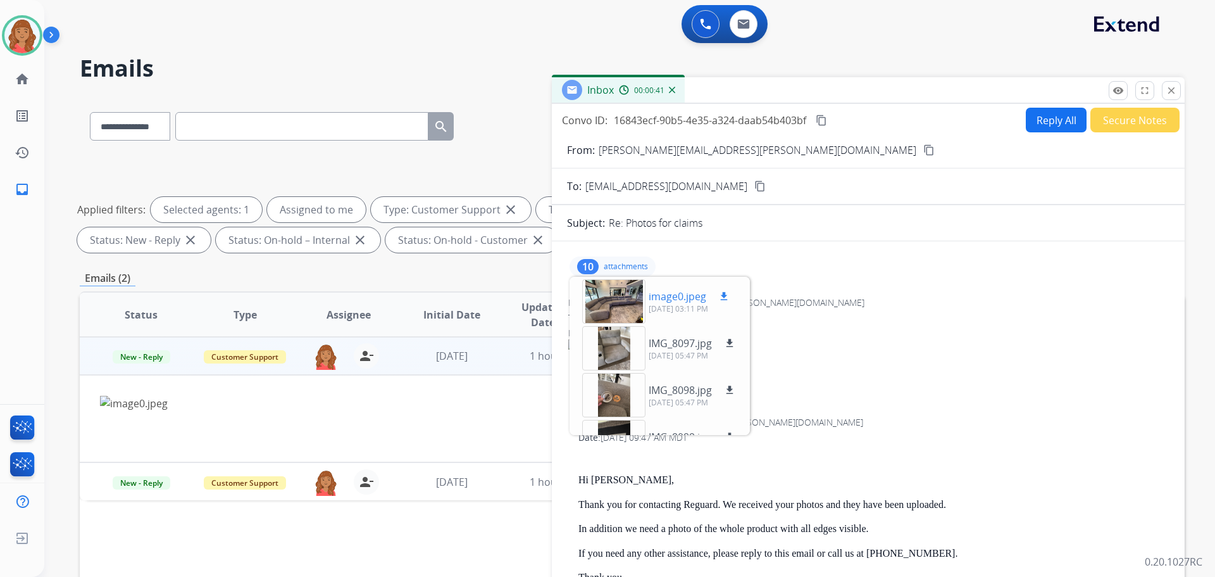
click at [609, 299] on div at bounding box center [613, 301] width 63 height 44
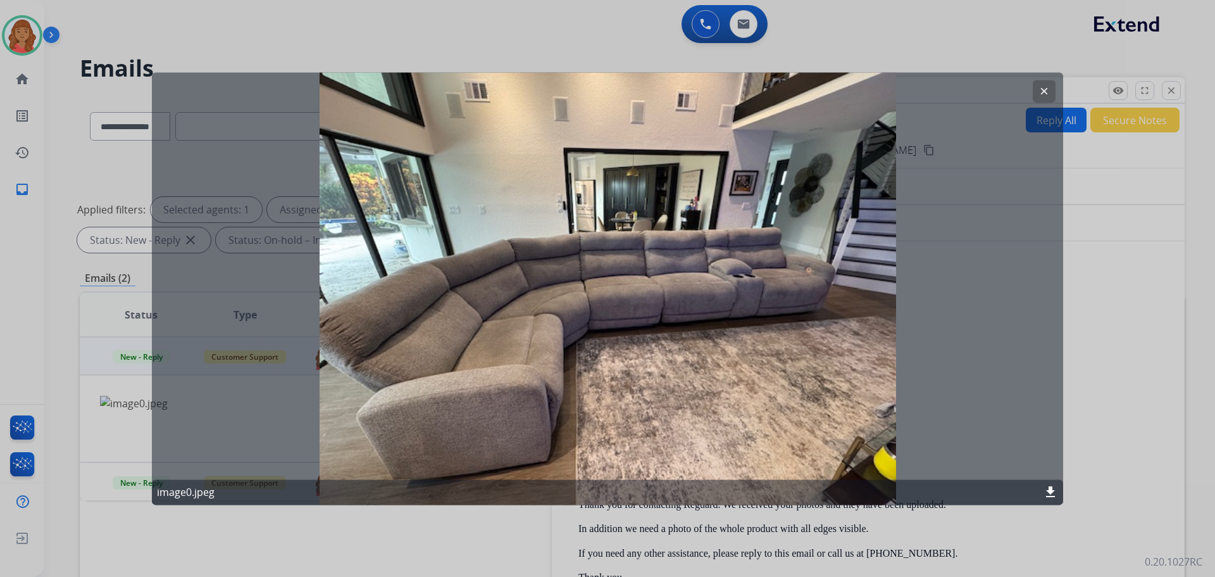
click at [1043, 97] on button "clear" at bounding box center [1044, 91] width 23 height 23
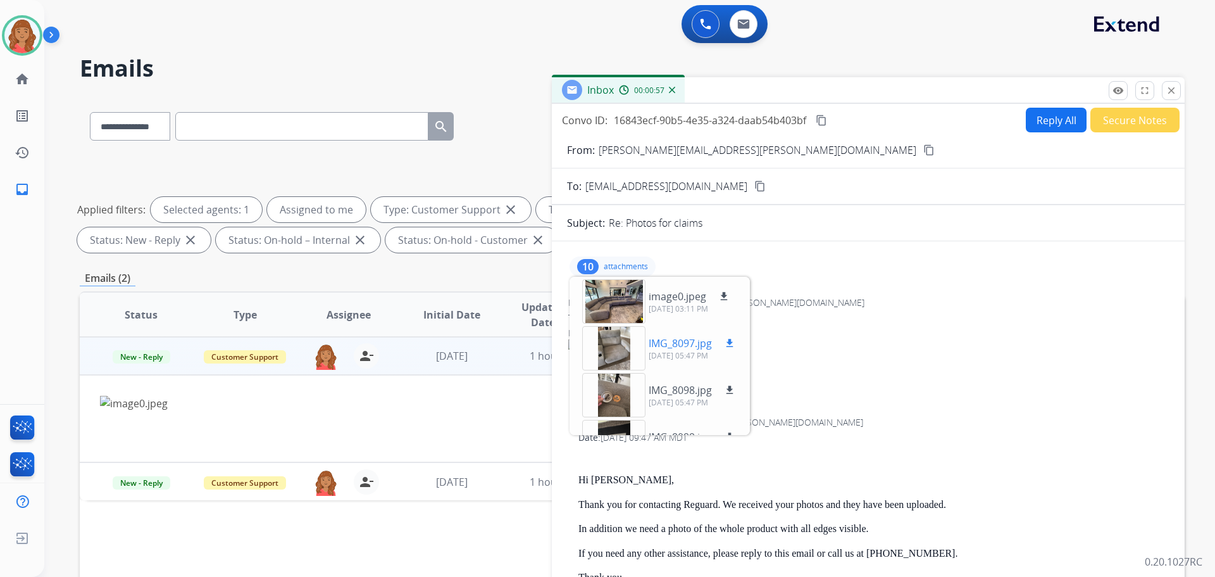
click at [611, 355] on div at bounding box center [613, 348] width 63 height 44
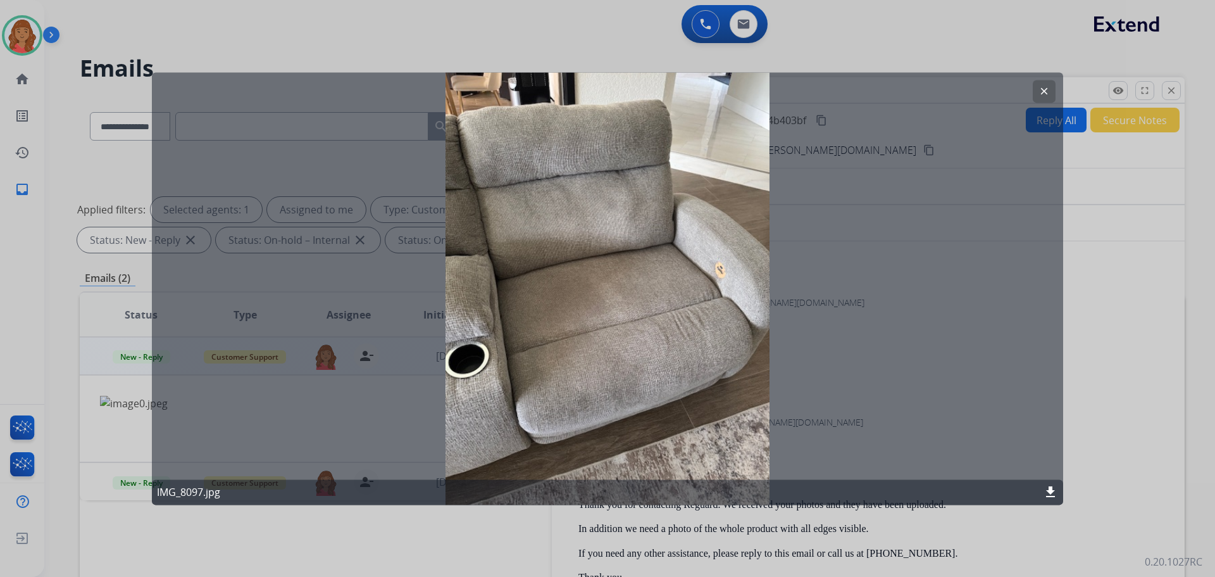
click at [1045, 93] on mat-icon "clear" at bounding box center [1044, 90] width 11 height 11
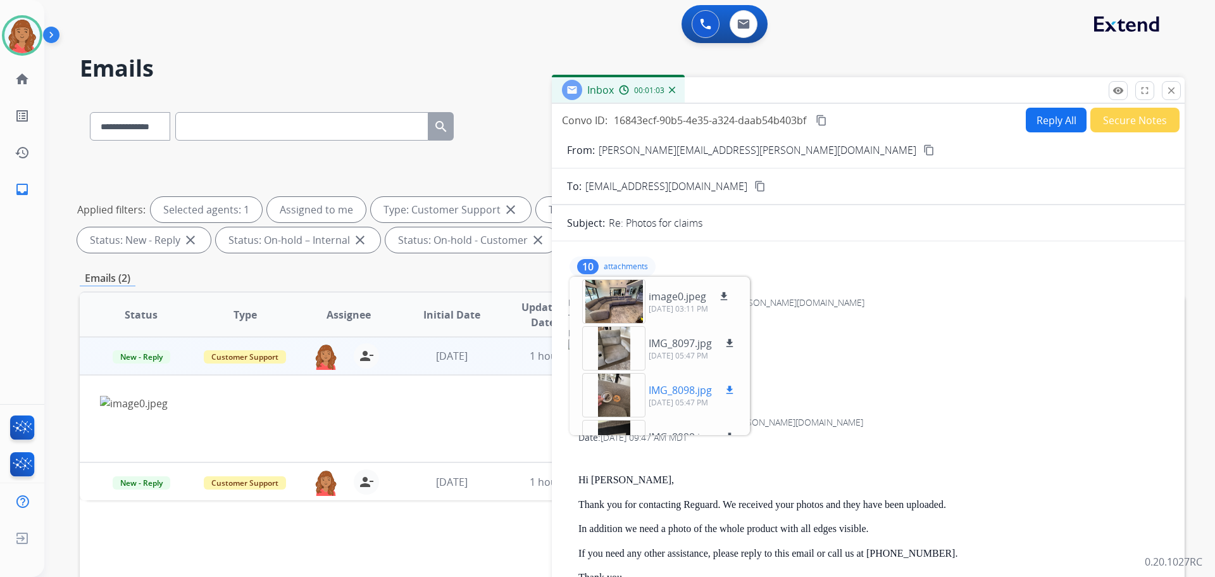
click at [623, 401] on div at bounding box center [613, 395] width 63 height 44
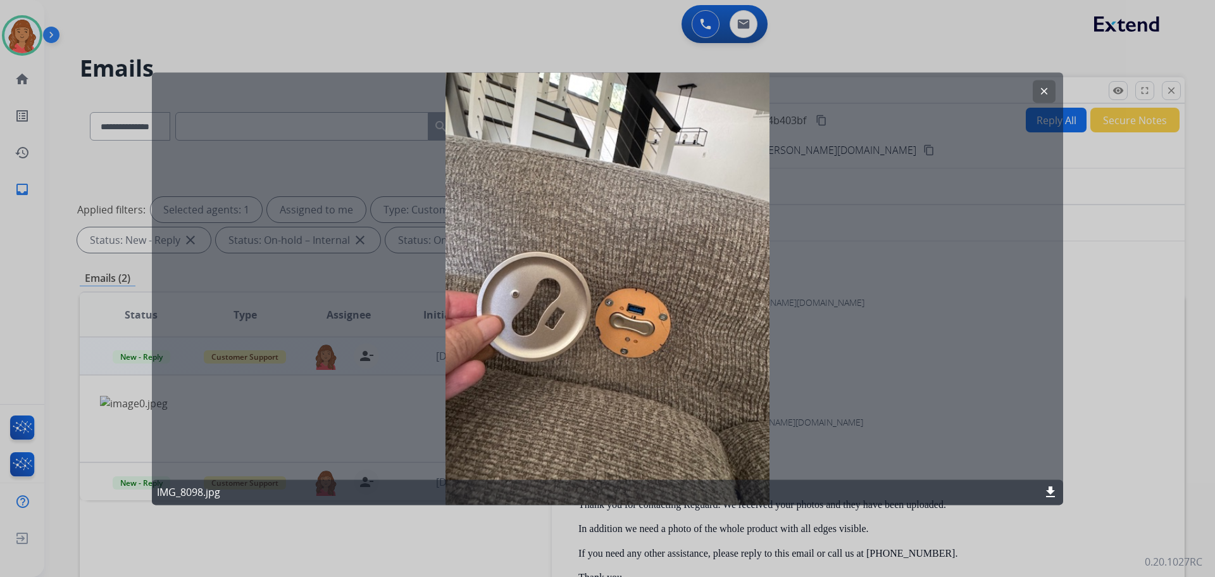
click at [1043, 89] on mat-icon "clear" at bounding box center [1044, 90] width 11 height 11
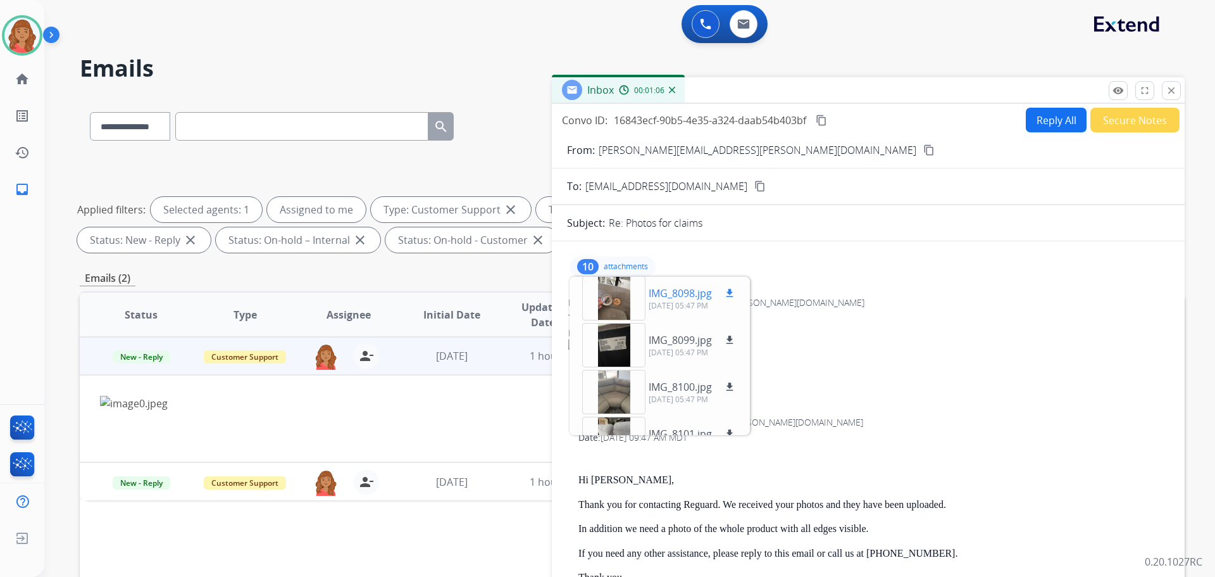
scroll to position [127, 0]
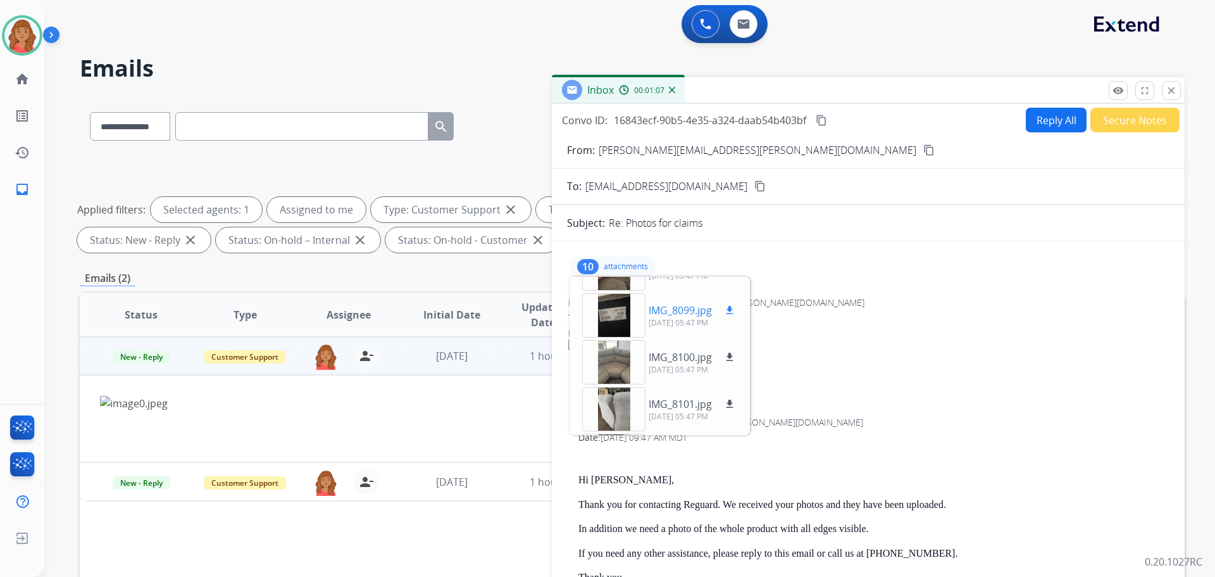
click at [615, 316] on div at bounding box center [613, 315] width 63 height 44
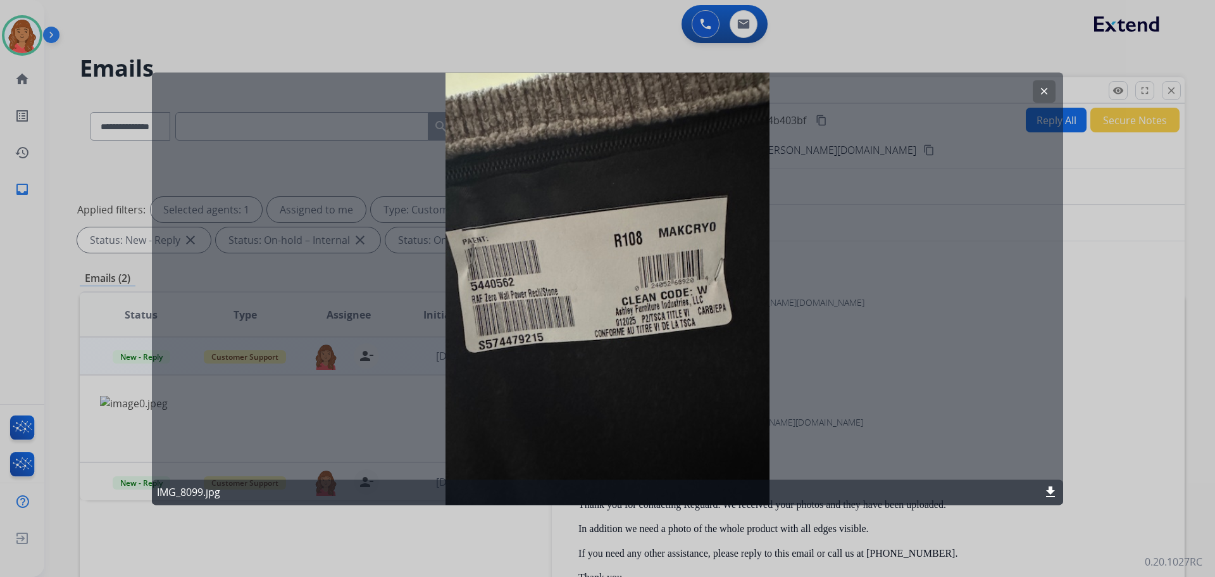
click at [1035, 87] on button "clear" at bounding box center [1044, 91] width 23 height 23
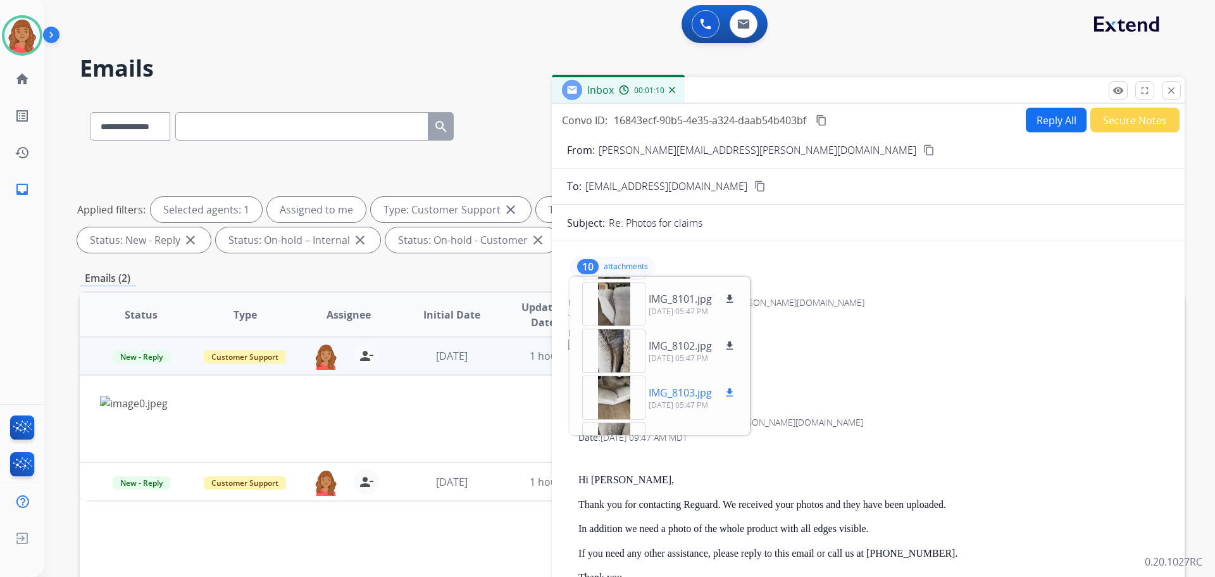
scroll to position [253, 0]
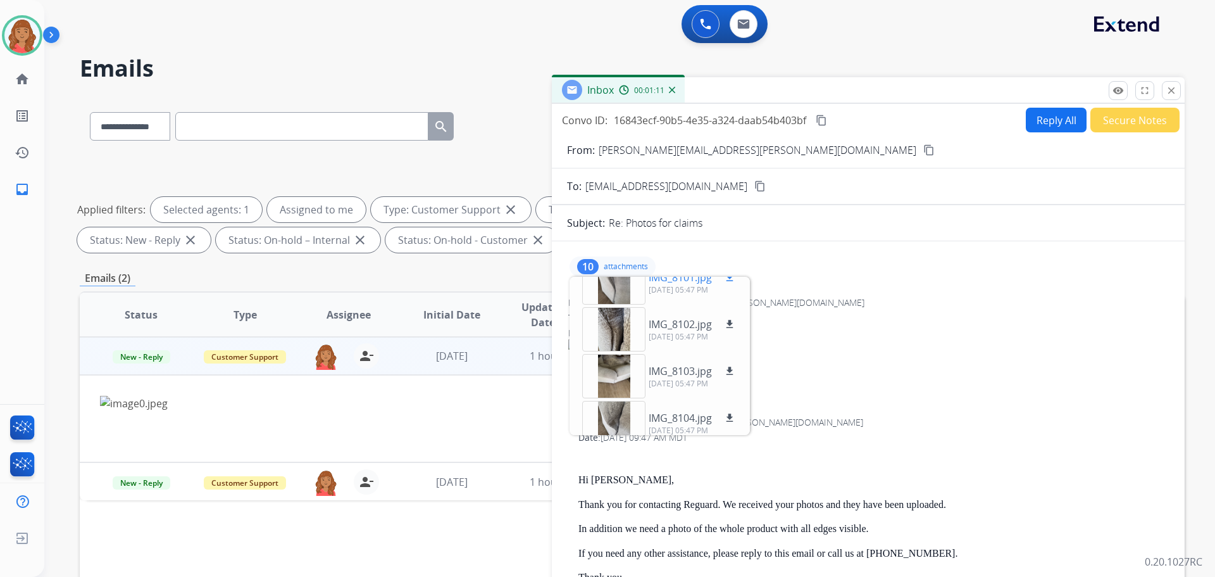
click at [615, 296] on div at bounding box center [613, 282] width 63 height 44
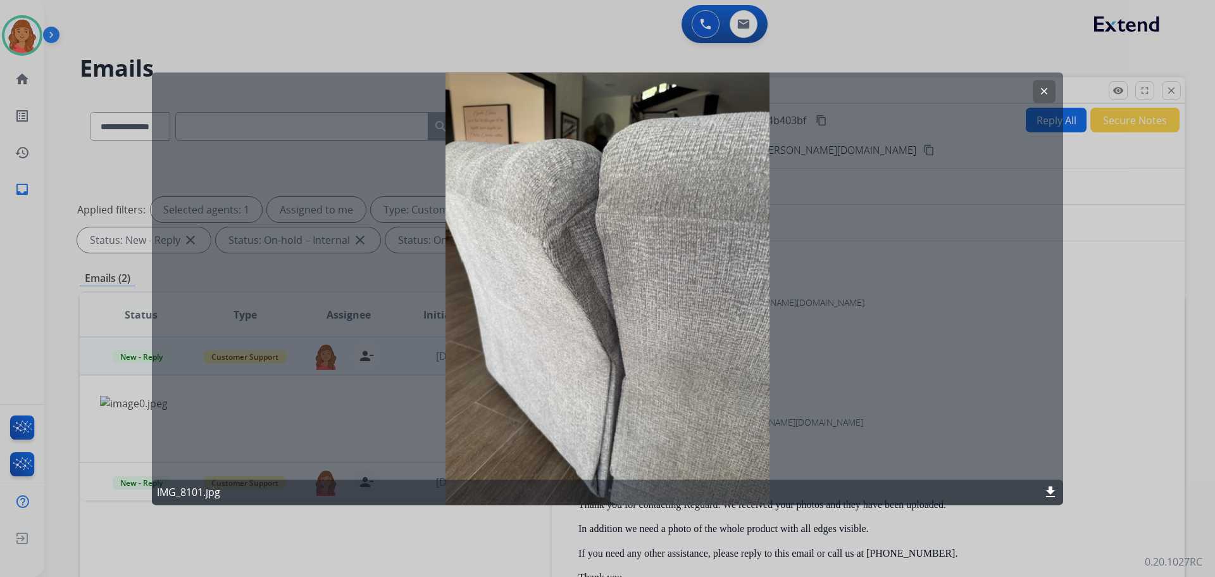
drag, startPoint x: 1036, startPoint y: 89, endPoint x: 987, endPoint y: 123, distance: 59.5
click at [1037, 89] on button "clear" at bounding box center [1044, 91] width 23 height 23
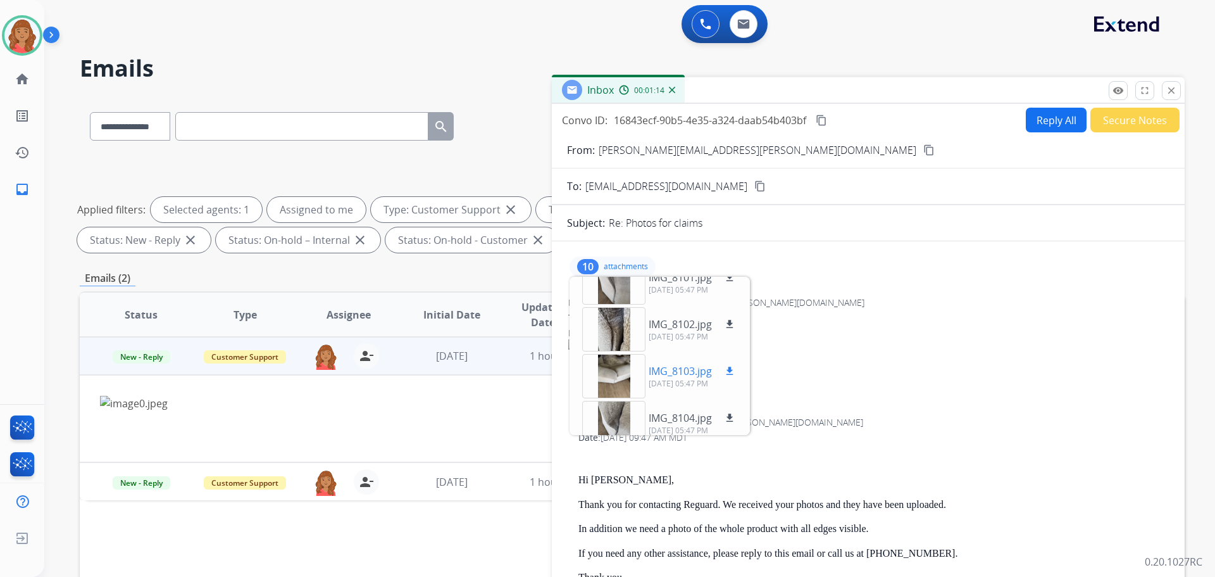
scroll to position [313, 0]
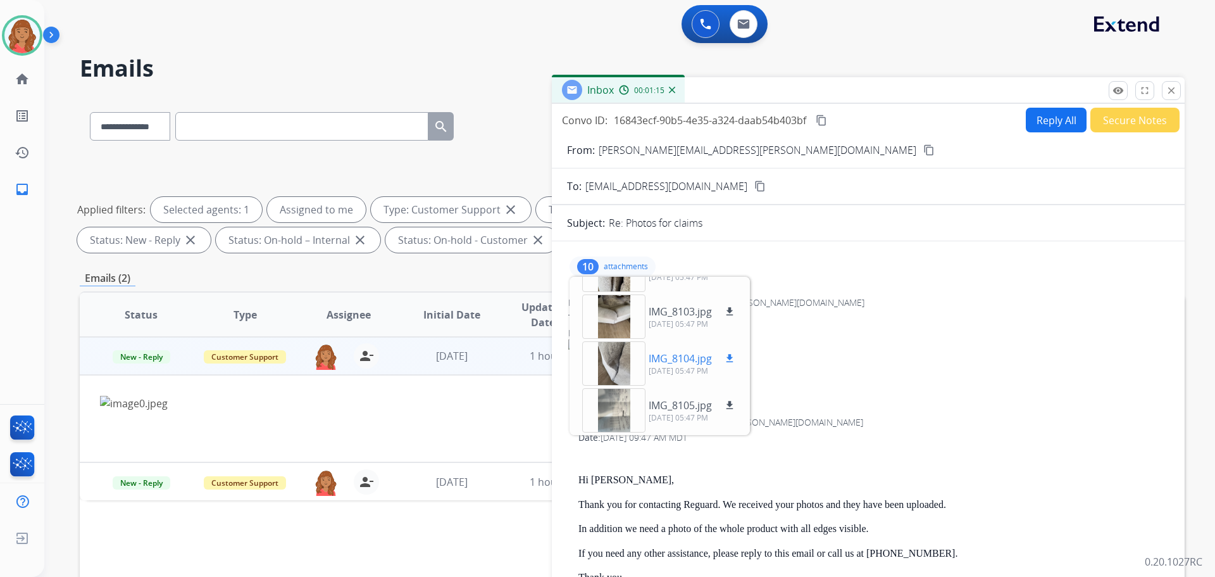
click at [611, 364] on div at bounding box center [613, 363] width 63 height 44
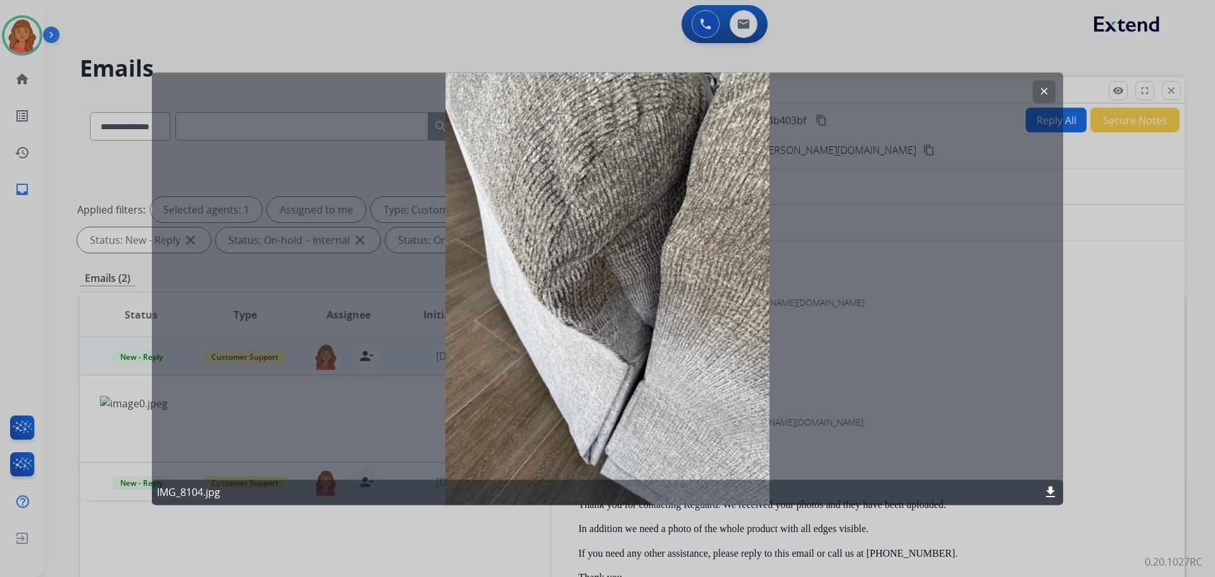
click at [1042, 89] on mat-icon "clear" at bounding box center [1044, 90] width 11 height 11
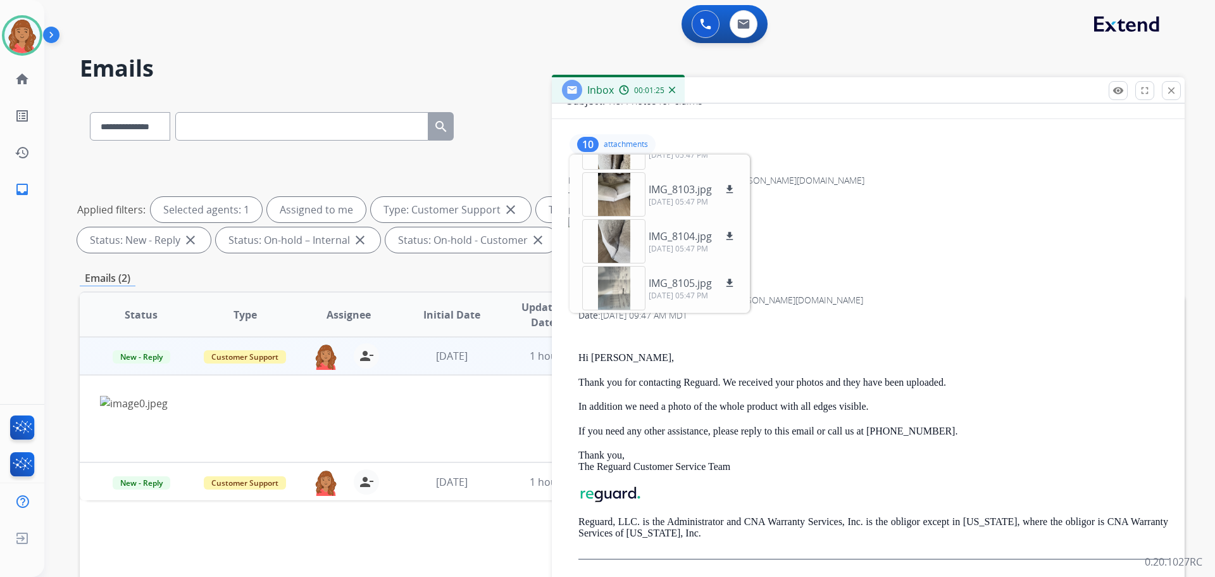
scroll to position [127, 0]
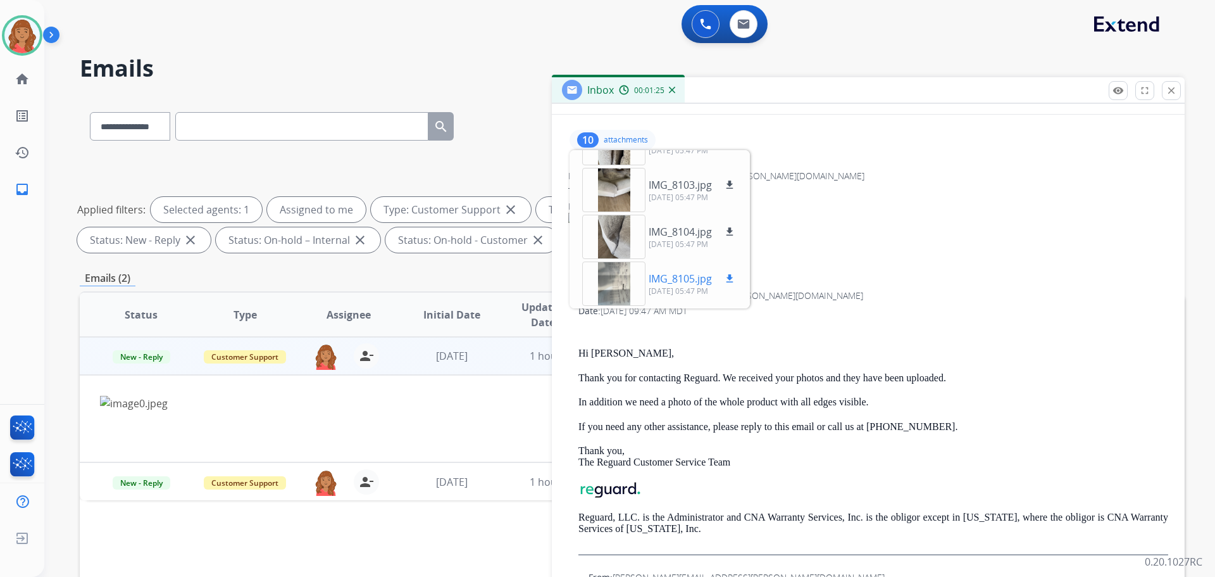
click at [615, 277] on div at bounding box center [613, 283] width 63 height 44
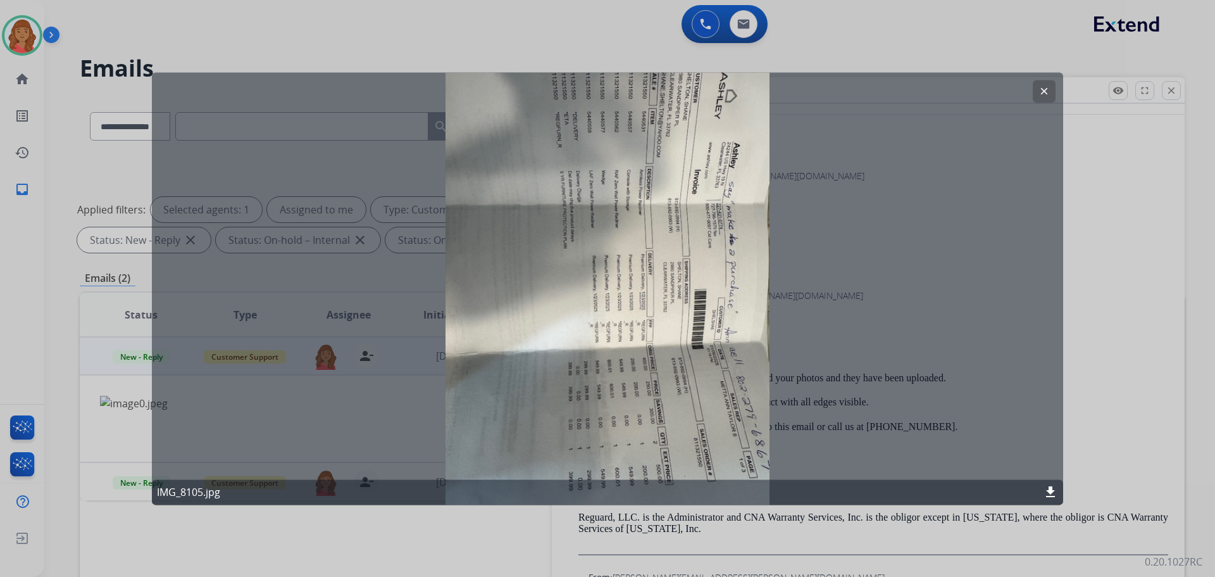
click at [1037, 89] on button "clear" at bounding box center [1044, 91] width 23 height 23
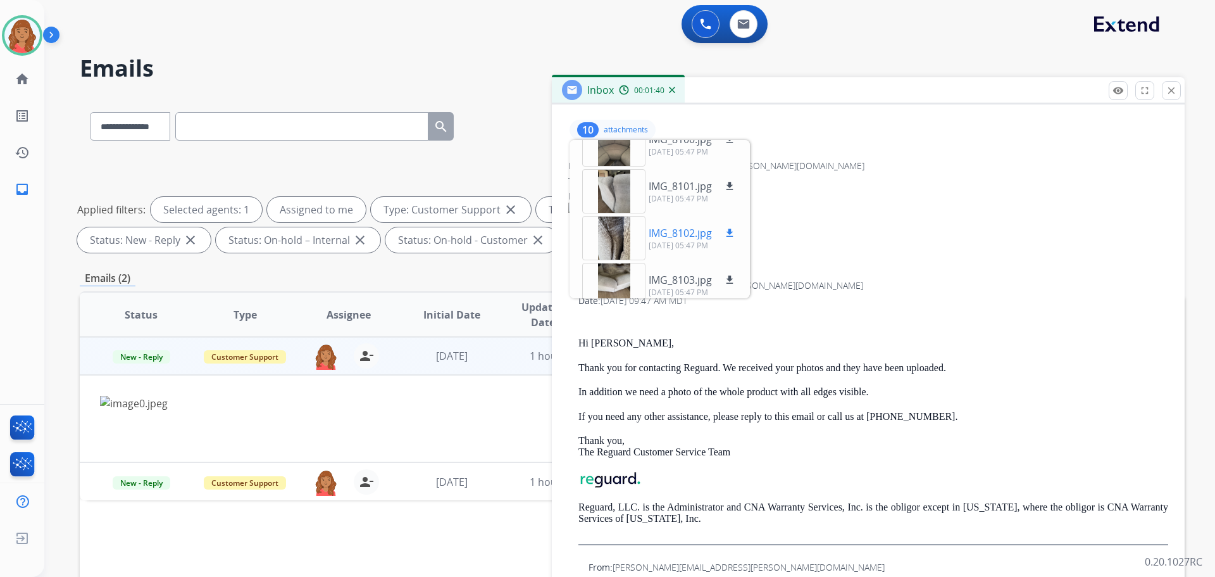
scroll to position [186, 0]
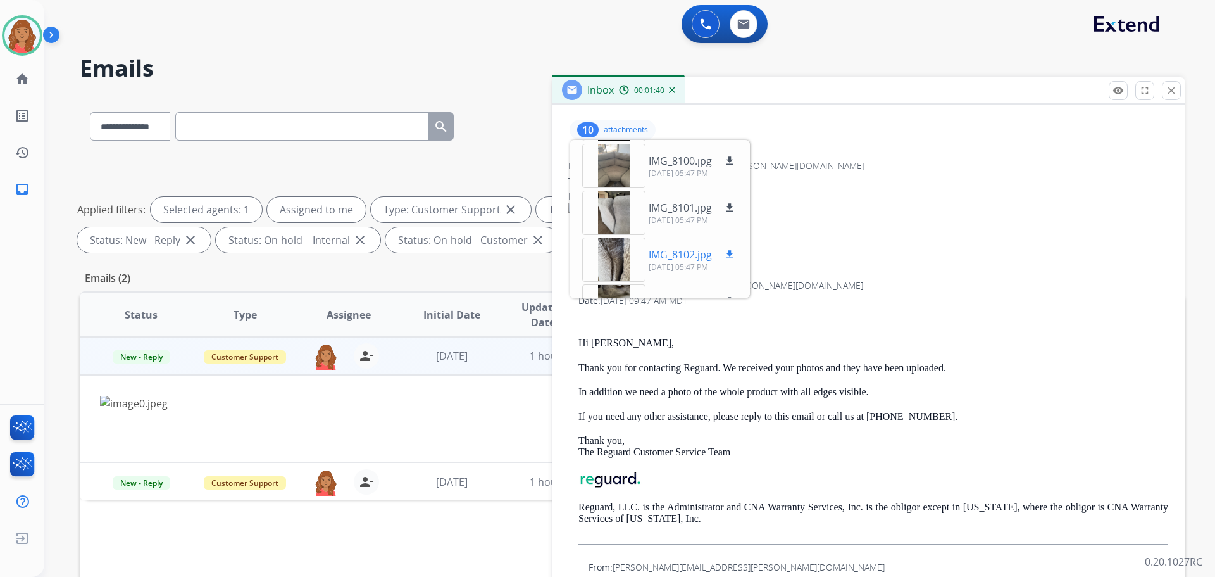
click at [616, 256] on div at bounding box center [613, 259] width 63 height 44
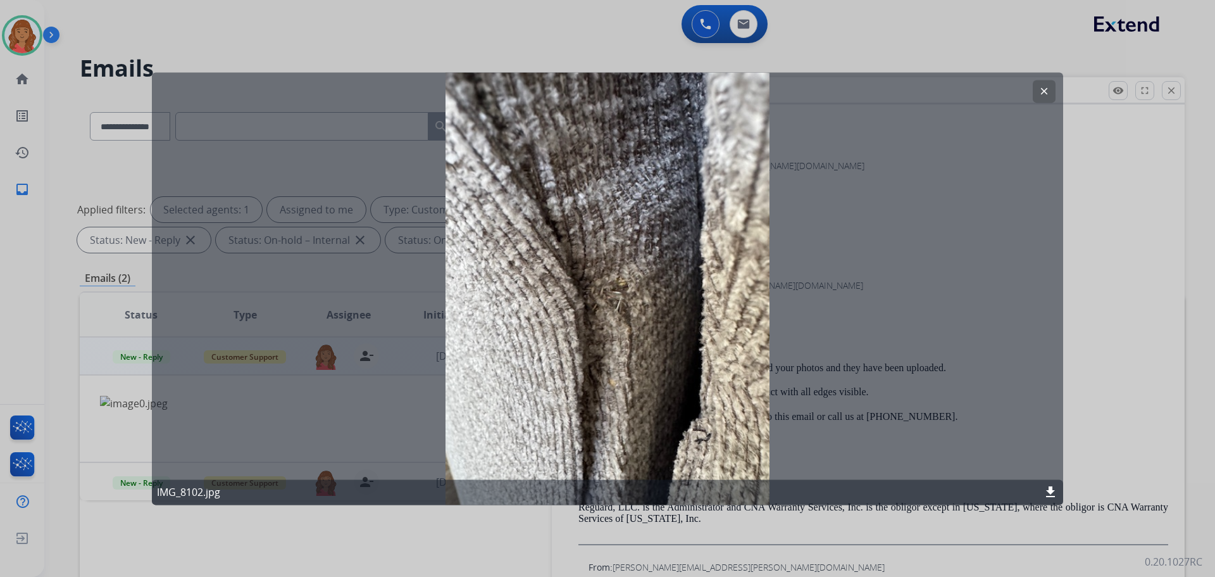
click at [1047, 96] on mat-icon "clear" at bounding box center [1044, 90] width 11 height 11
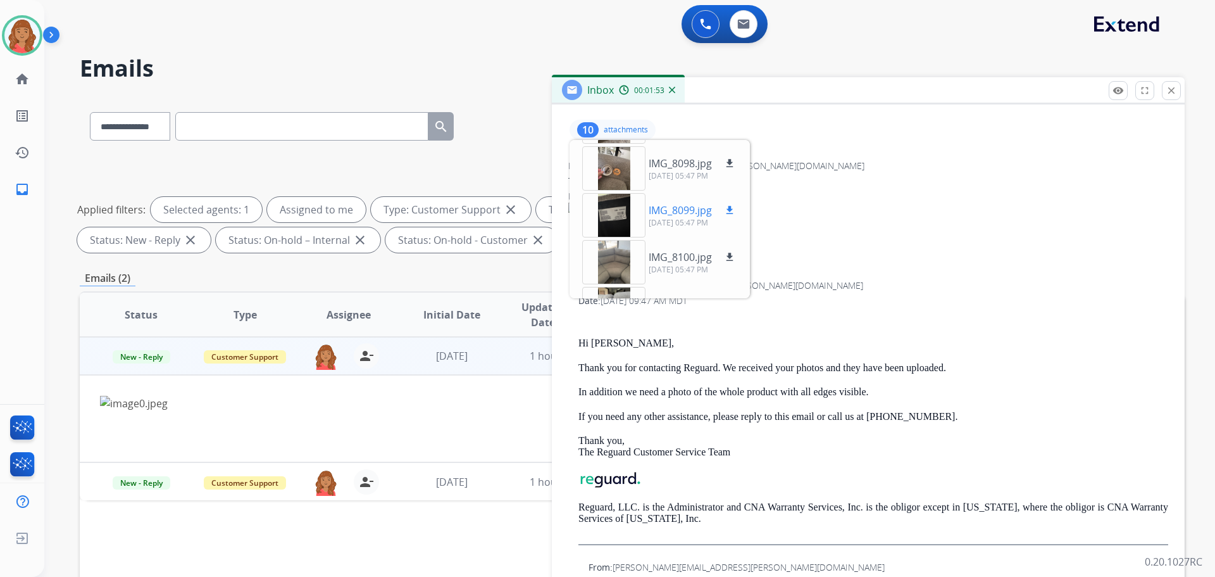
scroll to position [59, 0]
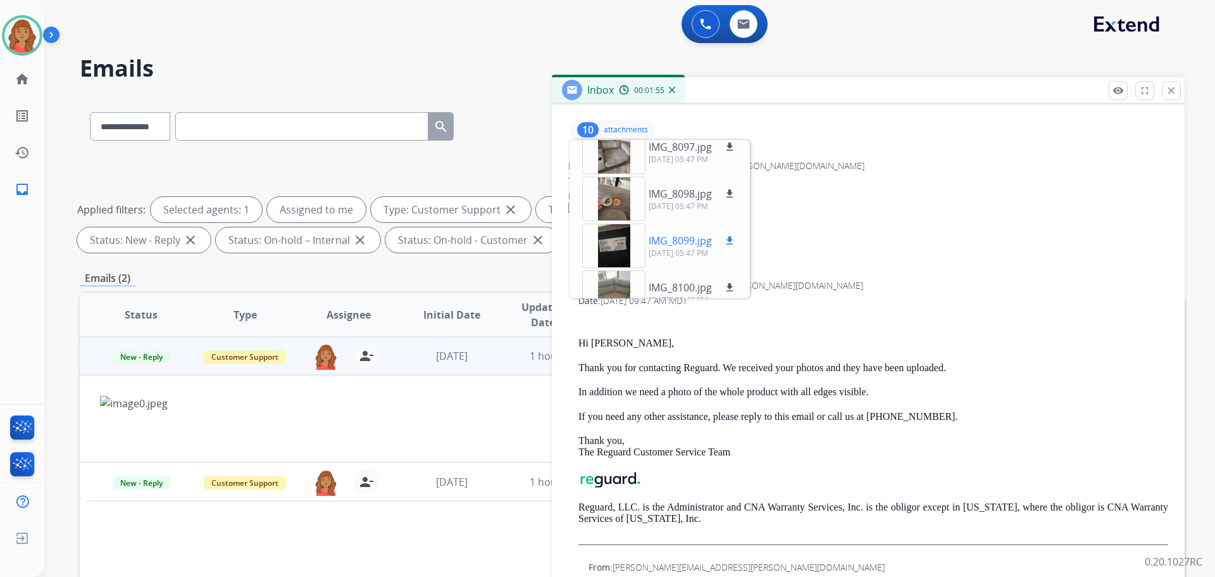
click at [611, 249] on div at bounding box center [613, 245] width 63 height 44
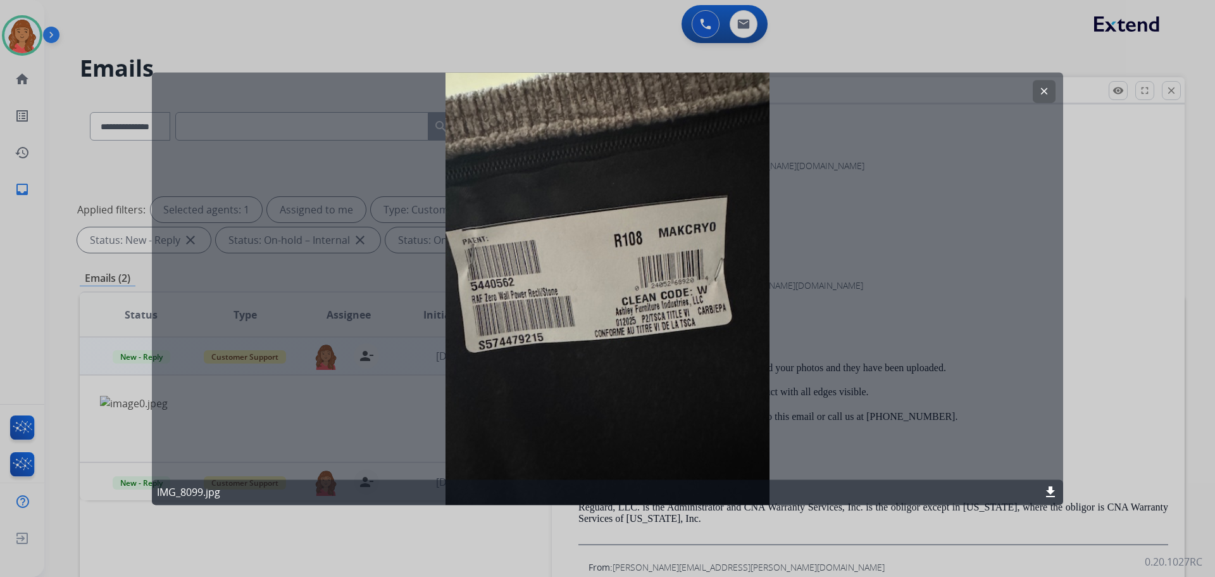
click at [1052, 87] on button "clear" at bounding box center [1044, 91] width 23 height 23
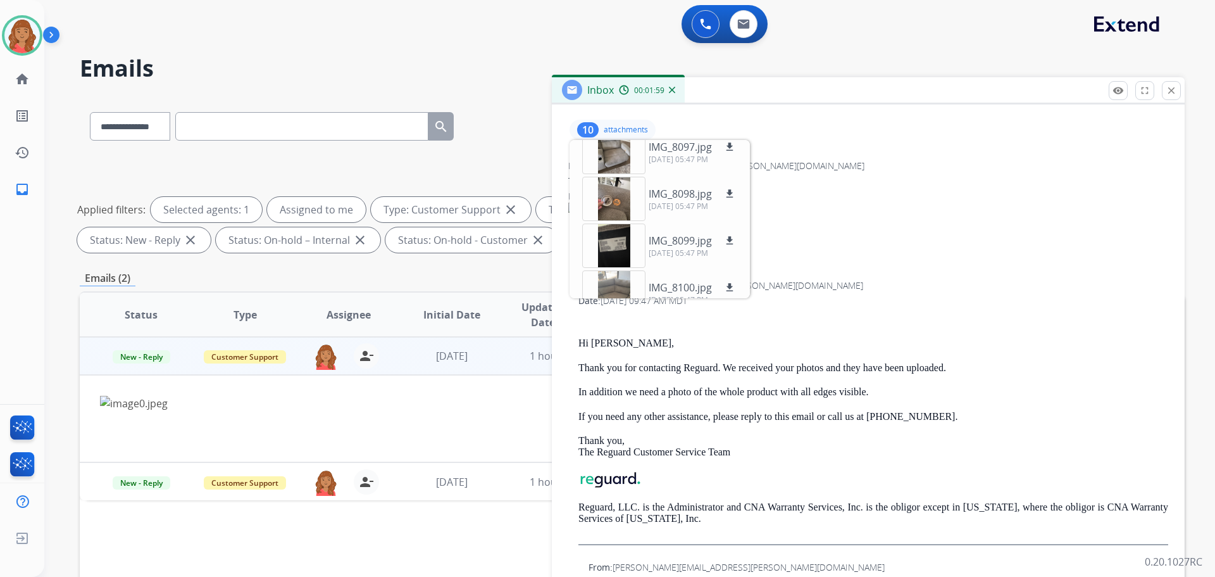
click at [613, 125] on p "attachments" at bounding box center [626, 130] width 44 height 10
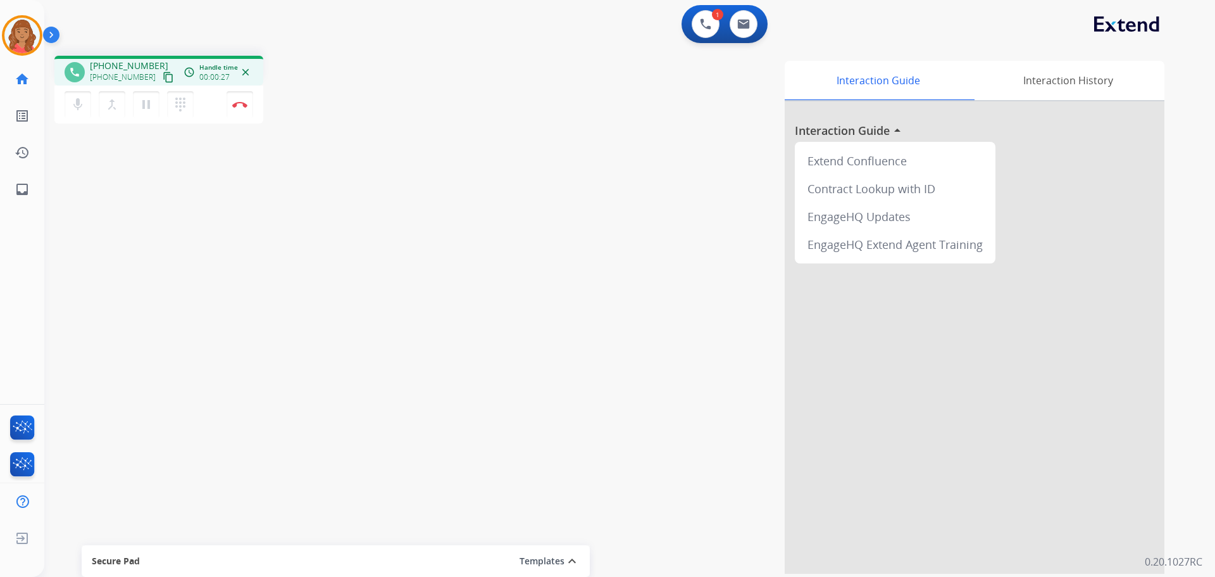
click at [163, 77] on mat-icon "content_copy" at bounding box center [168, 77] width 11 height 11
click at [239, 106] on img at bounding box center [239, 104] width 15 height 6
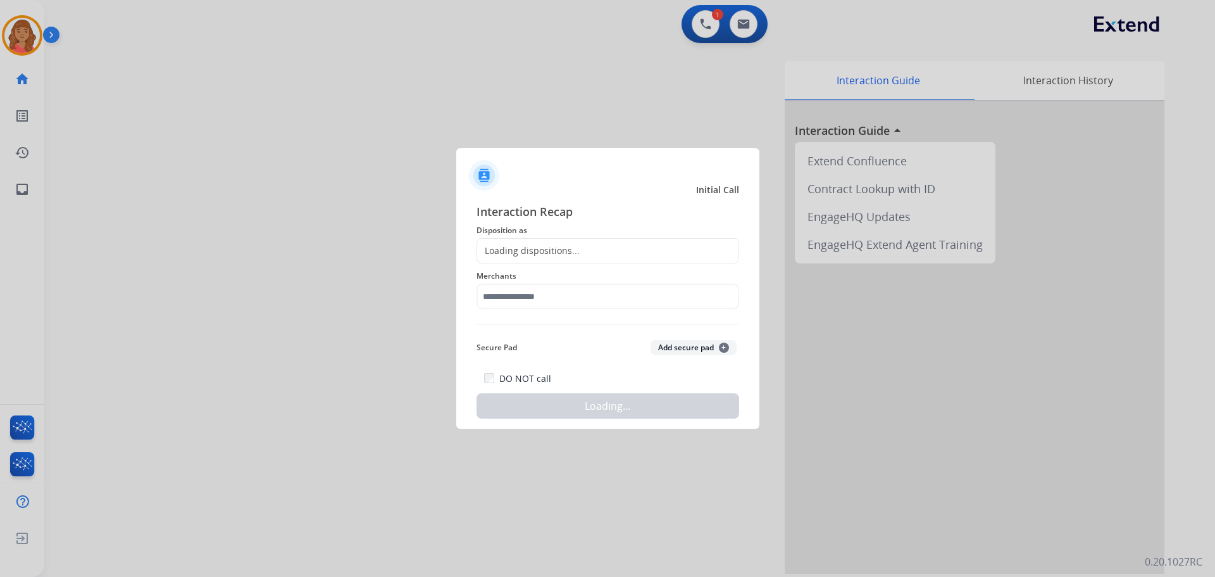
drag, startPoint x: 522, startPoint y: 258, endPoint x: 527, endPoint y: 282, distance: 24.0
click at [520, 259] on div "Loading dispositions..." at bounding box center [608, 250] width 263 height 25
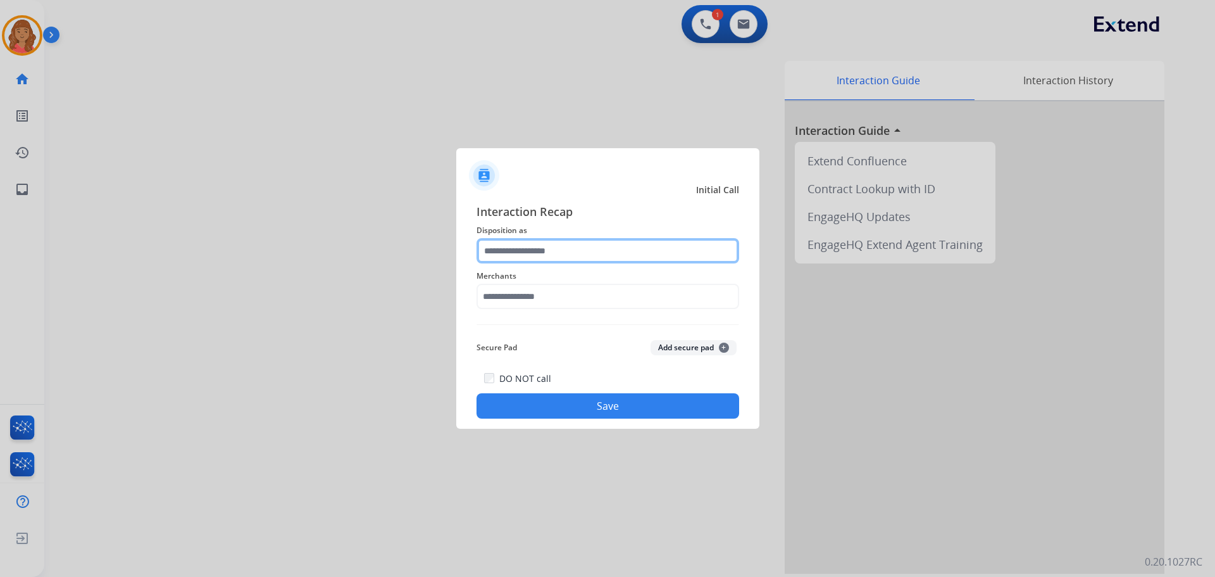
click at [526, 258] on input "text" at bounding box center [608, 250] width 263 height 25
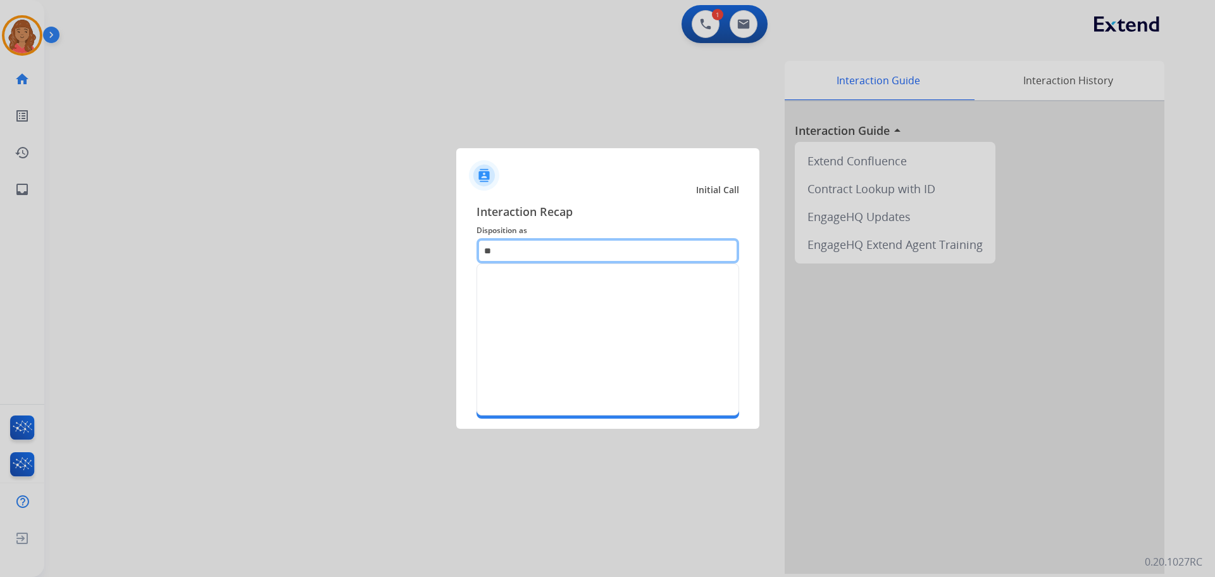
type input "*"
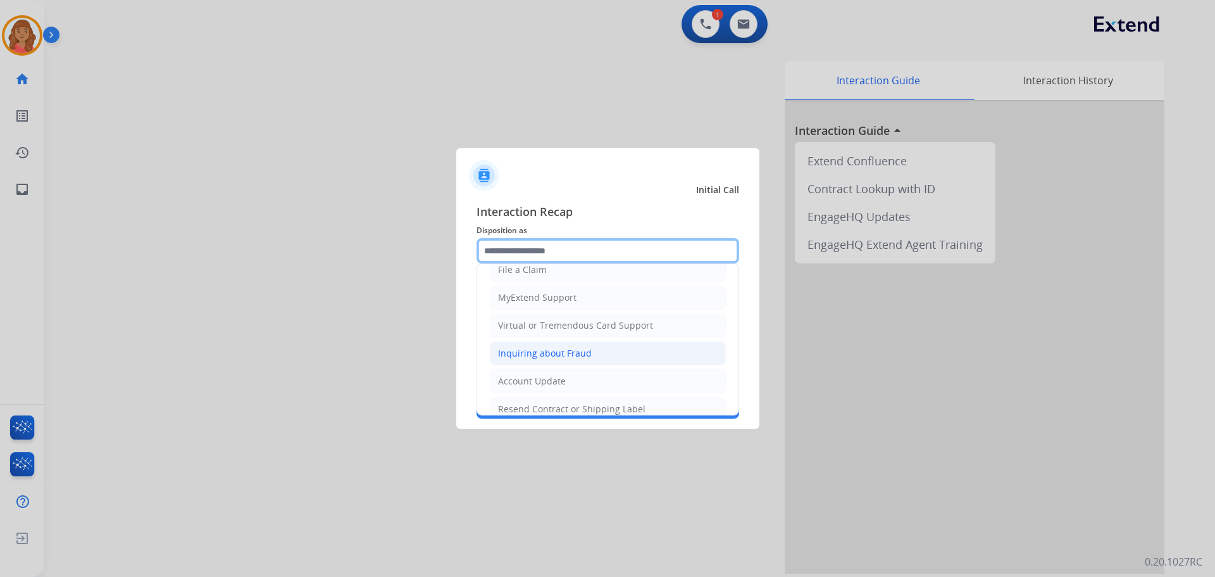
scroll to position [63, 0]
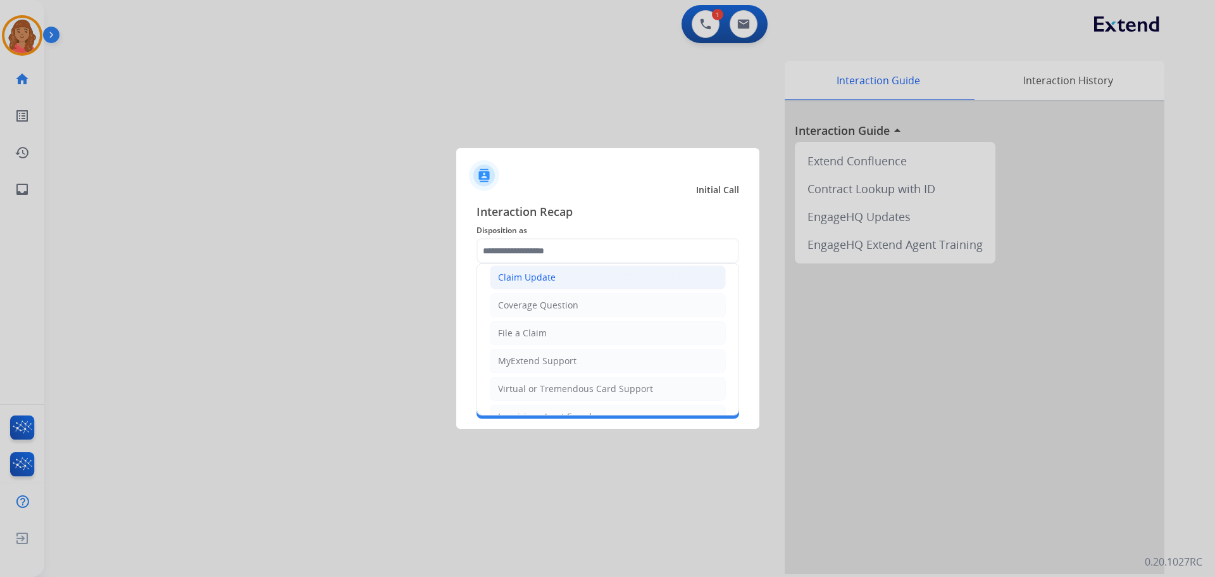
click at [531, 275] on div "Claim Update" at bounding box center [527, 277] width 58 height 13
type input "**********"
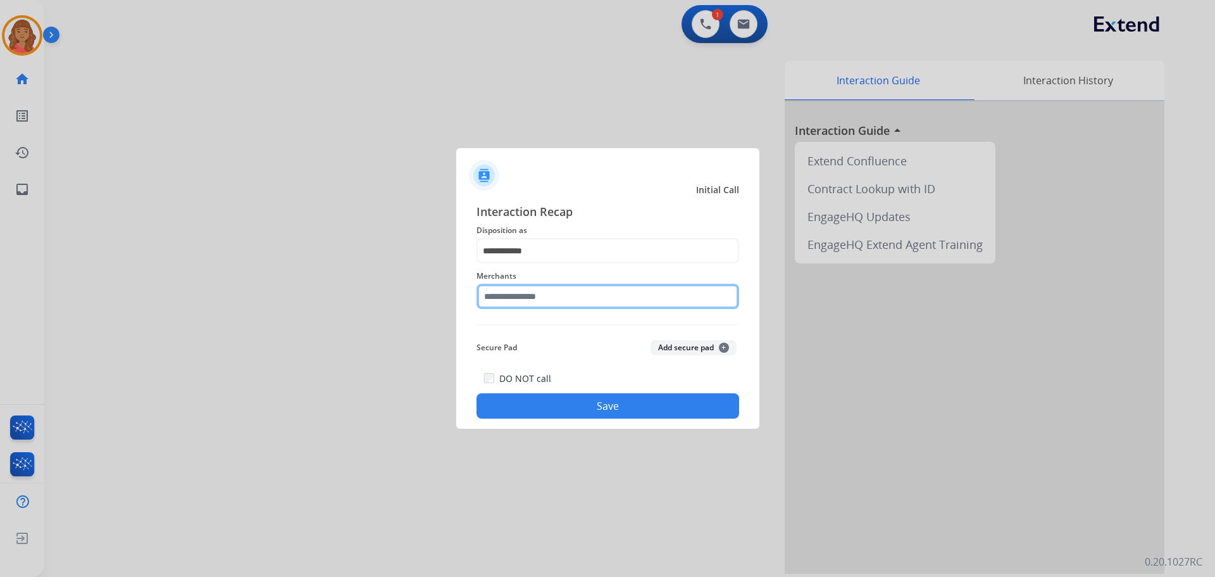
click at [524, 301] on input "text" at bounding box center [608, 296] width 263 height 25
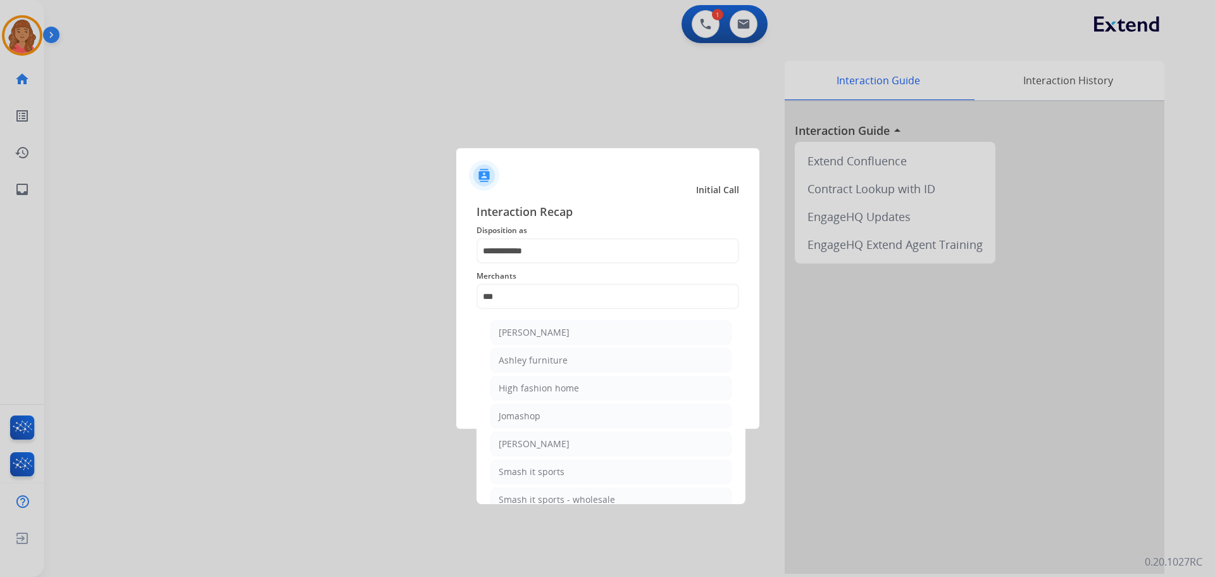
drag, startPoint x: 526, startPoint y: 334, endPoint x: 530, endPoint y: 341, distance: 7.9
click at [527, 334] on div "[PERSON_NAME]" at bounding box center [534, 332] width 71 height 13
type input "**********"
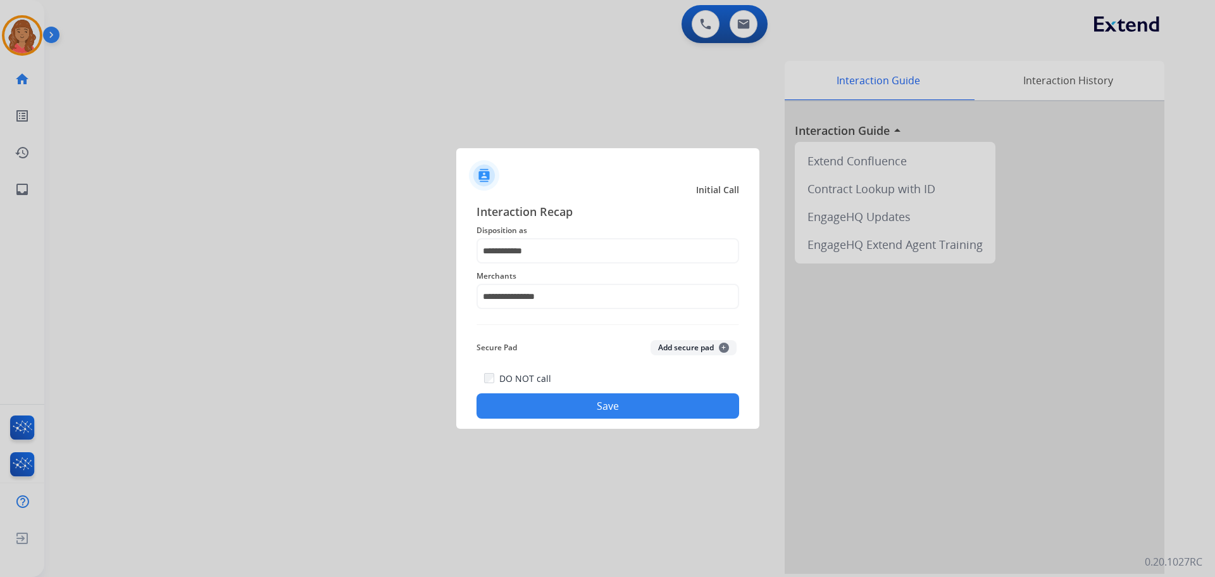
click at [549, 394] on button "Save" at bounding box center [608, 405] width 263 height 25
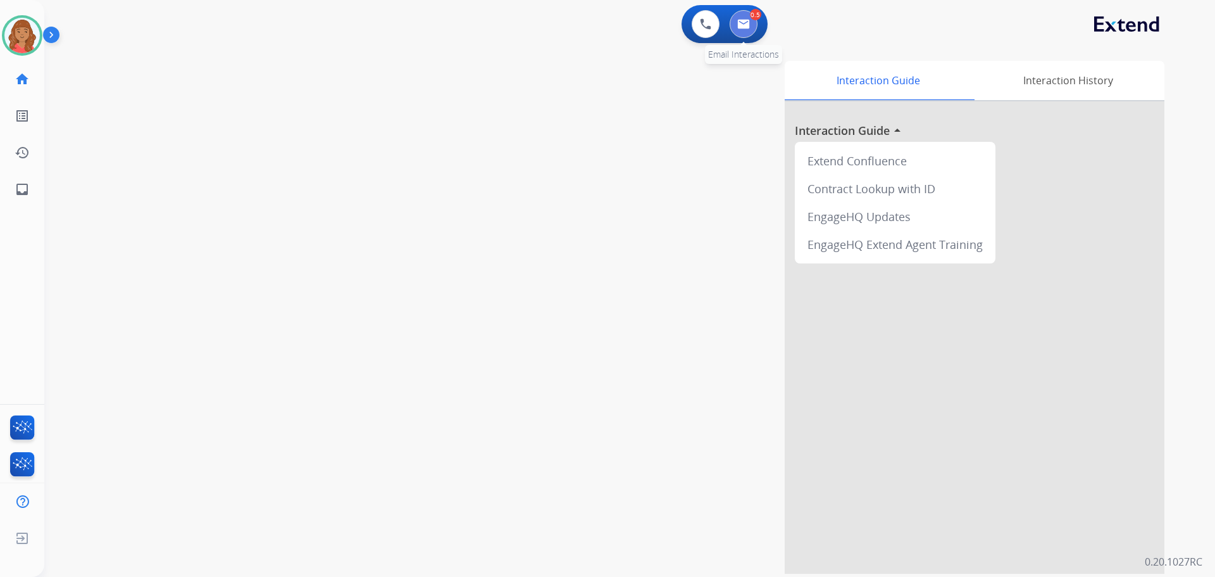
click at [747, 25] on img at bounding box center [743, 24] width 13 height 10
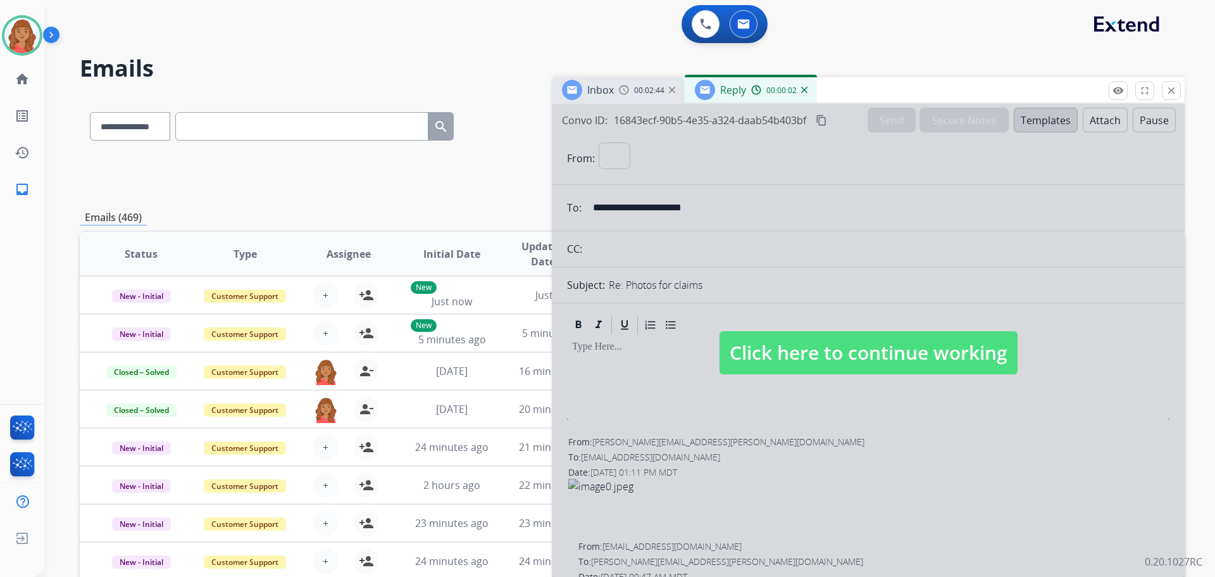
click at [800, 334] on span "Click here to continue working" at bounding box center [869, 352] width 298 height 43
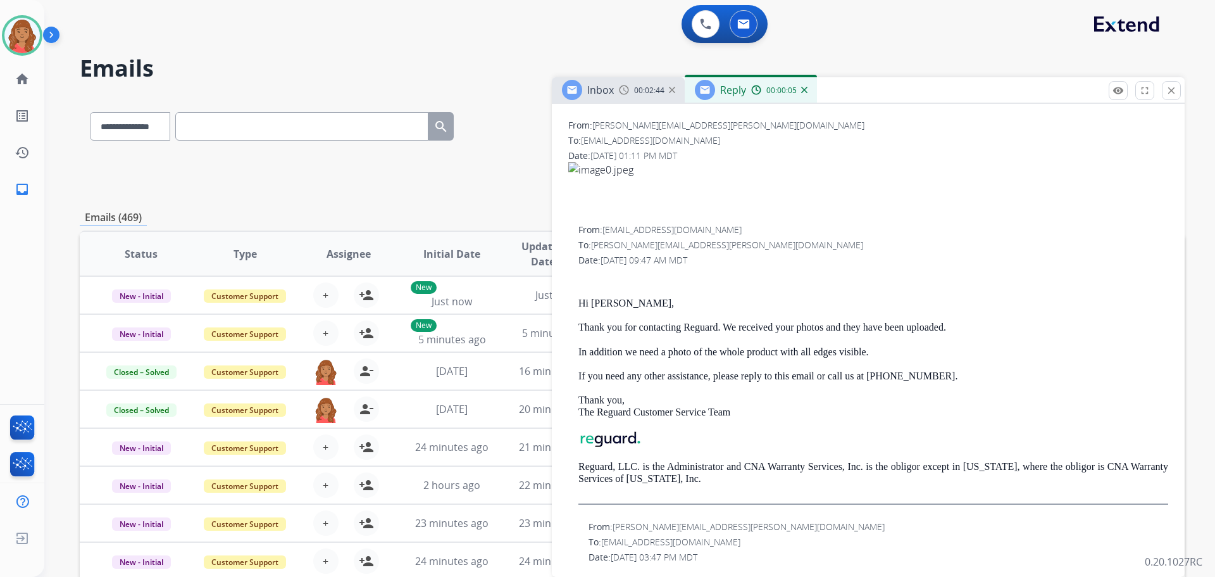
scroll to position [290, 0]
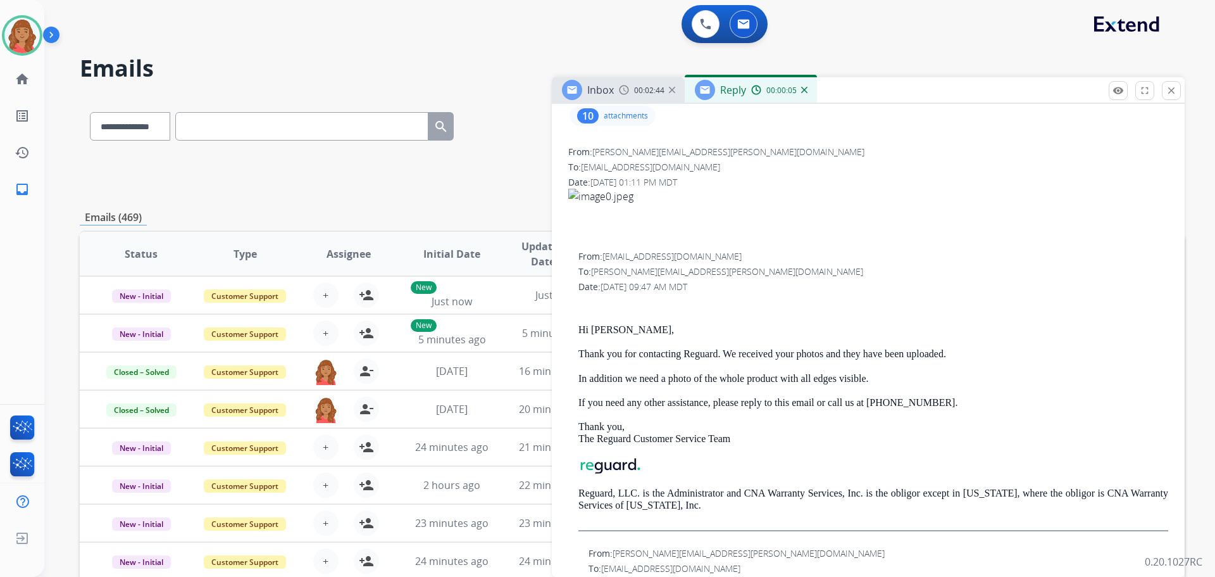
click at [499, 184] on div "**********" at bounding box center [632, 174] width 1105 height 46
drag, startPoint x: 1176, startPoint y: 91, endPoint x: 1167, endPoint y: 96, distance: 10.2
click at [1176, 92] on mat-icon "close" at bounding box center [1171, 90] width 11 height 11
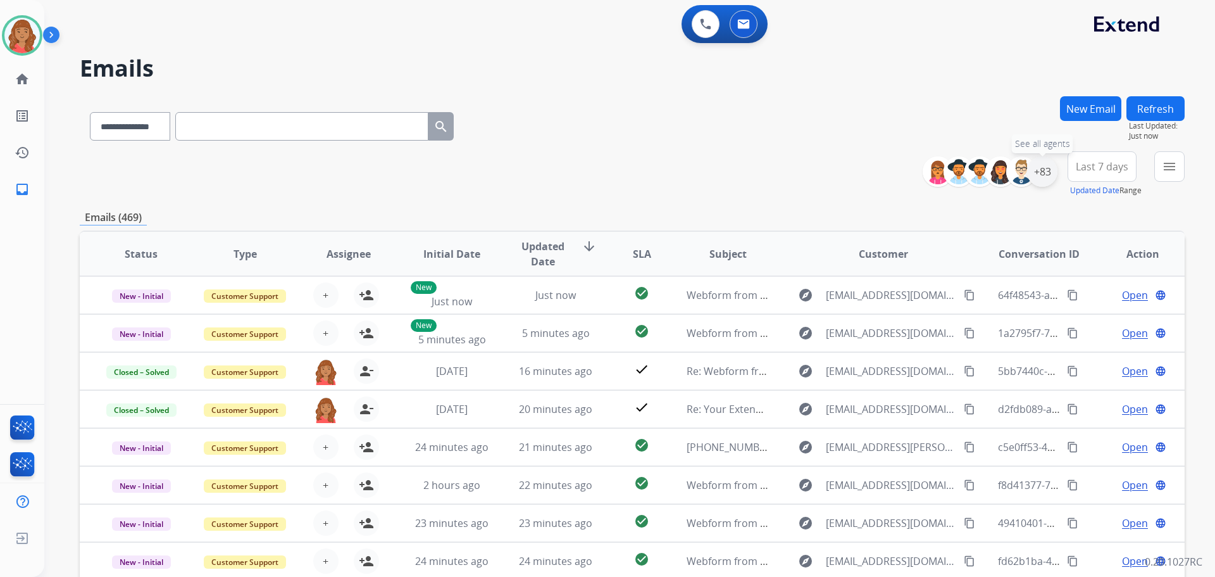
click at [1051, 173] on div "+83" at bounding box center [1042, 171] width 30 height 30
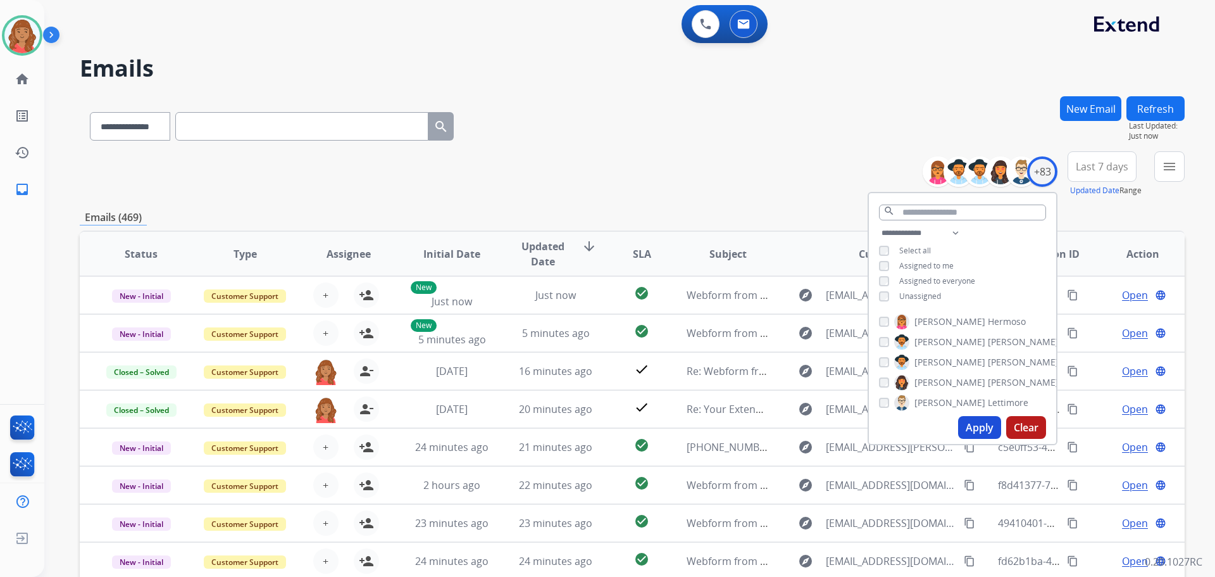
click at [975, 424] on button "Apply" at bounding box center [979, 427] width 43 height 23
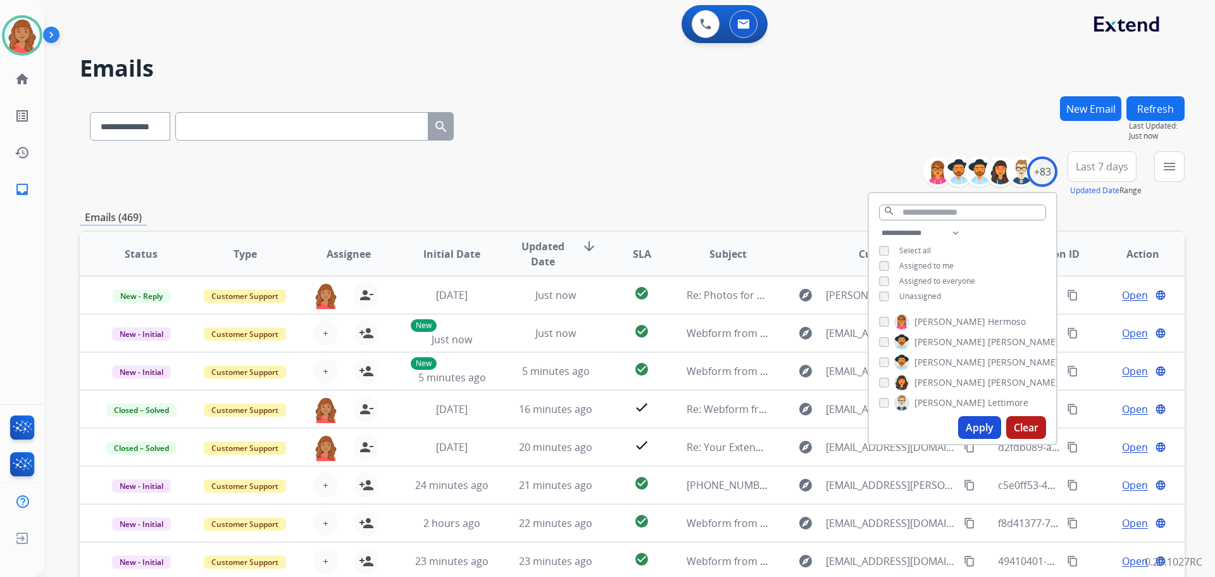
click at [537, 166] on div "**********" at bounding box center [632, 174] width 1105 height 46
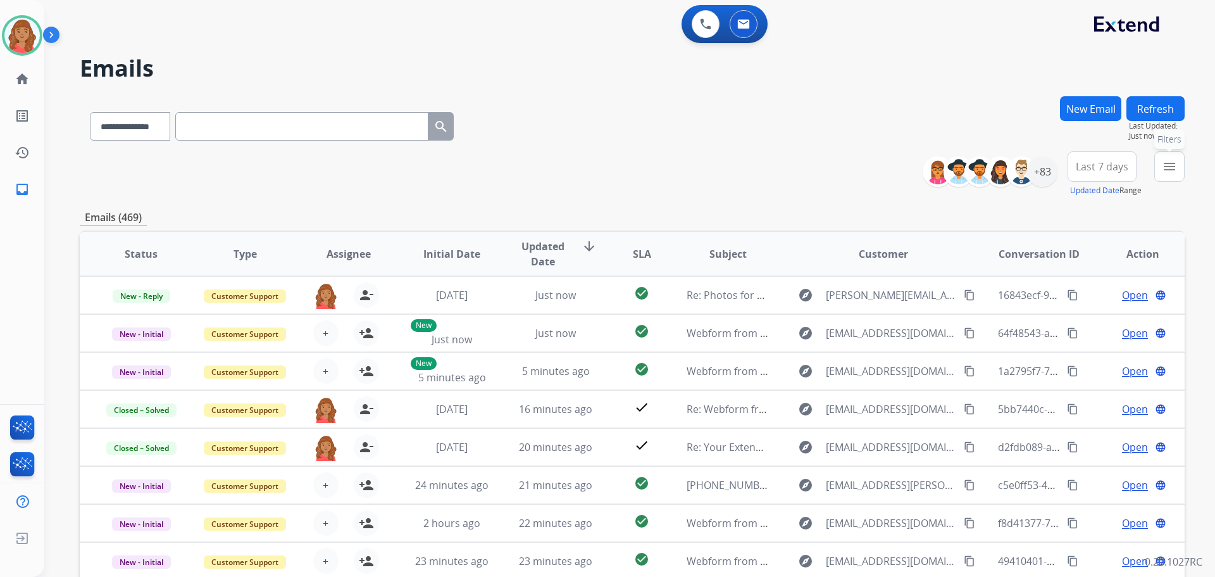
click at [1171, 172] on mat-icon "menu" at bounding box center [1169, 166] width 15 height 15
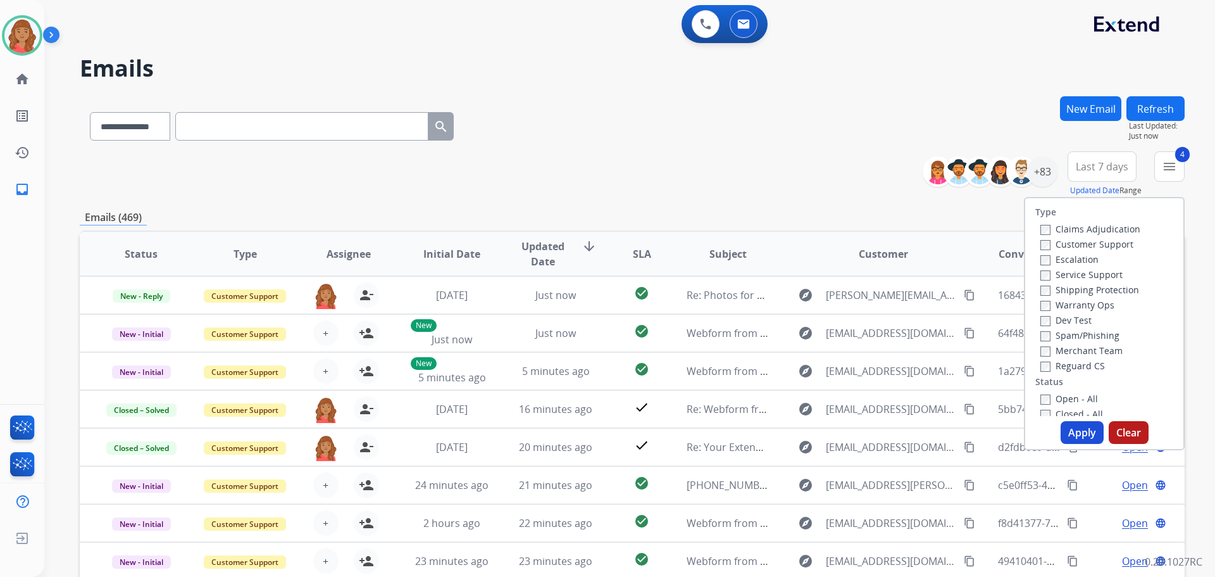
click at [1075, 433] on button "Apply" at bounding box center [1082, 432] width 43 height 23
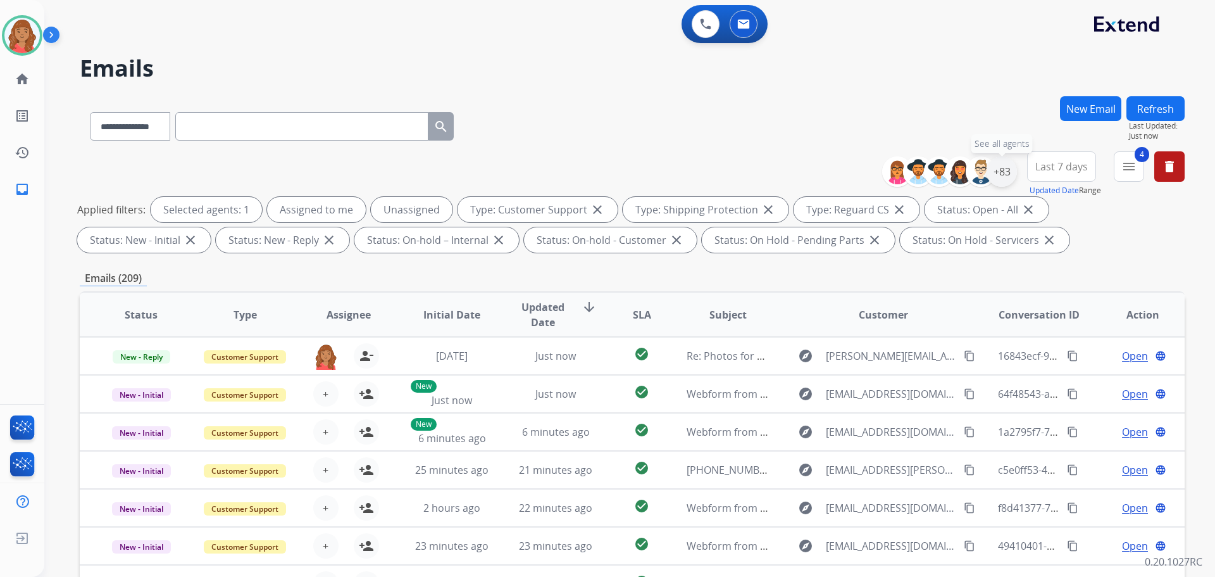
click at [1006, 172] on div "+83" at bounding box center [1002, 171] width 30 height 30
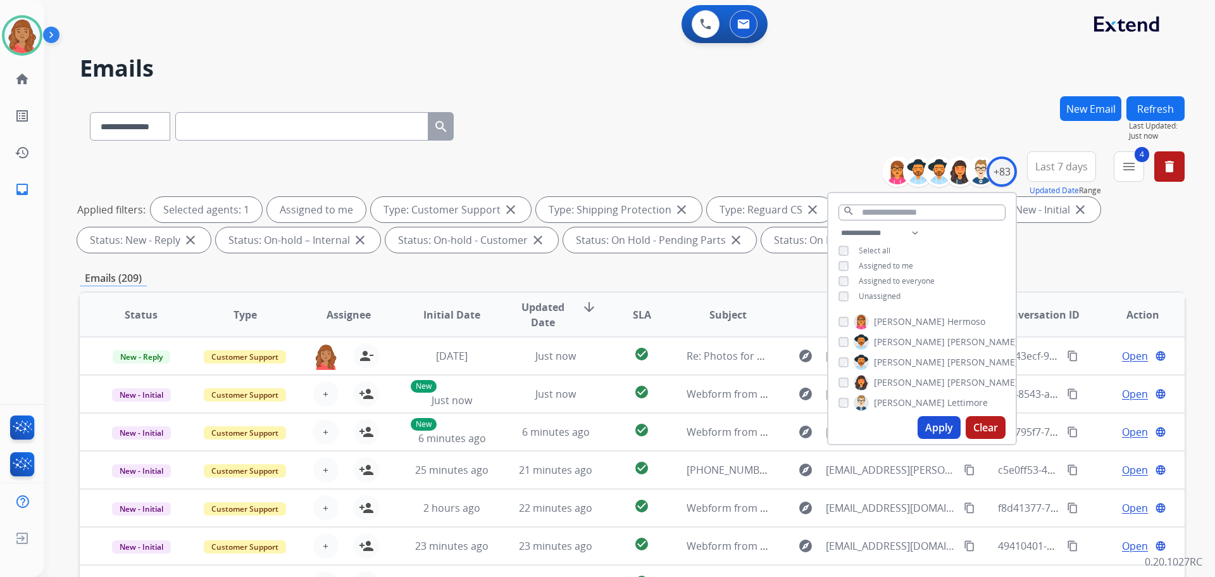
click at [940, 427] on button "Apply" at bounding box center [939, 427] width 43 height 23
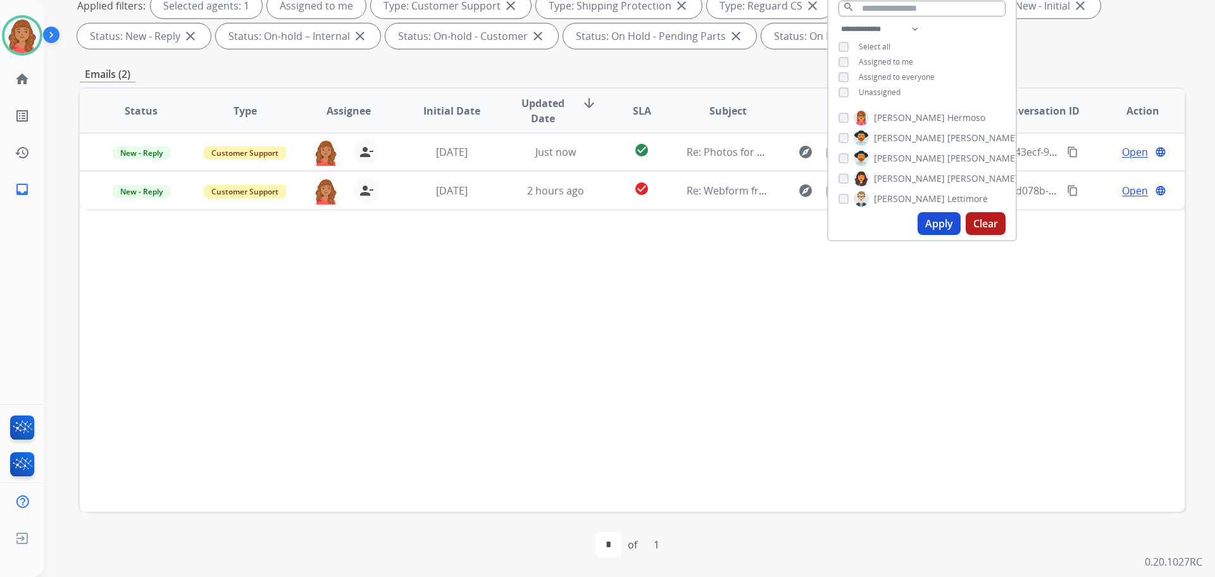
scroll to position [204, 0]
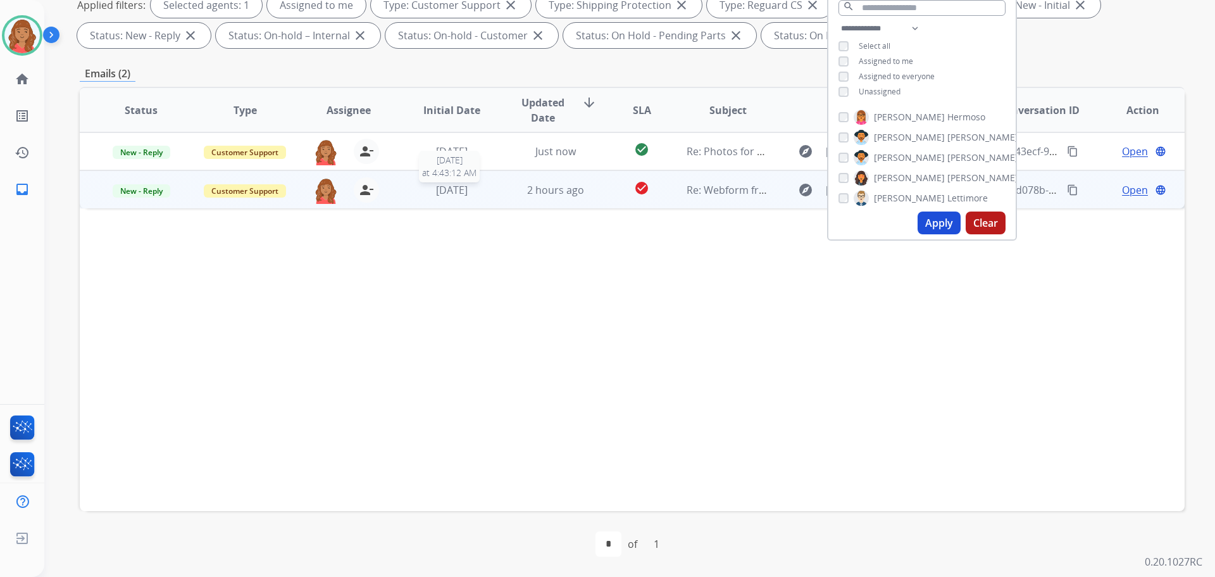
click at [456, 195] on span "[DATE]" at bounding box center [452, 190] width 32 height 14
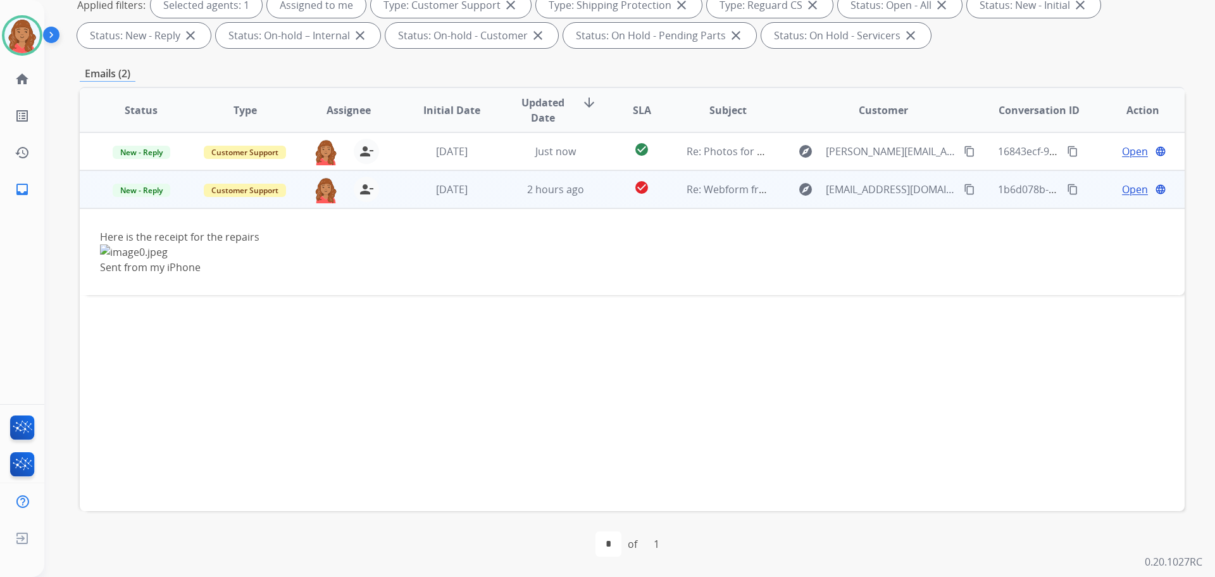
click at [1122, 192] on span "Open" at bounding box center [1135, 189] width 26 height 15
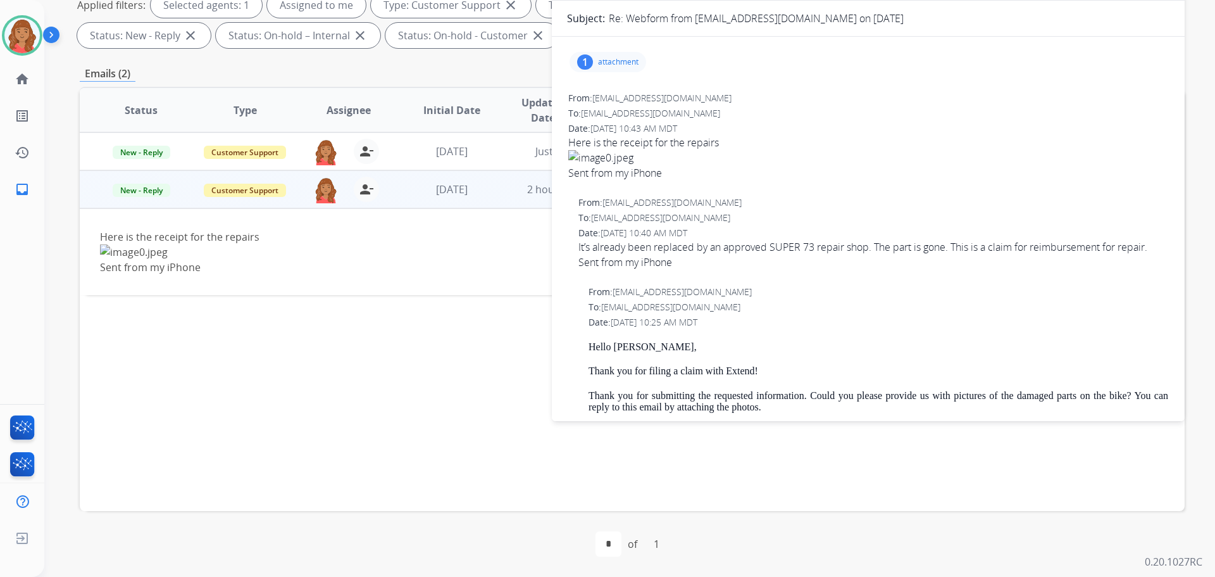
click at [605, 67] on div "1 attachment" at bounding box center [608, 62] width 77 height 20
click at [604, 96] on div at bounding box center [613, 97] width 63 height 44
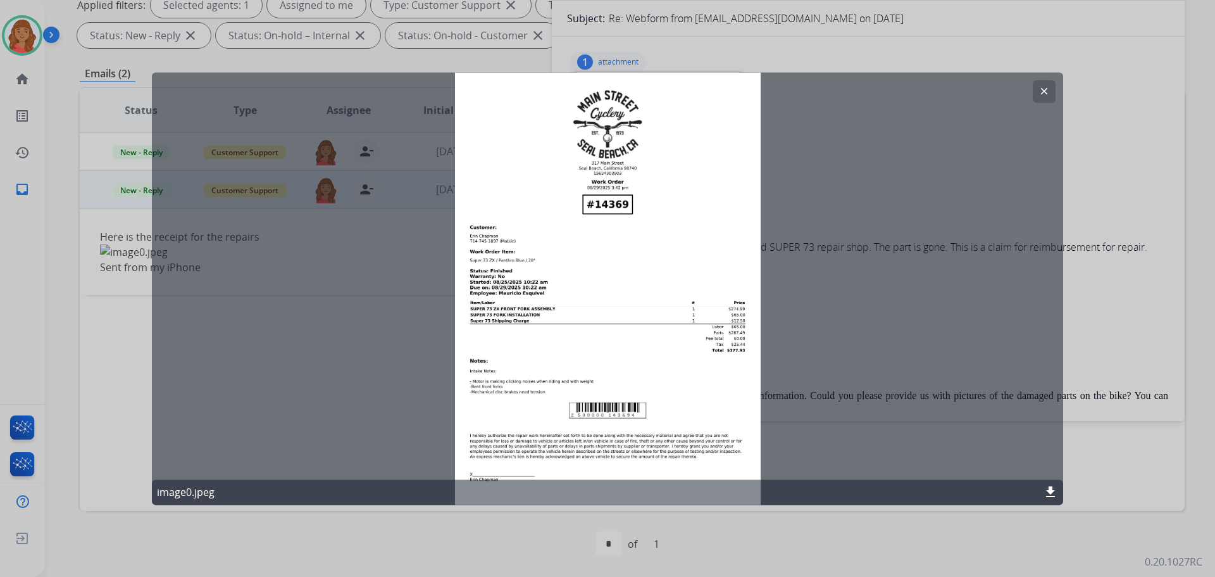
click at [1036, 90] on button "clear" at bounding box center [1044, 91] width 23 height 23
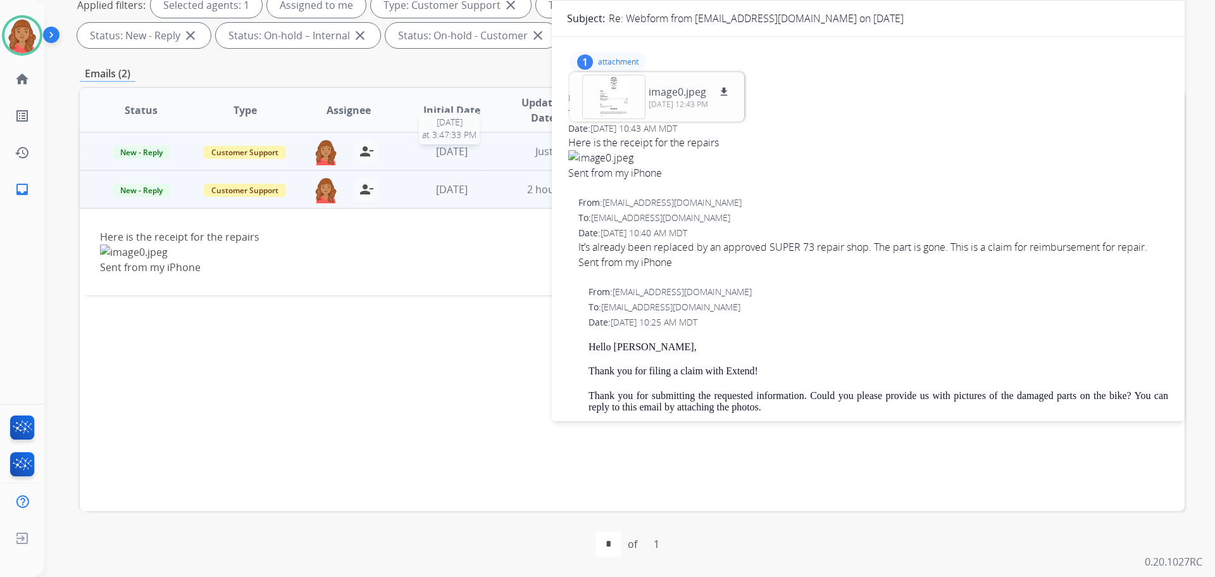
click at [468, 154] on span "[DATE]" at bounding box center [452, 151] width 32 height 14
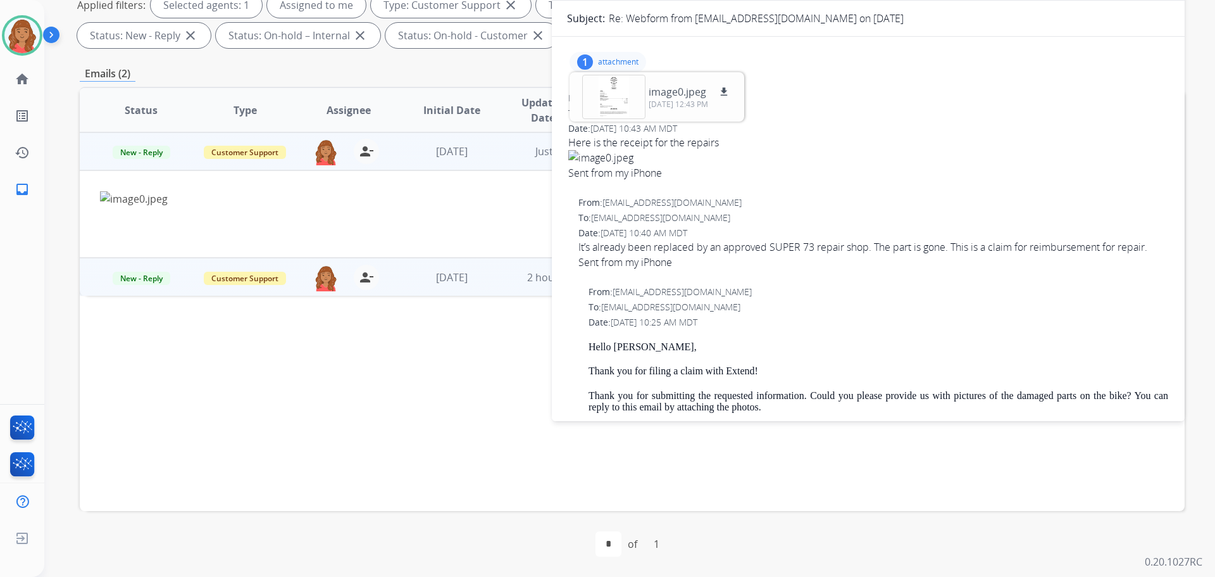
click at [402, 192] on img at bounding box center [529, 198] width 858 height 15
click at [517, 206] on div at bounding box center [529, 206] width 858 height 30
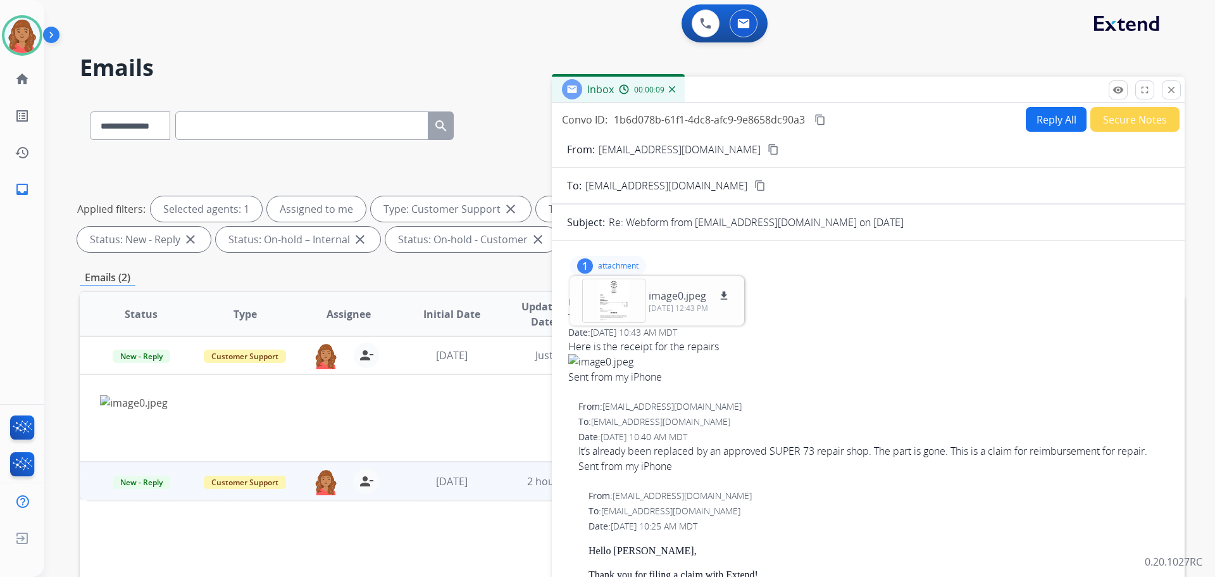
scroll to position [0, 0]
click at [1180, 89] on button "close Close" at bounding box center [1171, 90] width 19 height 19
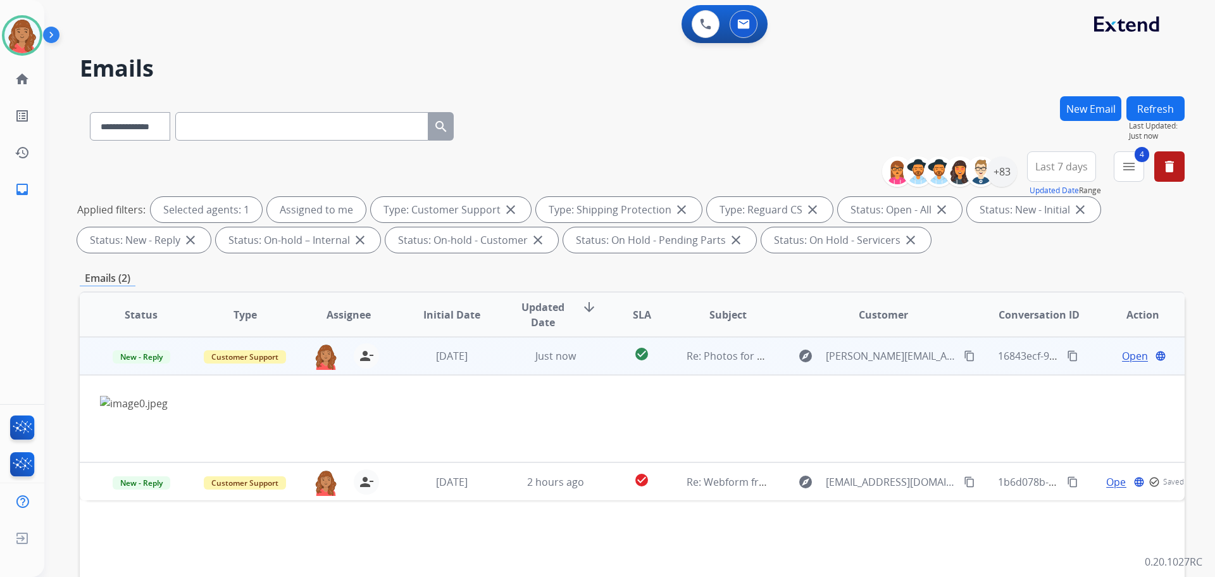
click at [1126, 358] on span "Open" at bounding box center [1135, 355] width 26 height 15
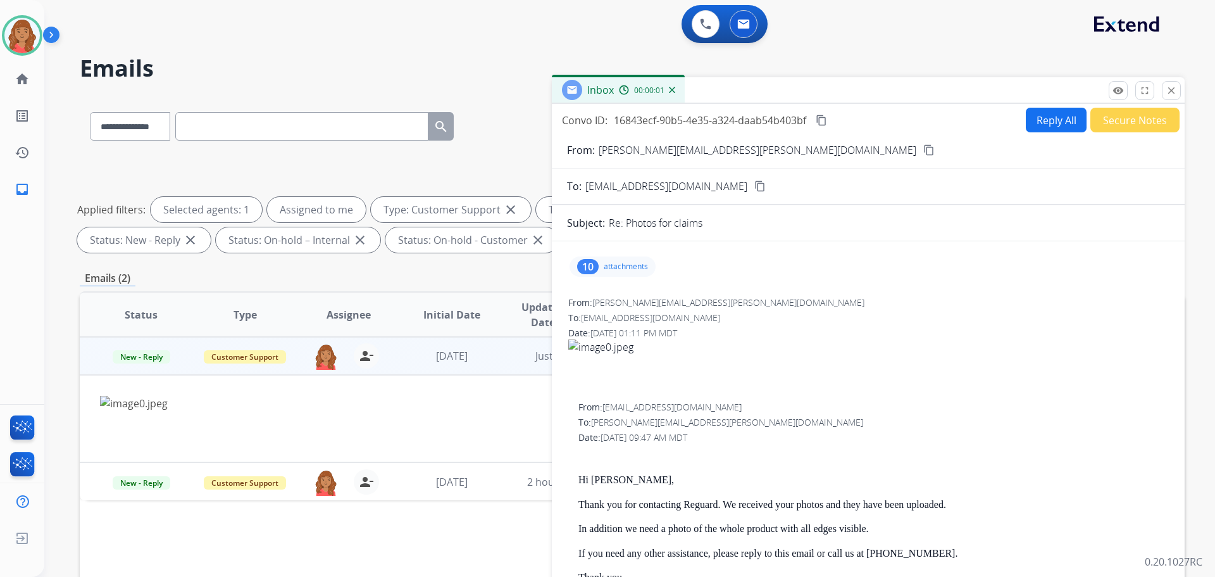
click at [614, 260] on div "10 attachments" at bounding box center [613, 266] width 86 height 20
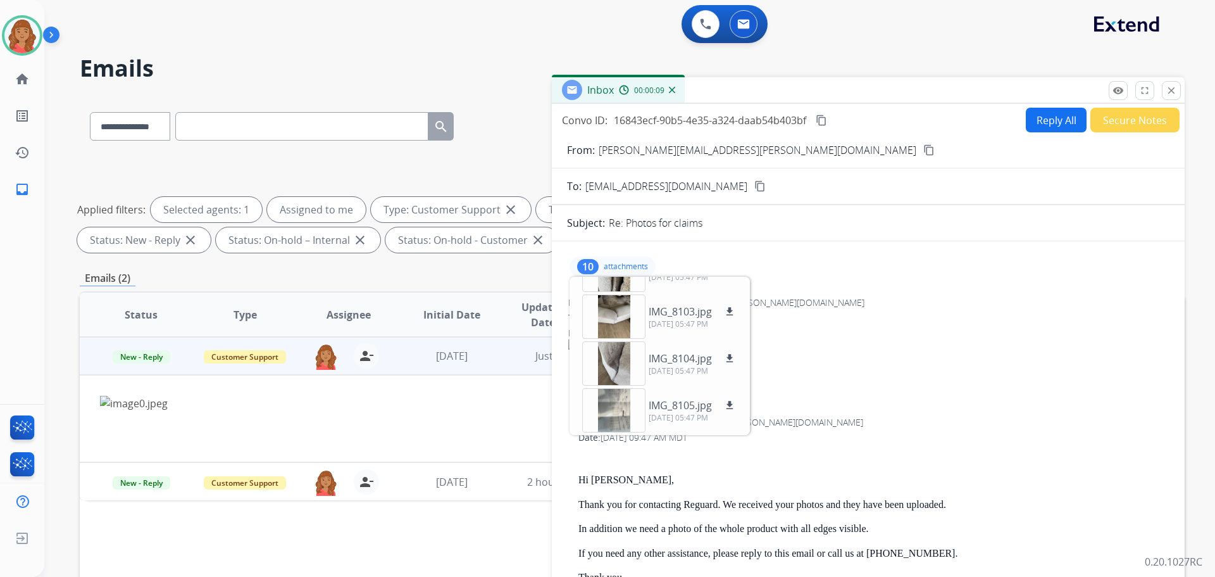
click at [923, 152] on mat-icon "content_copy" at bounding box center [928, 149] width 11 height 11
click at [622, 268] on p "attachments" at bounding box center [626, 266] width 44 height 10
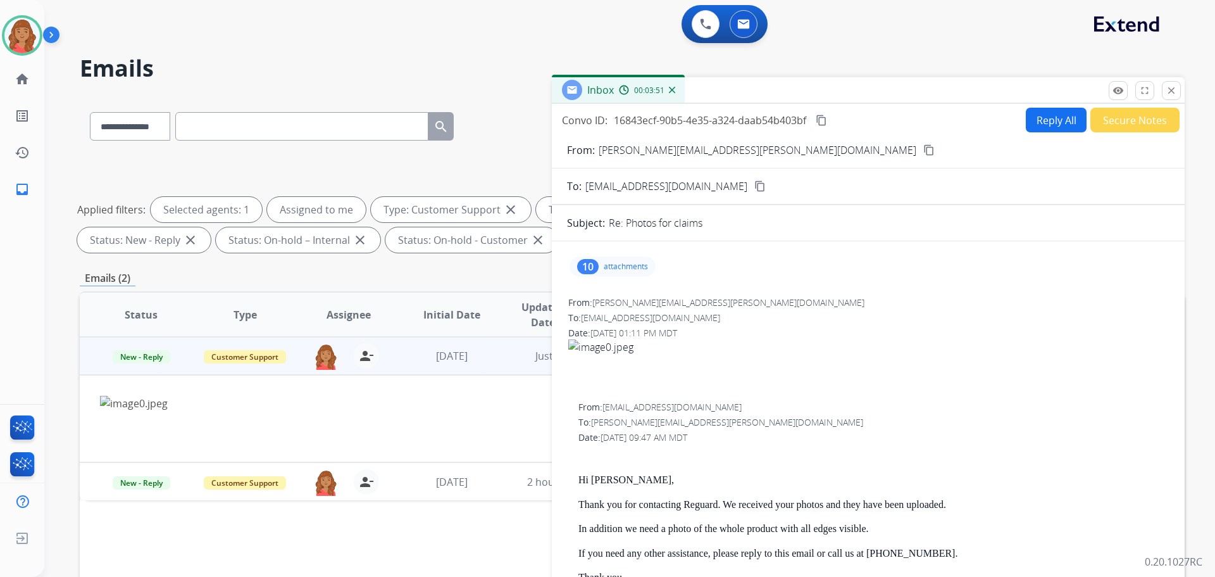
click at [1042, 127] on button "Reply All" at bounding box center [1056, 120] width 61 height 25
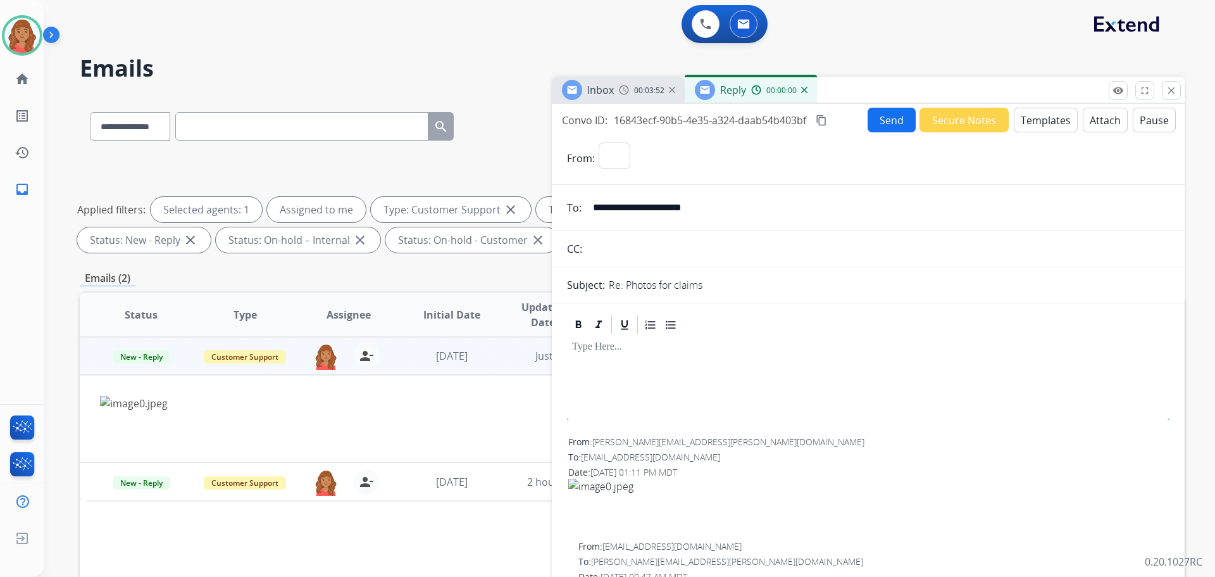
drag, startPoint x: 1025, startPoint y: 109, endPoint x: 1023, endPoint y: 136, distance: 27.3
click at [1026, 116] on div "**********" at bounding box center [868, 362] width 633 height 516
select select "**********"
click at [1024, 122] on button "Templates" at bounding box center [1046, 120] width 64 height 25
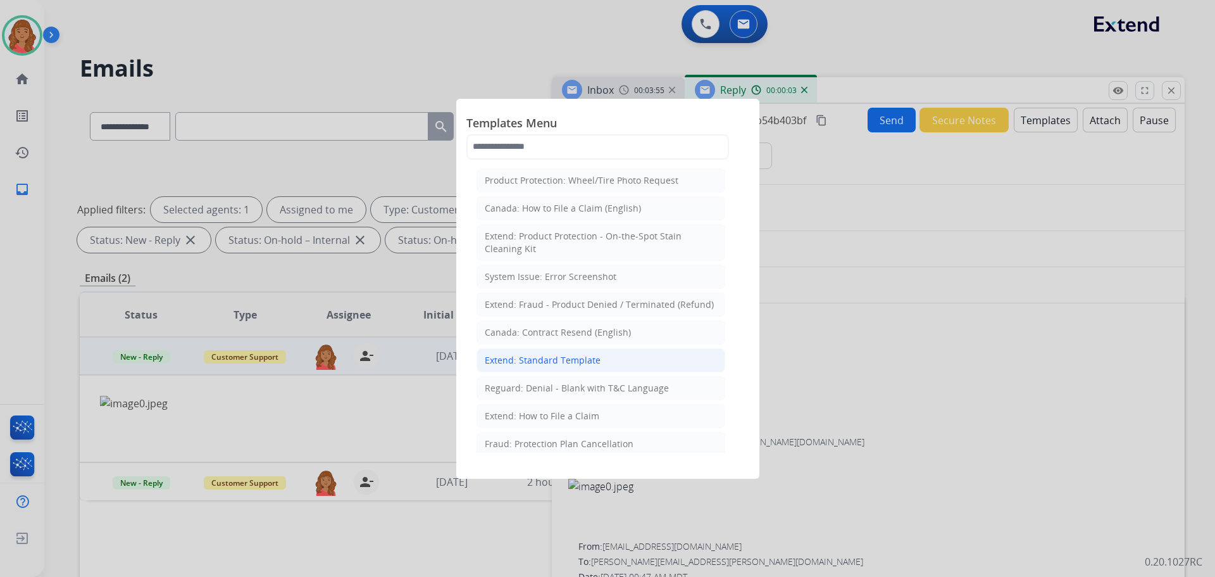
click at [530, 356] on div "Extend: Standard Template" at bounding box center [543, 360] width 116 height 13
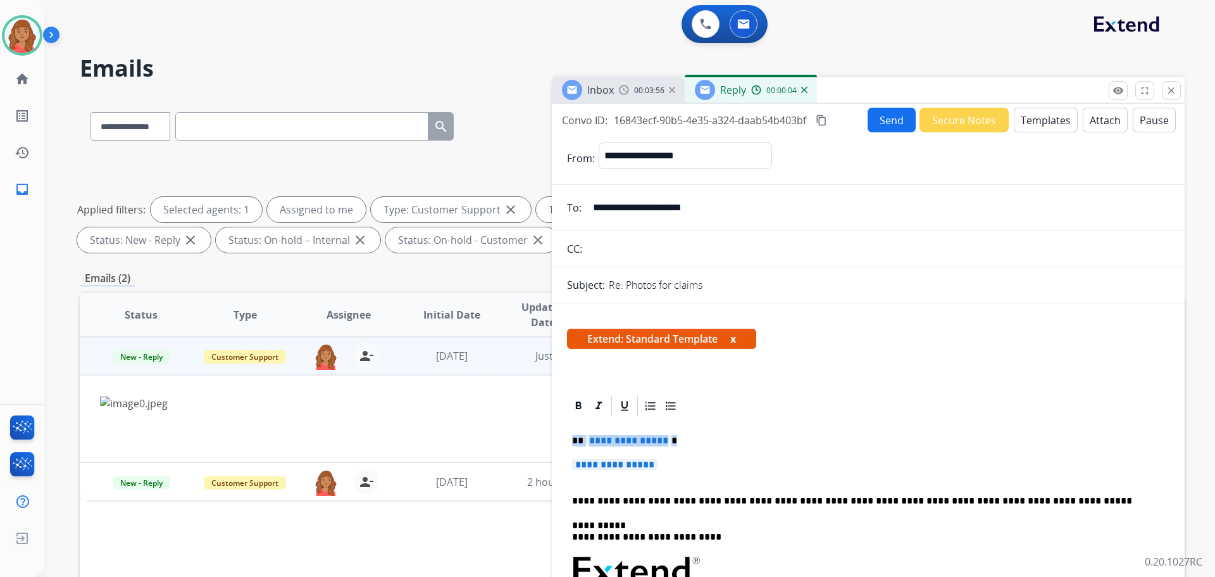
drag, startPoint x: 629, startPoint y: 464, endPoint x: 561, endPoint y: 439, distance: 72.9
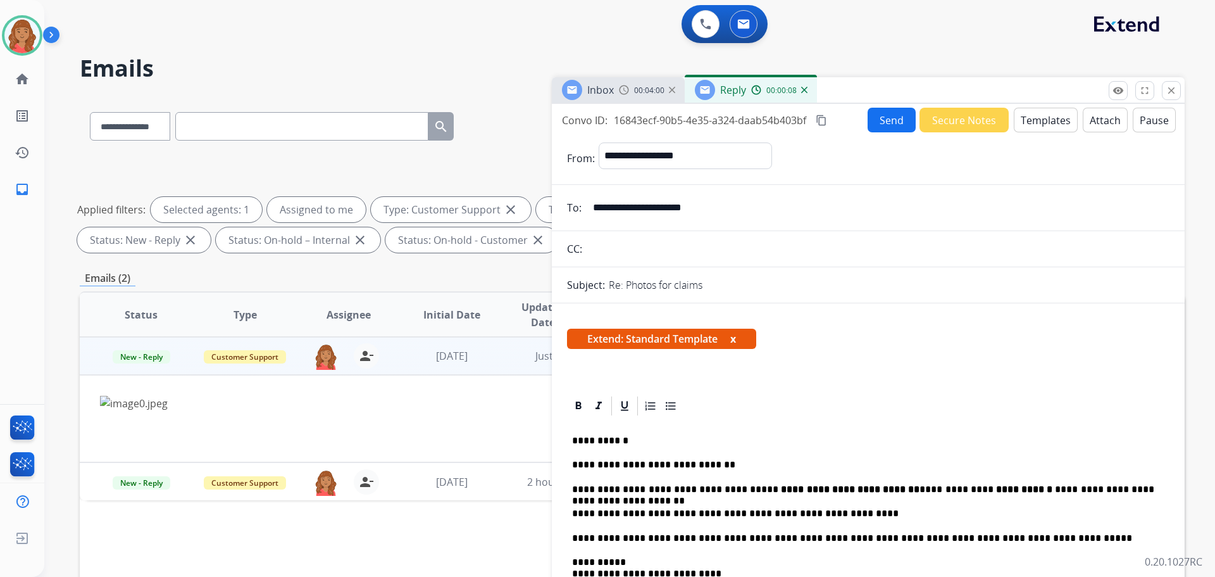
click at [824, 122] on mat-icon "content_copy" at bounding box center [821, 120] width 11 height 11
click at [884, 124] on button "Send" at bounding box center [892, 120] width 48 height 25
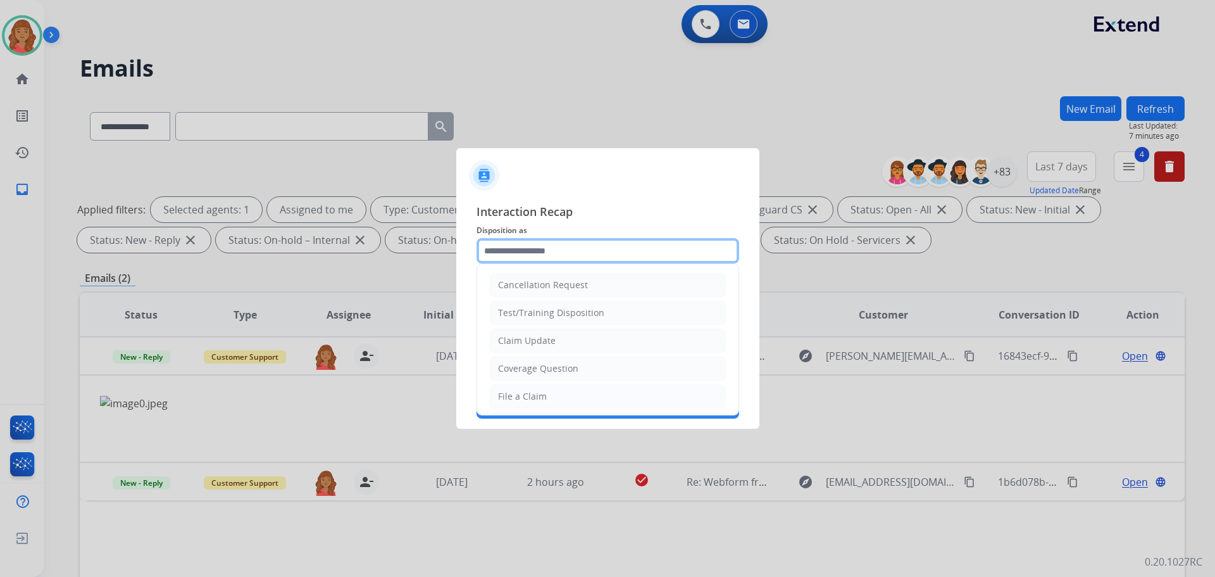
click at [509, 259] on input "text" at bounding box center [608, 250] width 263 height 25
click at [533, 348] on li "Claim Update" at bounding box center [608, 340] width 236 height 24
type input "**********"
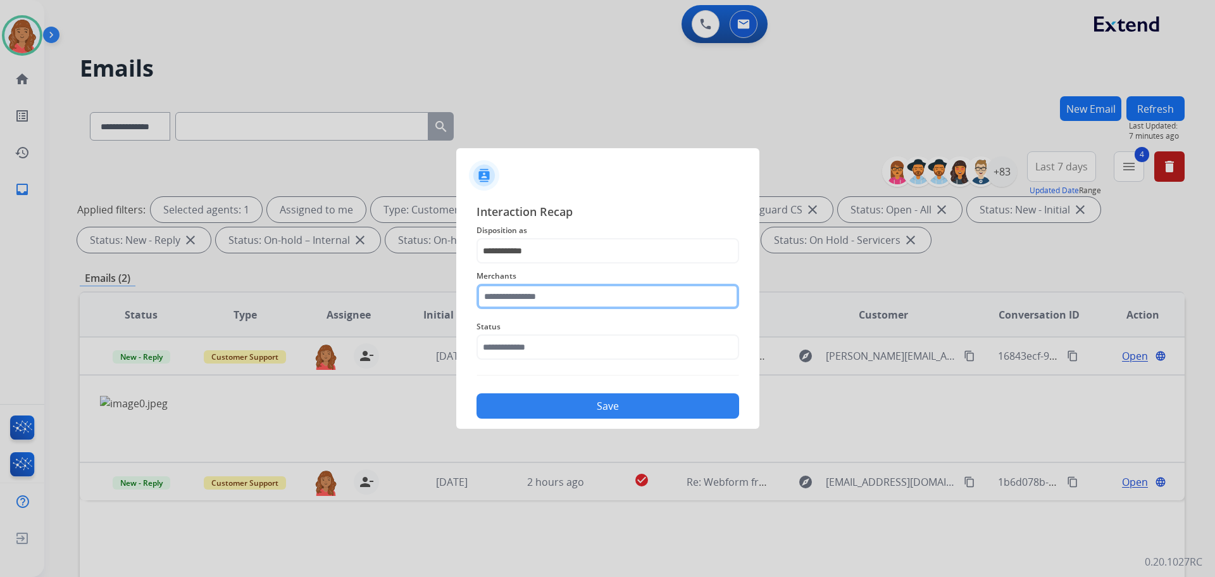
click at [539, 301] on input "text" at bounding box center [608, 296] width 263 height 25
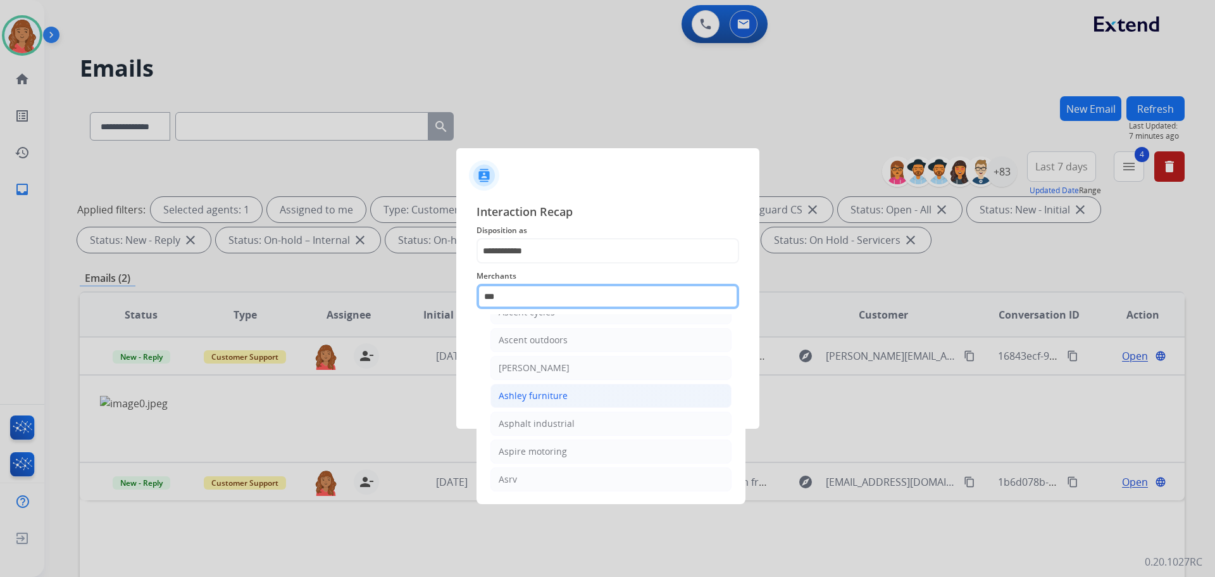
scroll to position [20, 0]
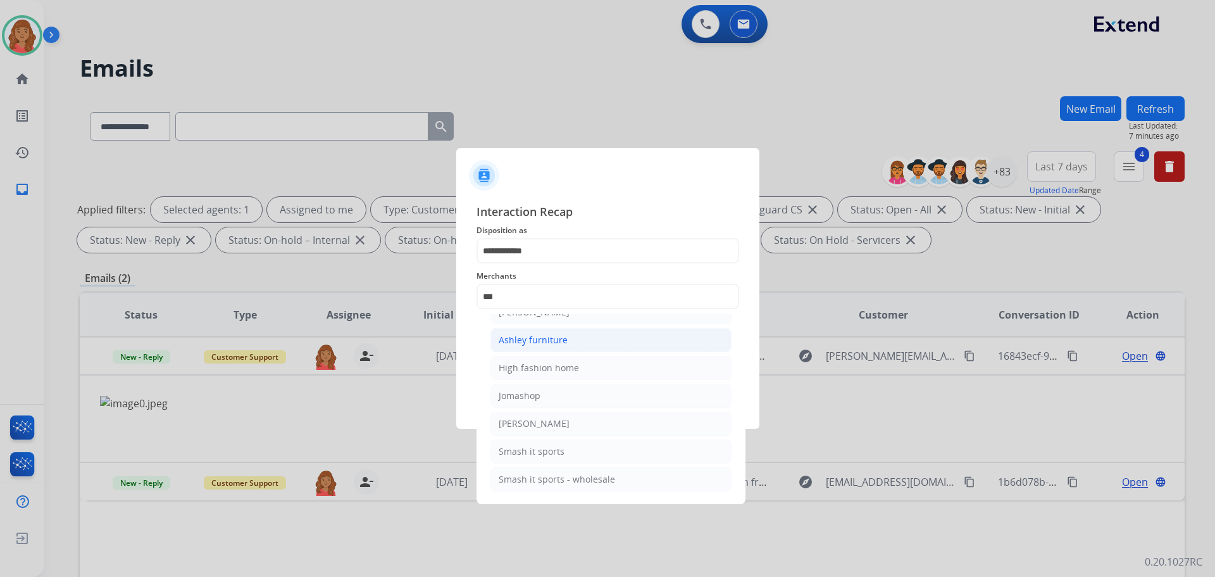
click at [525, 337] on div "Ashley furniture" at bounding box center [533, 340] width 69 height 13
type input "**********"
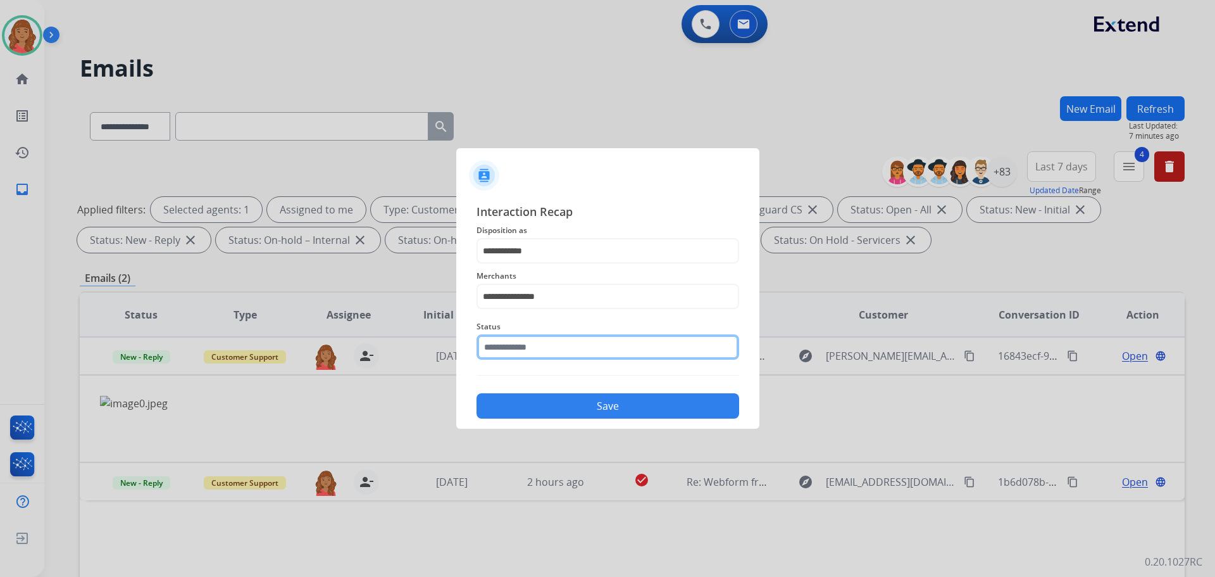
click at [530, 355] on input "text" at bounding box center [608, 346] width 263 height 25
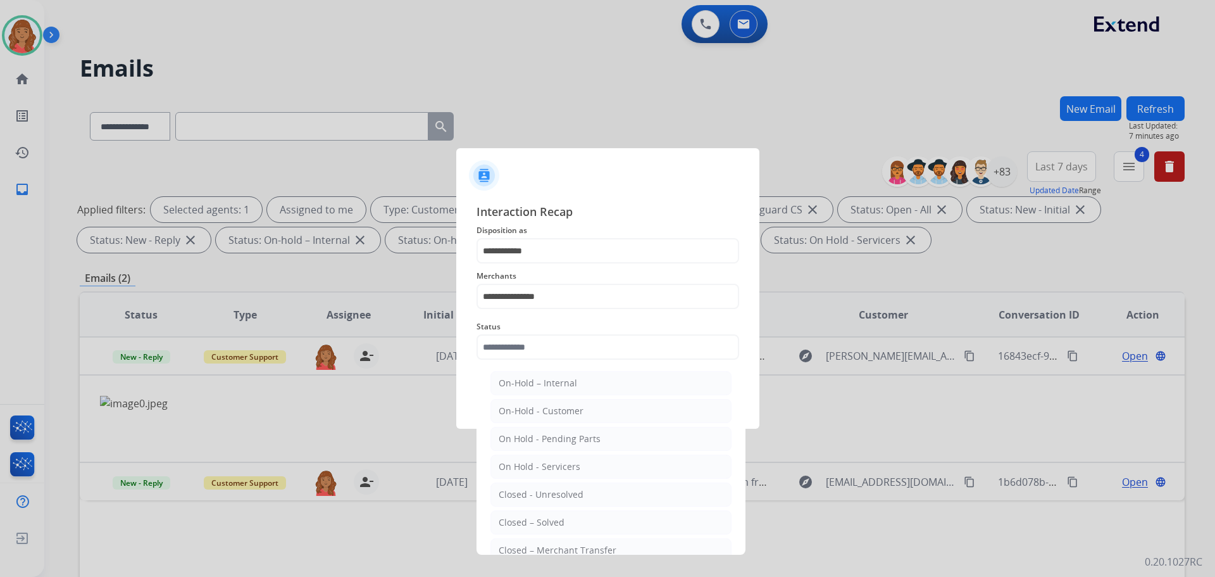
click at [529, 522] on div "Closed – Solved" at bounding box center [532, 522] width 66 height 13
type input "**********"
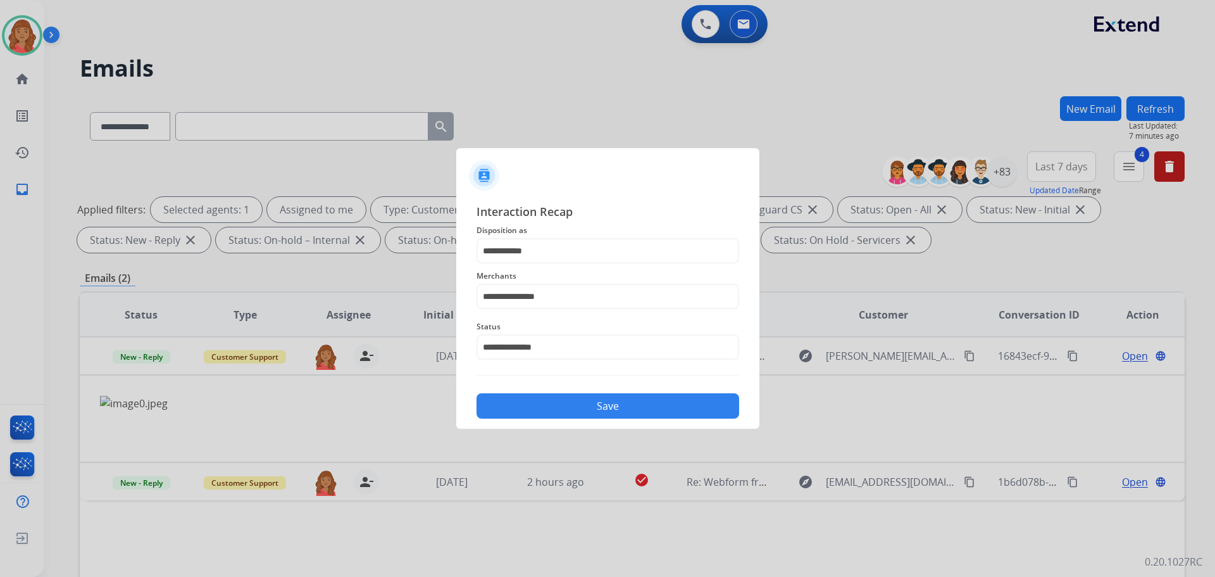
click at [556, 410] on button "Save" at bounding box center [608, 405] width 263 height 25
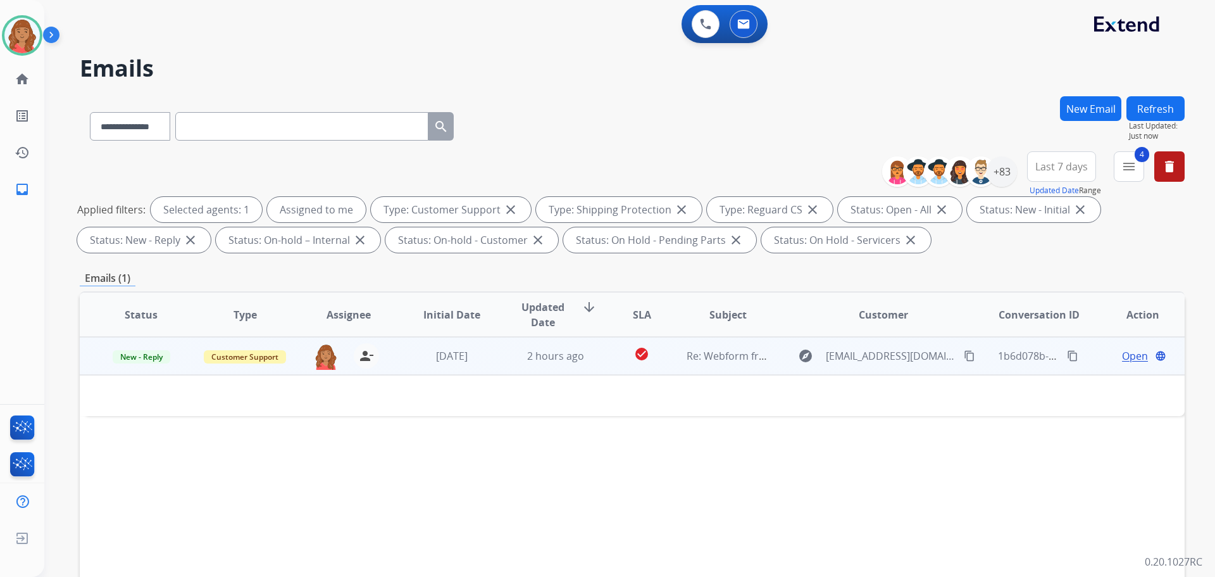
click at [964, 361] on mat-icon "content_copy" at bounding box center [969, 355] width 11 height 11
click at [1126, 349] on span "Open" at bounding box center [1135, 355] width 26 height 15
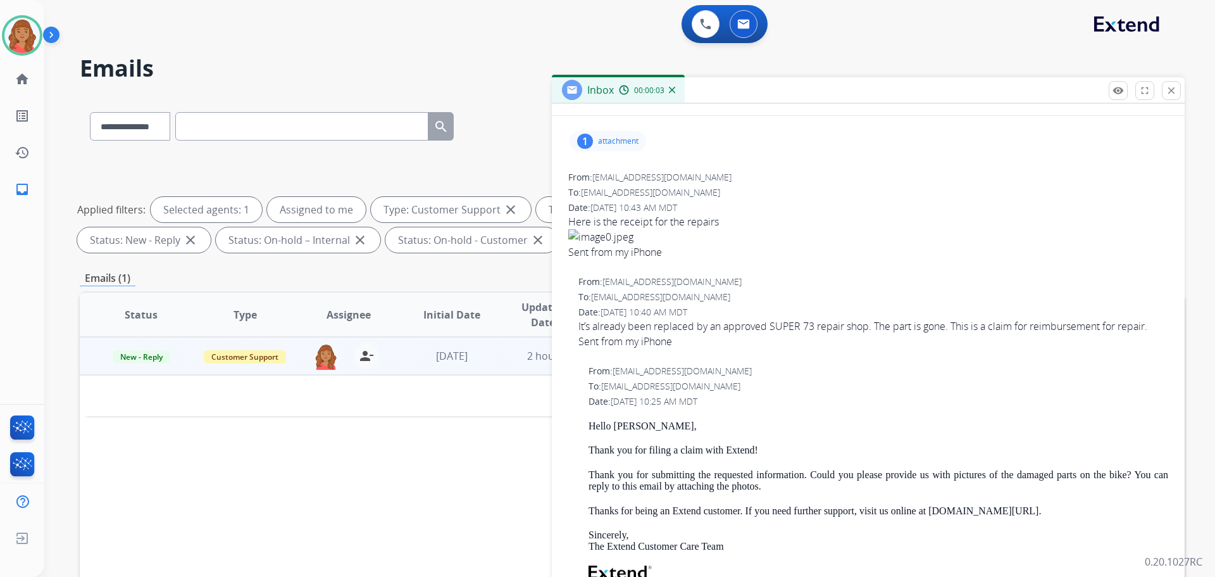
scroll to position [0, 0]
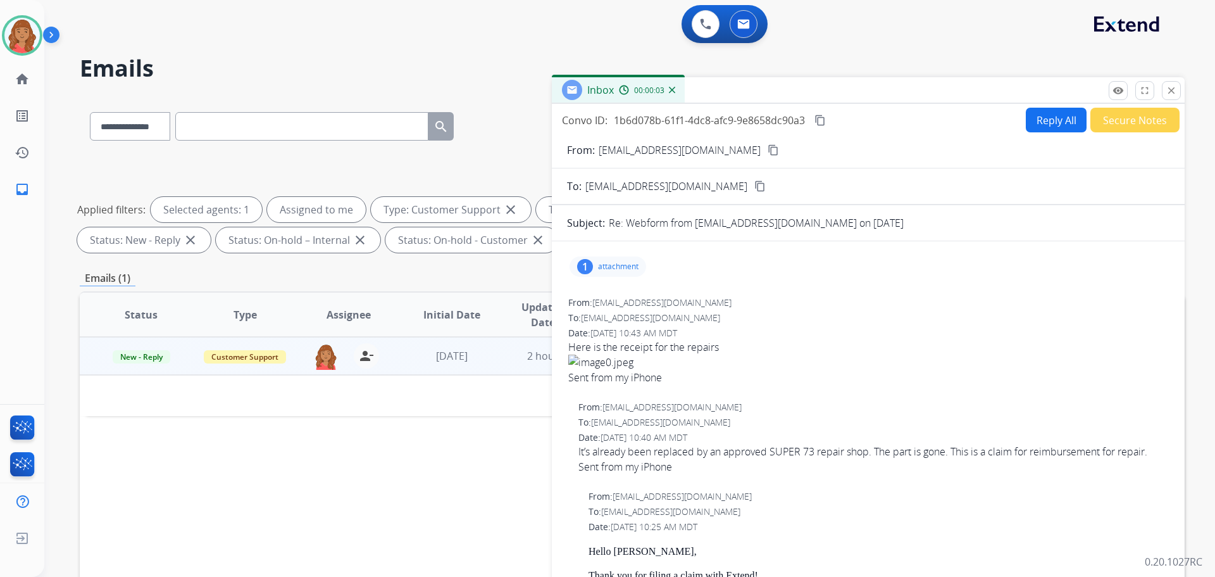
click at [1035, 117] on button "Reply All" at bounding box center [1056, 120] width 61 height 25
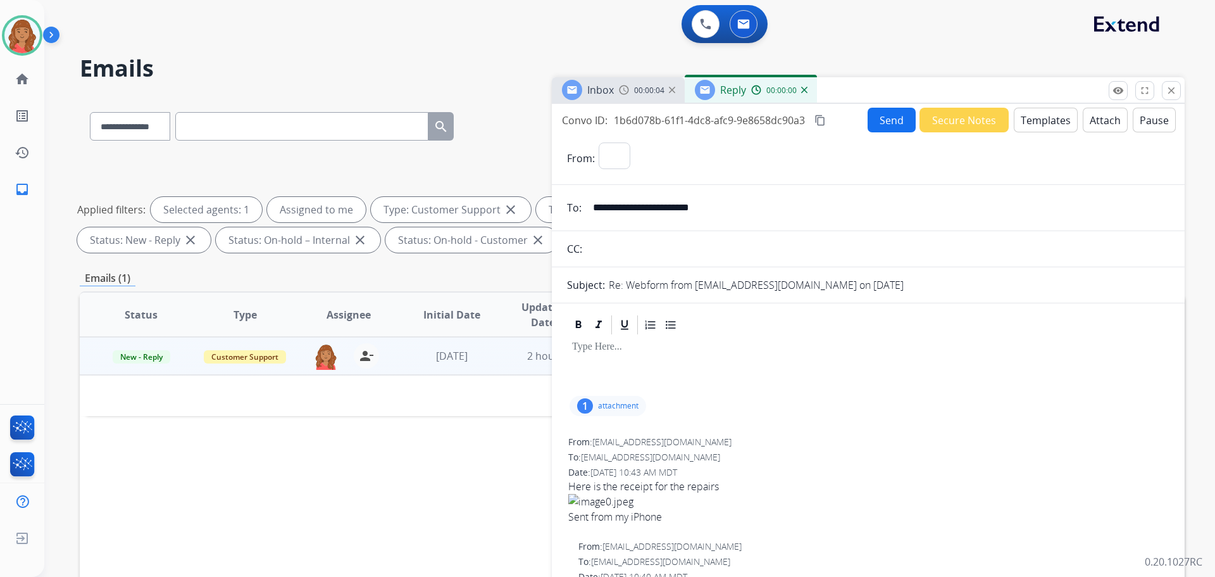
select select "**********"
click at [1038, 123] on button "Templates" at bounding box center [1046, 120] width 64 height 25
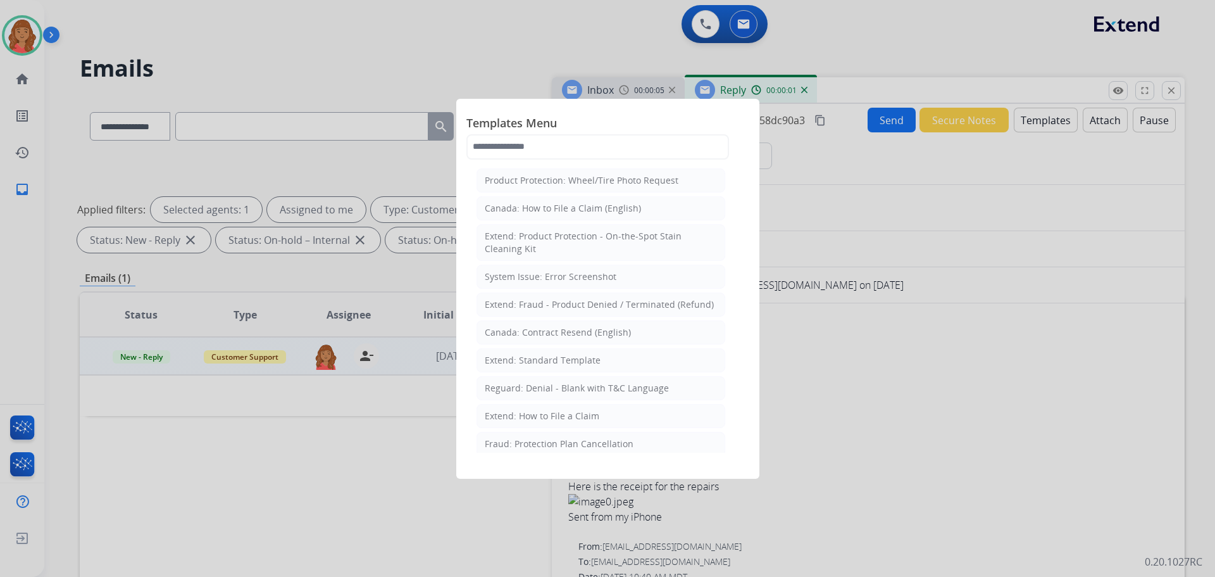
drag, startPoint x: 578, startPoint y: 361, endPoint x: 630, endPoint y: 384, distance: 56.1
click at [578, 359] on div "Extend: Standard Template" at bounding box center [543, 360] width 116 height 13
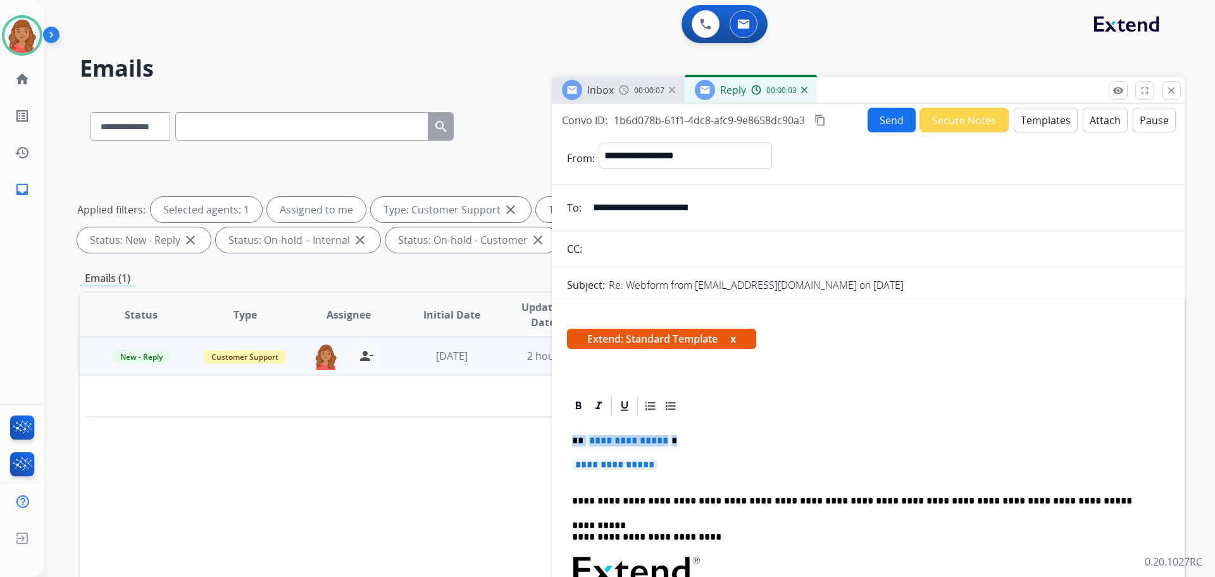
drag, startPoint x: 677, startPoint y: 460, endPoint x: 526, endPoint y: 435, distance: 152.6
click at [527, 435] on div "**********" at bounding box center [632, 438] width 1105 height 685
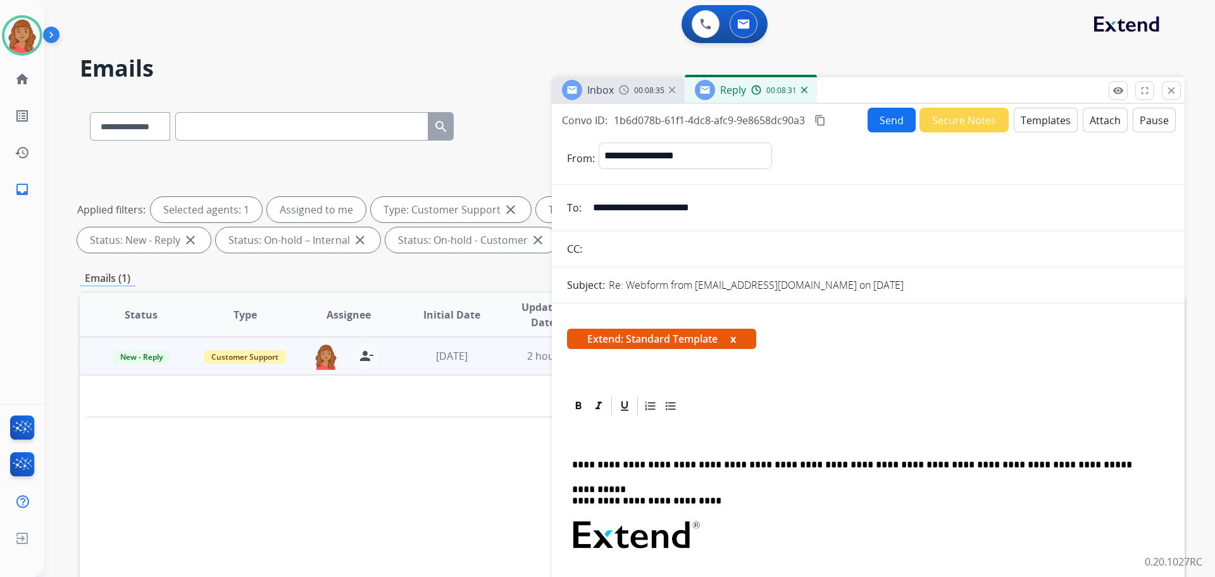
click at [576, 445] on p at bounding box center [863, 440] width 582 height 11
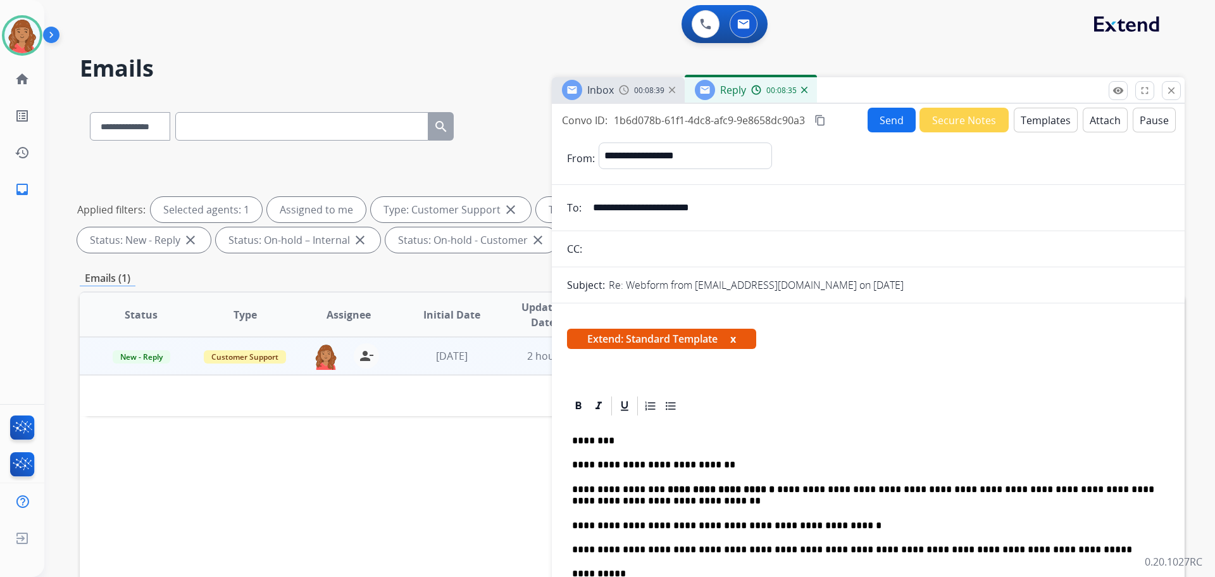
click at [877, 123] on button "Send" at bounding box center [892, 120] width 48 height 25
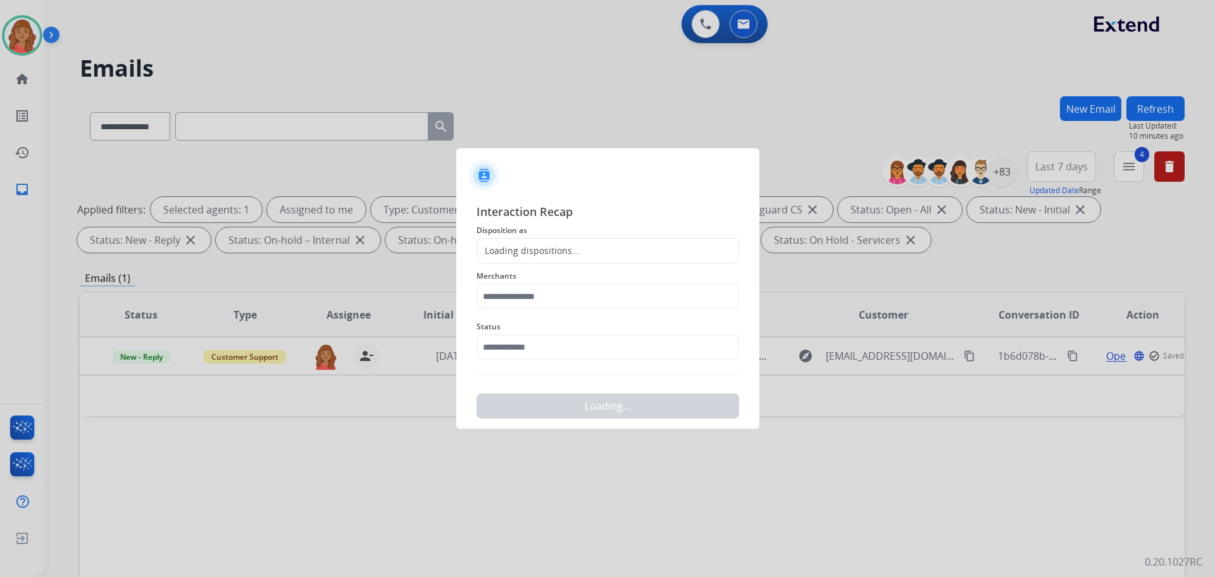
click at [555, 251] on div "Loading dispositions..." at bounding box center [528, 250] width 103 height 13
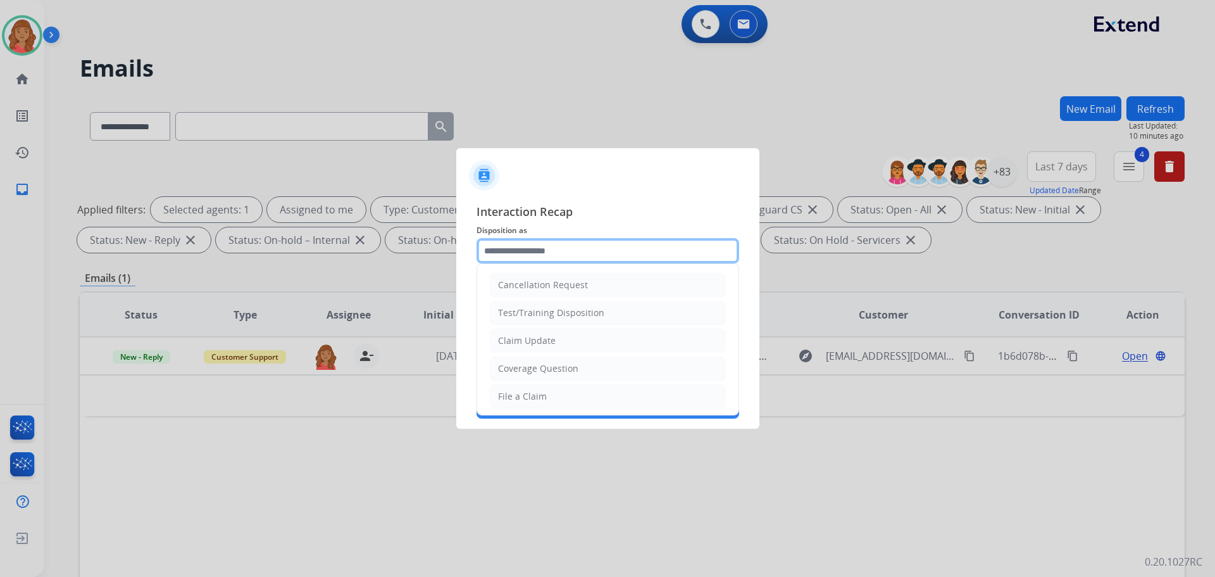
click at [530, 260] on input "text" at bounding box center [608, 250] width 263 height 25
click at [529, 334] on div "Claim Update" at bounding box center [527, 340] width 58 height 13
type input "**********"
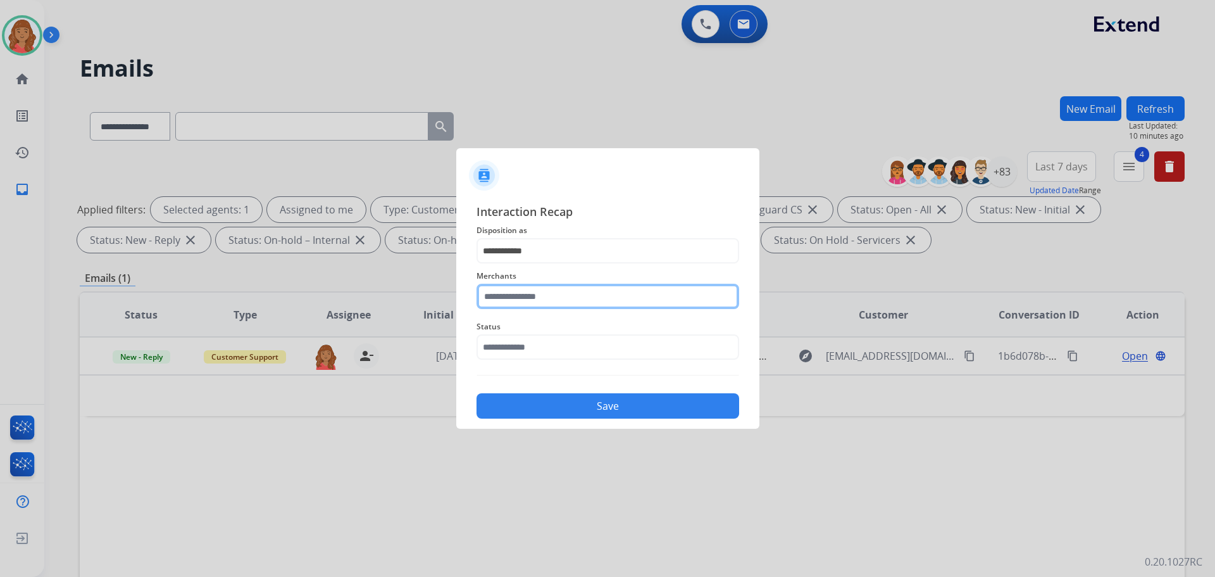
click at [521, 294] on input "text" at bounding box center [608, 296] width 263 height 25
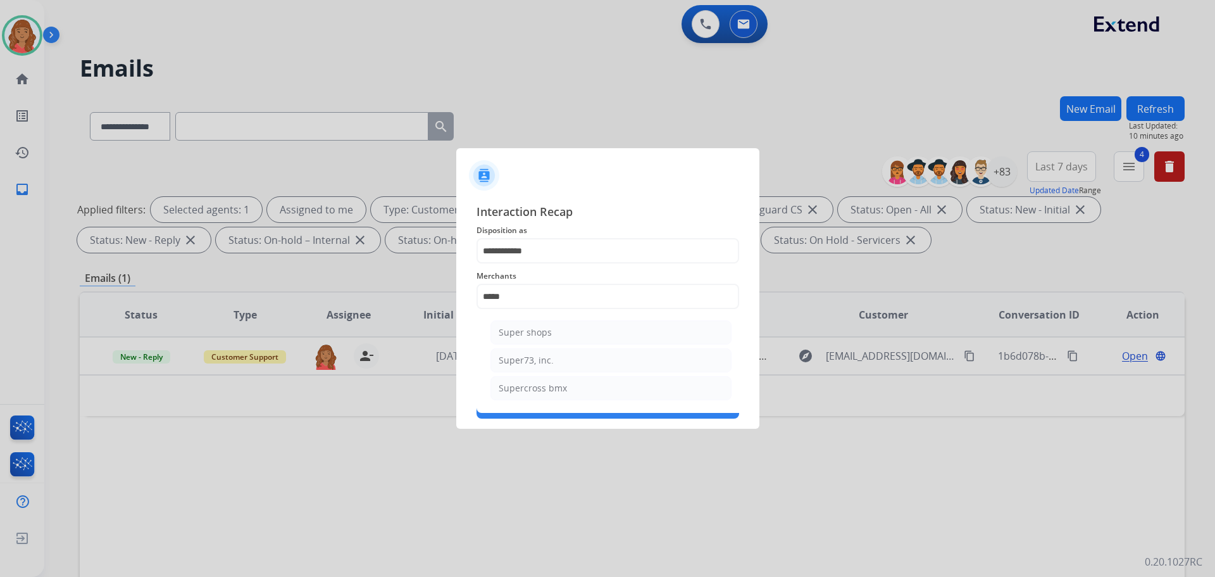
click at [530, 361] on div "Super73, inc." at bounding box center [526, 360] width 55 height 13
type input "**********"
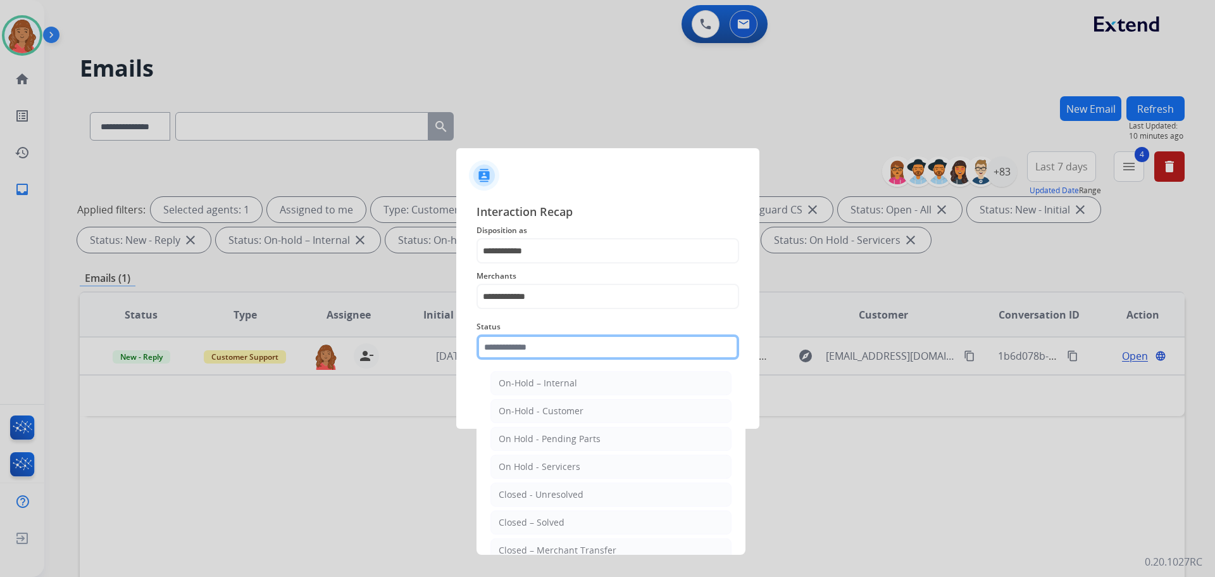
drag, startPoint x: 527, startPoint y: 356, endPoint x: 527, endPoint y: 390, distance: 34.2
click at [526, 356] on input "text" at bounding box center [608, 346] width 263 height 25
click at [537, 515] on li "Closed – Solved" at bounding box center [610, 522] width 241 height 24
type input "**********"
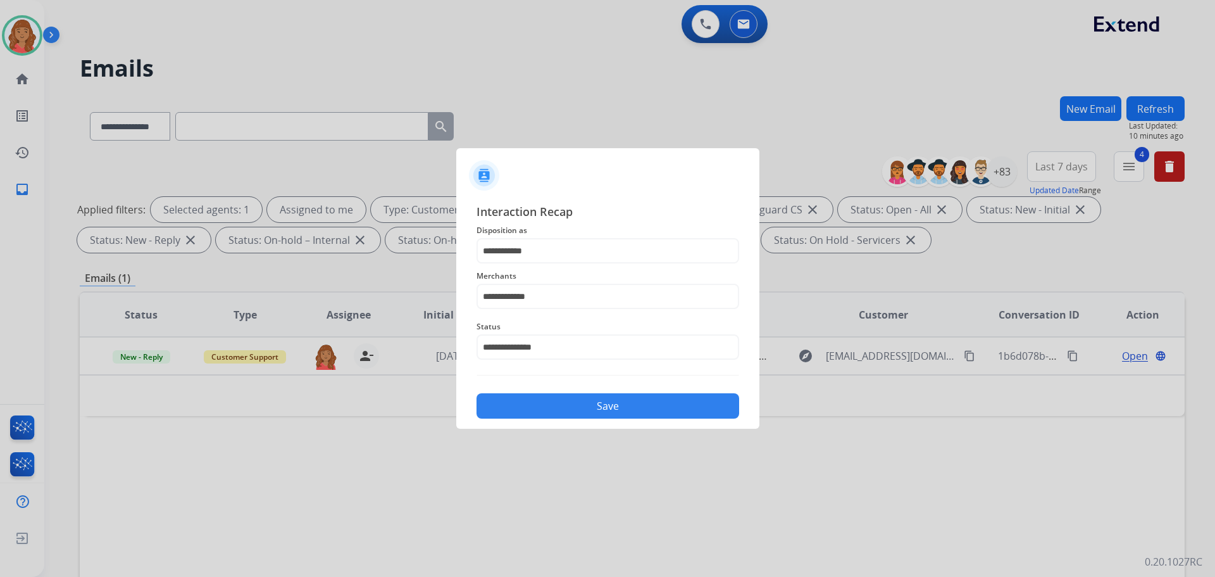
click at [536, 397] on button "Save" at bounding box center [608, 405] width 263 height 25
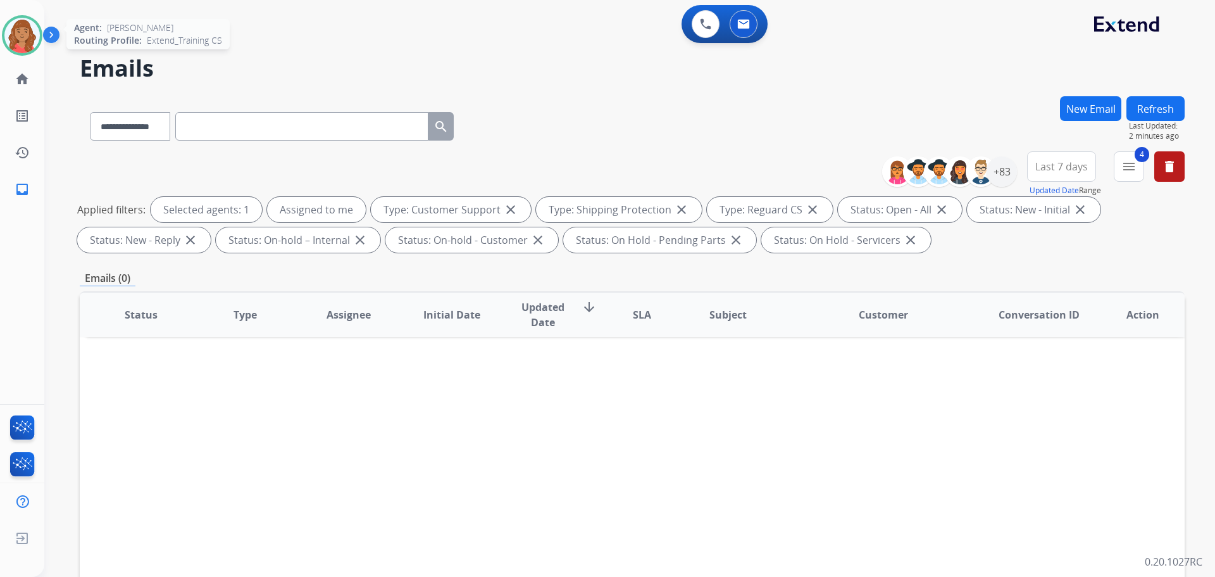
click at [27, 34] on img at bounding box center [21, 35] width 35 height 35
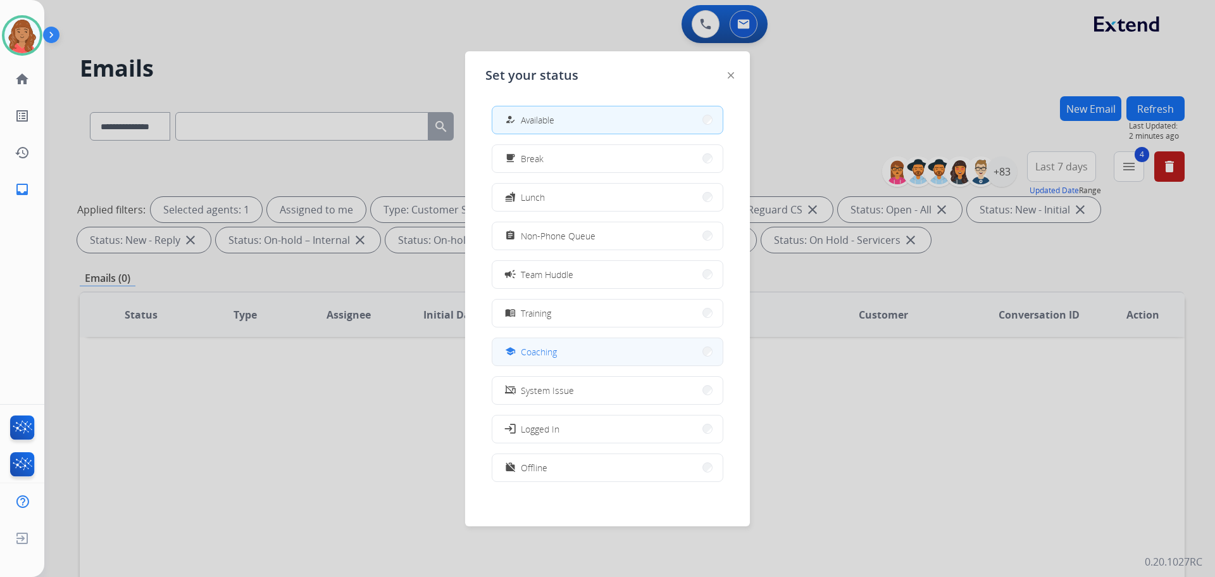
click at [547, 347] on span "Coaching" at bounding box center [539, 351] width 36 height 13
